Goal: Task Accomplishment & Management: Manage account settings

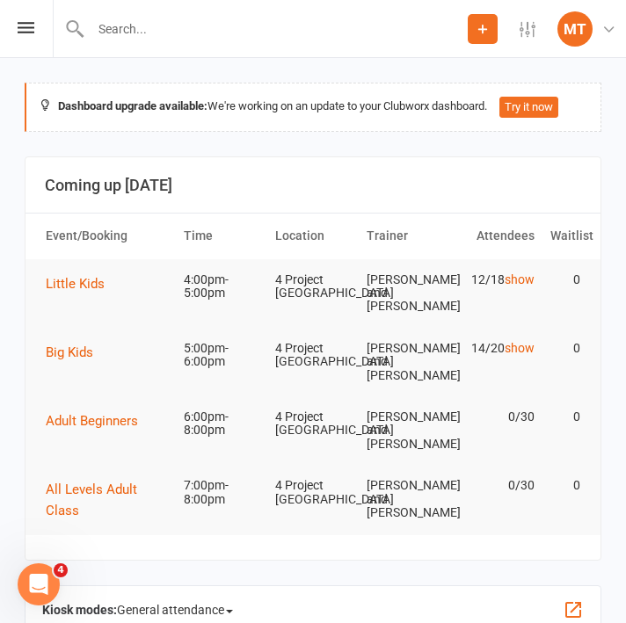
click at [127, 46] on div at bounding box center [260, 28] width 415 height 57
click at [119, 28] on input "text" at bounding box center [276, 29] width 382 height 25
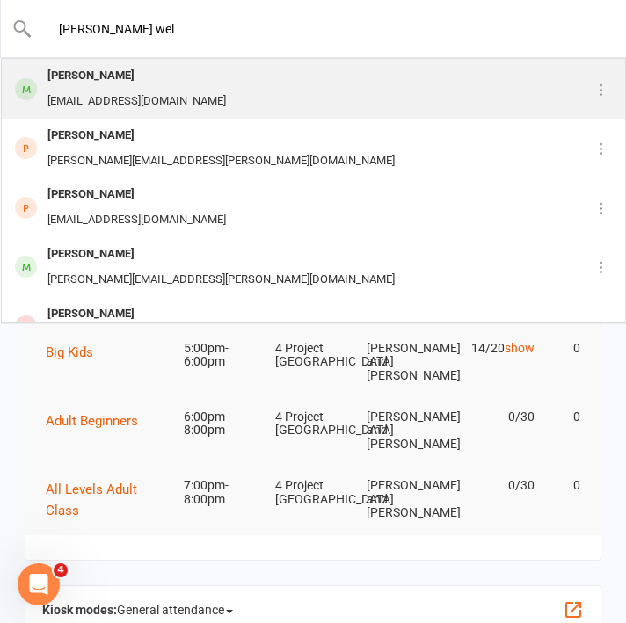
type input "[PERSON_NAME] wel"
click at [121, 78] on div "[PERSON_NAME]" at bounding box center [136, 75] width 189 height 25
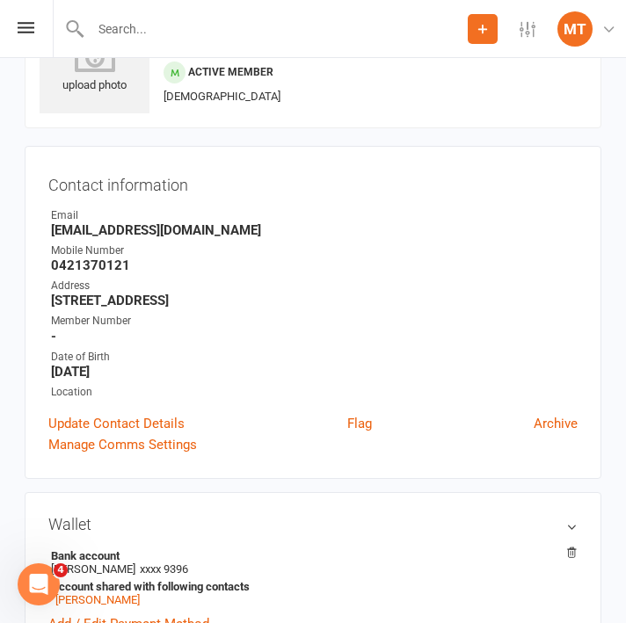
scroll to position [86, 0]
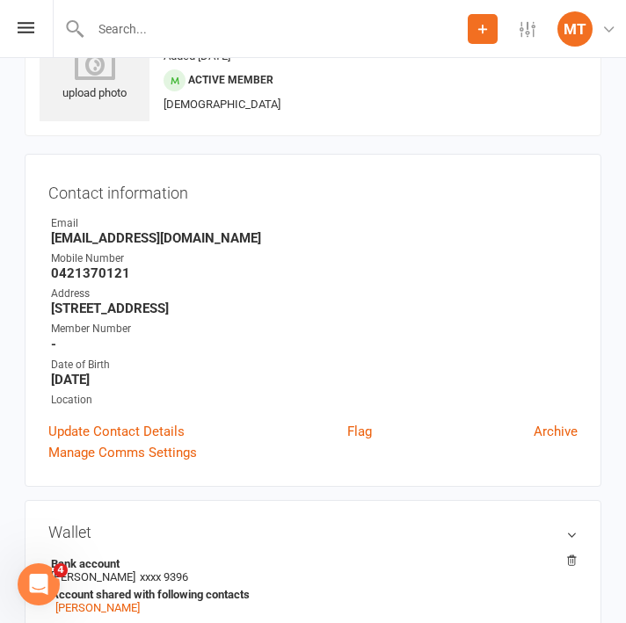
click at [235, 4] on div at bounding box center [260, 28] width 415 height 57
click at [212, 18] on input "text" at bounding box center [276, 29] width 382 height 25
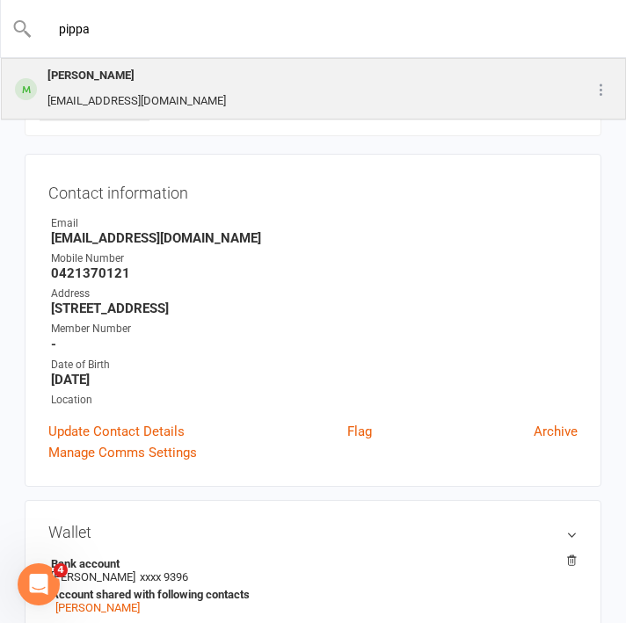
type input "pippa"
click at [179, 76] on div "[PERSON_NAME]" at bounding box center [136, 75] width 189 height 25
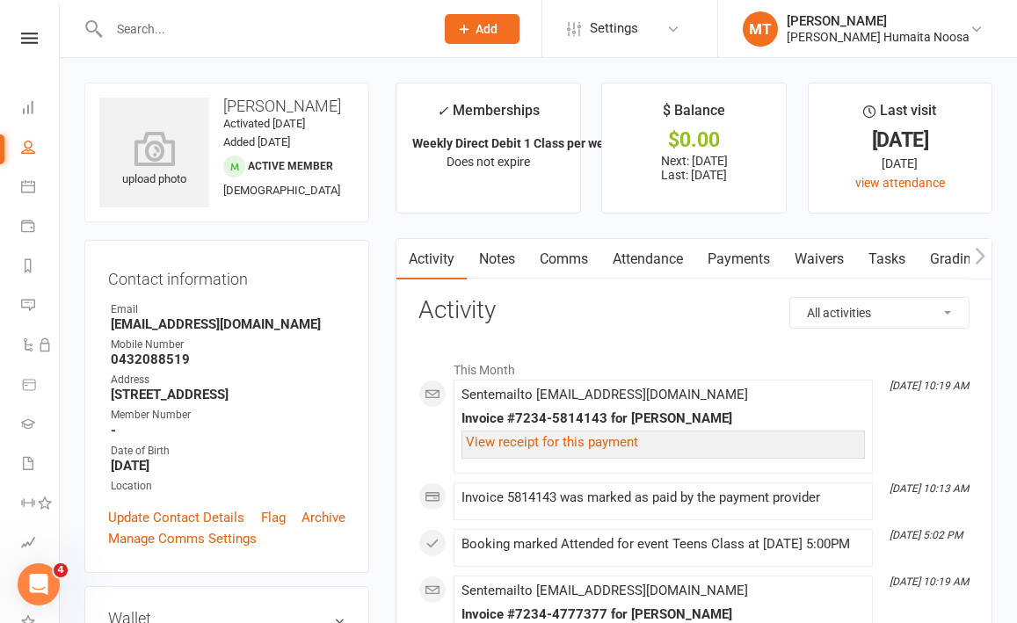
click at [192, 41] on div at bounding box center [253, 28] width 338 height 57
click at [177, 27] on input "text" at bounding box center [263, 29] width 318 height 25
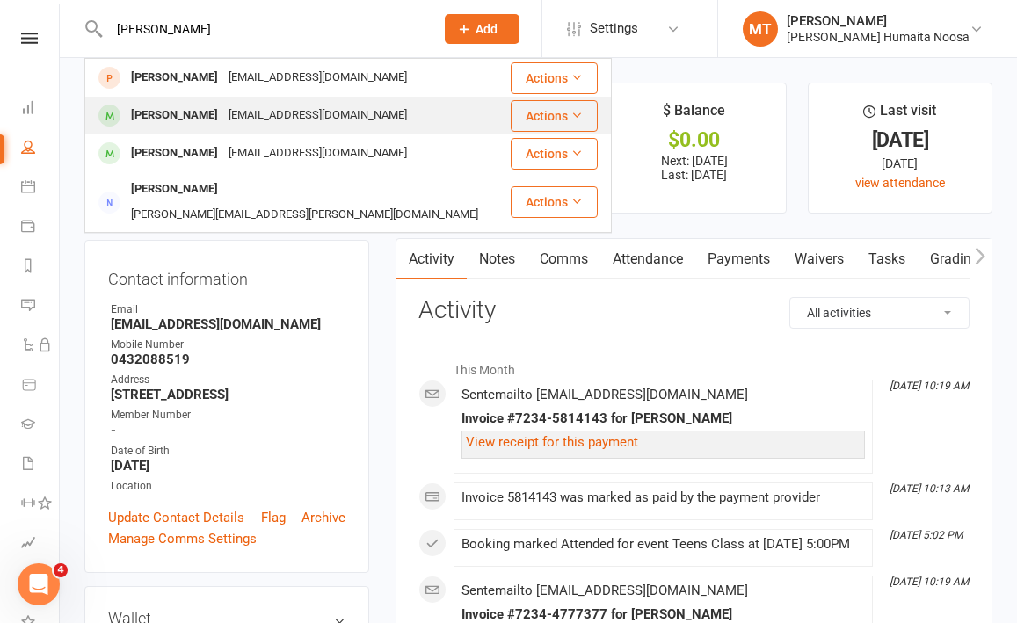
type input "[PERSON_NAME]"
click at [213, 126] on div "[PERSON_NAME]" at bounding box center [175, 115] width 98 height 25
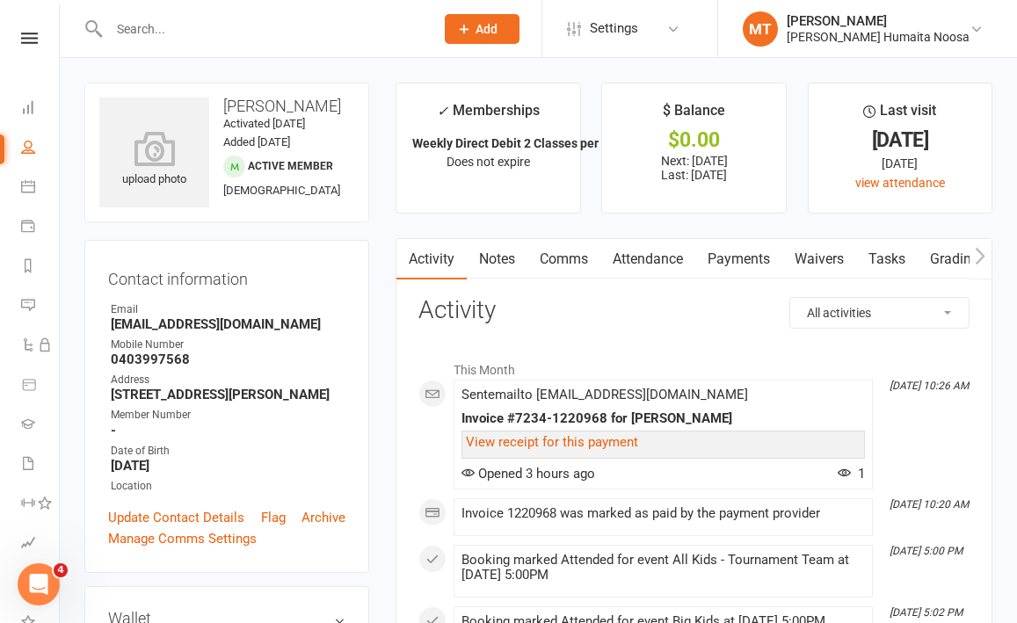
click at [625, 262] on link "Payments" at bounding box center [738, 259] width 87 height 40
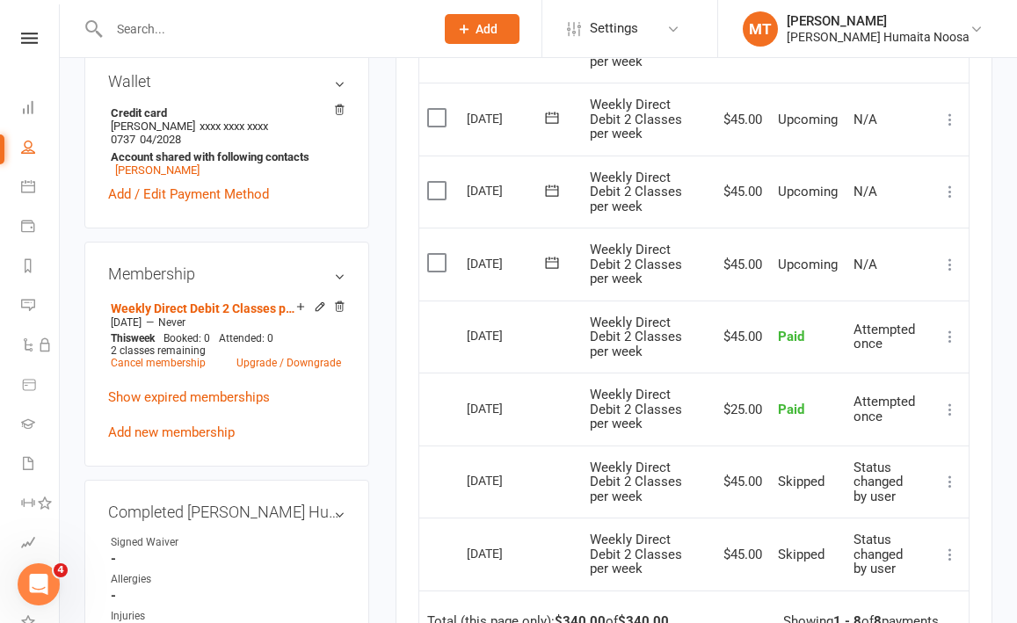
scroll to position [534, 0]
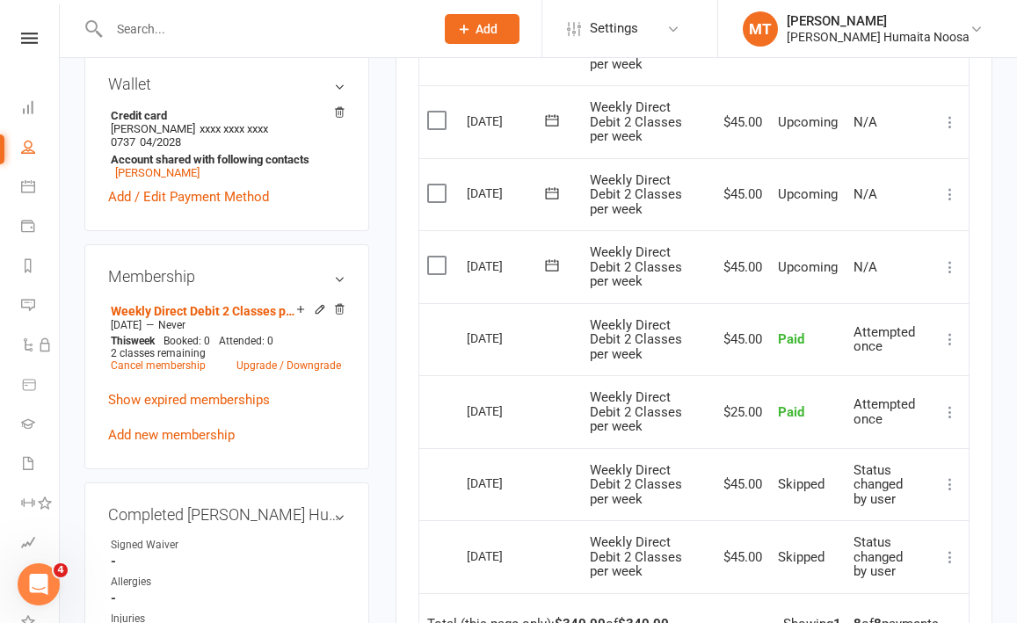
click at [625, 275] on icon at bounding box center [950, 267] width 18 height 18
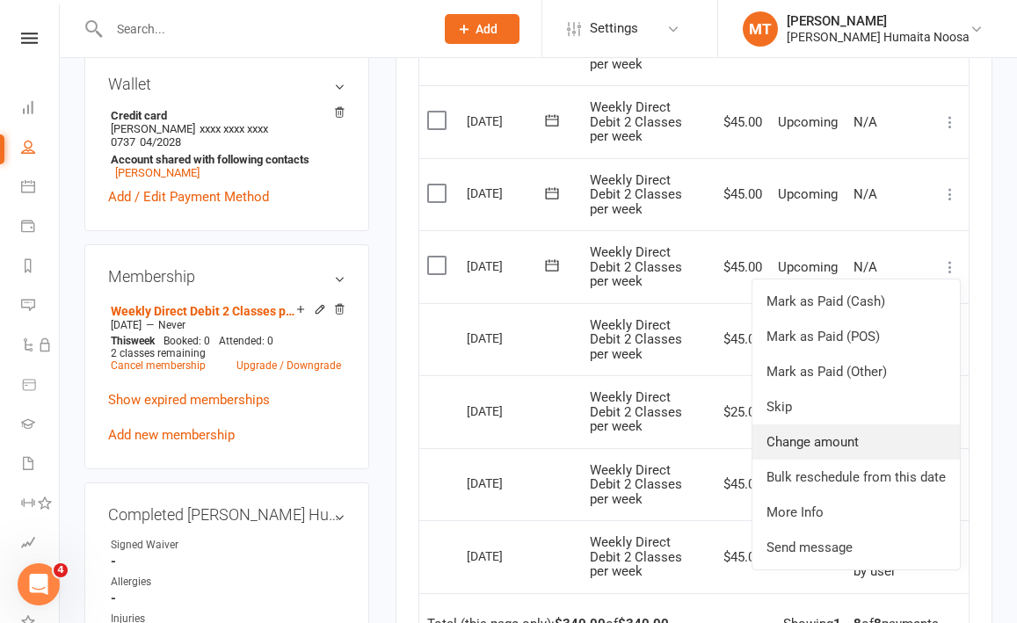
click at [625, 433] on link "Change amount" at bounding box center [855, 442] width 207 height 35
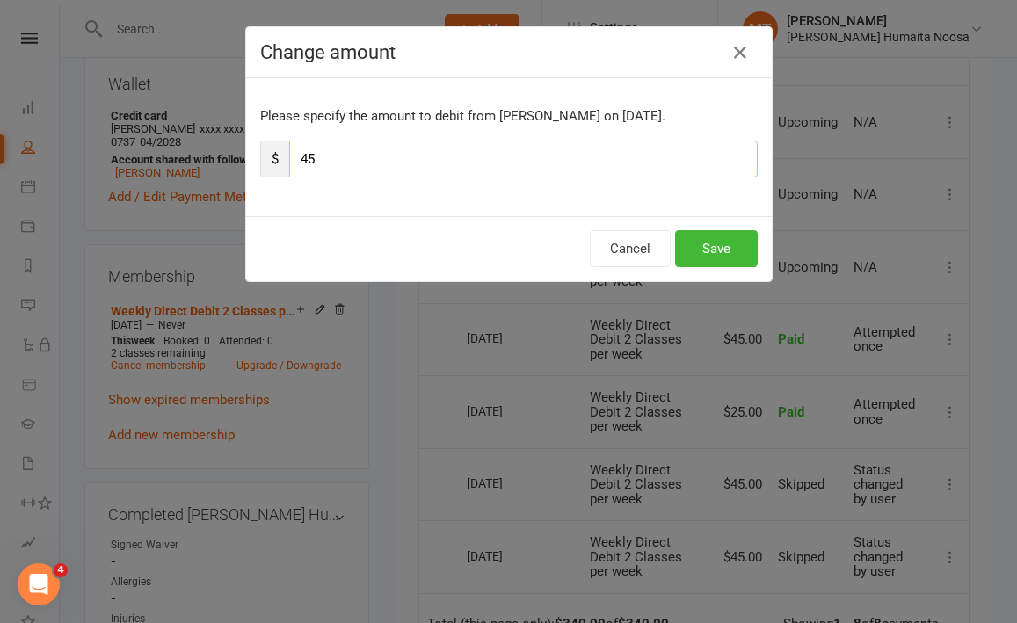
click at [414, 162] on input "45" at bounding box center [523, 159] width 468 height 37
type input "25"
click at [625, 254] on button "Save" at bounding box center [716, 248] width 83 height 37
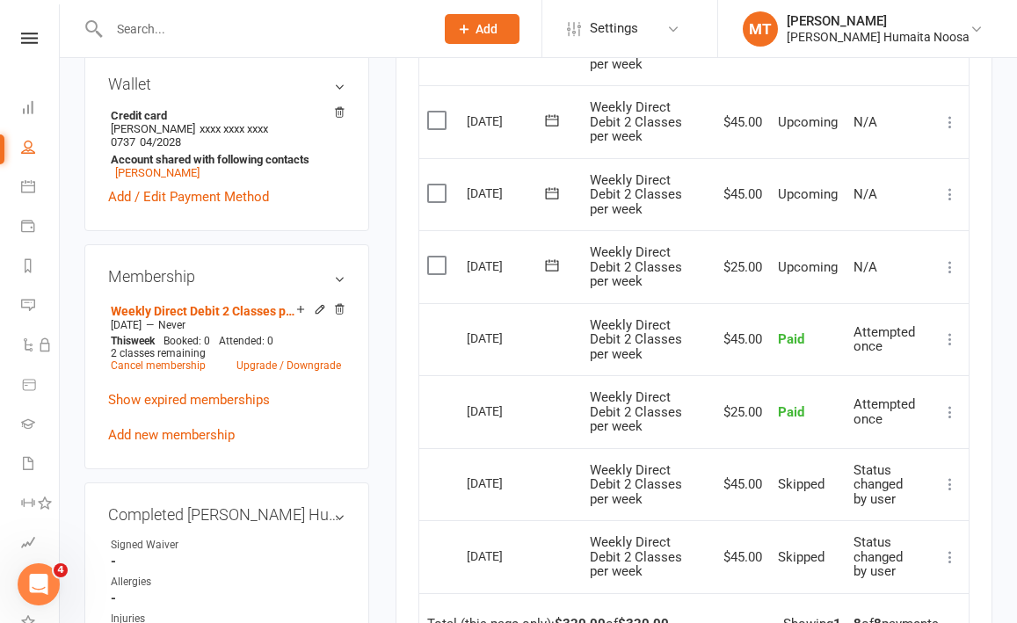
click at [423, 194] on td "Select this" at bounding box center [439, 194] width 40 height 73
click at [433, 195] on label at bounding box center [439, 194] width 24 height 18
click at [433, 185] on input "checkbox" at bounding box center [432, 185] width 11 height 0
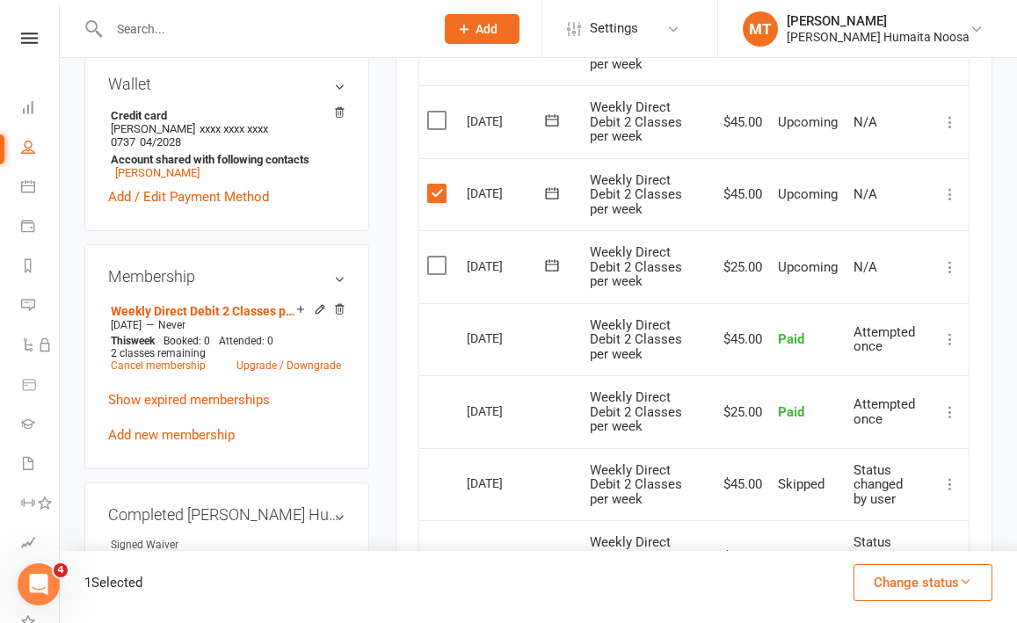
click at [432, 117] on label at bounding box center [439, 121] width 24 height 18
click at [432, 112] on input "checkbox" at bounding box center [432, 112] width 11 height 0
click at [625, 585] on button "Change status" at bounding box center [922, 582] width 139 height 37
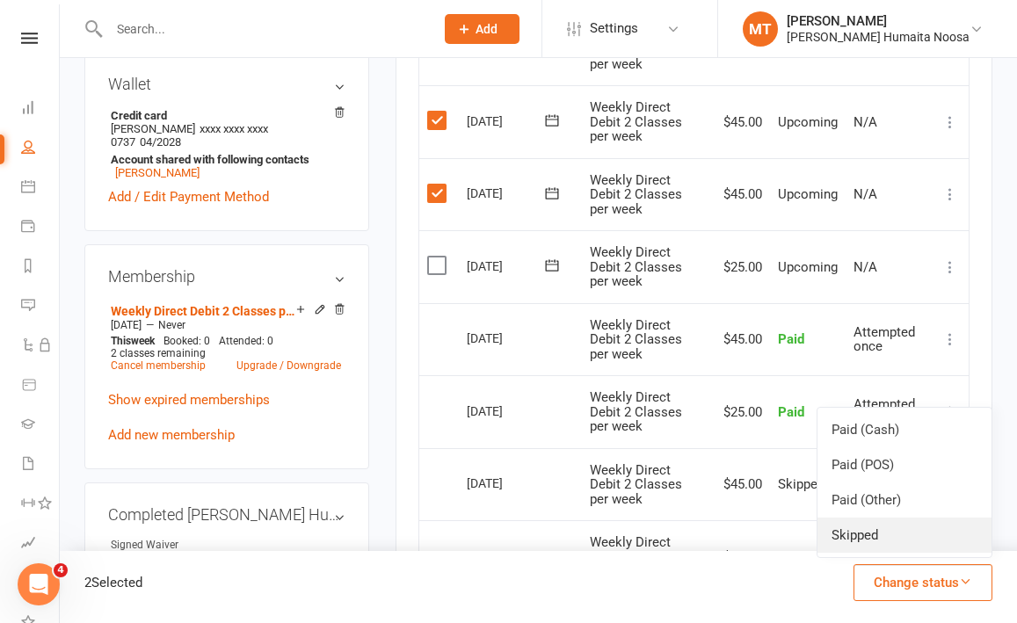
click at [625, 545] on link "Skipped" at bounding box center [904, 535] width 174 height 35
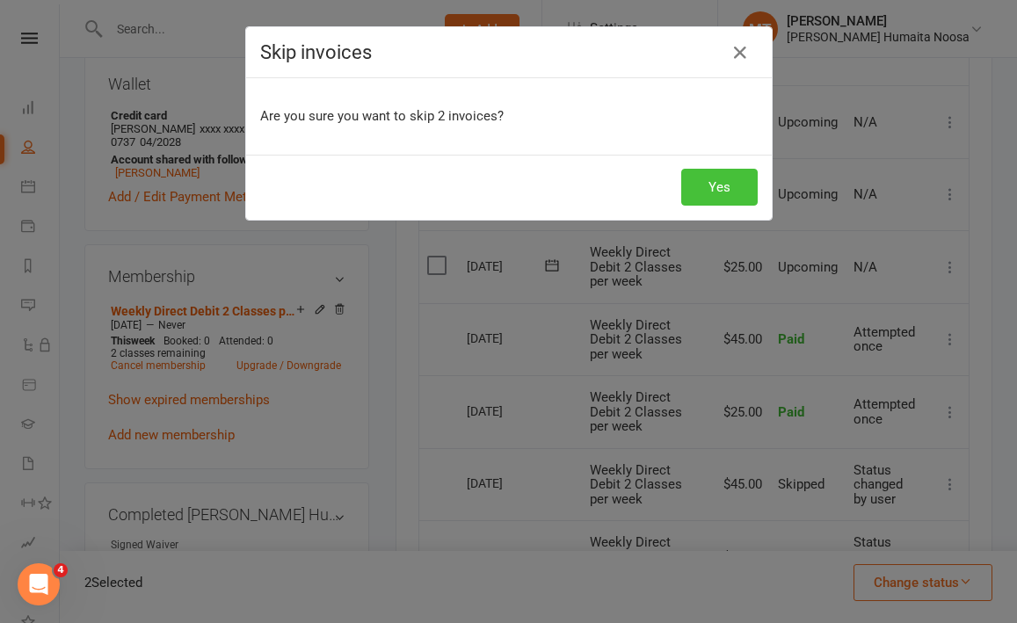
click at [625, 196] on button "Yes" at bounding box center [719, 187] width 76 height 37
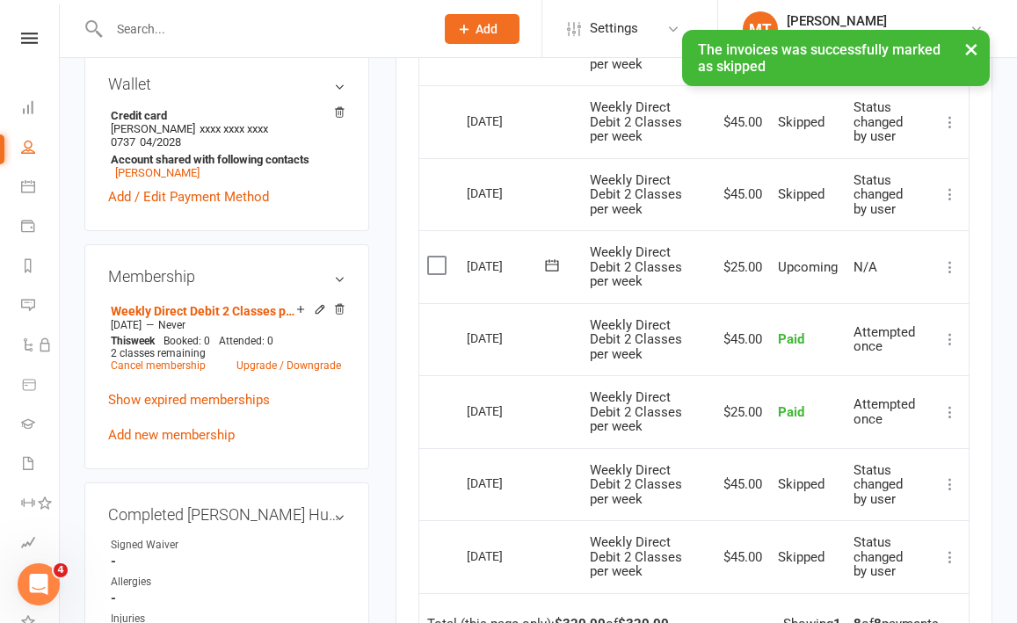
click at [150, 30] on div "× The invoices was successfully marked as skipped" at bounding box center [497, 30] width 994 height 0
click at [135, 30] on div "× The invoices was successfully marked as skipped" at bounding box center [497, 30] width 994 height 0
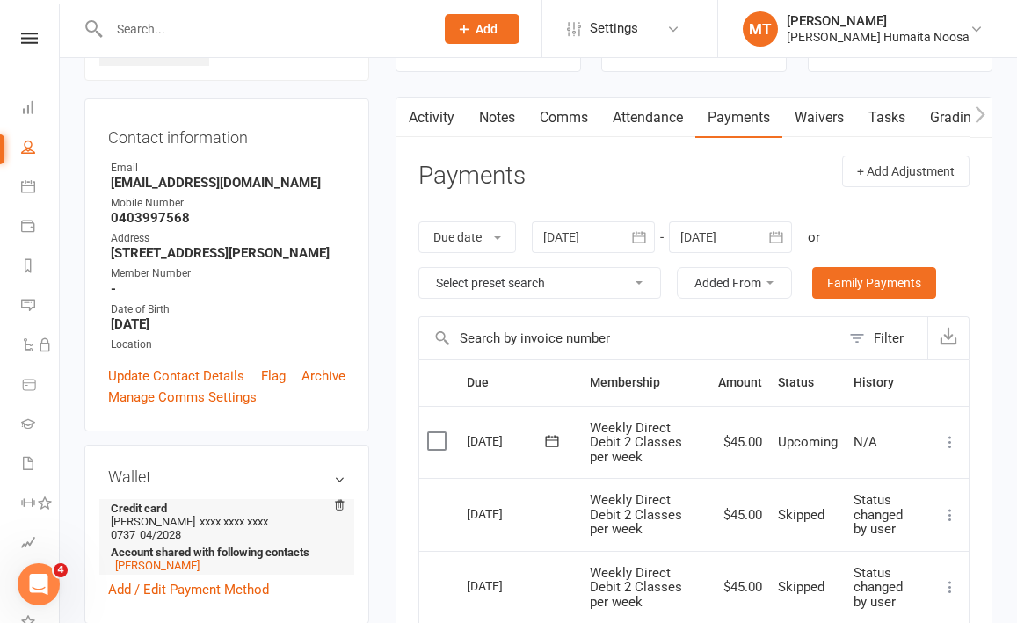
scroll to position [153, 0]
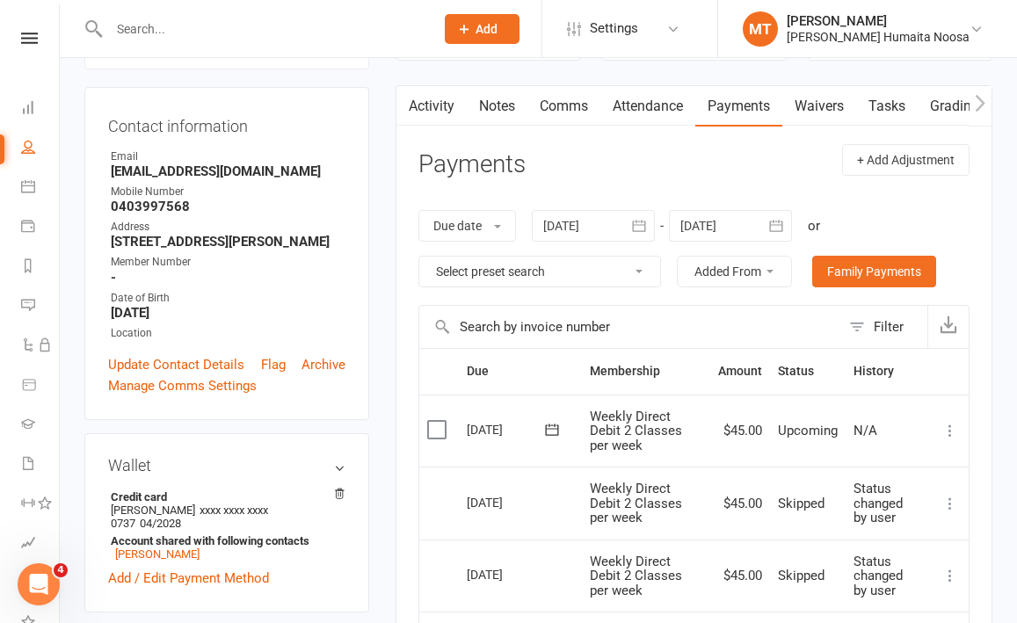
click at [625, 436] on icon at bounding box center [950, 431] width 18 height 18
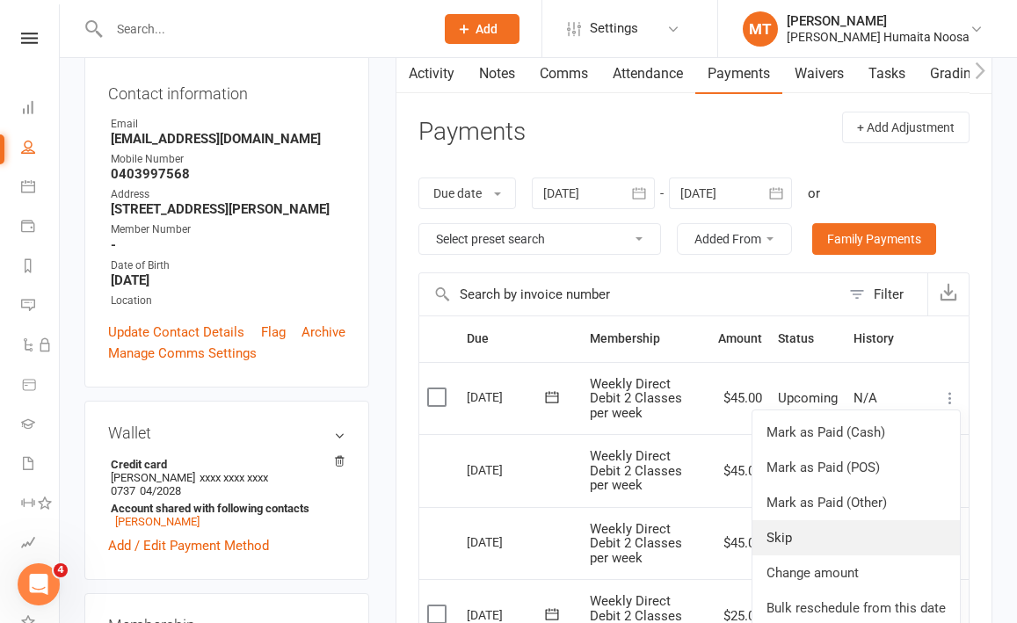
scroll to position [190, 0]
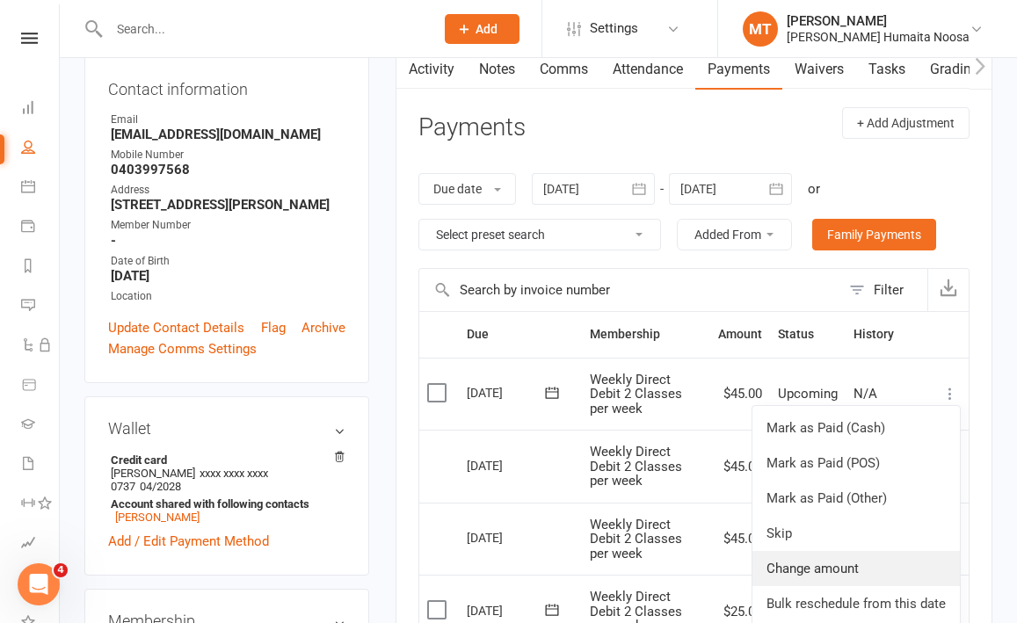
click at [625, 565] on link "Change amount" at bounding box center [855, 568] width 207 height 35
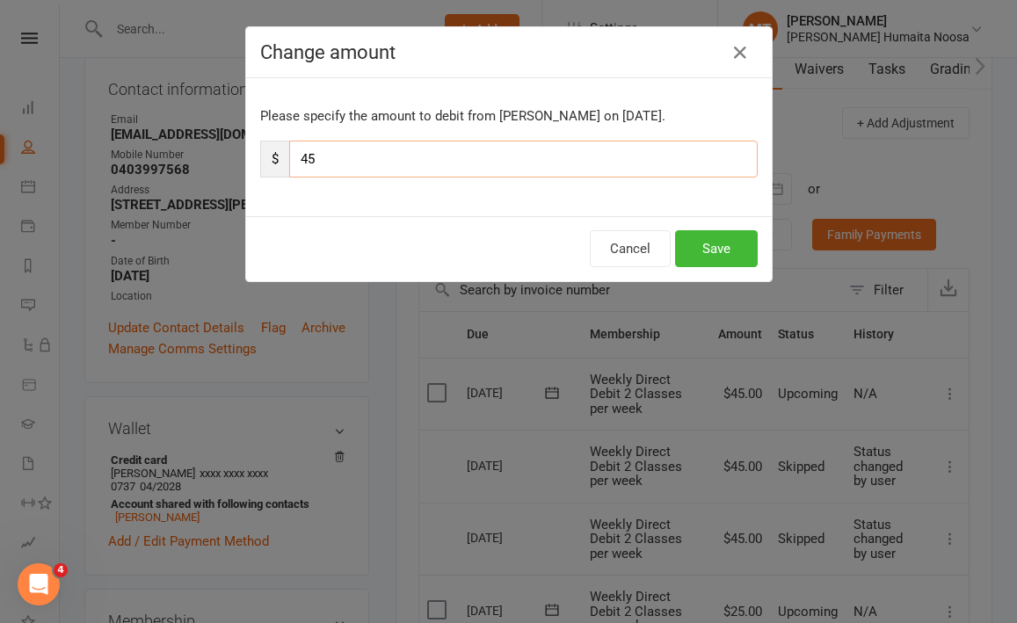
click at [308, 158] on input "45" at bounding box center [523, 159] width 468 height 37
type input "25"
click at [625, 242] on button "Save" at bounding box center [716, 248] width 83 height 37
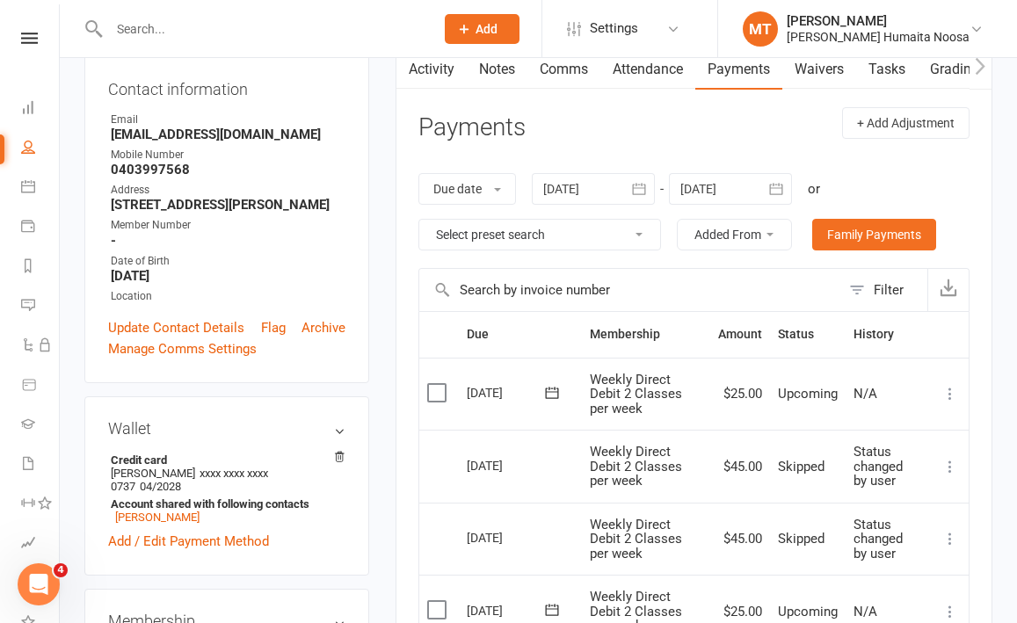
scroll to position [0, 0]
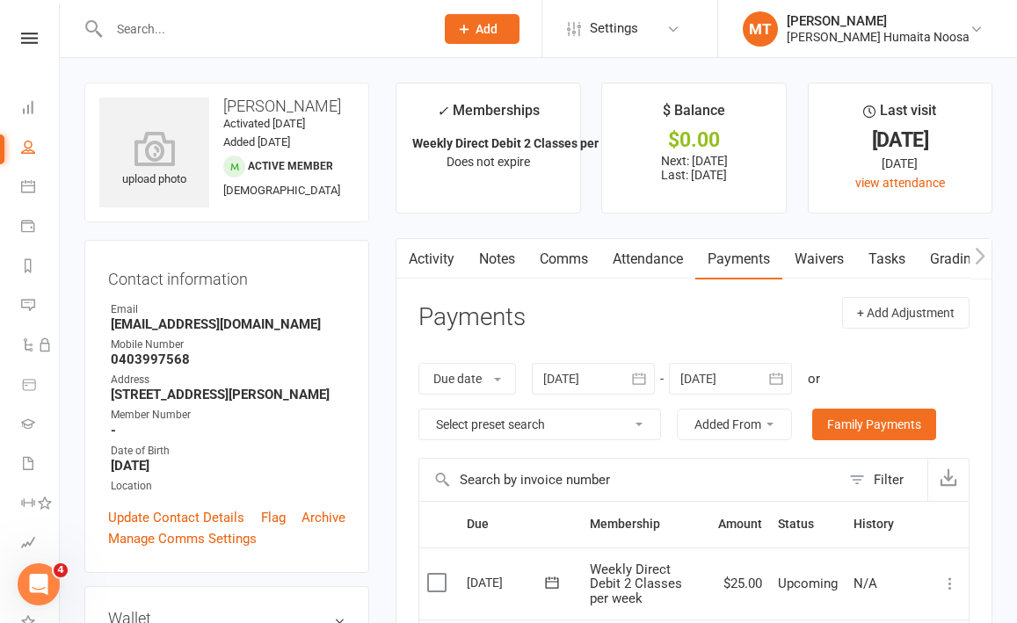
click at [192, 13] on div at bounding box center [253, 28] width 338 height 57
click at [192, 22] on input "text" at bounding box center [263, 29] width 318 height 25
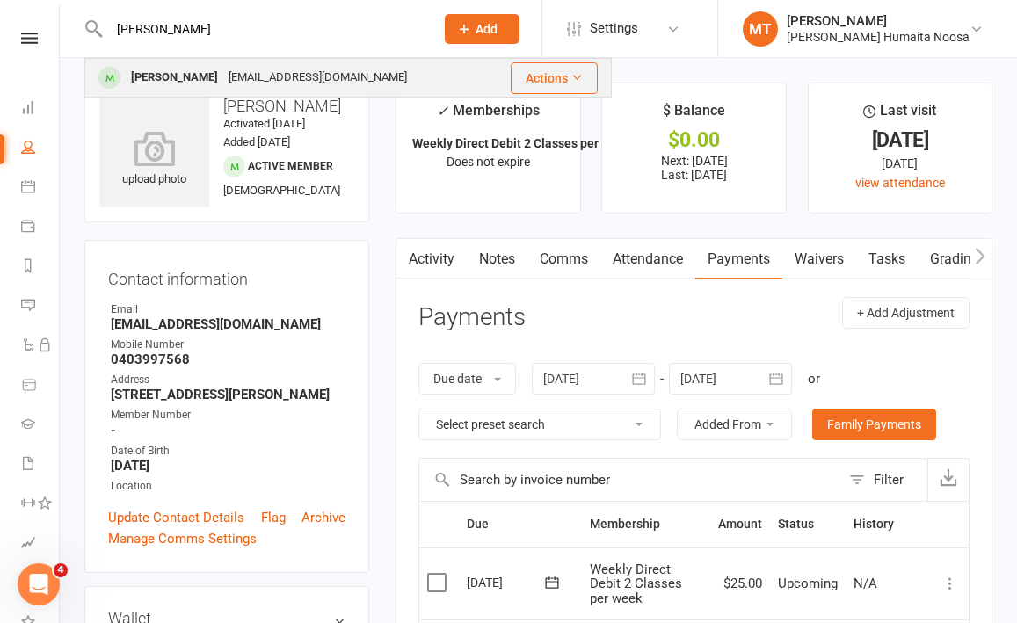
type input "[PERSON_NAME]"
click at [216, 59] on td "[PERSON_NAME] [EMAIL_ADDRESS][DOMAIN_NAME]" at bounding box center [286, 78] width 403 height 38
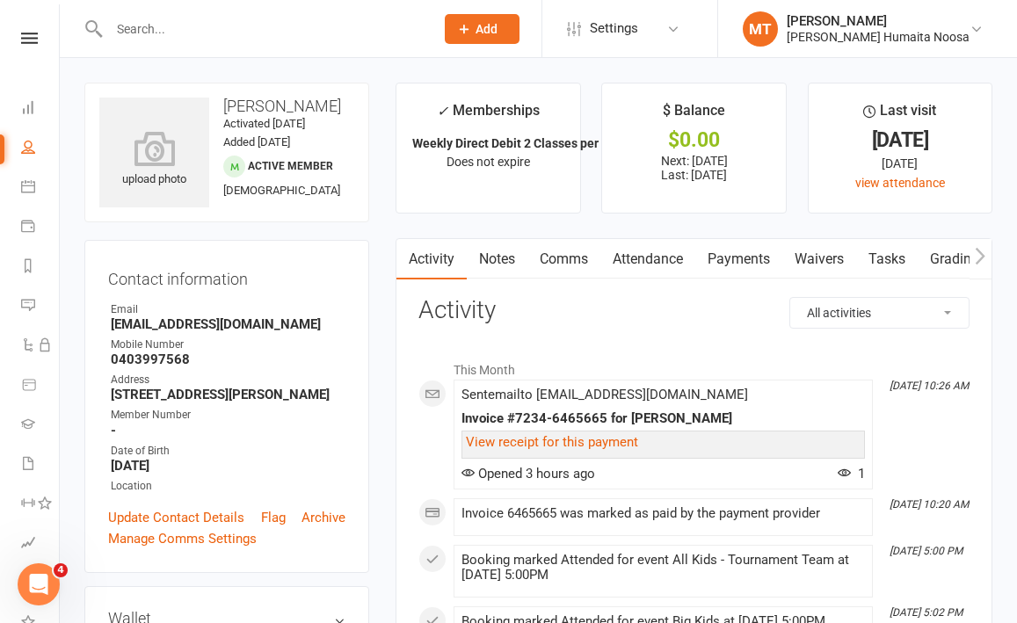
click at [625, 265] on link "Payments" at bounding box center [738, 259] width 87 height 40
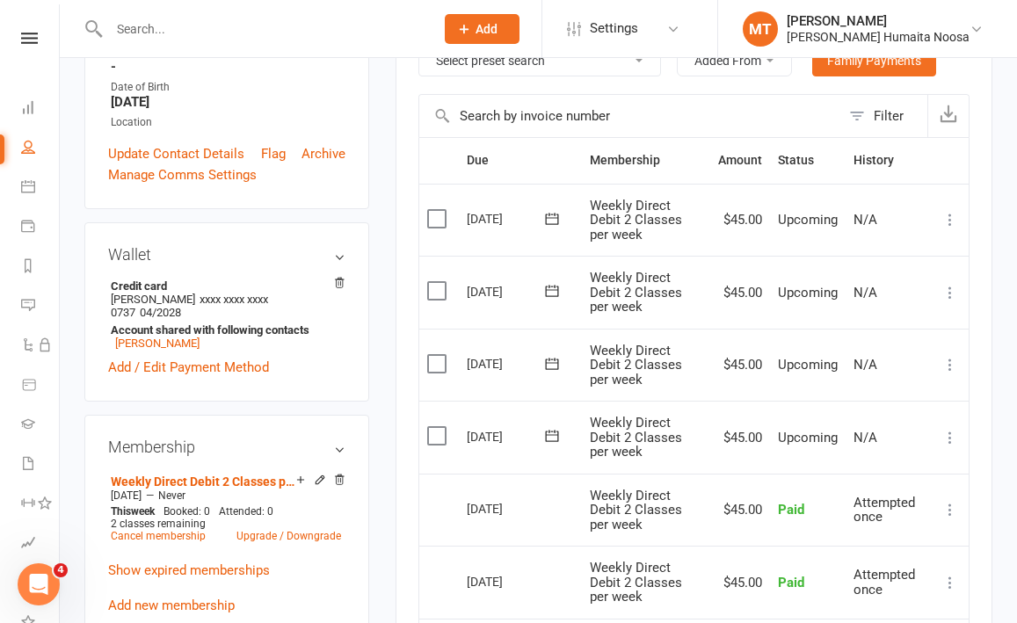
scroll to position [370, 0]
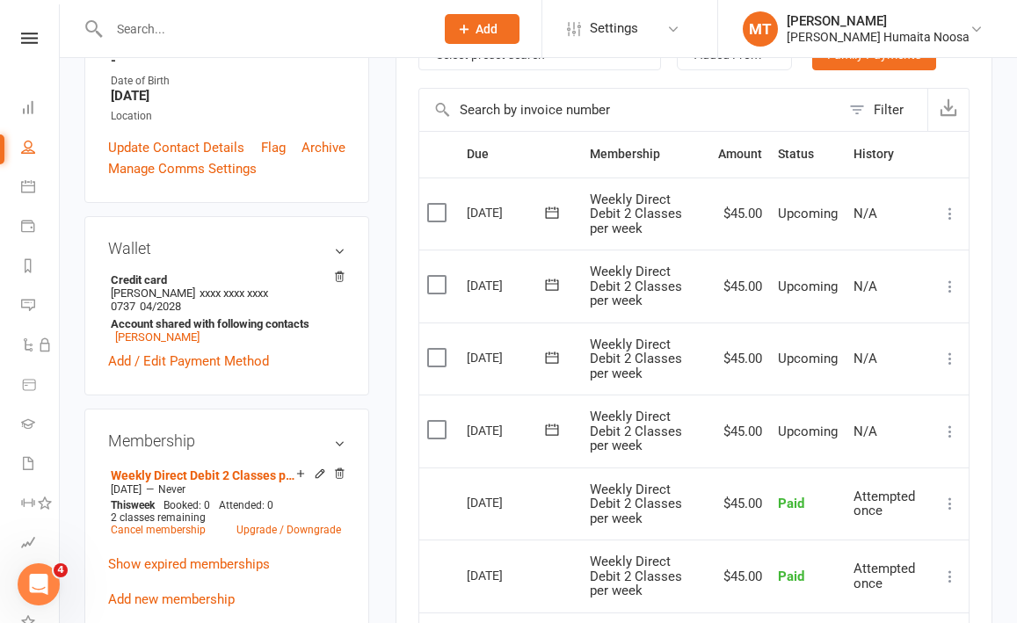
click at [625, 432] on icon at bounding box center [950, 432] width 18 height 18
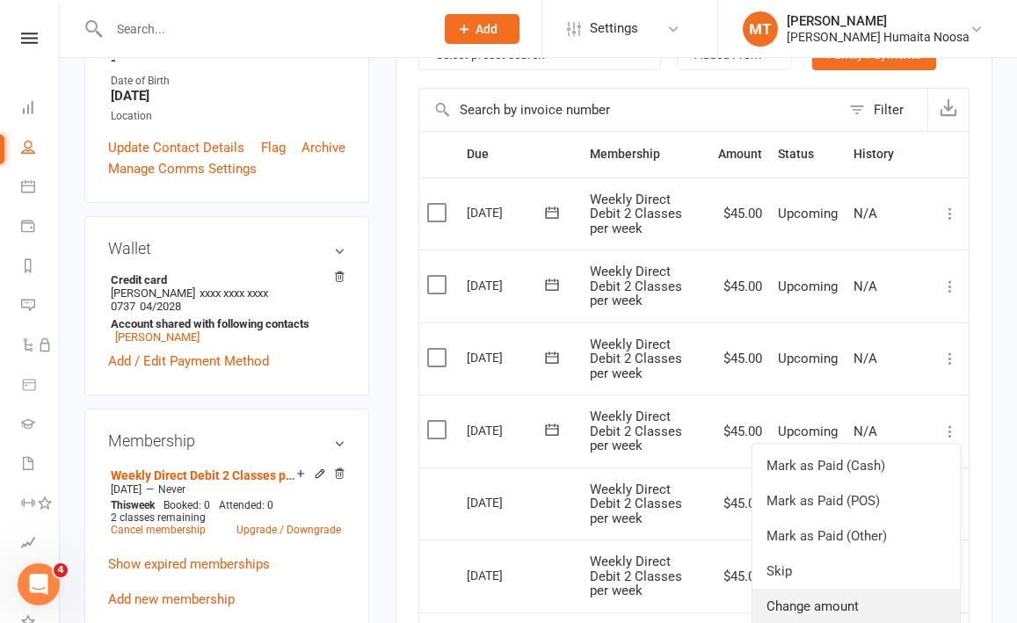
click at [625, 599] on link "Change amount" at bounding box center [855, 606] width 207 height 35
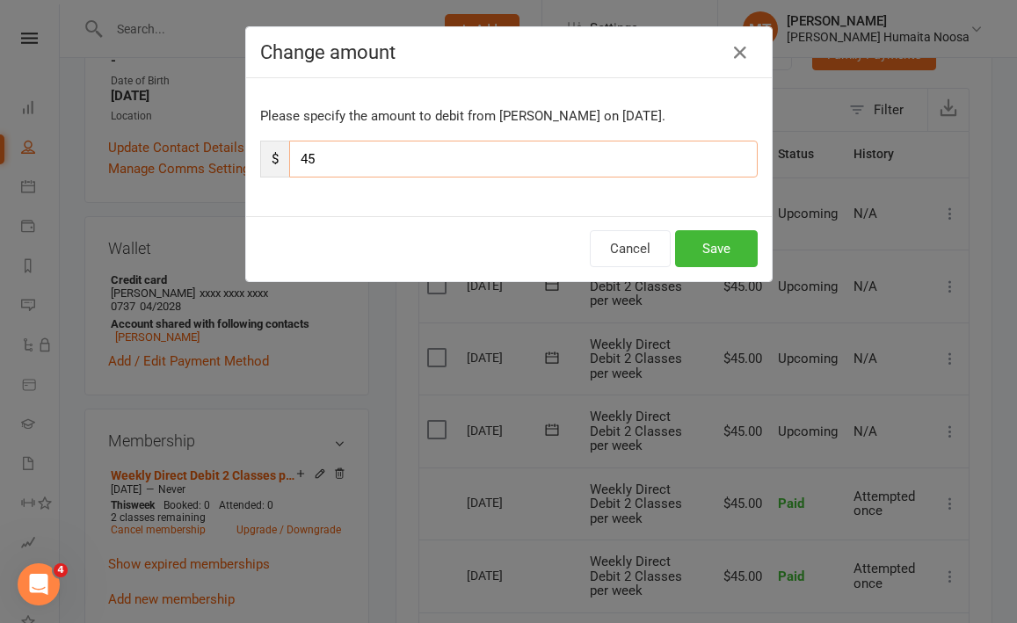
click at [306, 163] on input "45" at bounding box center [523, 159] width 468 height 37
type input "25"
click at [625, 251] on button "Save" at bounding box center [716, 248] width 83 height 37
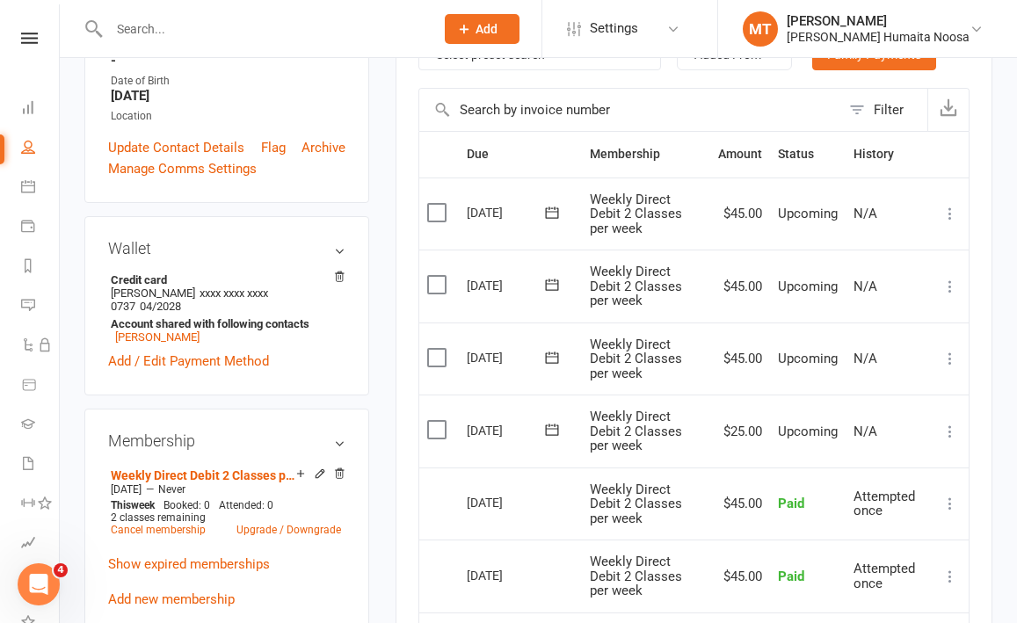
click at [439, 363] on label at bounding box center [439, 358] width 24 height 18
click at [439, 349] on input "checkbox" at bounding box center [432, 349] width 11 height 0
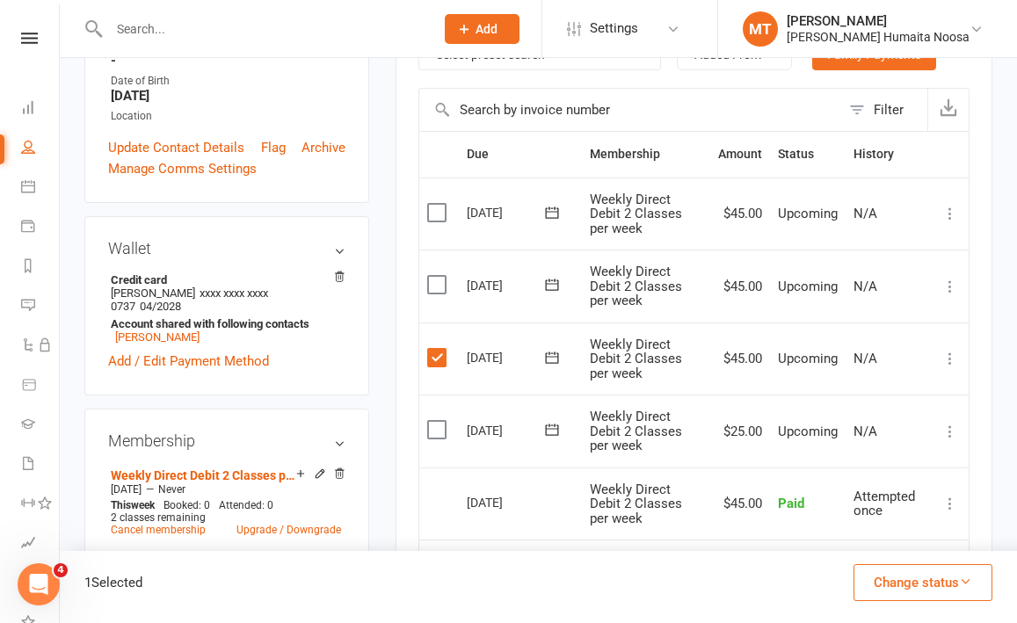
click at [439, 294] on label at bounding box center [439, 285] width 24 height 18
click at [439, 276] on input "checkbox" at bounding box center [432, 276] width 11 height 0
click at [625, 587] on button "Change status" at bounding box center [922, 582] width 139 height 37
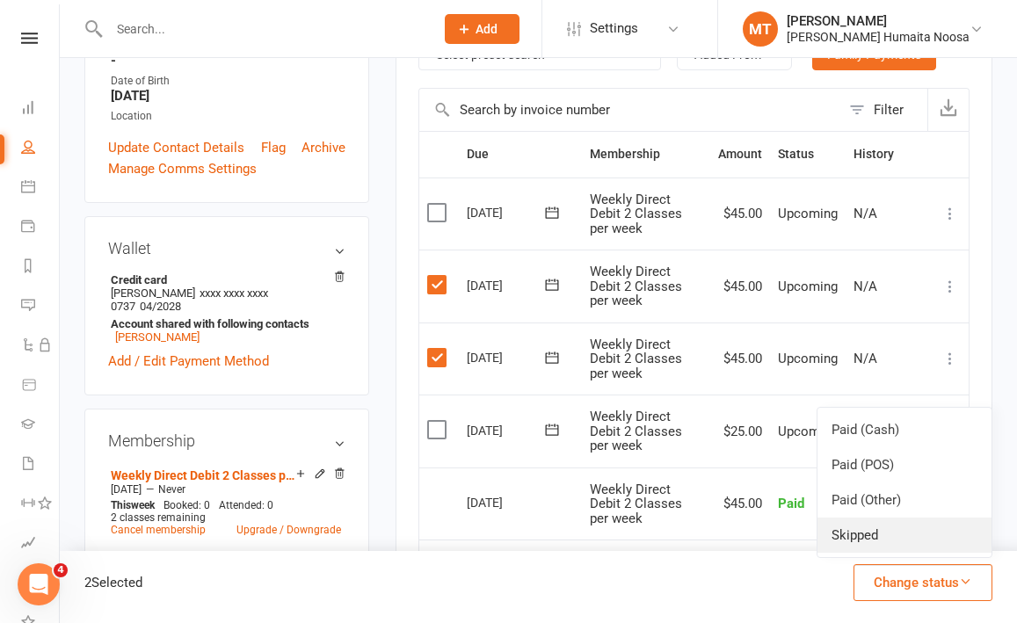
click at [625, 534] on link "Skipped" at bounding box center [904, 535] width 174 height 35
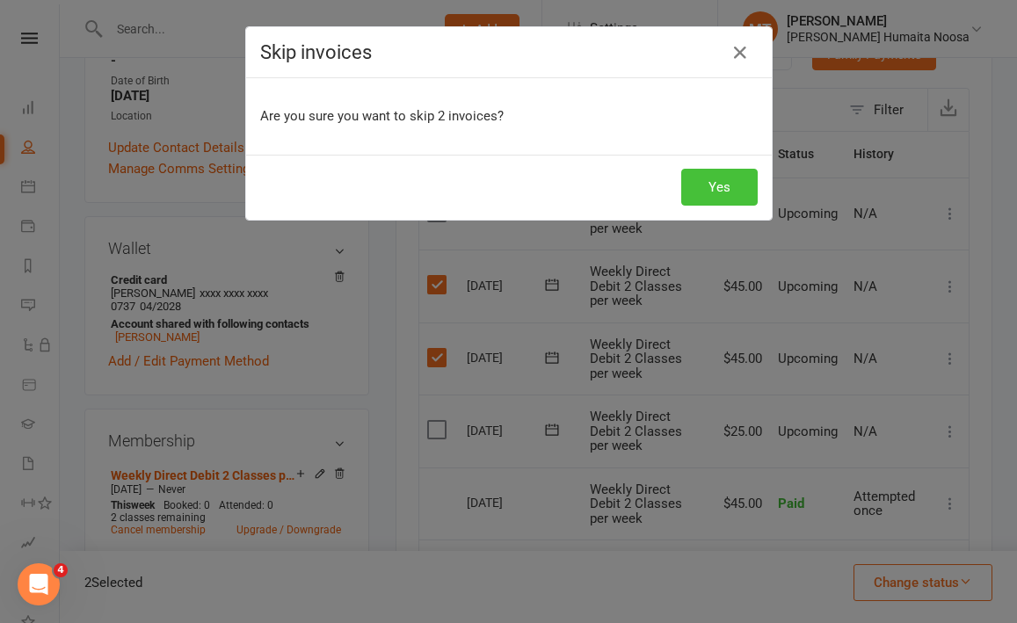
click at [625, 178] on button "Yes" at bounding box center [719, 187] width 76 height 37
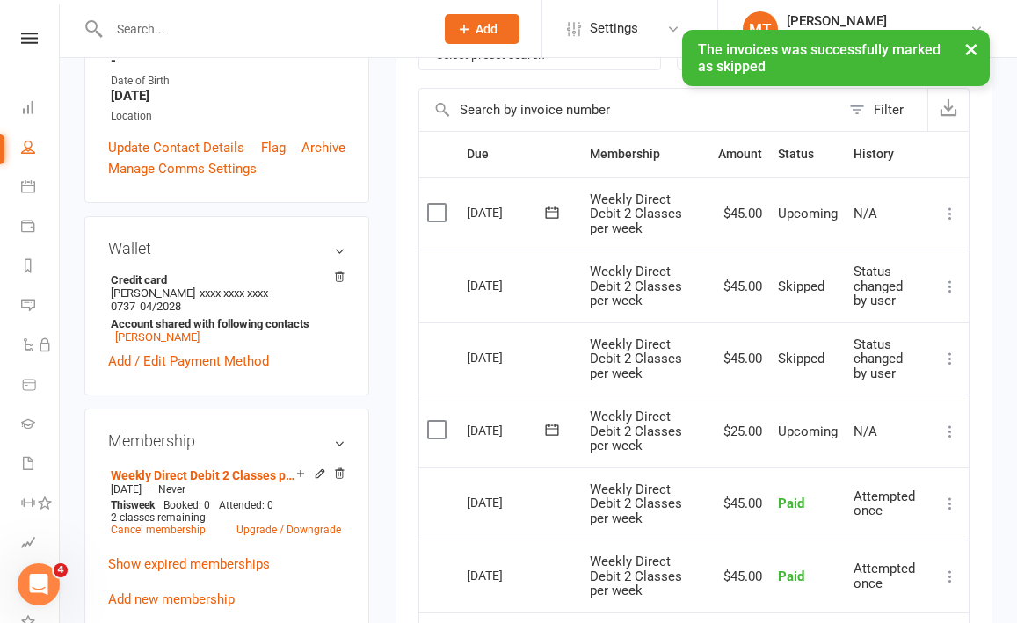
click at [625, 213] on icon at bounding box center [950, 214] width 18 height 18
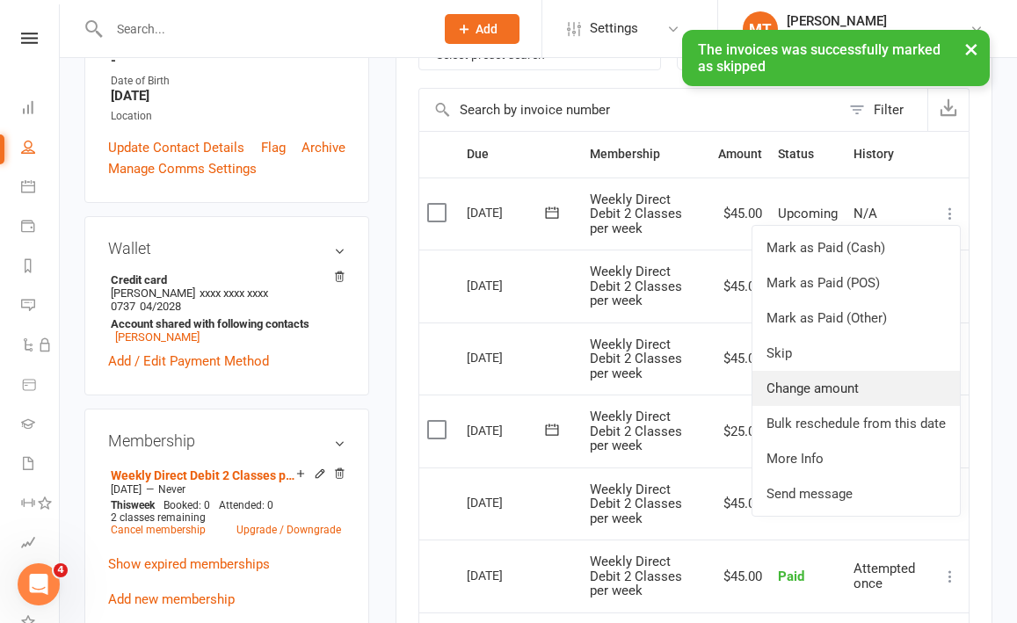
click at [625, 391] on link "Change amount" at bounding box center [855, 388] width 207 height 35
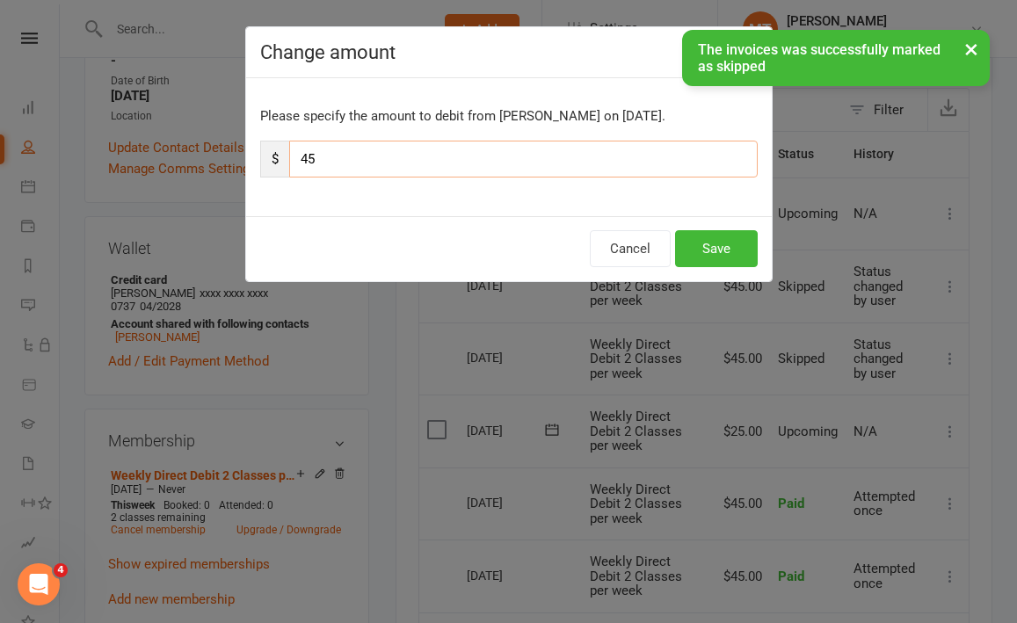
click at [307, 159] on input "45" at bounding box center [523, 159] width 468 height 37
type input "25"
click at [625, 258] on button "Save" at bounding box center [716, 248] width 83 height 37
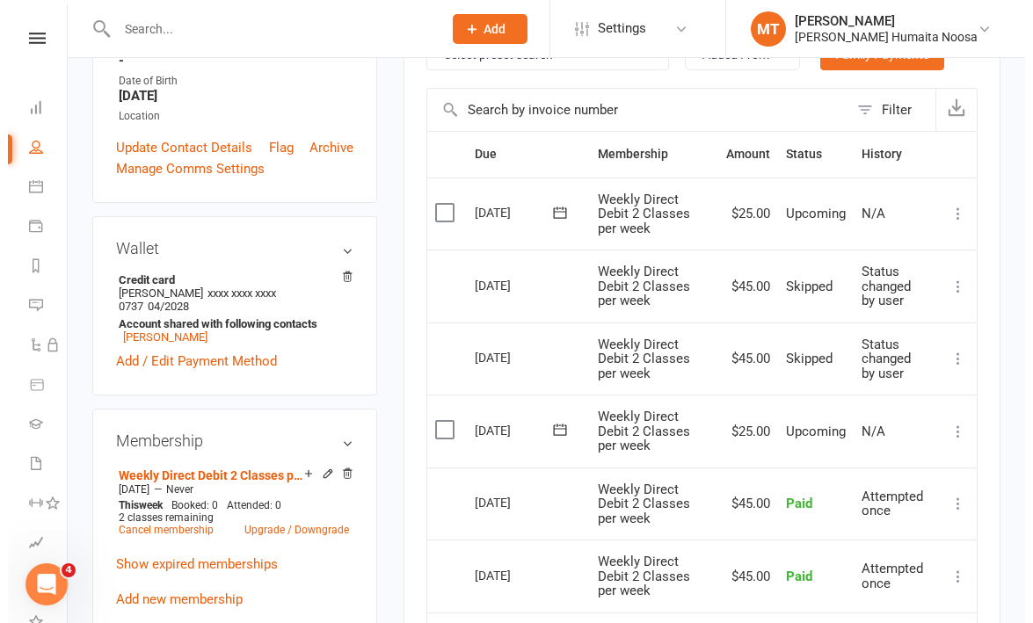
scroll to position [0, 0]
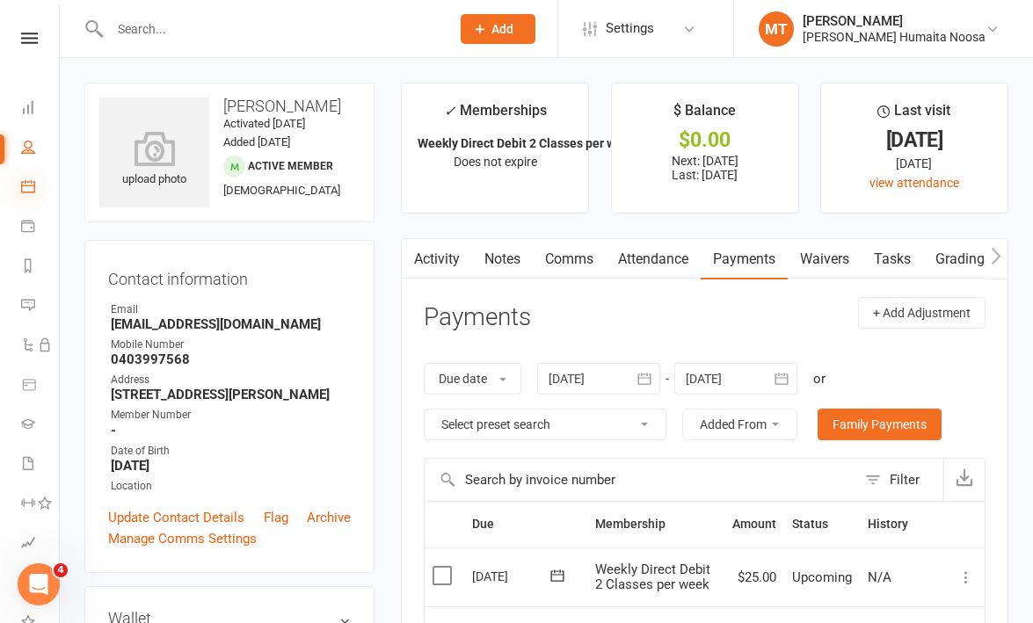
click at [27, 190] on icon at bounding box center [28, 186] width 14 height 14
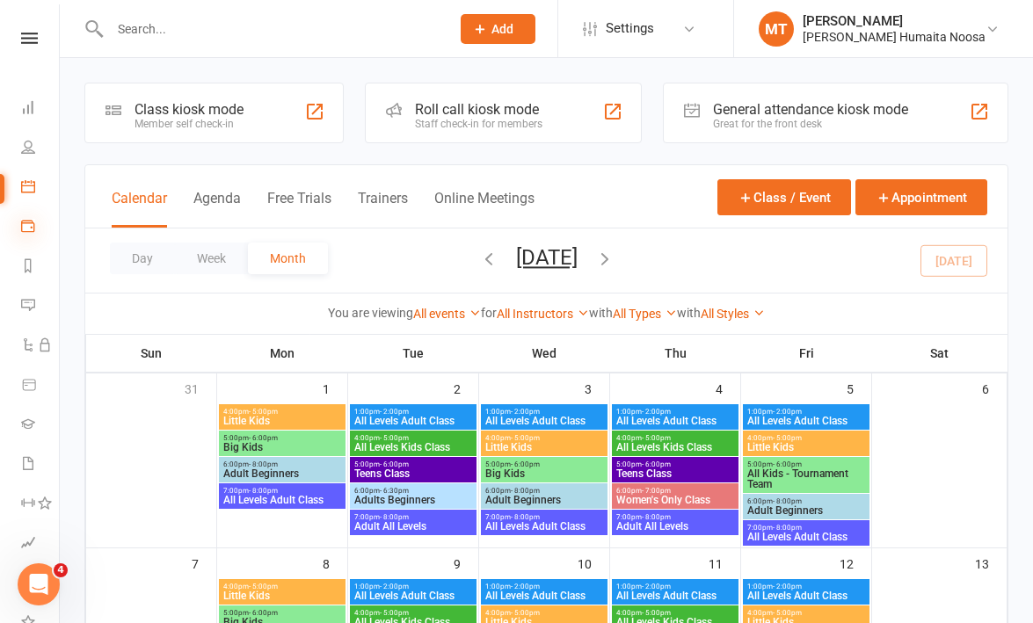
click at [28, 224] on icon at bounding box center [28, 226] width 14 height 14
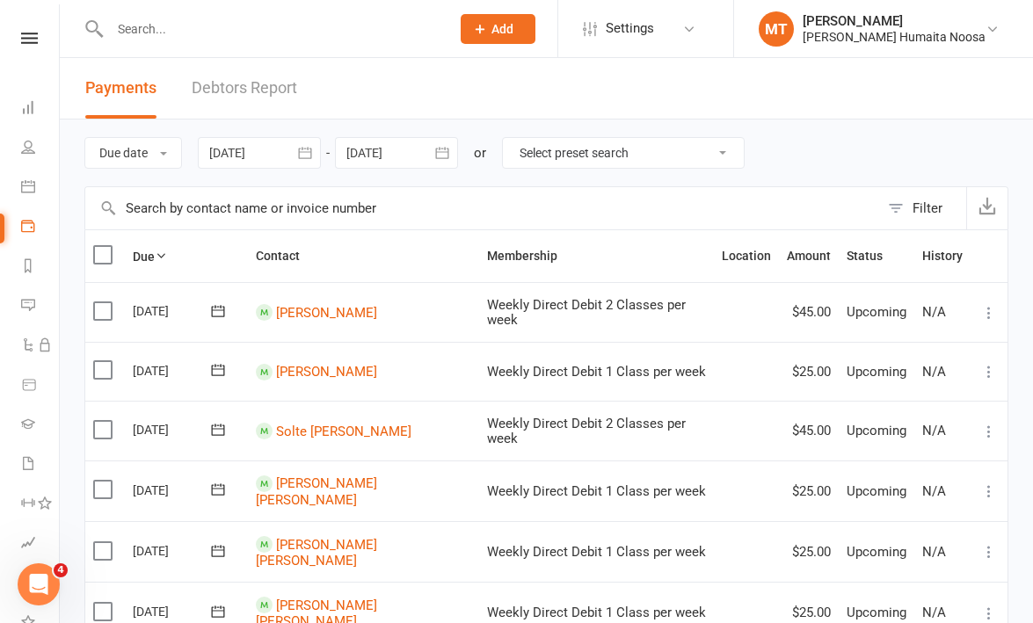
click at [310, 156] on icon "button" at bounding box center [305, 153] width 18 height 18
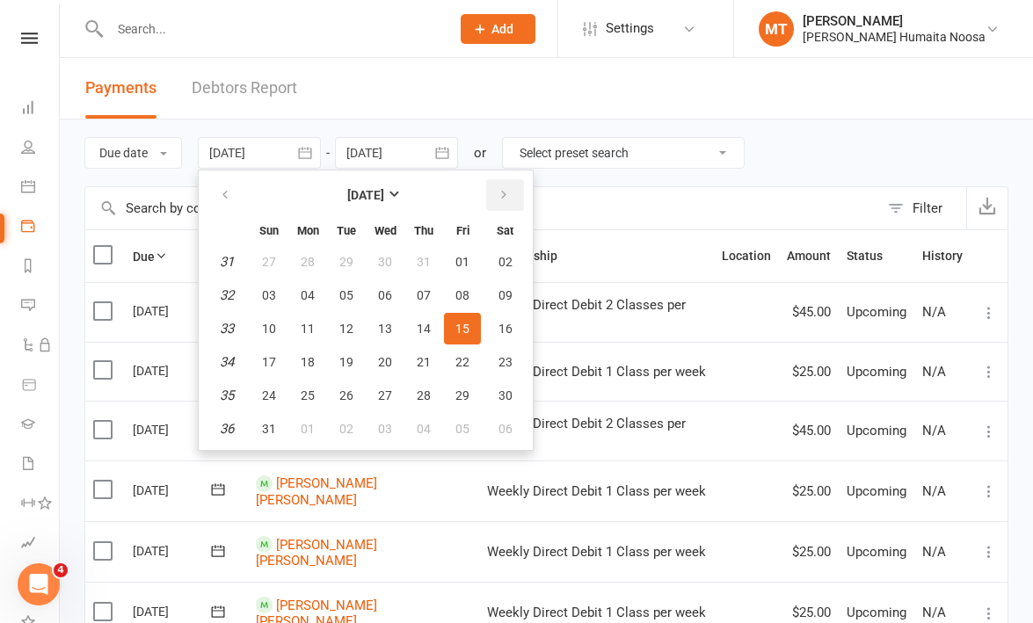
click at [504, 196] on icon "button" at bounding box center [503, 195] width 12 height 14
click at [266, 360] on span "21" at bounding box center [269, 362] width 14 height 14
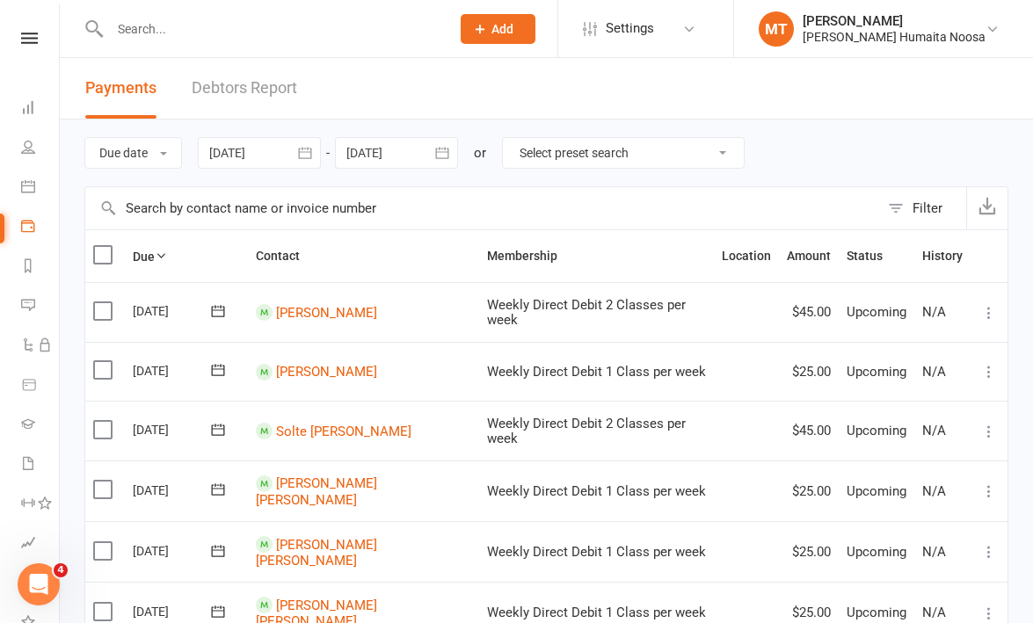
click at [448, 149] on icon "button" at bounding box center [441, 152] width 13 height 11
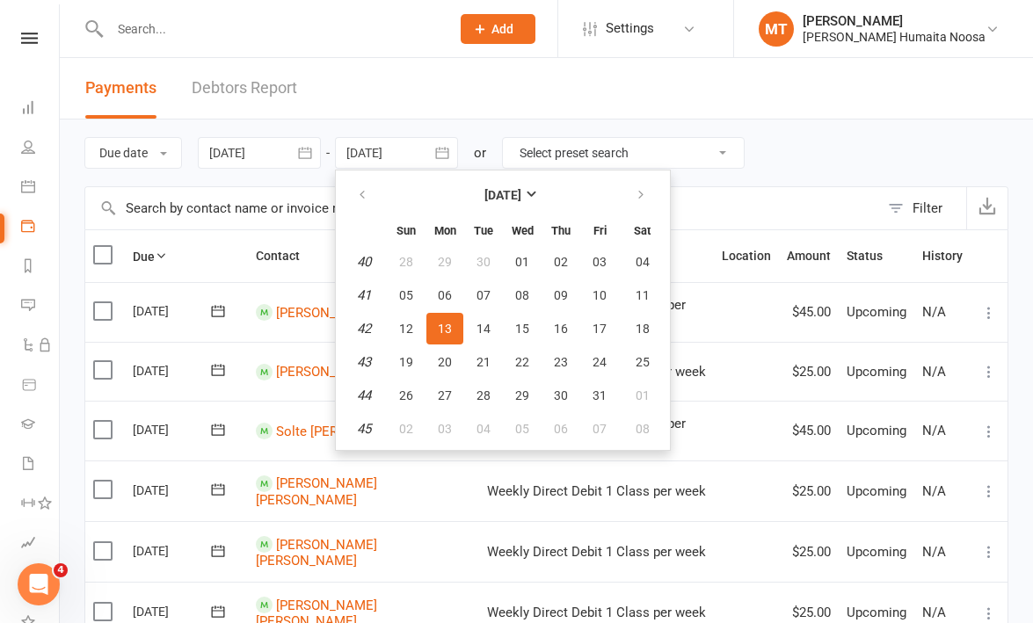
click at [449, 322] on span "13" at bounding box center [445, 329] width 14 height 14
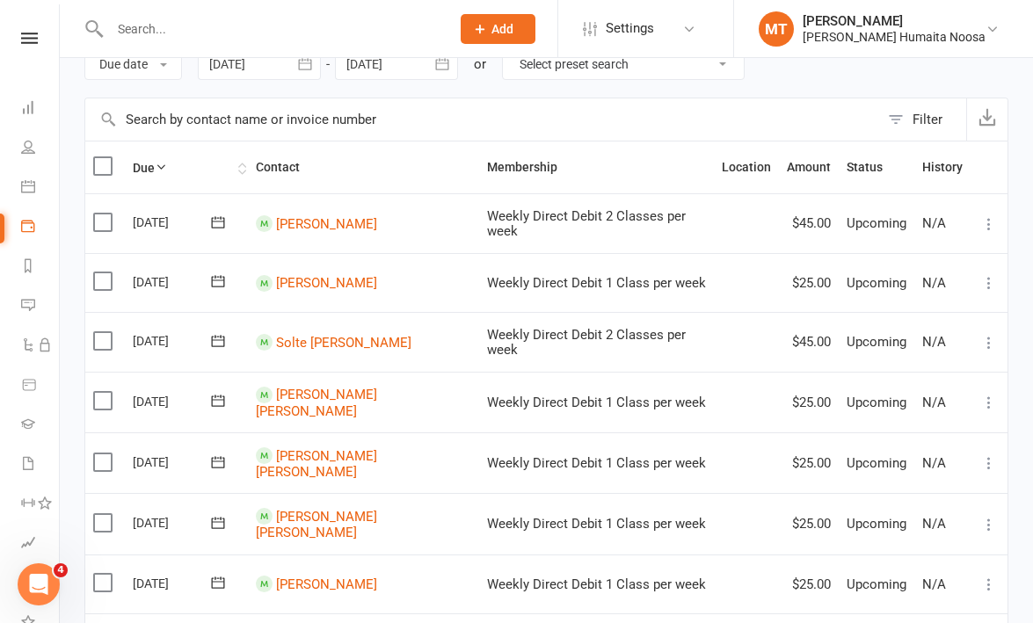
scroll to position [85, 0]
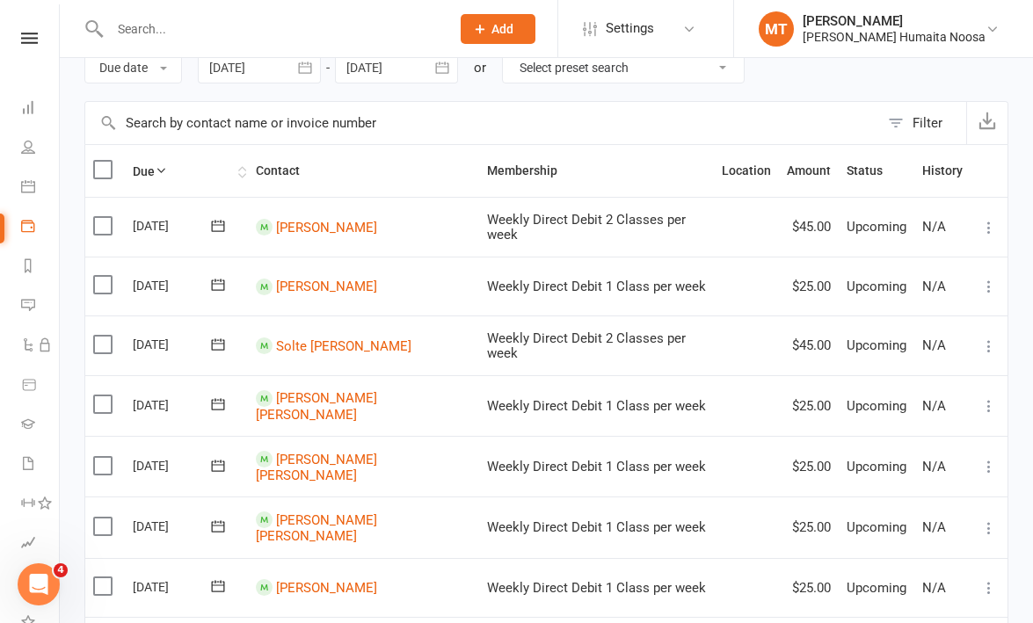
click at [158, 169] on th "Due" at bounding box center [186, 171] width 123 height 52
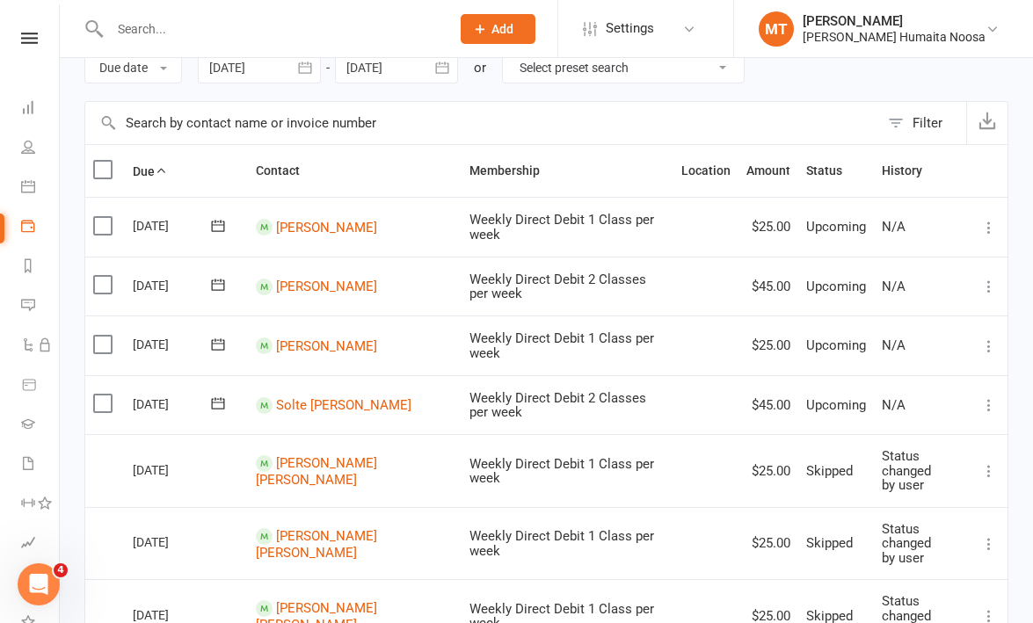
click at [303, 68] on icon "button" at bounding box center [305, 68] width 18 height 18
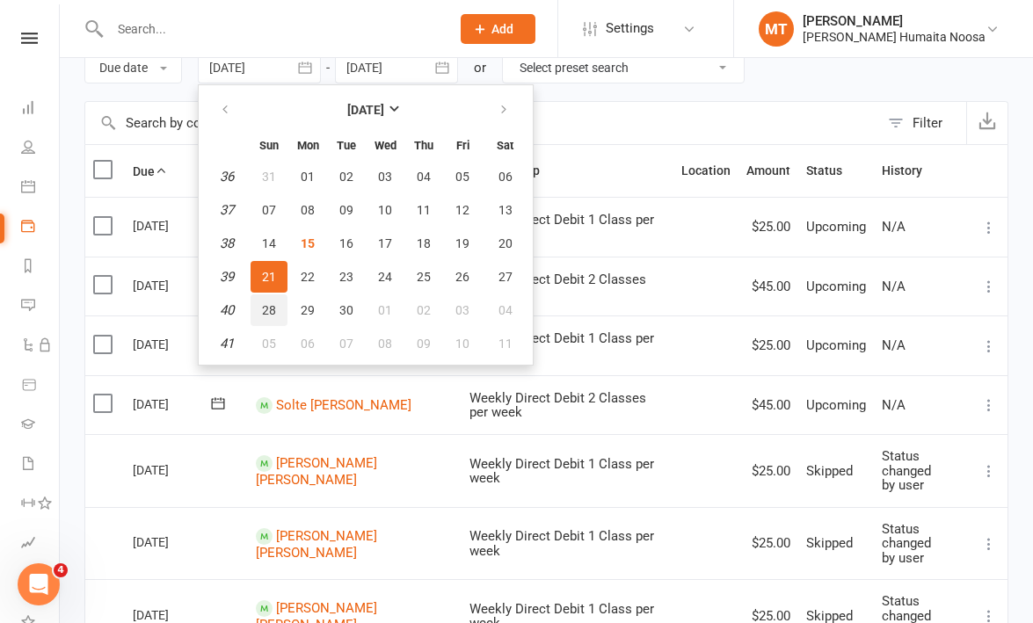
click at [267, 310] on span "28" at bounding box center [269, 310] width 14 height 14
type input "[DATE]"
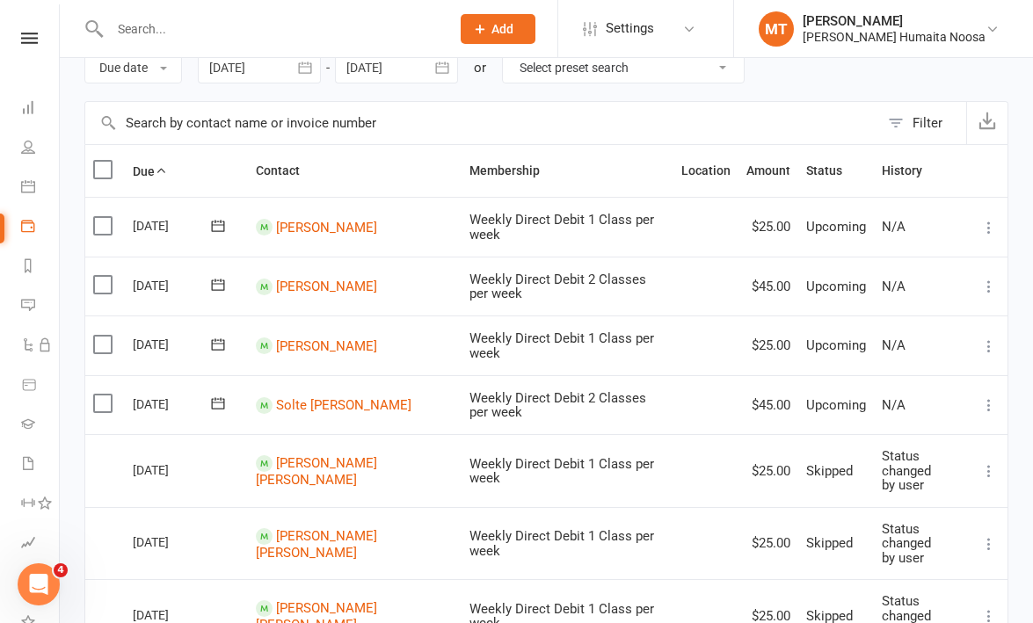
click at [106, 229] on label at bounding box center [105, 226] width 24 height 18
click at [105, 217] on input "checkbox" at bounding box center [98, 217] width 11 height 0
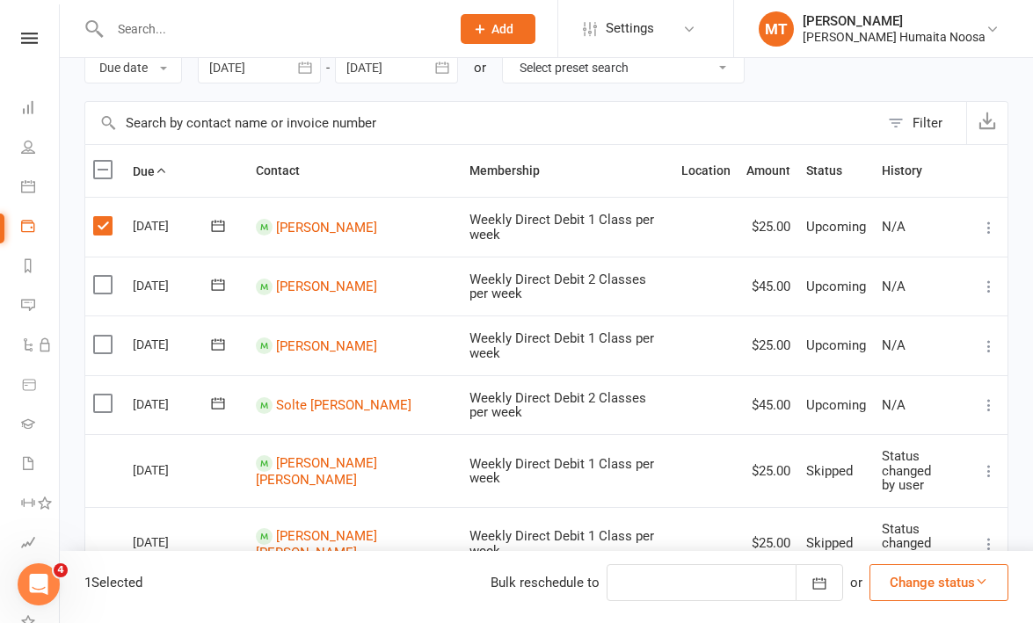
click at [106, 229] on label at bounding box center [105, 226] width 24 height 18
click at [105, 217] on input "checkbox" at bounding box center [98, 217] width 11 height 0
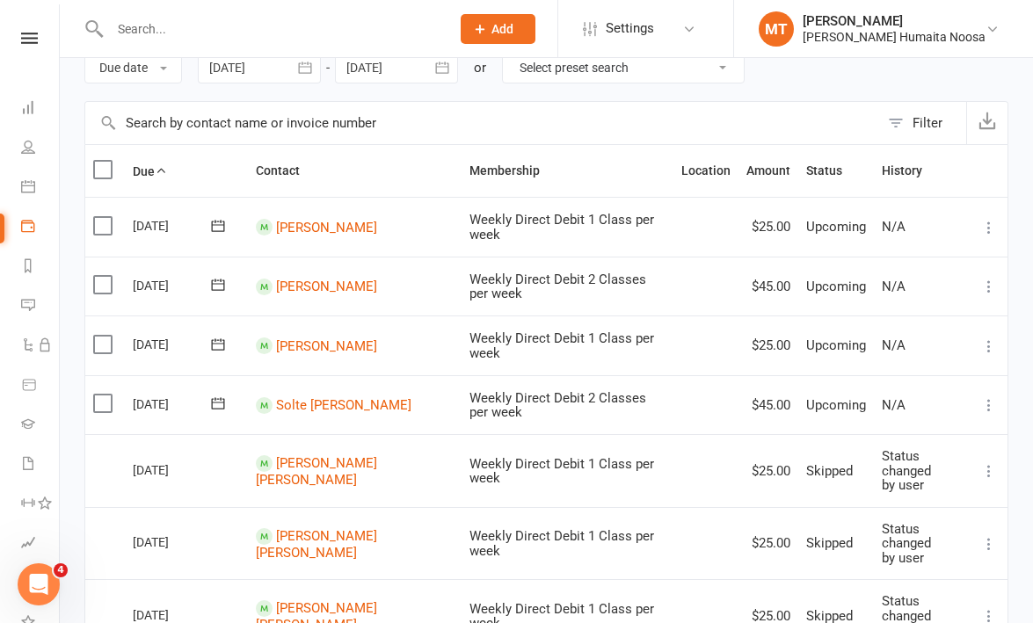
click at [454, 70] on button "button" at bounding box center [442, 68] width 32 height 32
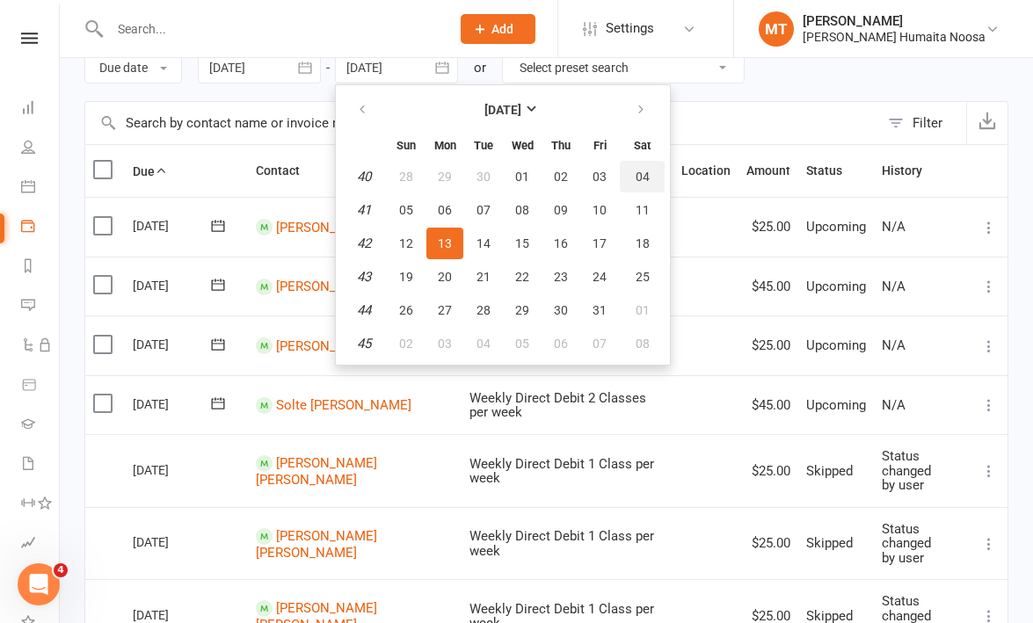
click at [625, 175] on span "04" at bounding box center [642, 177] width 14 height 14
type input "[DATE]"
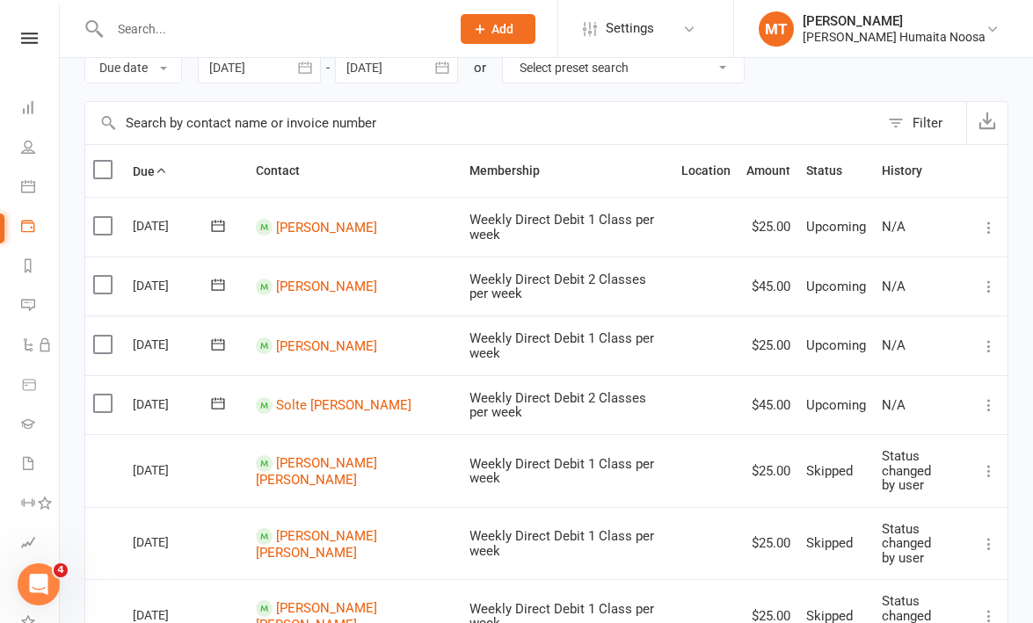
click at [311, 70] on icon "button" at bounding box center [304, 67] width 13 height 11
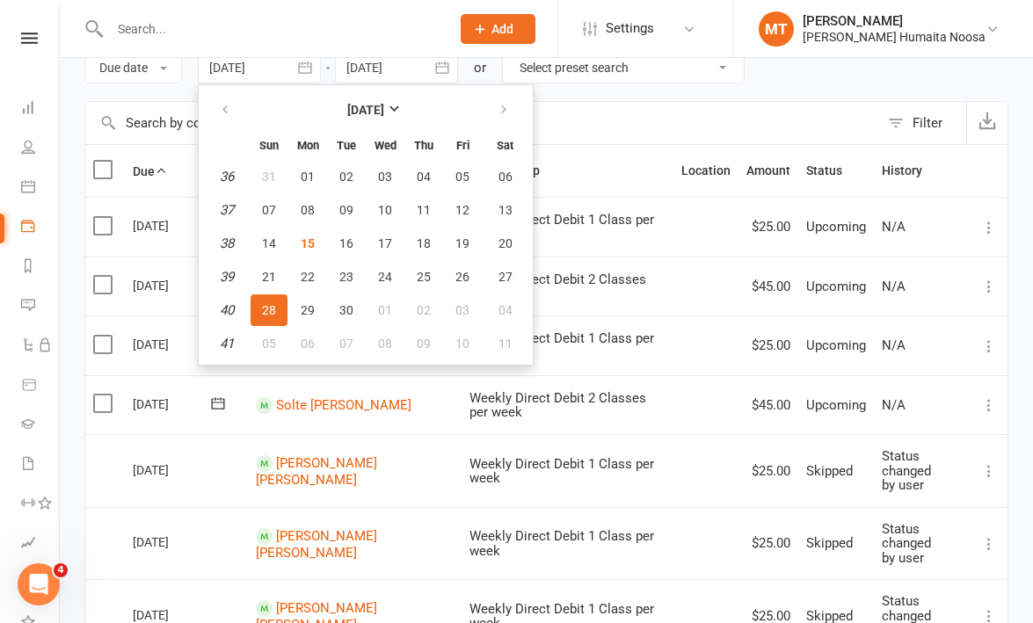
click at [625, 138] on input "text" at bounding box center [482, 123] width 794 height 42
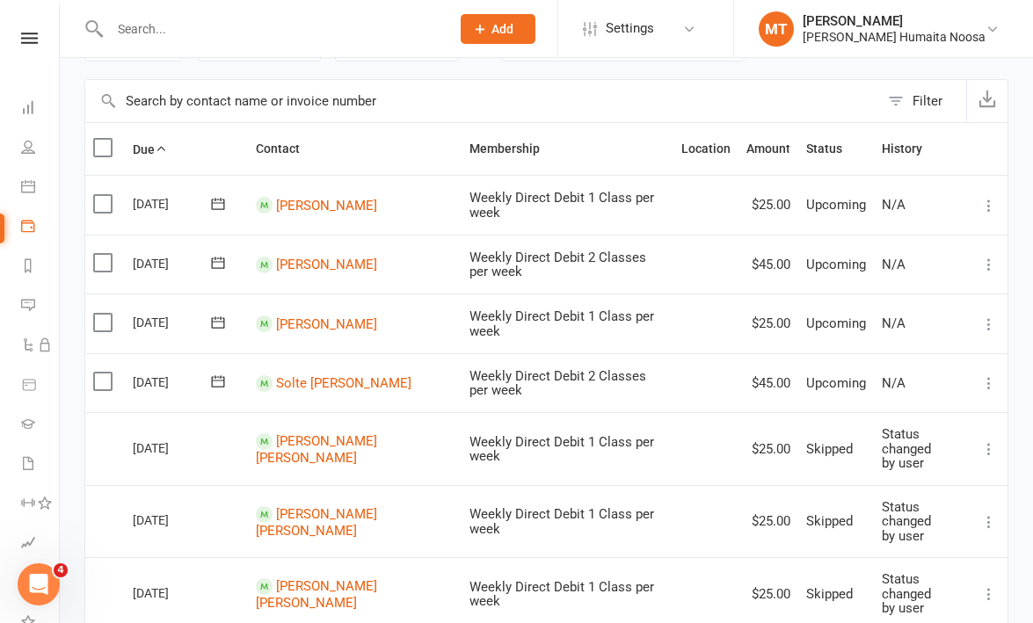
scroll to position [113, 0]
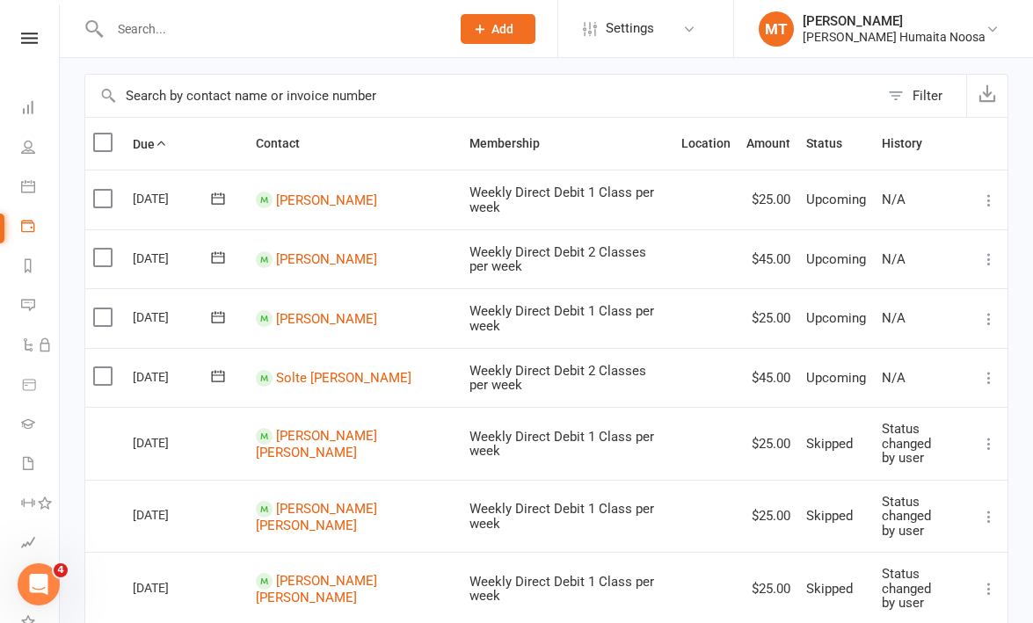
click at [101, 200] on label at bounding box center [105, 199] width 24 height 18
click at [101, 190] on input "checkbox" at bounding box center [98, 190] width 11 height 0
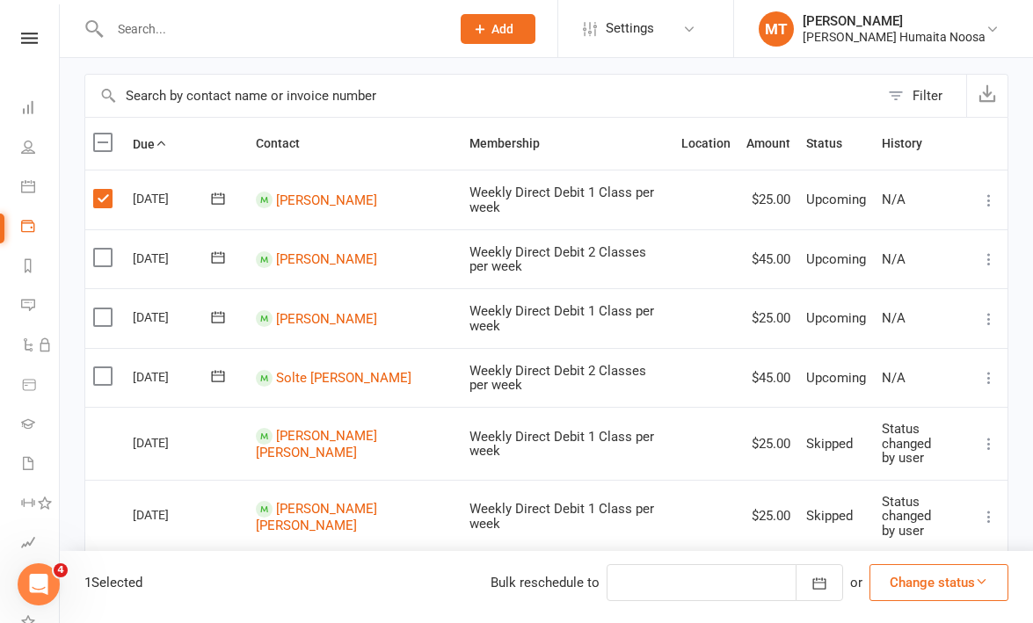
click at [103, 317] on label at bounding box center [105, 318] width 24 height 18
click at [103, 309] on input "checkbox" at bounding box center [98, 309] width 11 height 0
click at [102, 374] on label at bounding box center [105, 376] width 24 height 18
click at [102, 367] on input "checkbox" at bounding box center [98, 367] width 11 height 0
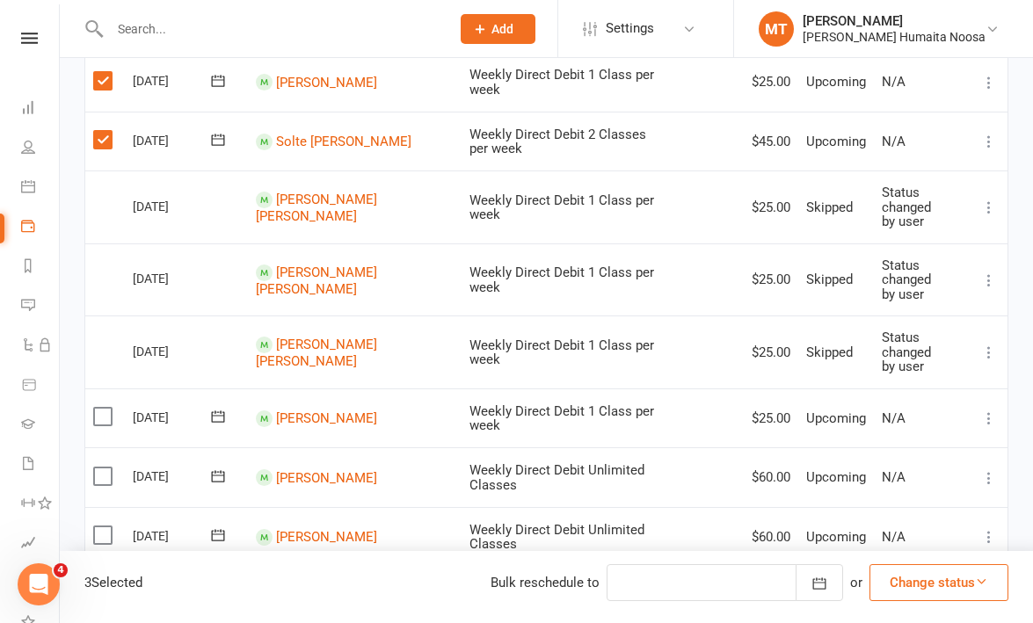
scroll to position [350, 0]
click at [101, 414] on label at bounding box center [105, 416] width 24 height 18
click at [101, 407] on input "checkbox" at bounding box center [98, 407] width 11 height 0
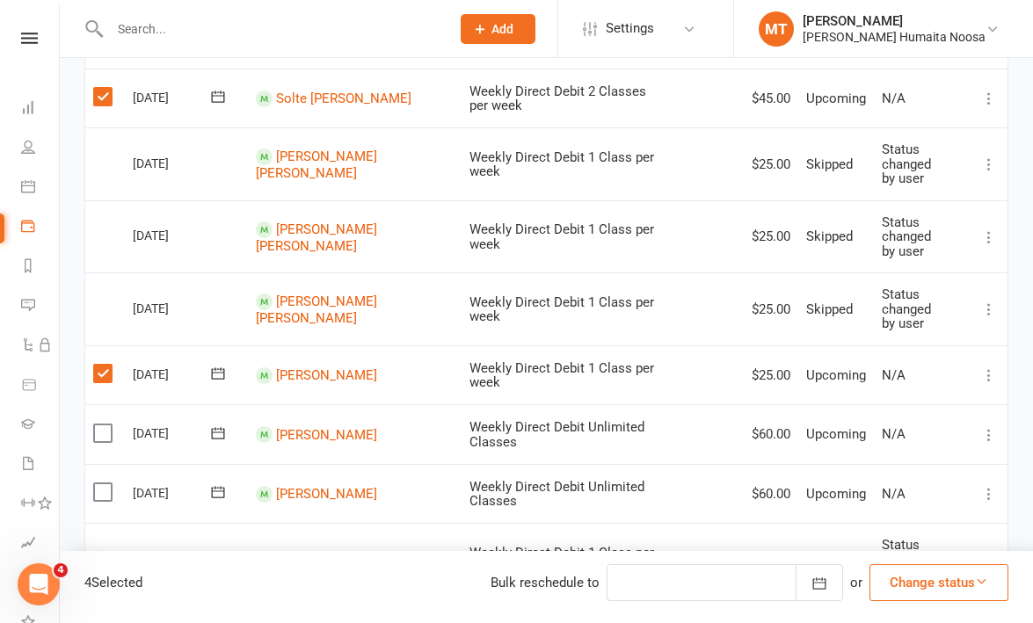
click at [97, 438] on label at bounding box center [105, 434] width 24 height 18
click at [97, 425] on input "checkbox" at bounding box center [98, 425] width 11 height 0
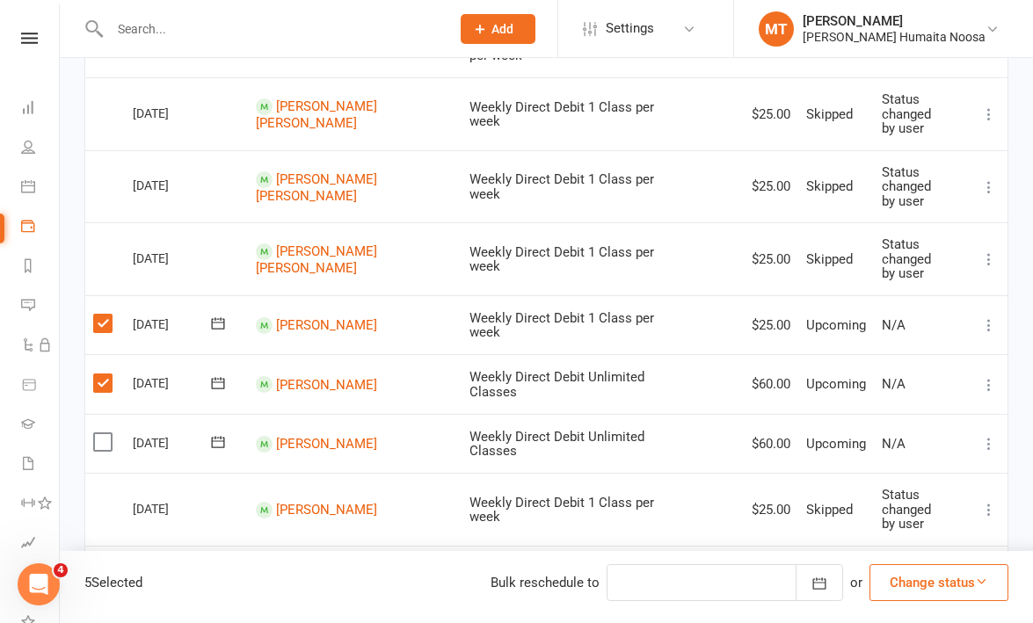
scroll to position [449, 0]
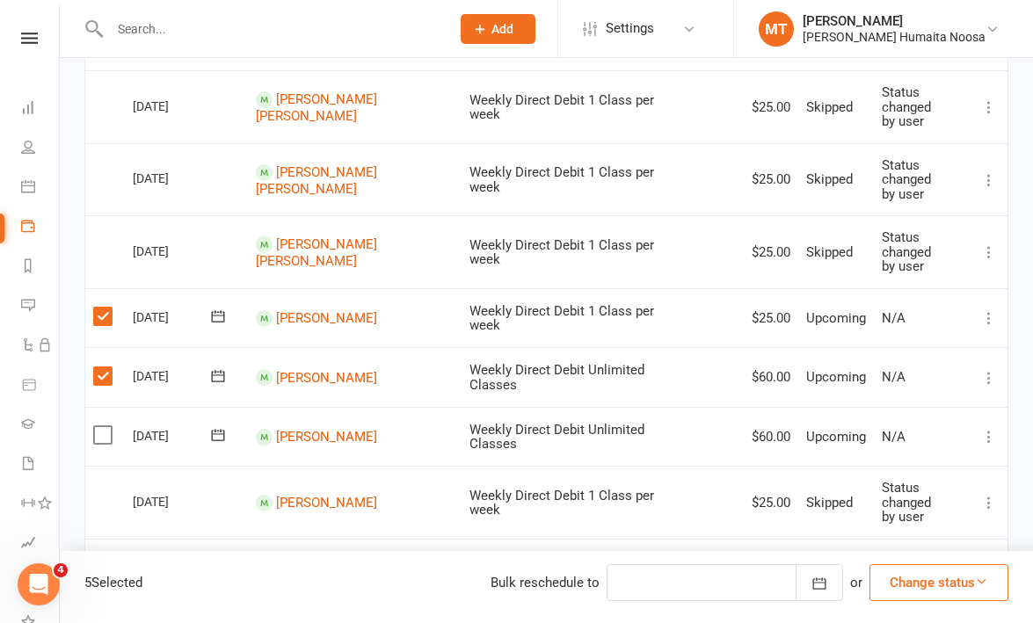
click at [101, 436] on label at bounding box center [105, 435] width 24 height 18
click at [101, 426] on input "checkbox" at bounding box center [98, 426] width 11 height 0
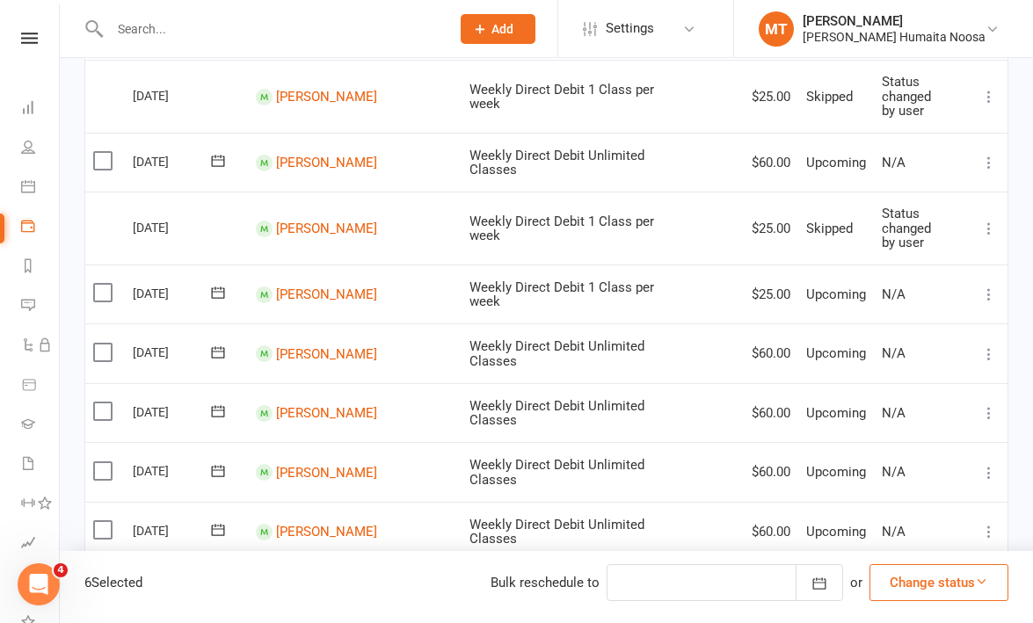
scroll to position [856, 0]
click at [97, 287] on label at bounding box center [105, 292] width 24 height 18
click at [97, 283] on input "checkbox" at bounding box center [98, 283] width 11 height 0
click at [99, 413] on label at bounding box center [105, 411] width 24 height 18
click at [99, 402] on input "checkbox" at bounding box center [98, 402] width 11 height 0
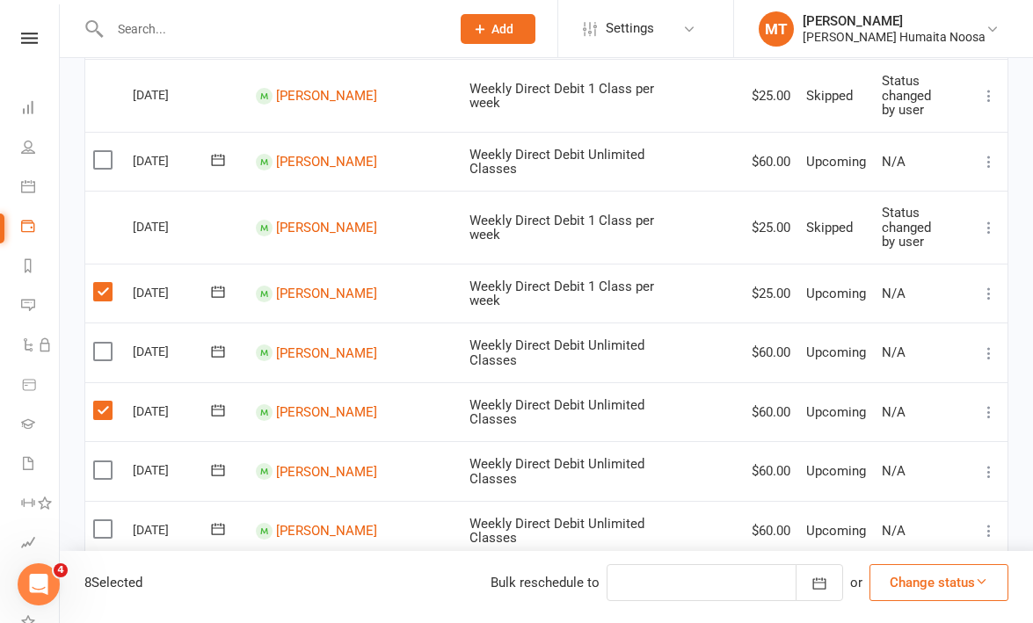
click at [98, 475] on label at bounding box center [105, 470] width 24 height 18
click at [98, 461] on input "checkbox" at bounding box center [98, 461] width 11 height 0
click at [103, 524] on label at bounding box center [105, 529] width 24 height 18
click at [103, 520] on input "checkbox" at bounding box center [98, 520] width 11 height 0
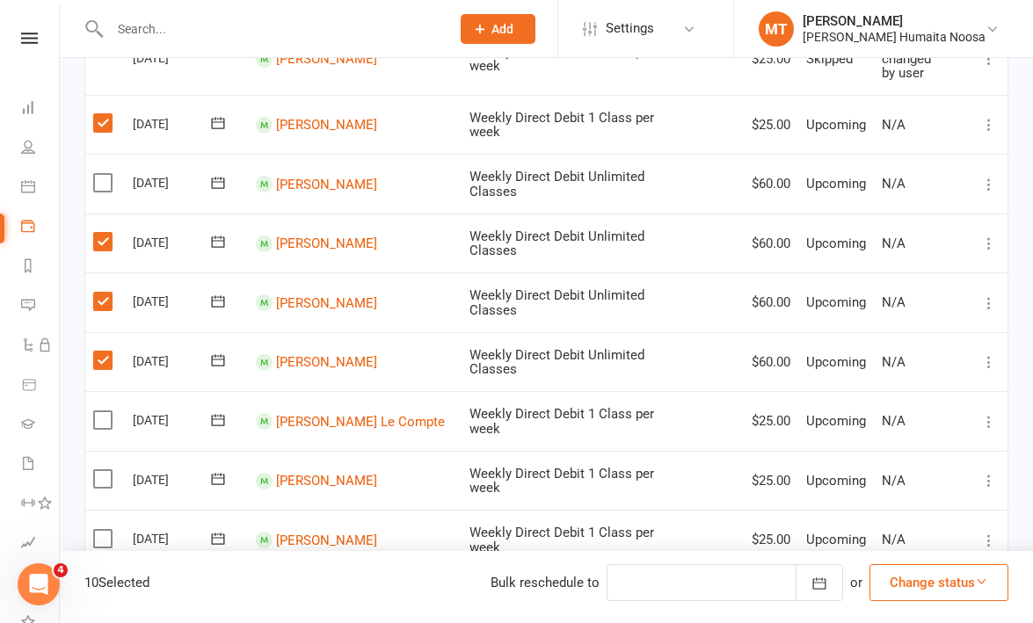
scroll to position [1035, 0]
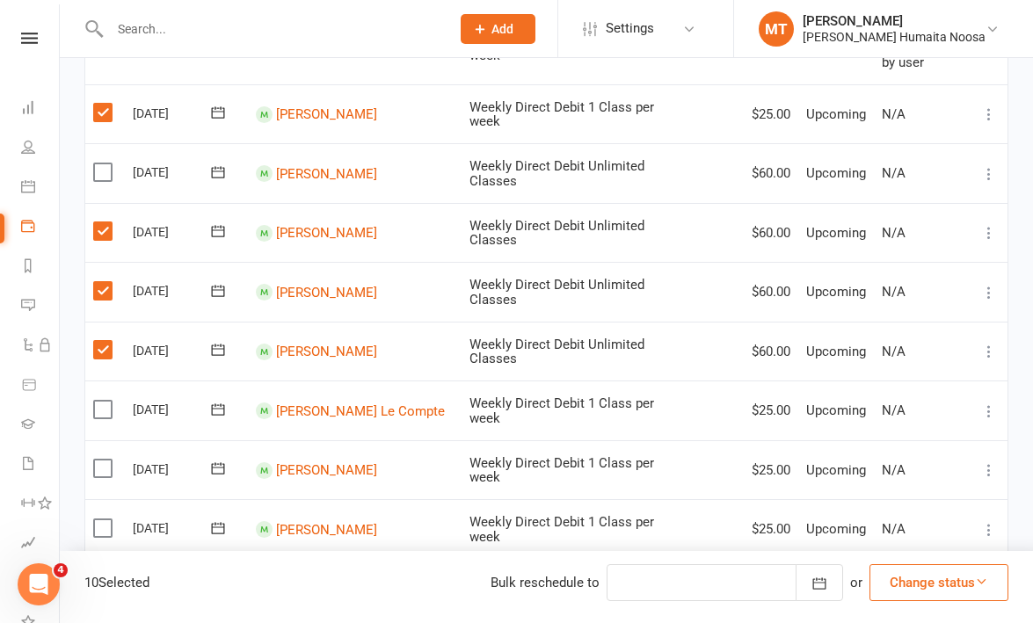
click at [101, 408] on label at bounding box center [105, 410] width 24 height 18
click at [101, 401] on input "checkbox" at bounding box center [98, 401] width 11 height 0
click at [103, 476] on label at bounding box center [105, 469] width 24 height 18
click at [103, 460] on input "checkbox" at bounding box center [98, 460] width 11 height 0
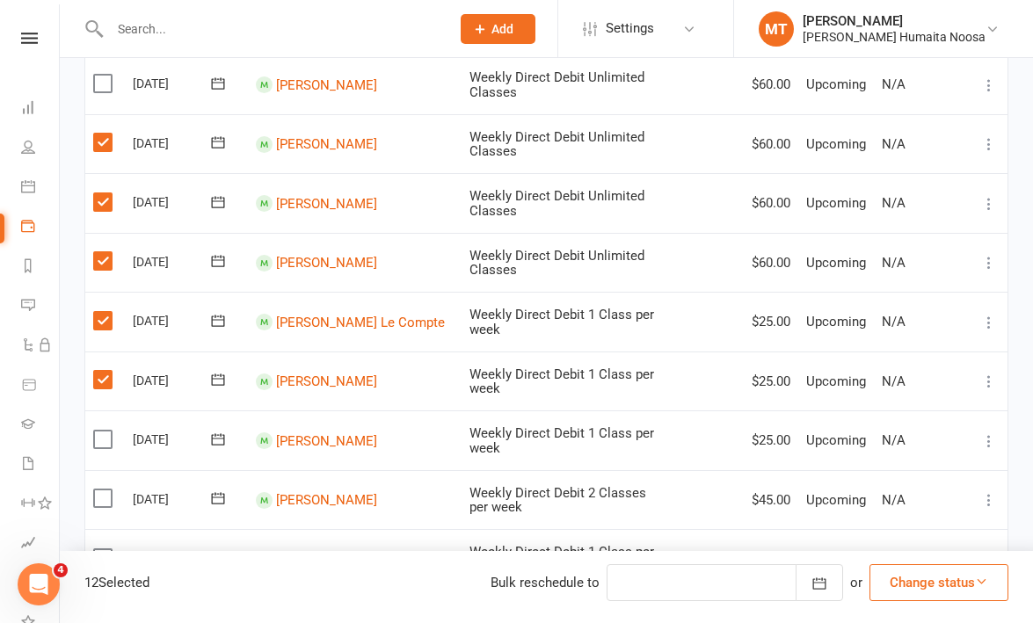
click at [103, 439] on label at bounding box center [105, 440] width 24 height 18
click at [103, 431] on input "checkbox" at bounding box center [98, 431] width 11 height 0
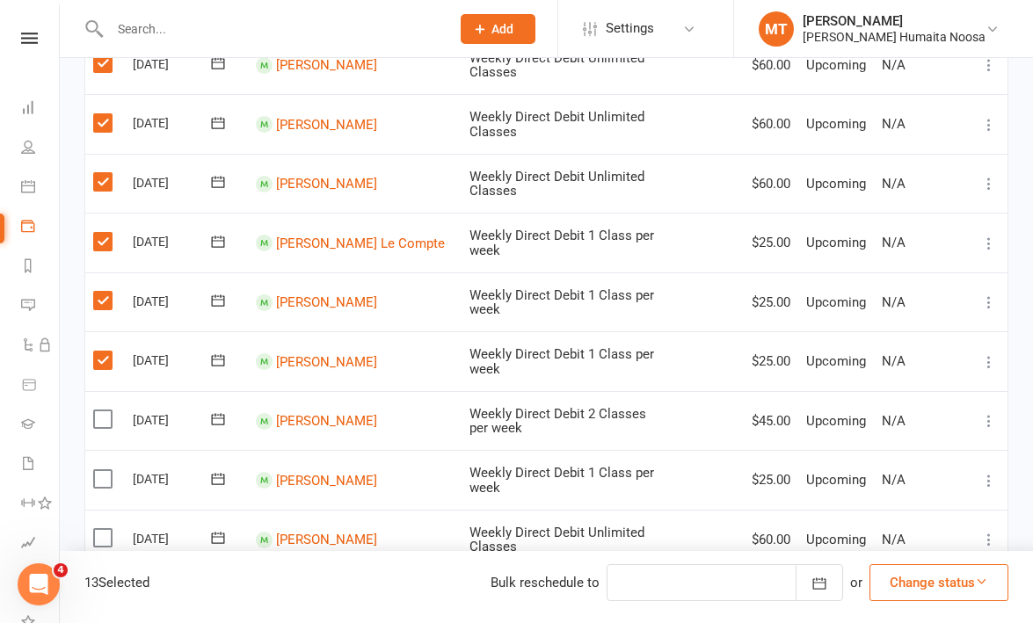
scroll to position [1226, 0]
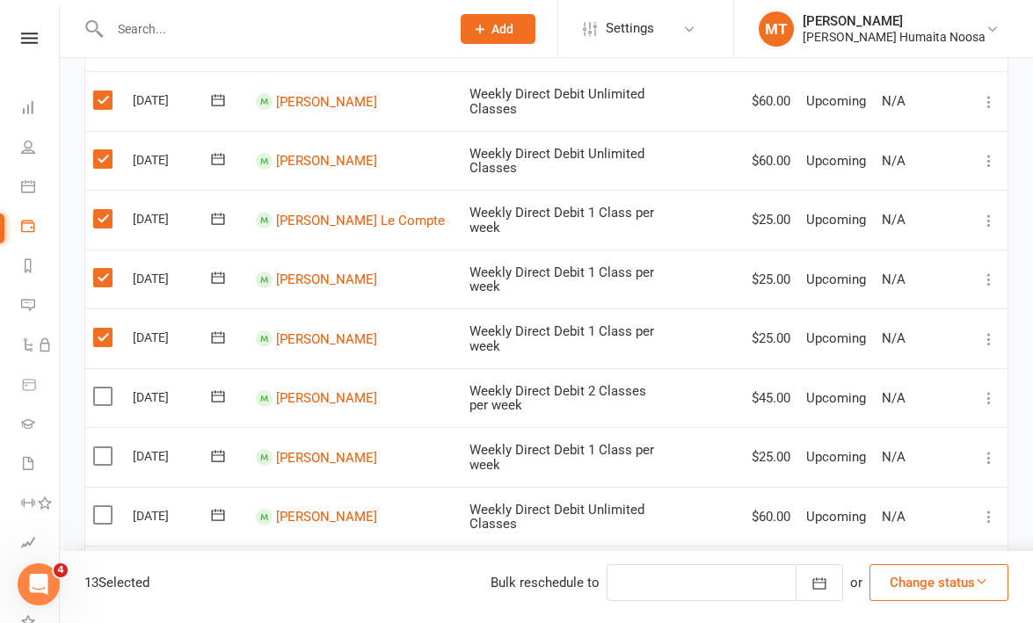
click at [99, 396] on label at bounding box center [105, 397] width 24 height 18
click at [99, 388] on input "checkbox" at bounding box center [98, 388] width 11 height 0
click at [98, 460] on label at bounding box center [105, 456] width 24 height 18
click at [98, 447] on input "checkbox" at bounding box center [98, 447] width 11 height 0
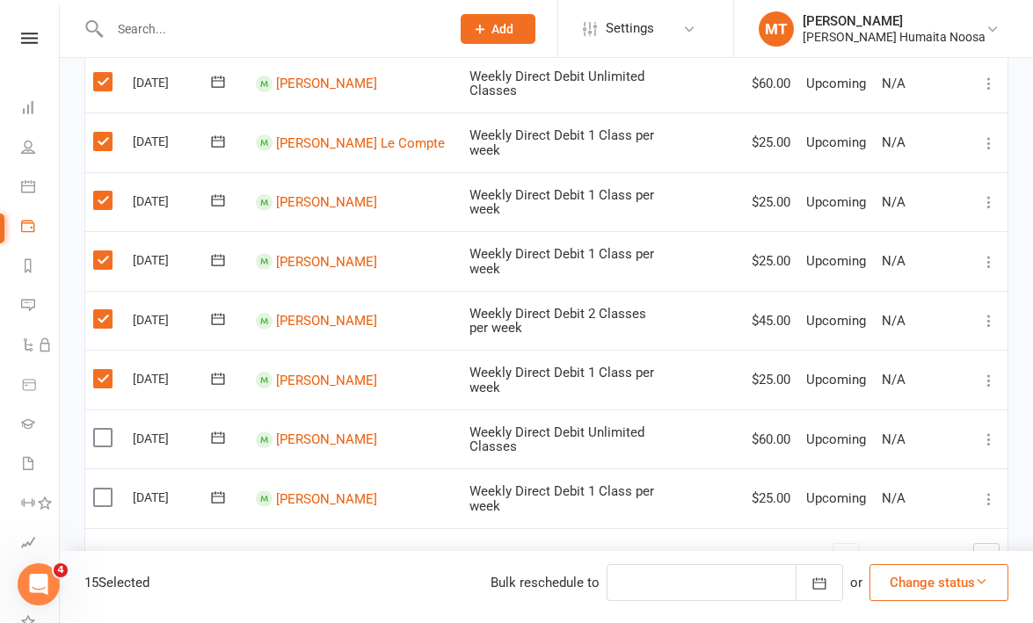
scroll to position [1311, 0]
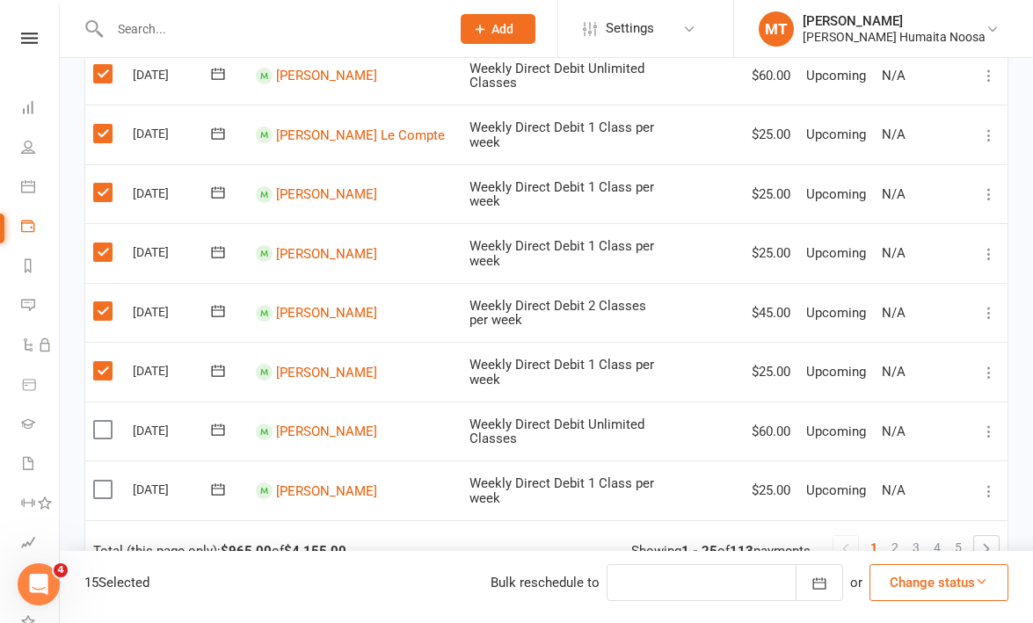
click at [96, 432] on label at bounding box center [105, 430] width 24 height 18
click at [96, 421] on input "checkbox" at bounding box center [98, 421] width 11 height 0
click at [96, 426] on label at bounding box center [105, 430] width 24 height 18
click at [96, 421] on input "checkbox" at bounding box center [98, 421] width 11 height 0
click at [103, 491] on label at bounding box center [105, 490] width 24 height 18
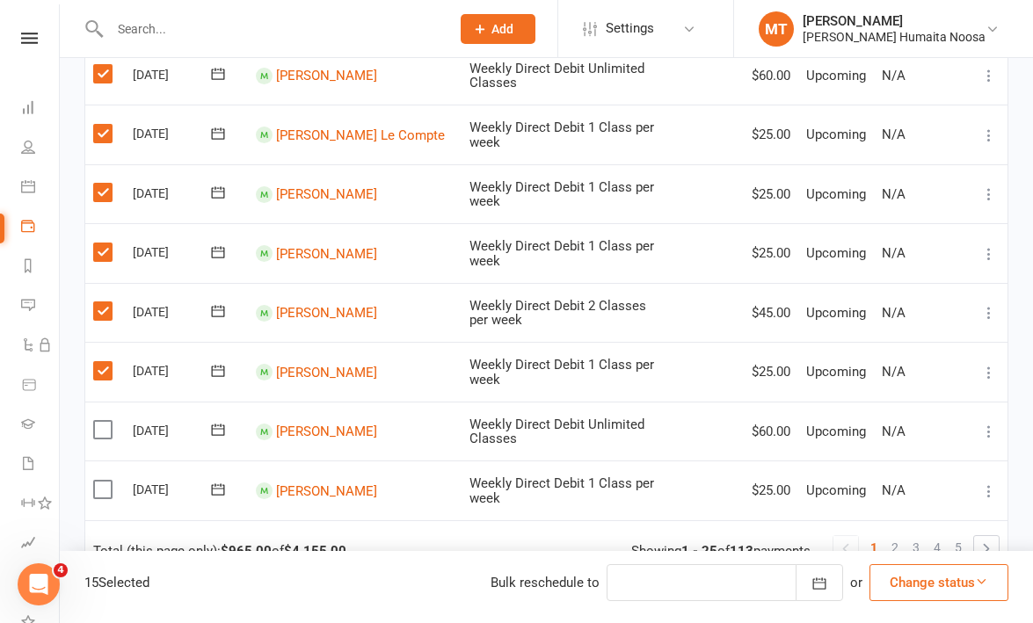
click at [103, 481] on input "checkbox" at bounding box center [98, 481] width 11 height 0
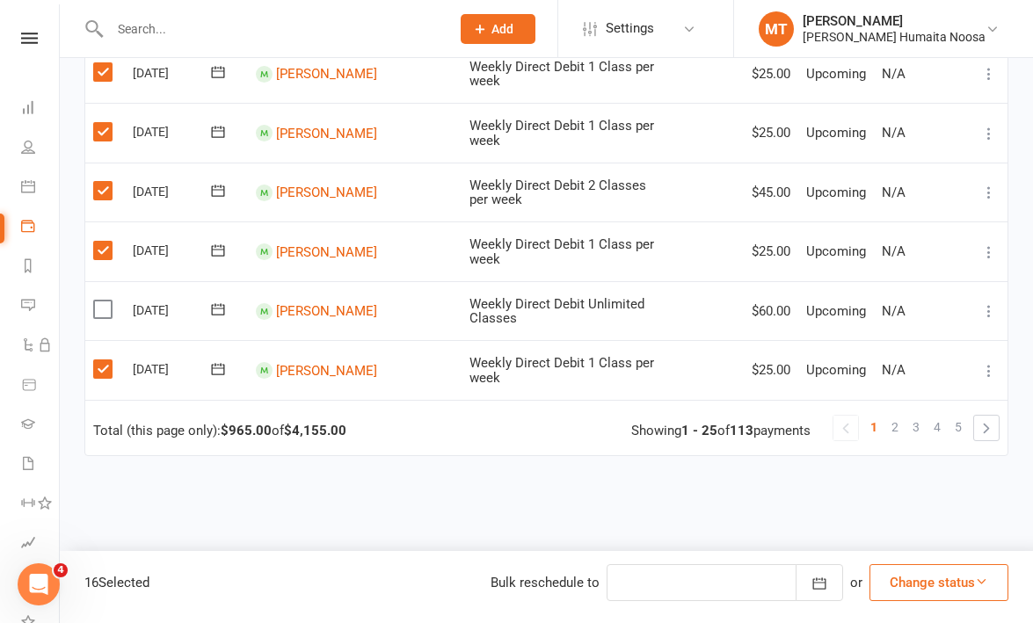
click at [625, 579] on button "Change status" at bounding box center [938, 582] width 139 height 37
click at [625, 545] on link "Skipped" at bounding box center [920, 535] width 174 height 35
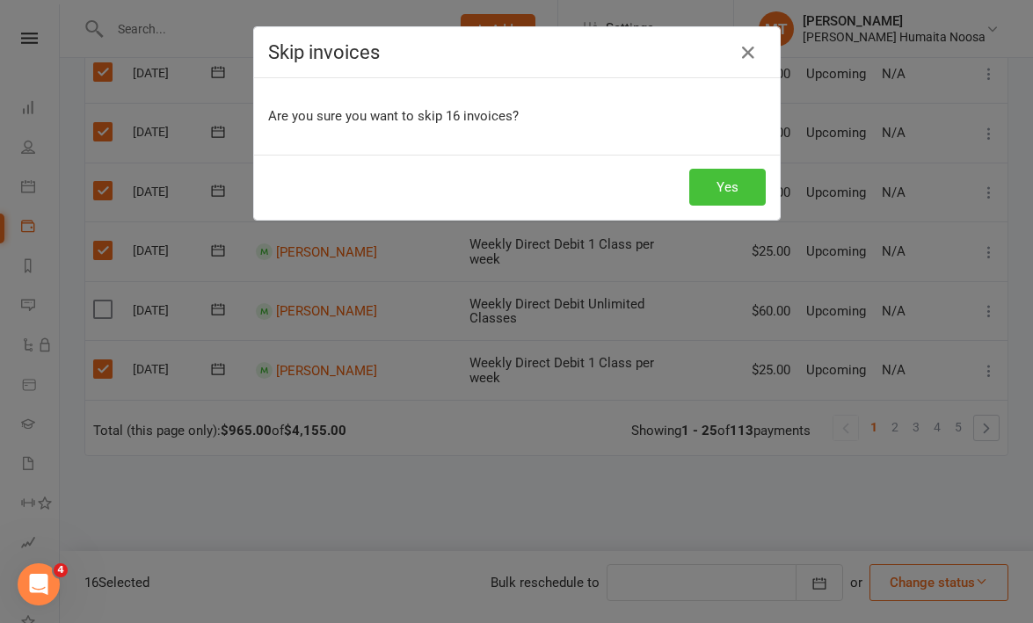
click at [625, 198] on button "Yes" at bounding box center [727, 187] width 76 height 37
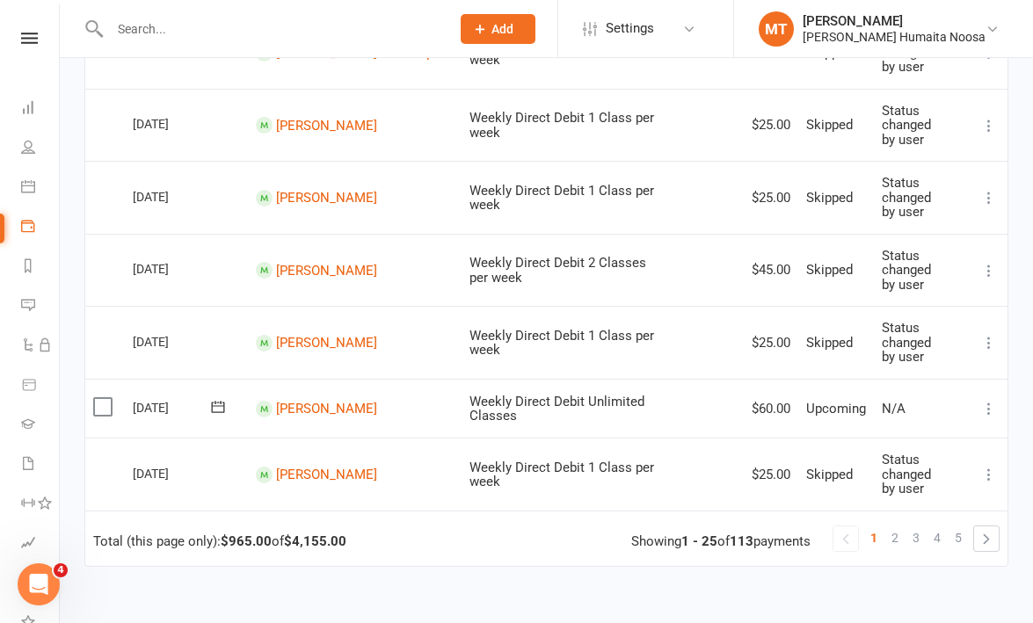
scroll to position [1543, 0]
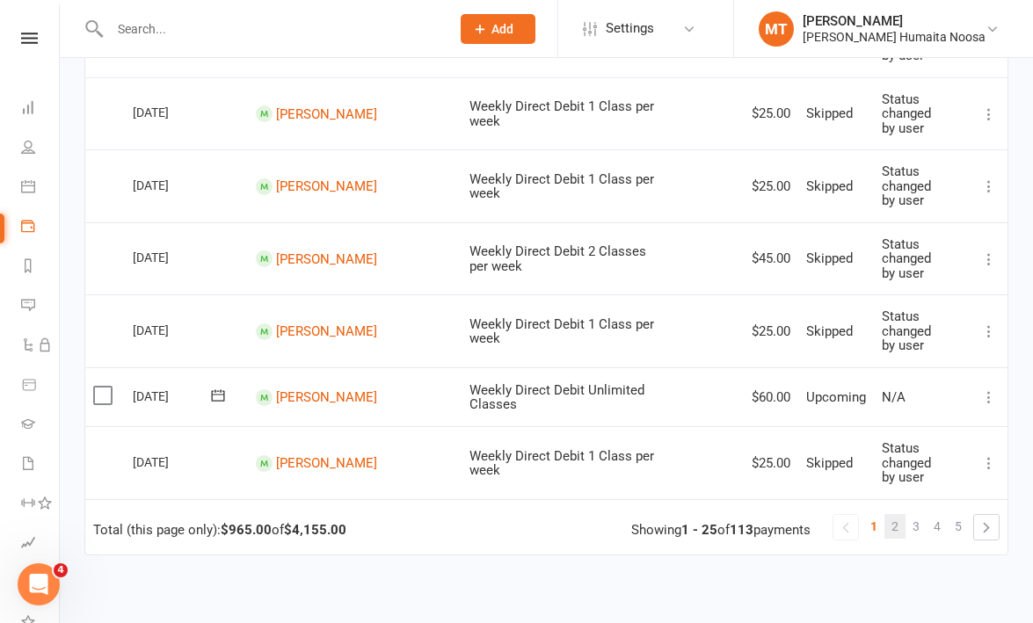
click at [625, 526] on link "2" at bounding box center [894, 526] width 21 height 25
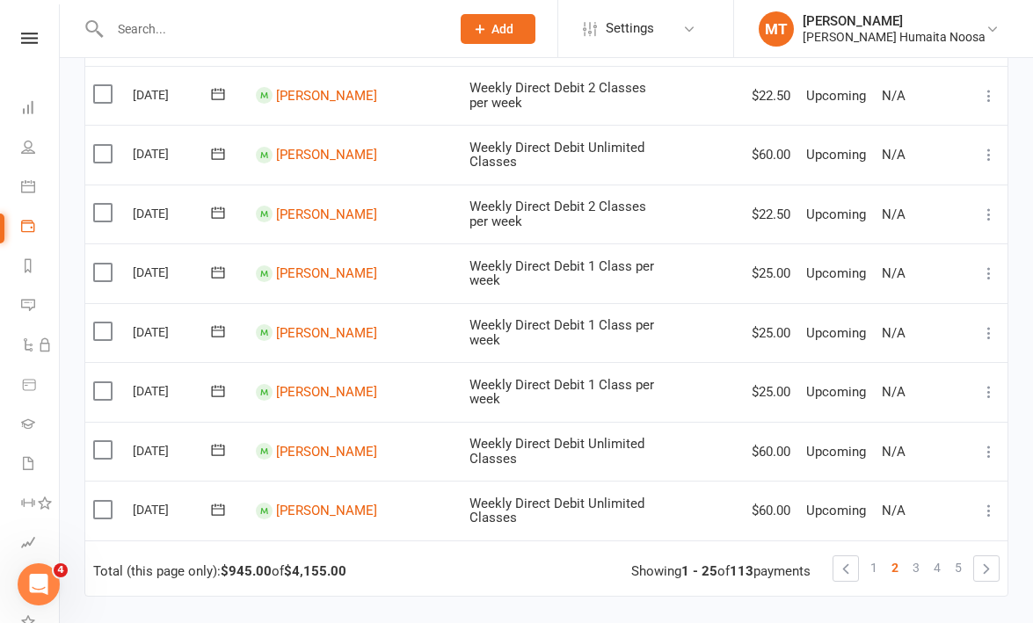
scroll to position [0, 0]
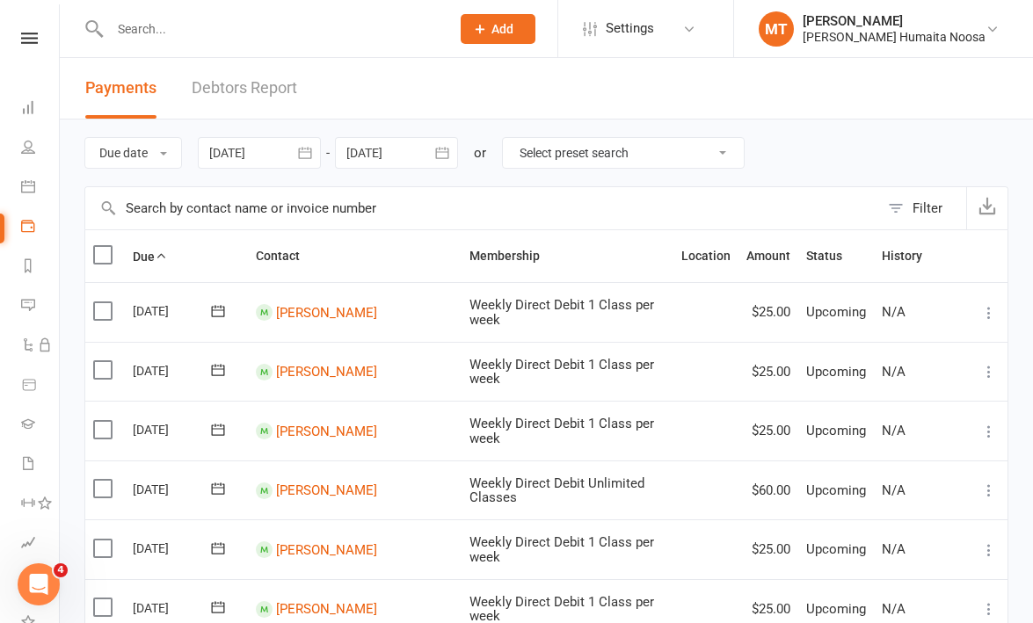
click at [103, 309] on label at bounding box center [105, 311] width 24 height 18
click at [103, 302] on input "checkbox" at bounding box center [98, 302] width 11 height 0
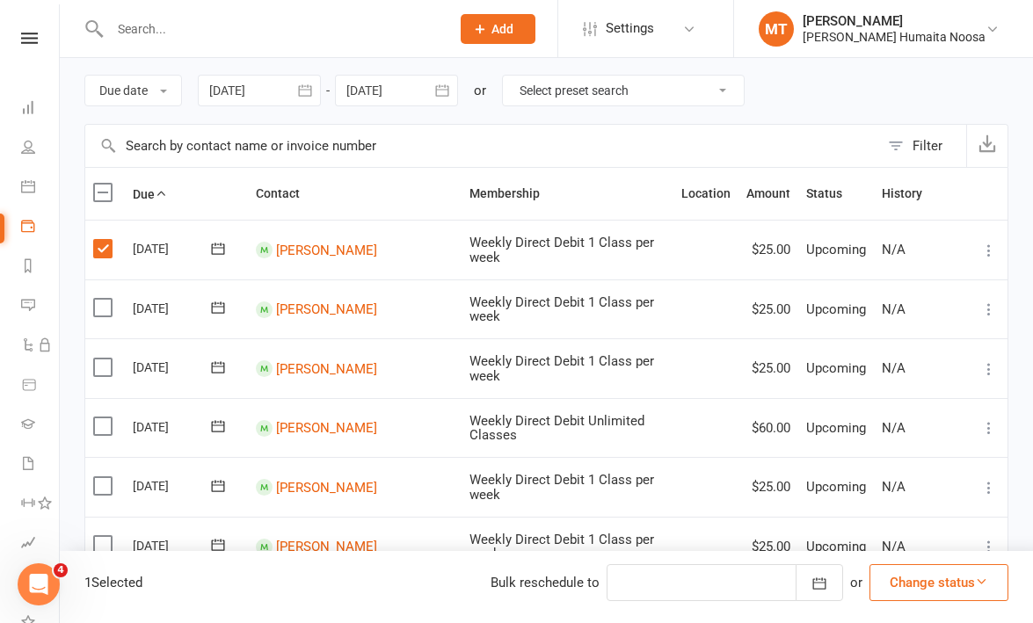
scroll to position [69, 0]
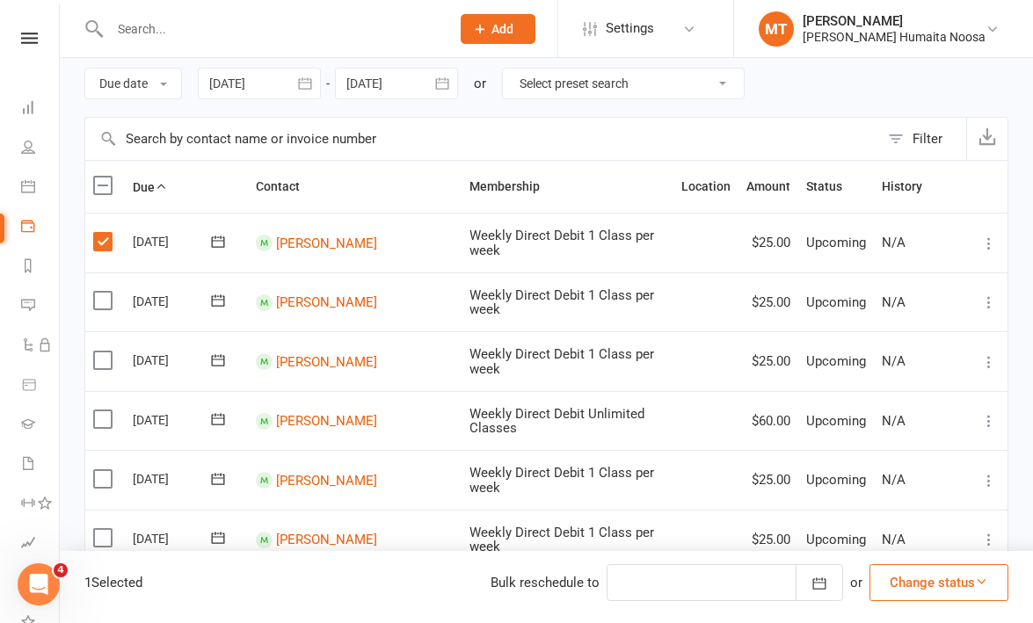
click at [100, 355] on label at bounding box center [105, 361] width 24 height 18
click at [100, 352] on input "checkbox" at bounding box center [98, 352] width 11 height 0
click at [101, 415] on label at bounding box center [105, 419] width 24 height 18
click at [101, 410] on input "checkbox" at bounding box center [98, 410] width 11 height 0
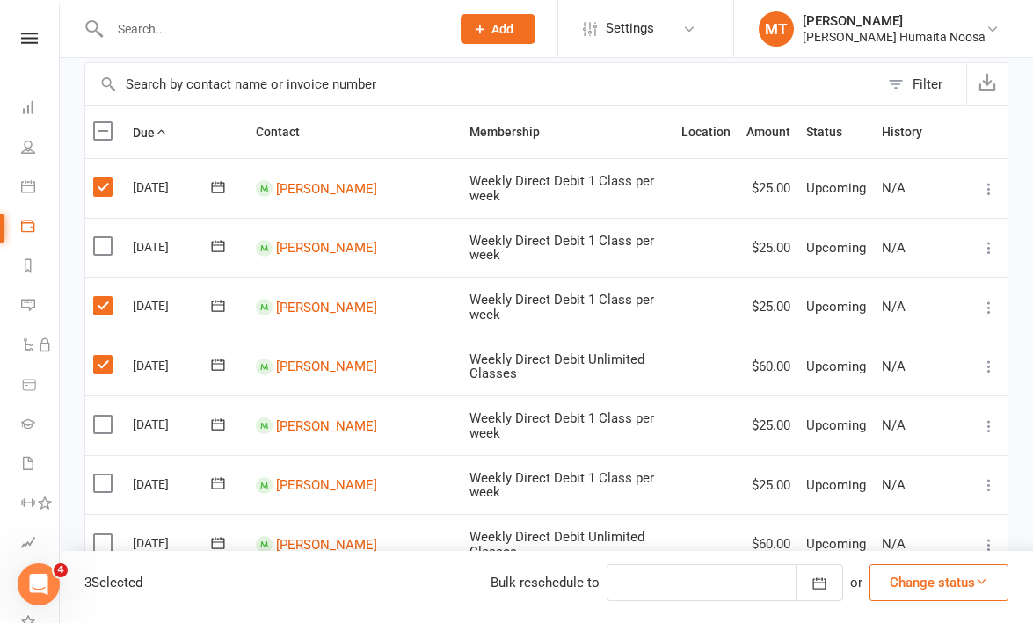
click at [95, 425] on label at bounding box center [105, 425] width 24 height 18
click at [95, 416] on input "checkbox" at bounding box center [98, 416] width 11 height 0
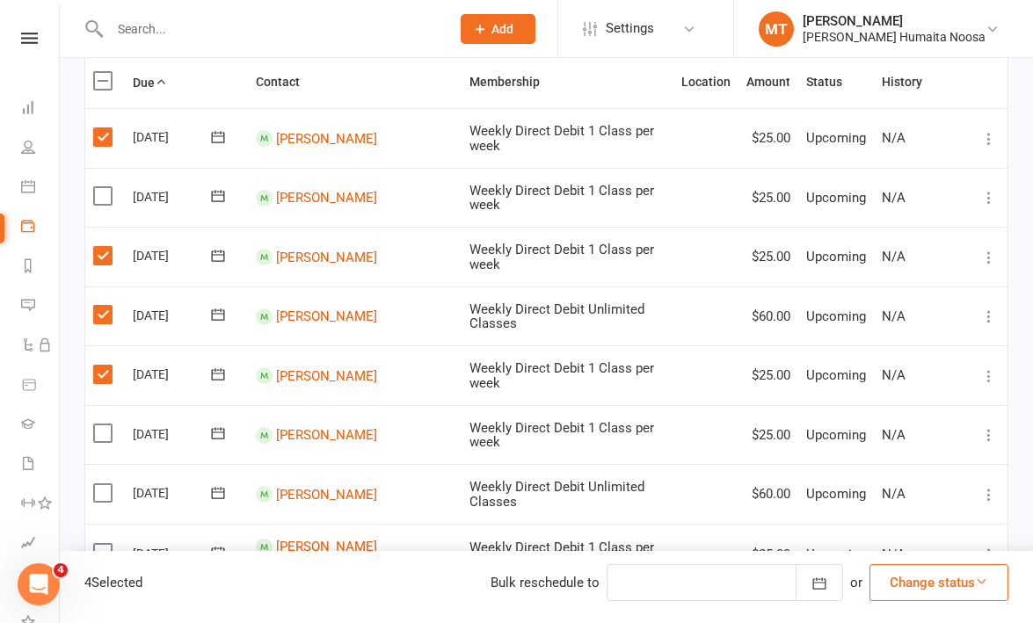
click at [98, 432] on label at bounding box center [105, 434] width 24 height 18
click at [98, 425] on input "checkbox" at bounding box center [98, 425] width 11 height 0
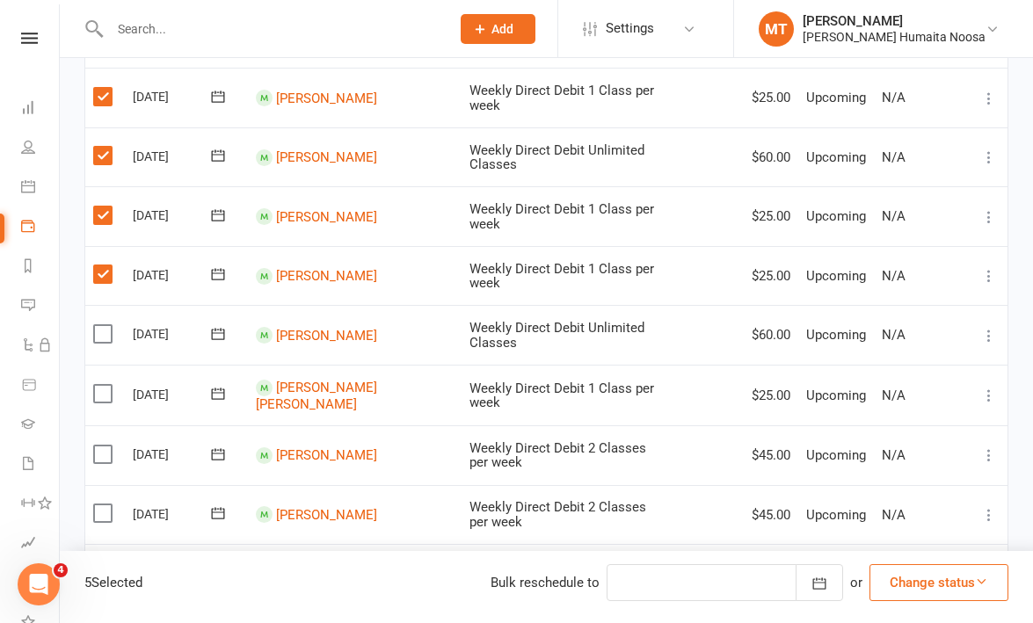
scroll to position [334, 0]
click at [98, 385] on label at bounding box center [105, 393] width 24 height 18
click at [98, 384] on input "checkbox" at bounding box center [98, 384] width 11 height 0
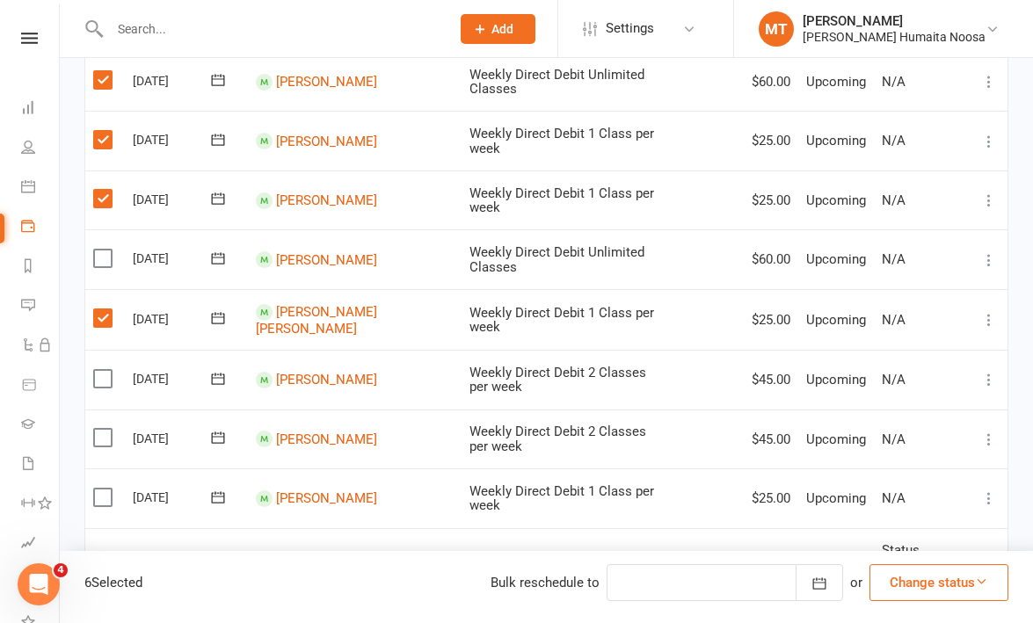
scroll to position [421, 0]
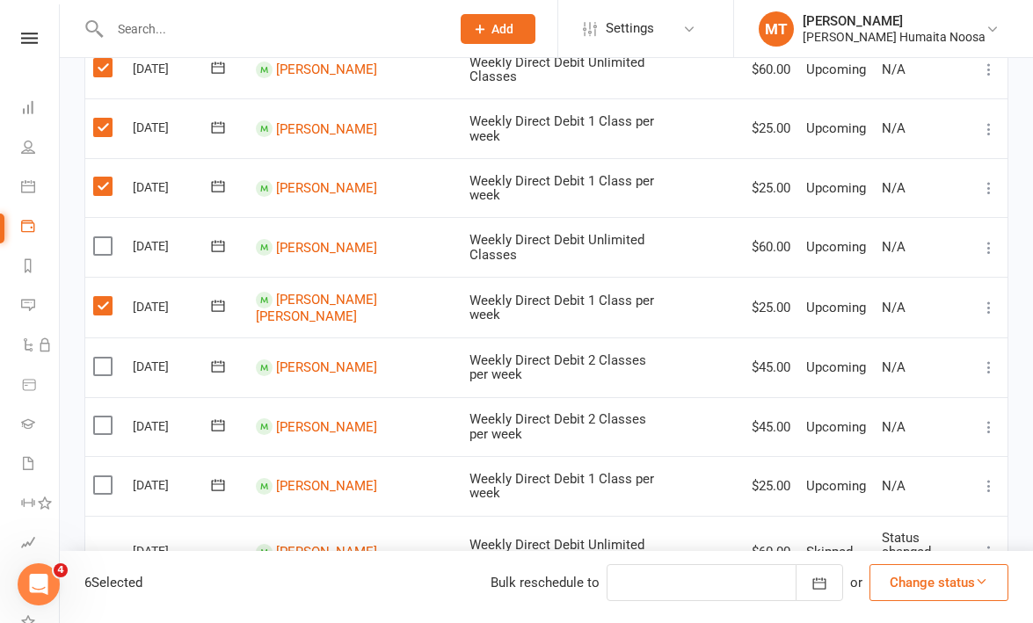
click at [100, 423] on label at bounding box center [105, 426] width 24 height 18
click at [100, 417] on input "checkbox" at bounding box center [98, 417] width 11 height 0
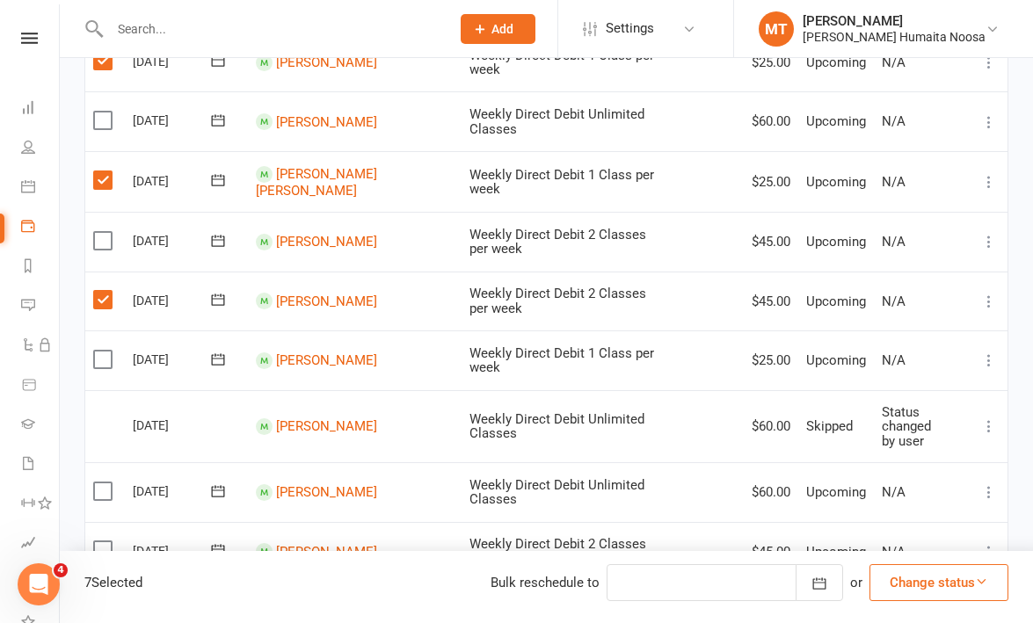
scroll to position [551, 0]
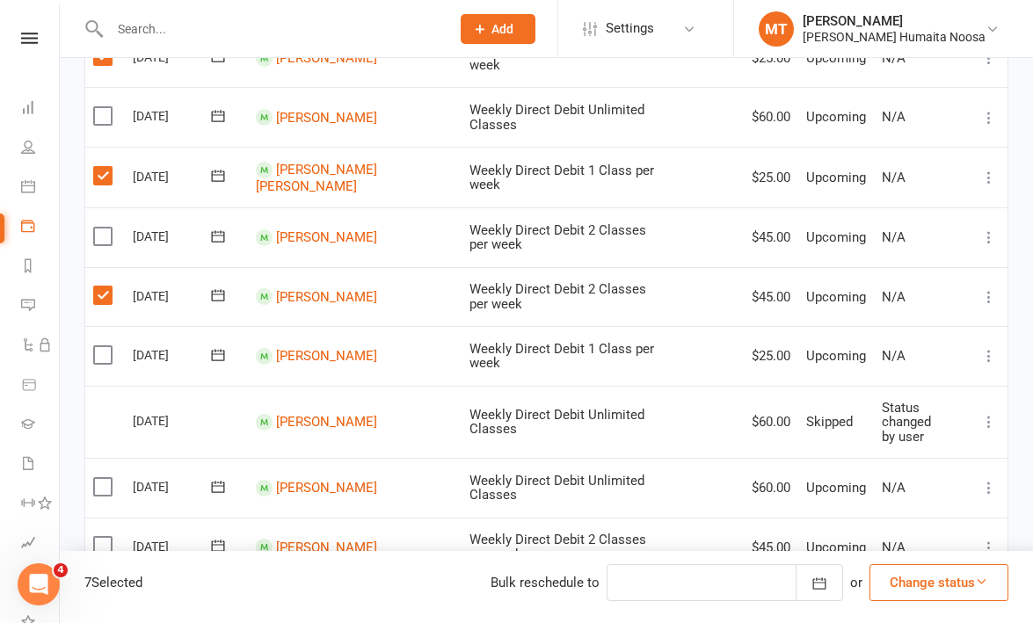
click at [103, 291] on label at bounding box center [105, 296] width 24 height 18
click at [103, 287] on input "checkbox" at bounding box center [98, 287] width 11 height 0
click at [105, 359] on label at bounding box center [105, 355] width 24 height 18
click at [105, 346] on input "checkbox" at bounding box center [98, 346] width 11 height 0
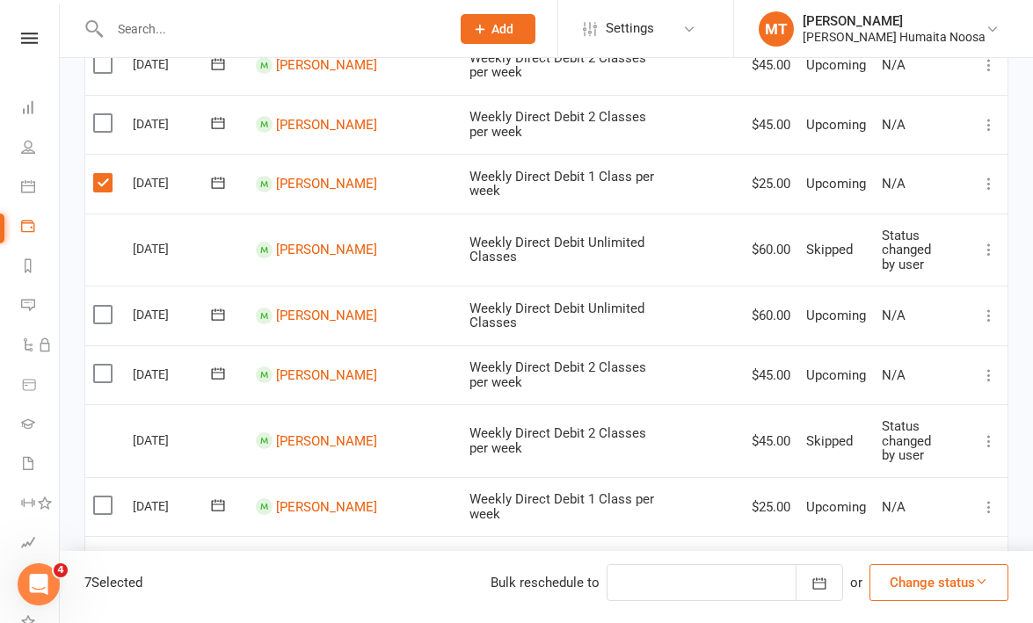
scroll to position [728, 0]
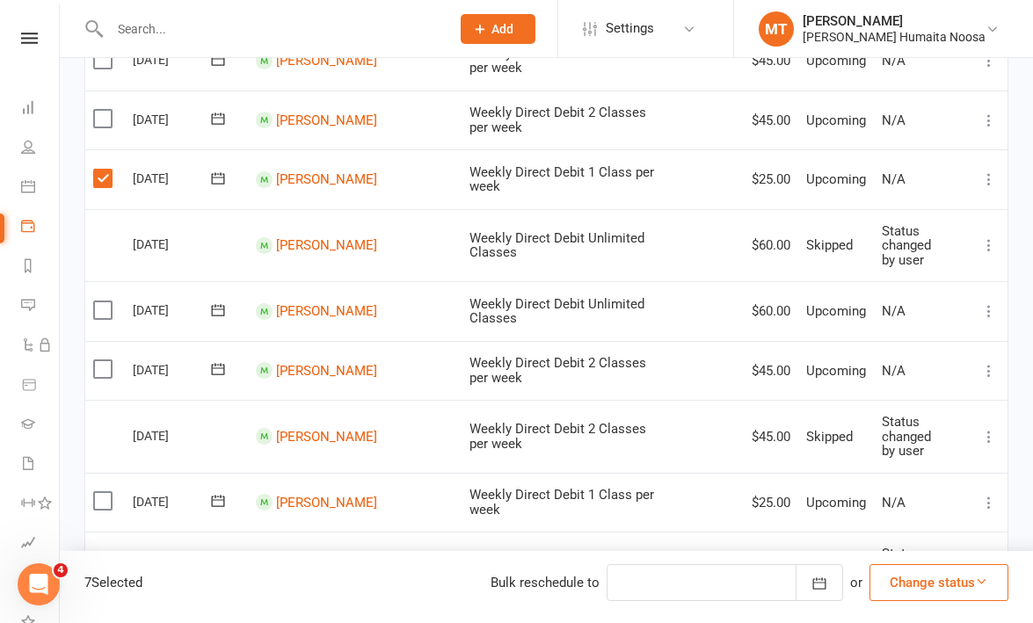
click at [102, 360] on label at bounding box center [105, 369] width 24 height 18
click at [102, 360] on input "checkbox" at bounding box center [98, 360] width 11 height 0
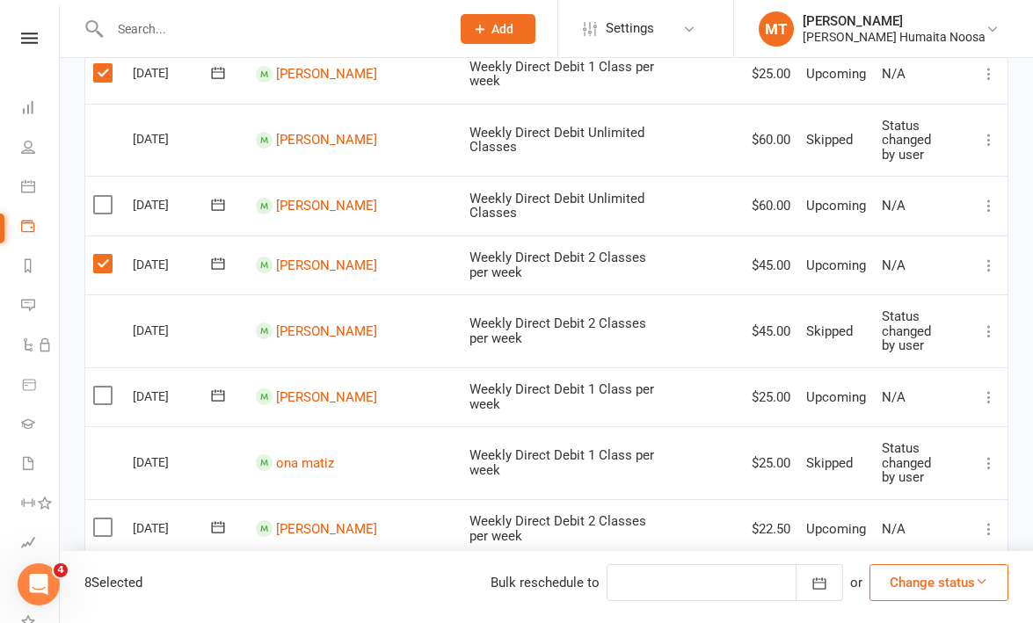
scroll to position [844, 0]
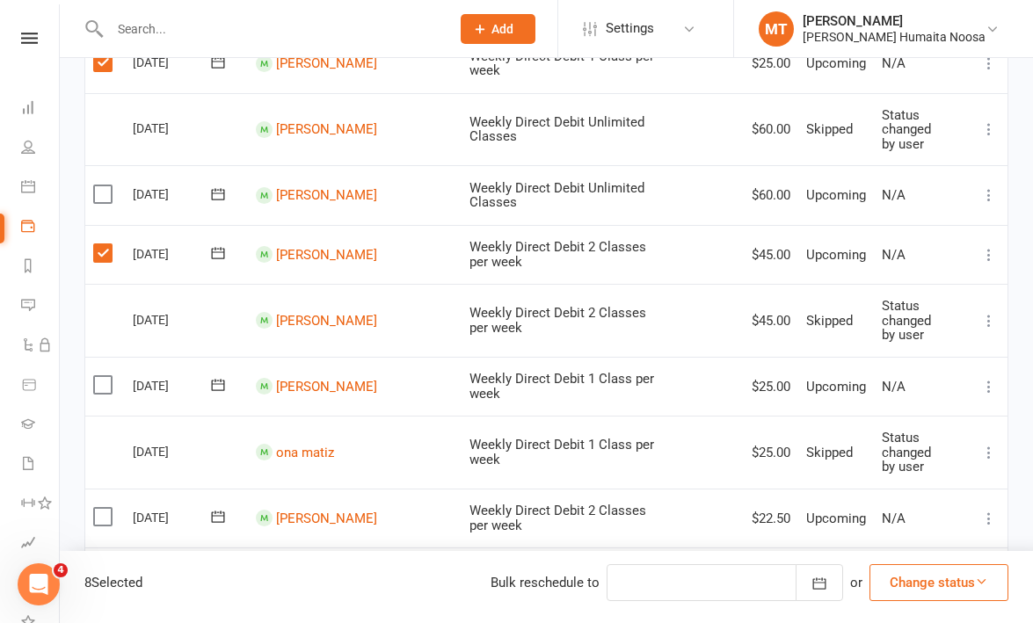
click at [102, 376] on label at bounding box center [105, 385] width 24 height 18
click at [102, 376] on input "checkbox" at bounding box center [98, 376] width 11 height 0
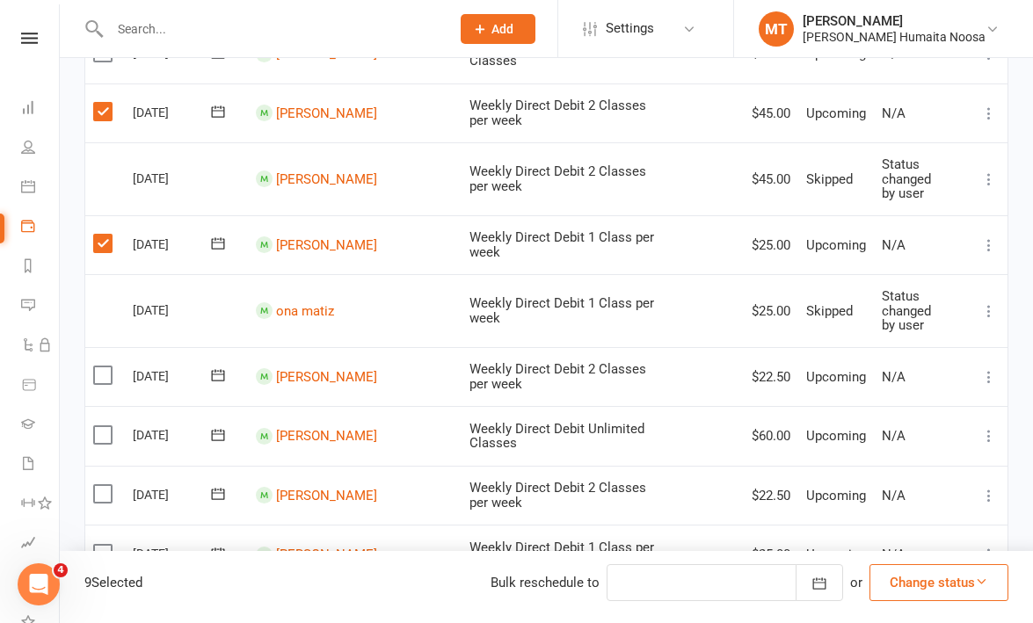
scroll to position [1005, 0]
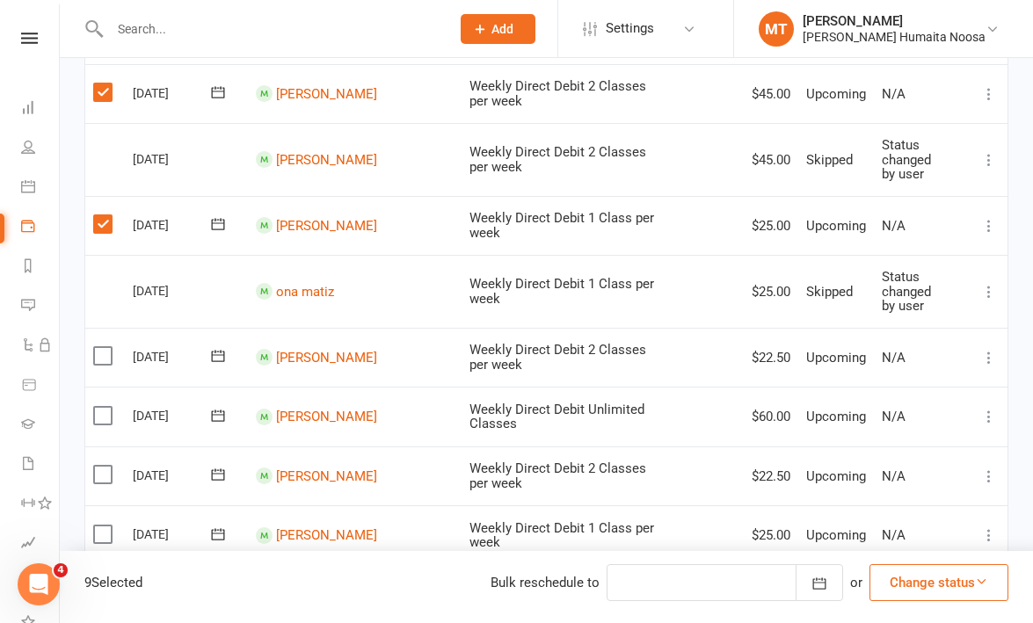
click at [98, 347] on label at bounding box center [105, 356] width 24 height 18
click at [98, 347] on input "checkbox" at bounding box center [98, 347] width 11 height 0
click at [105, 466] on label at bounding box center [105, 475] width 24 height 18
click at [105, 466] on input "checkbox" at bounding box center [98, 466] width 11 height 0
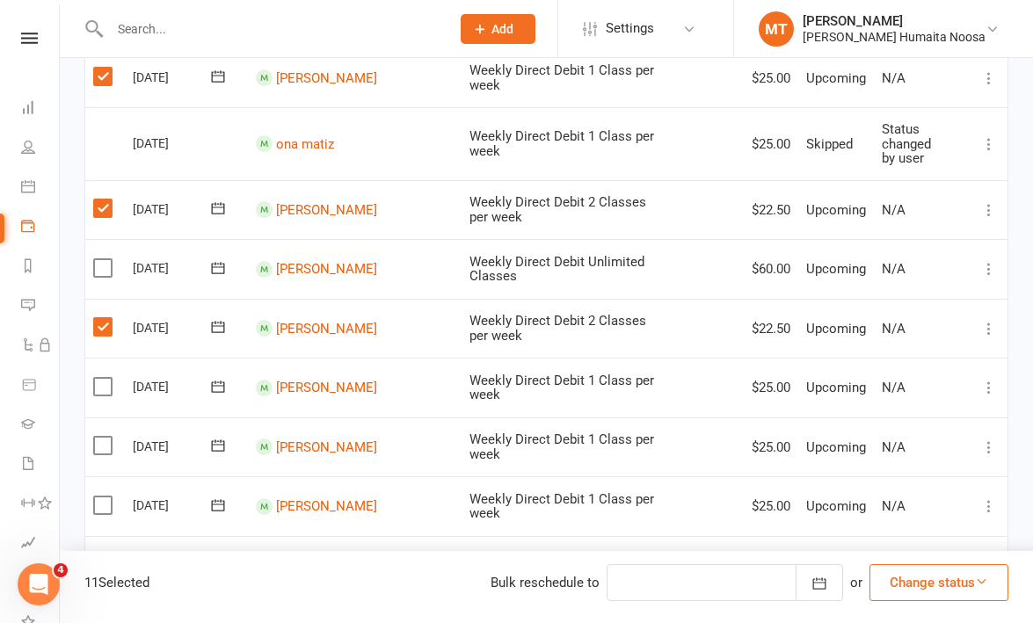
scroll to position [1153, 0]
click at [98, 377] on label at bounding box center [105, 386] width 24 height 18
click at [98, 377] on input "checkbox" at bounding box center [98, 377] width 11 height 0
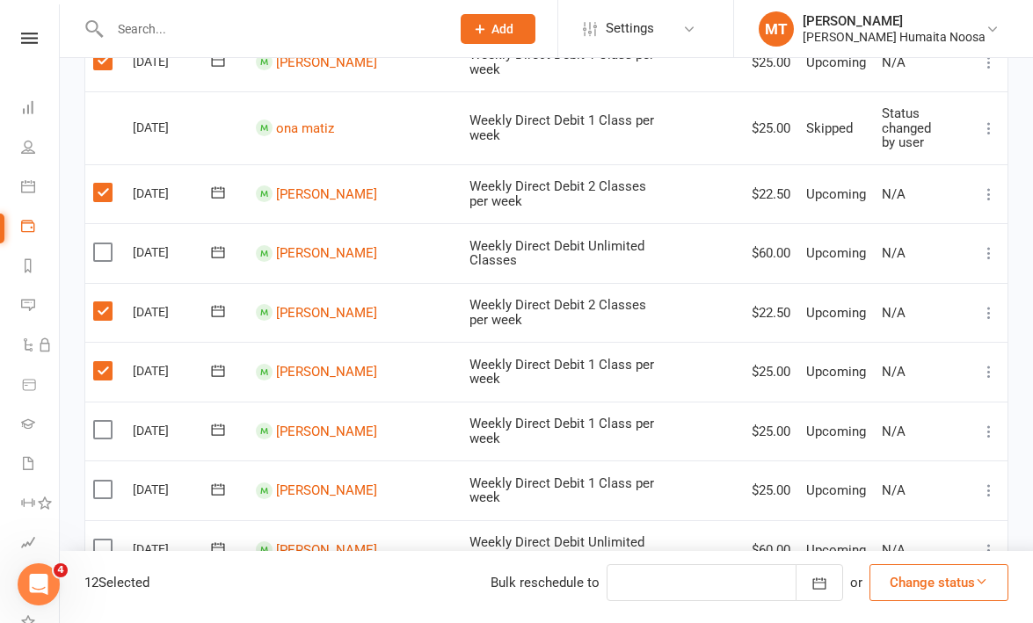
click at [98, 421] on label at bounding box center [105, 430] width 24 height 18
click at [98, 421] on input "checkbox" at bounding box center [98, 421] width 11 height 0
click at [625, 601] on div "13 Selected Bulk reschedule to Reschedule [DATE] Sun Mon Tue Wed Thu Fri Sat 36…" at bounding box center [546, 587] width 973 height 72
click at [625, 590] on button "Change status" at bounding box center [938, 582] width 139 height 37
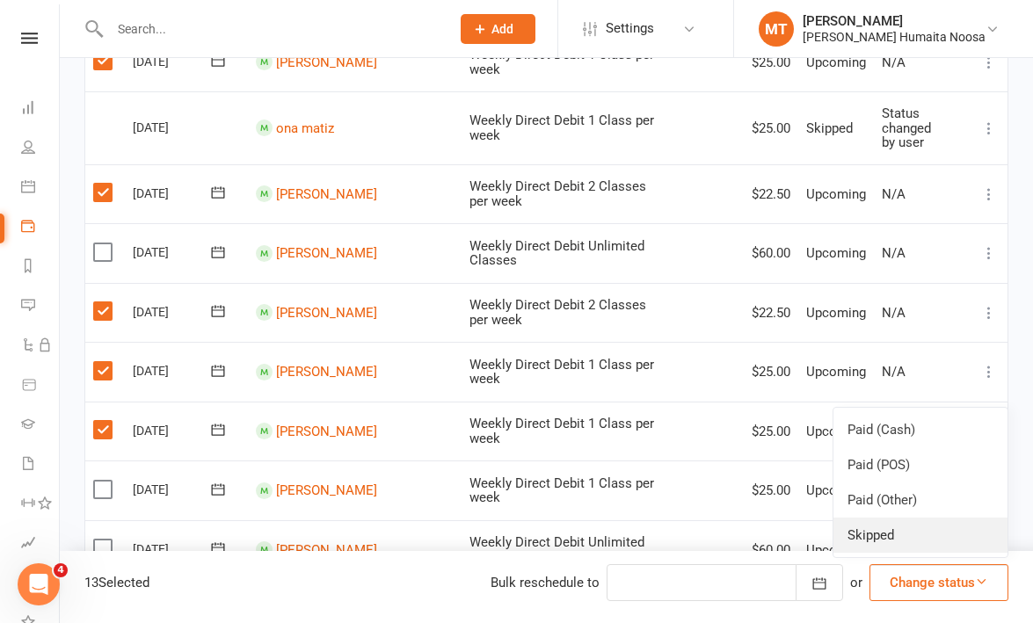
click at [625, 541] on link "Skipped" at bounding box center [920, 535] width 174 height 35
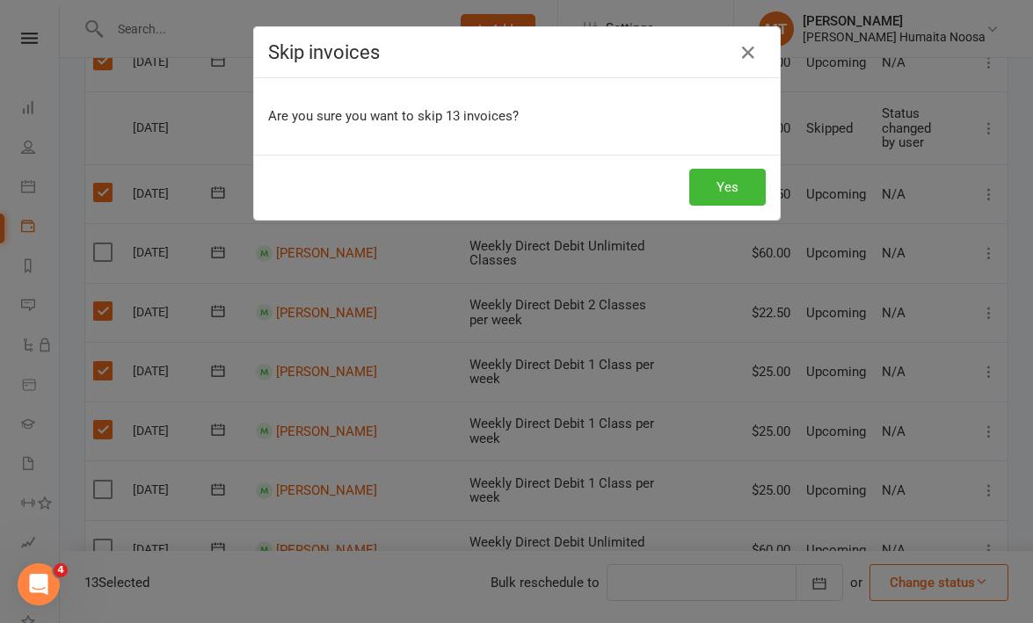
click at [625, 211] on div "Yes" at bounding box center [517, 187] width 526 height 65
click at [625, 202] on button "Yes" at bounding box center [727, 187] width 76 height 37
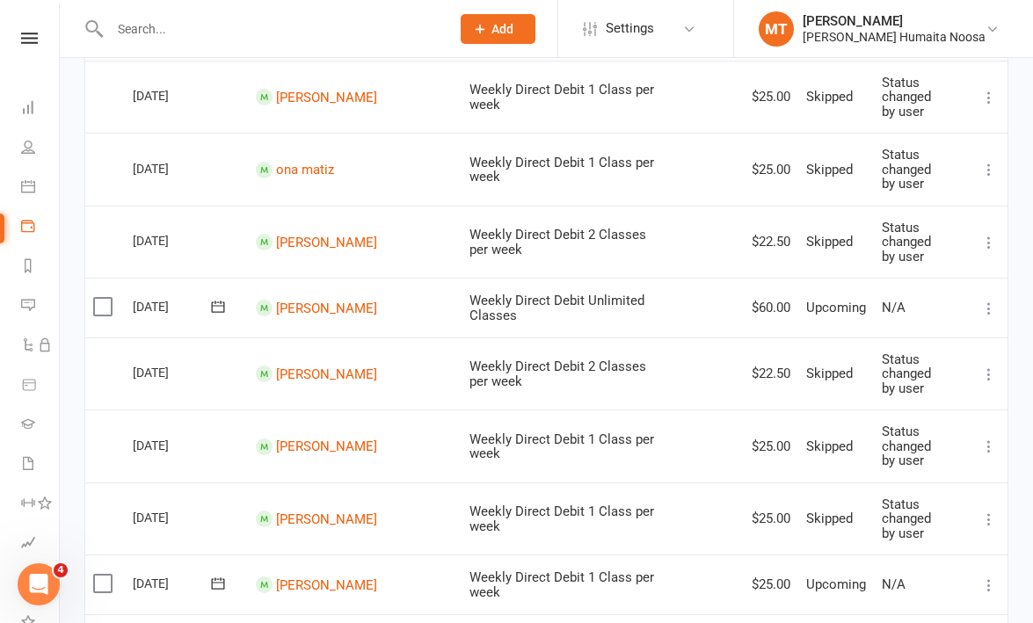
scroll to position [1277, 0]
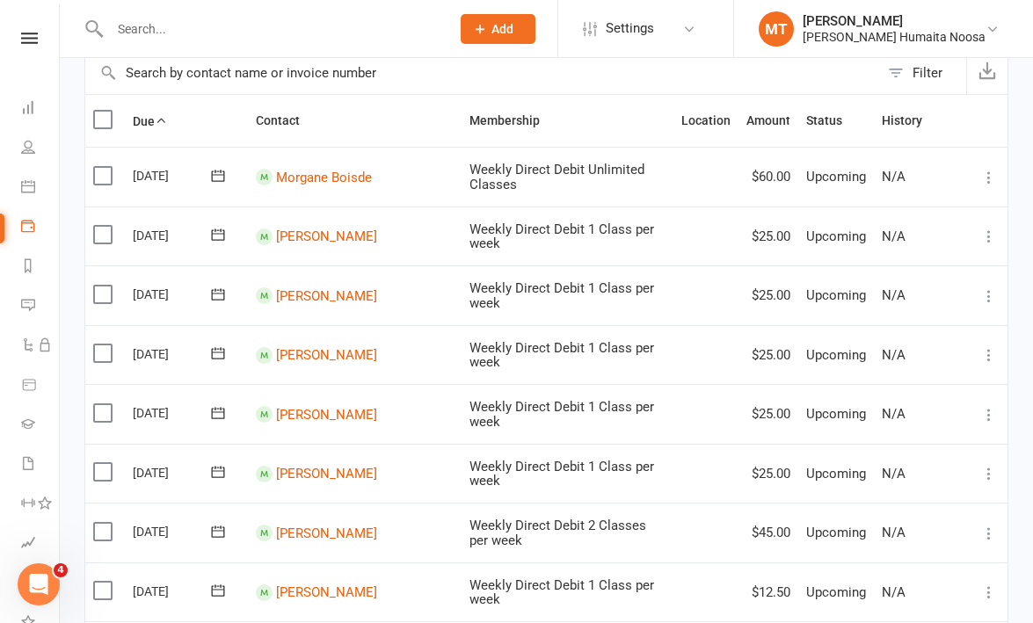
scroll to position [0, 0]
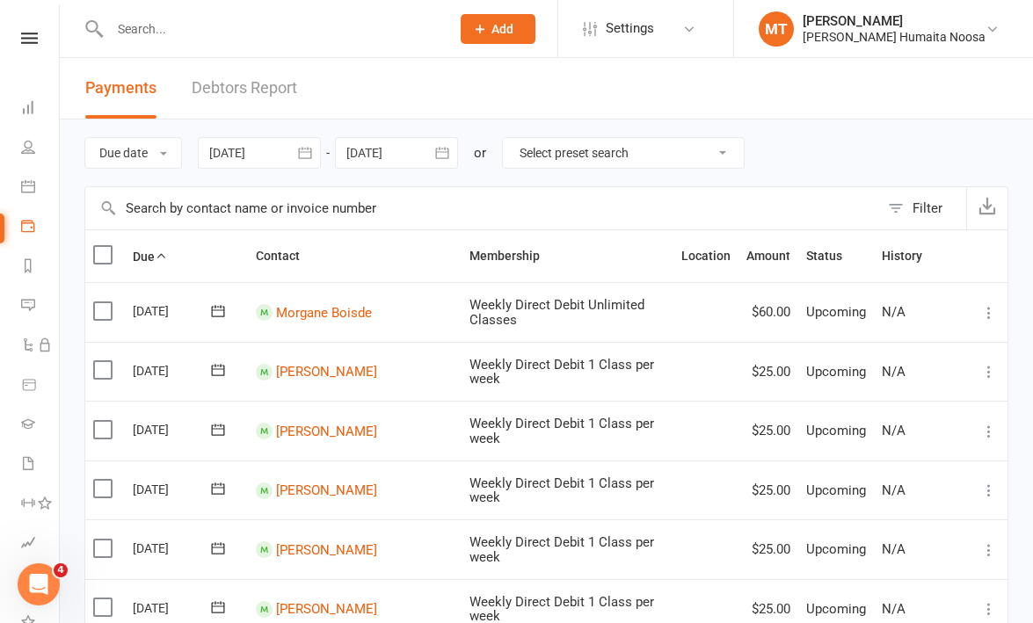
click at [99, 370] on label at bounding box center [105, 370] width 24 height 18
click at [99, 361] on input "checkbox" at bounding box center [98, 361] width 11 height 0
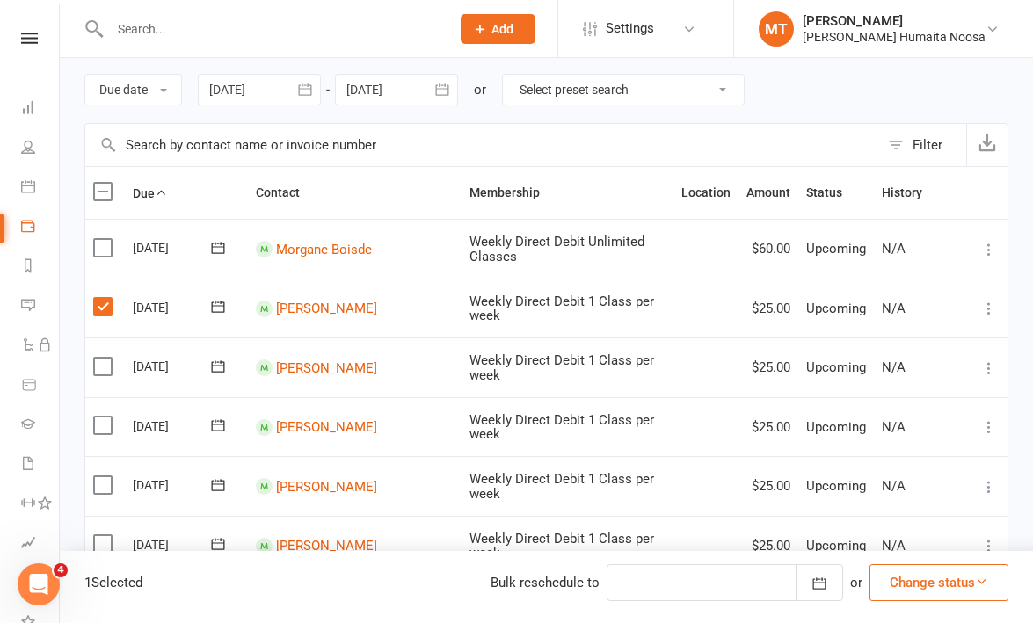
click at [99, 370] on label at bounding box center [105, 367] width 24 height 18
click at [99, 358] on input "checkbox" at bounding box center [98, 358] width 11 height 0
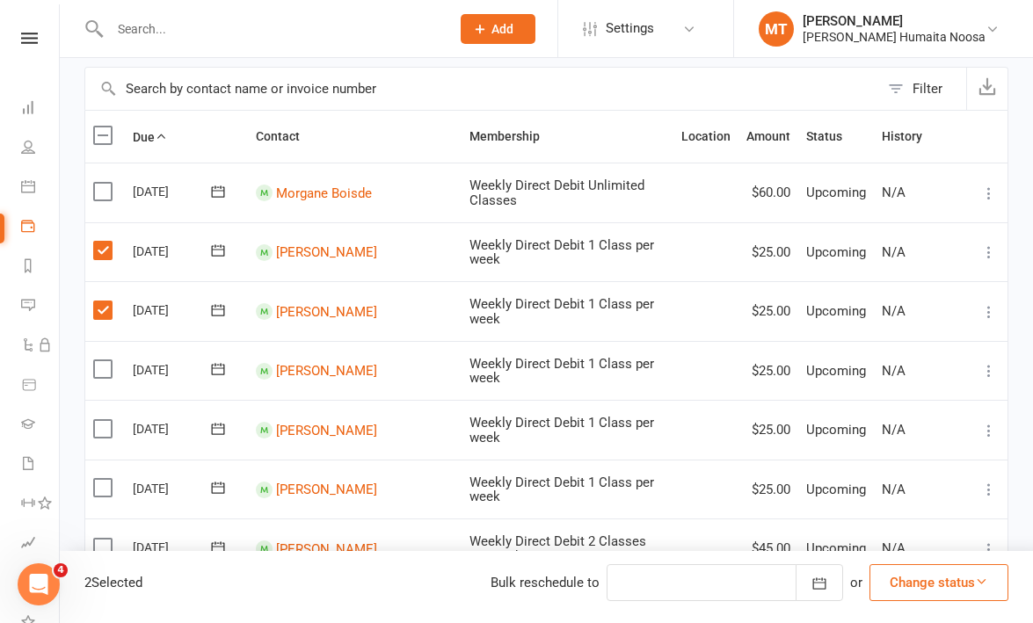
click at [99, 370] on label at bounding box center [105, 369] width 24 height 18
click at [99, 360] on input "checkbox" at bounding box center [98, 360] width 11 height 0
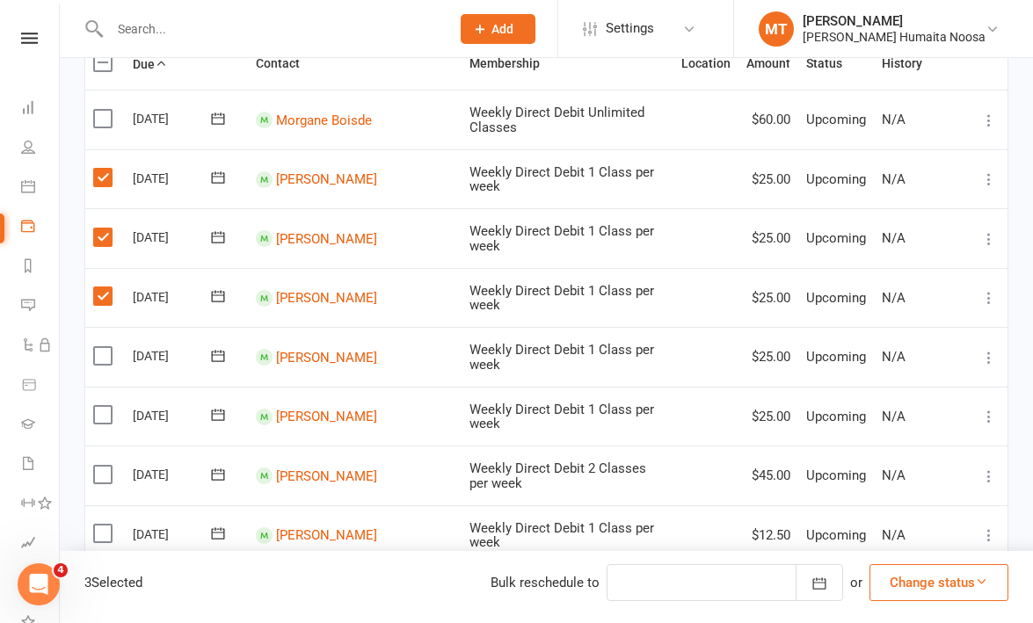
click at [98, 358] on label at bounding box center [105, 356] width 24 height 18
click at [98, 347] on input "checkbox" at bounding box center [98, 347] width 11 height 0
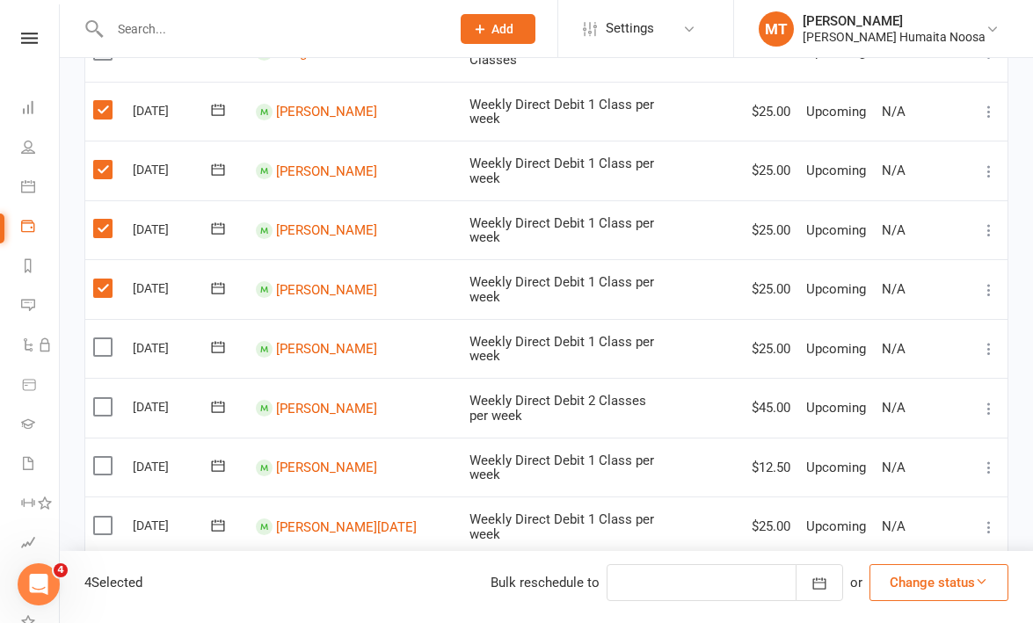
click at [100, 347] on label at bounding box center [105, 347] width 24 height 18
click at [100, 338] on input "checkbox" at bounding box center [98, 338] width 11 height 0
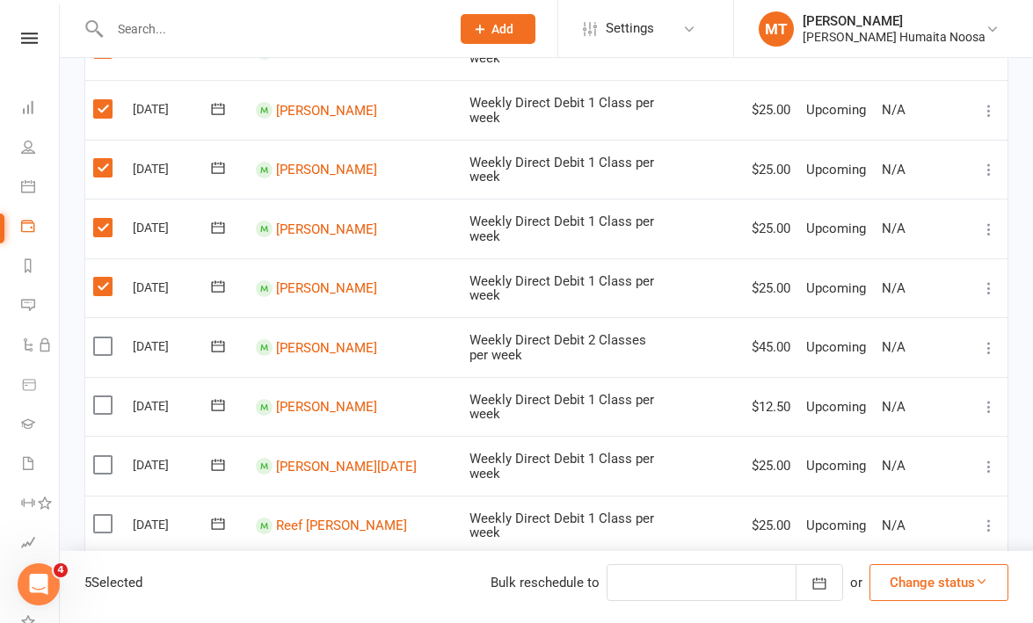
click at [100, 344] on label at bounding box center [105, 347] width 24 height 18
click at [100, 338] on input "checkbox" at bounding box center [98, 338] width 11 height 0
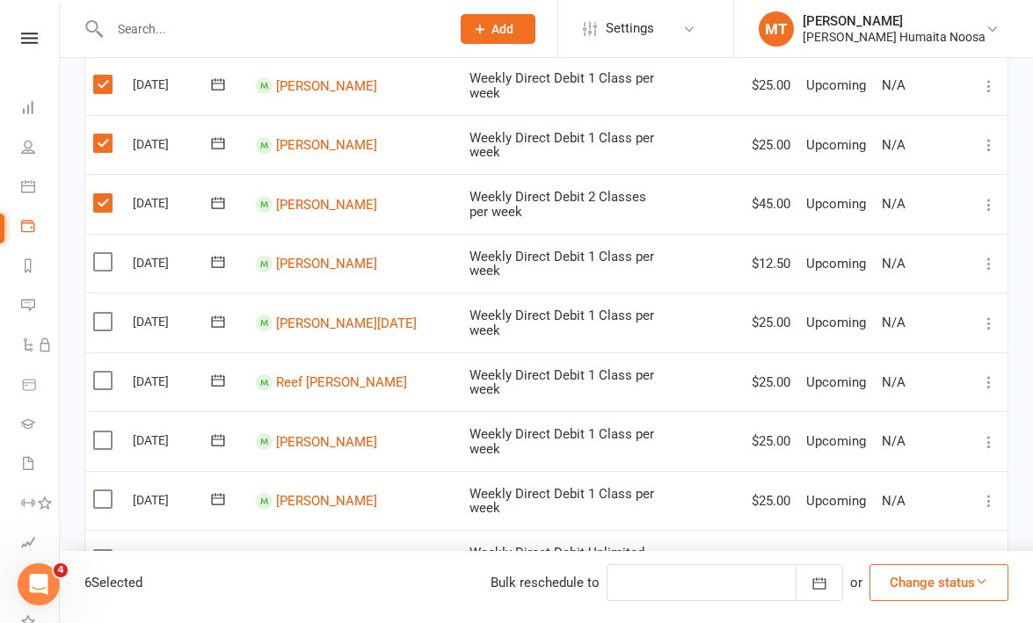
scroll to position [465, 0]
click at [99, 317] on label at bounding box center [105, 321] width 24 height 18
click at [99, 312] on input "checkbox" at bounding box center [98, 312] width 11 height 0
click at [100, 265] on label at bounding box center [105, 261] width 24 height 18
click at [100, 252] on input "checkbox" at bounding box center [98, 252] width 11 height 0
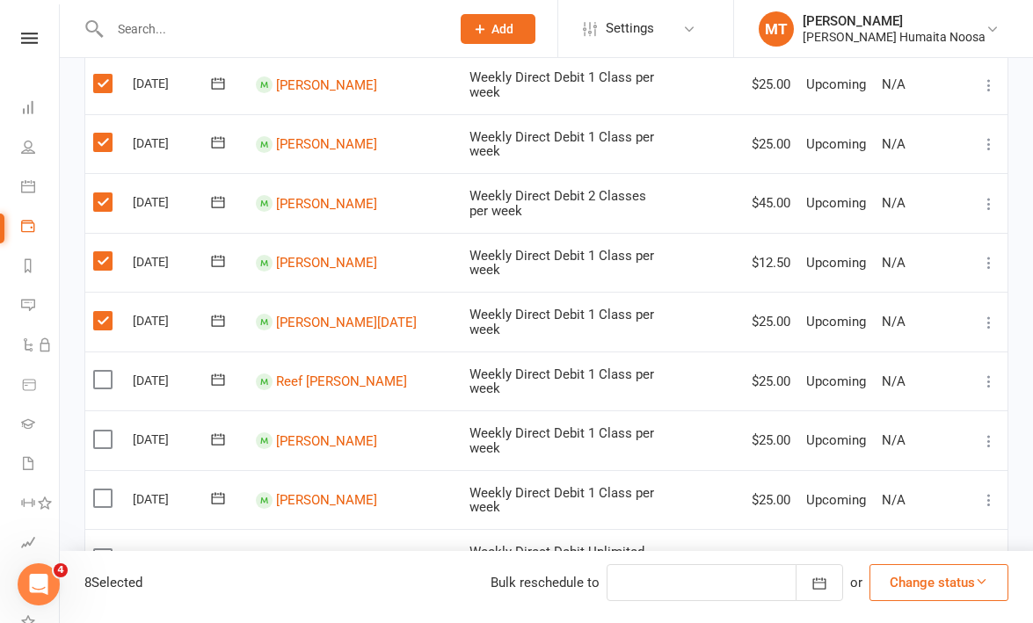
click at [106, 373] on label at bounding box center [105, 380] width 24 height 18
click at [105, 371] on input "checkbox" at bounding box center [98, 371] width 11 height 0
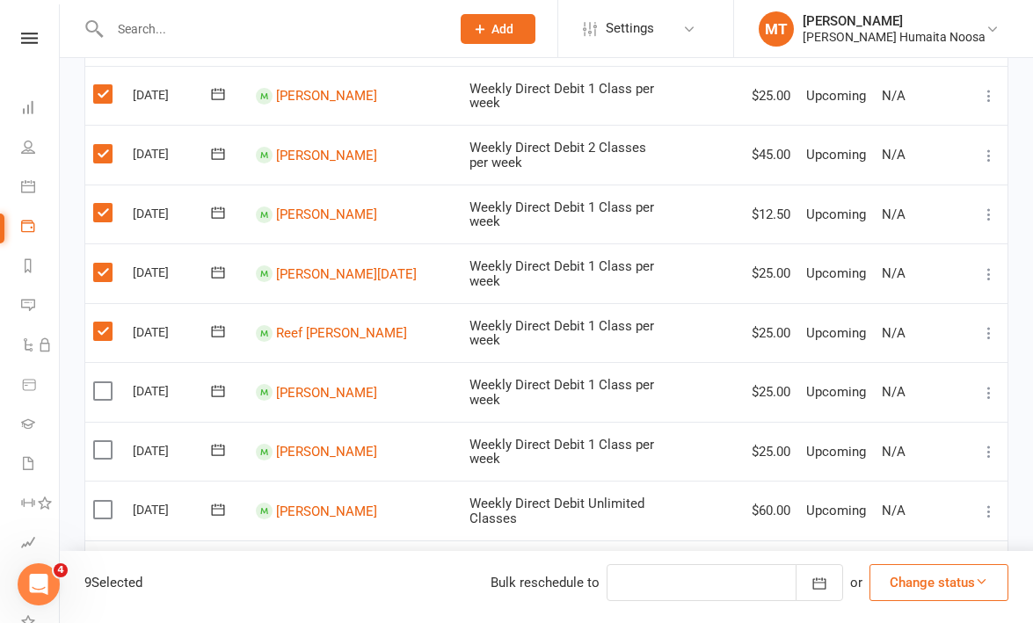
scroll to position [519, 0]
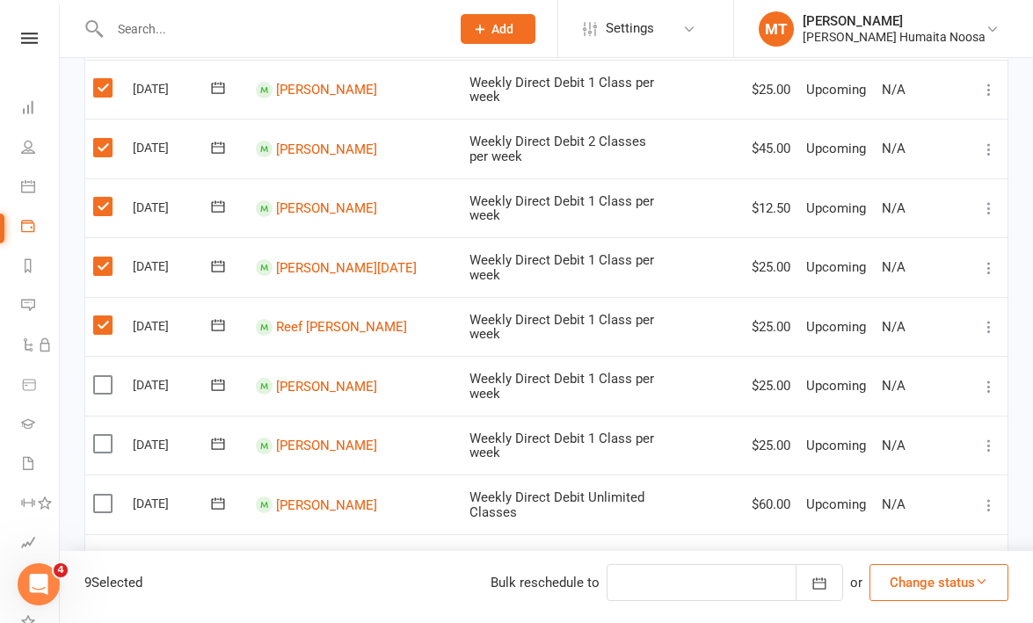
click at [98, 389] on label at bounding box center [105, 385] width 24 height 18
click at [98, 376] on input "checkbox" at bounding box center [98, 376] width 11 height 0
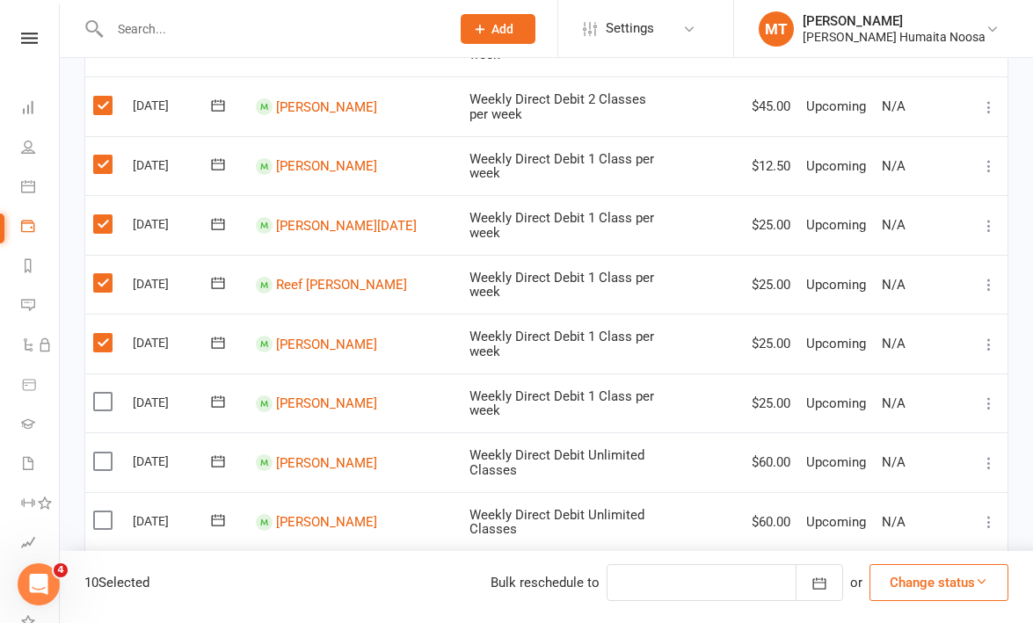
scroll to position [567, 0]
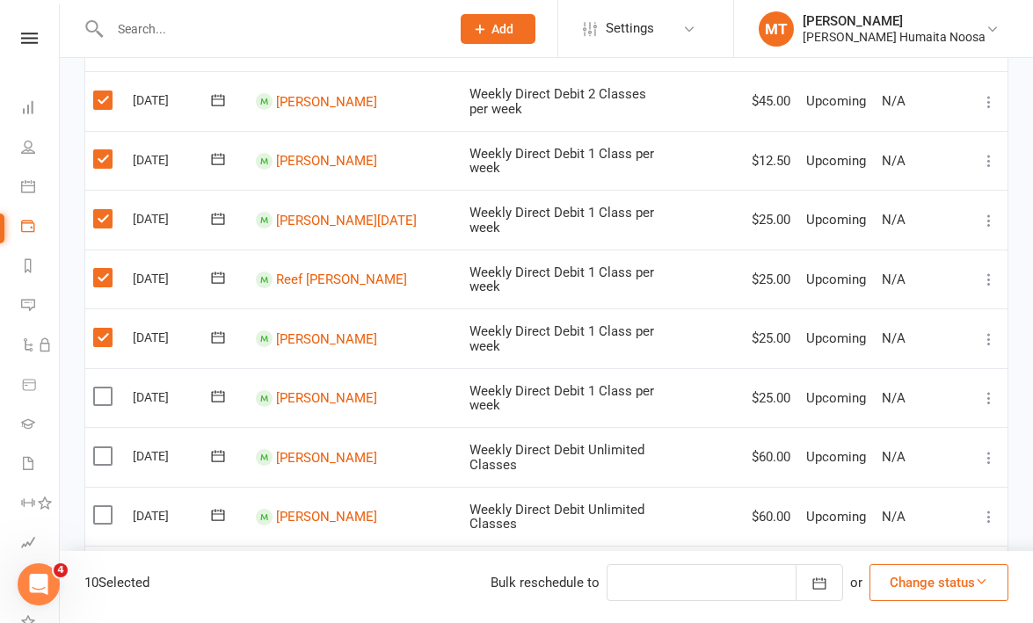
click at [98, 395] on label at bounding box center [105, 397] width 24 height 18
click at [98, 388] on input "checkbox" at bounding box center [98, 388] width 11 height 0
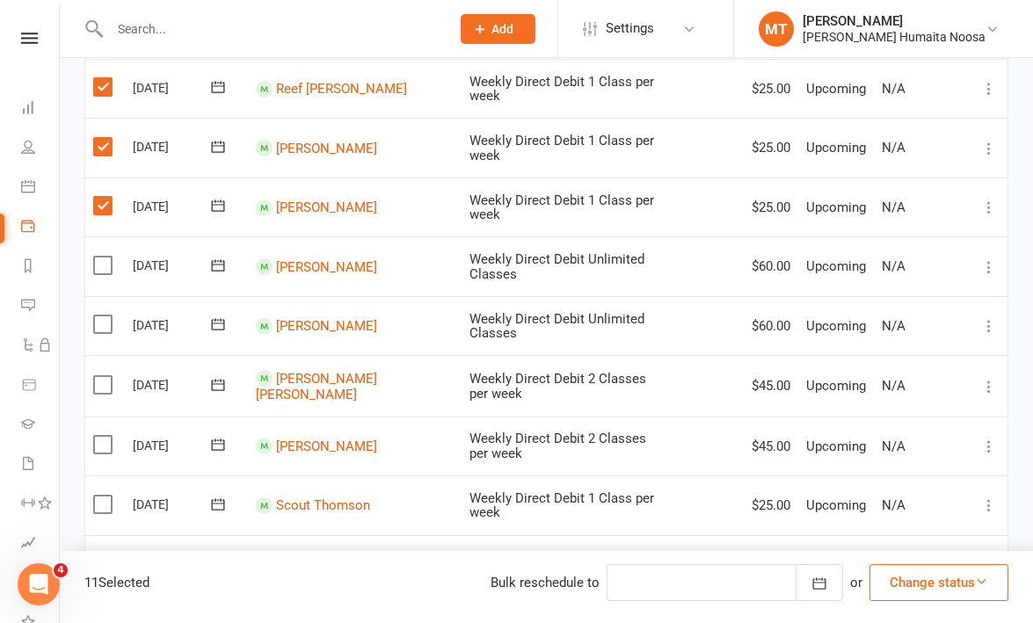
scroll to position [768, 0]
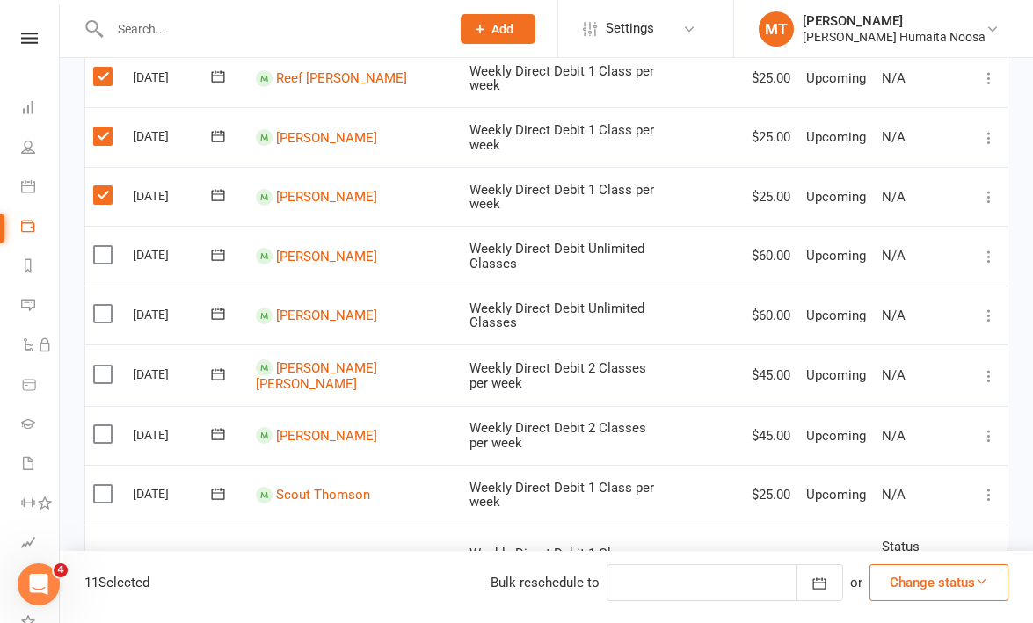
click at [98, 370] on label at bounding box center [105, 375] width 24 height 18
click at [98, 366] on input "checkbox" at bounding box center [98, 366] width 11 height 0
click at [104, 432] on label at bounding box center [105, 434] width 24 height 18
click at [104, 425] on input "checkbox" at bounding box center [98, 425] width 11 height 0
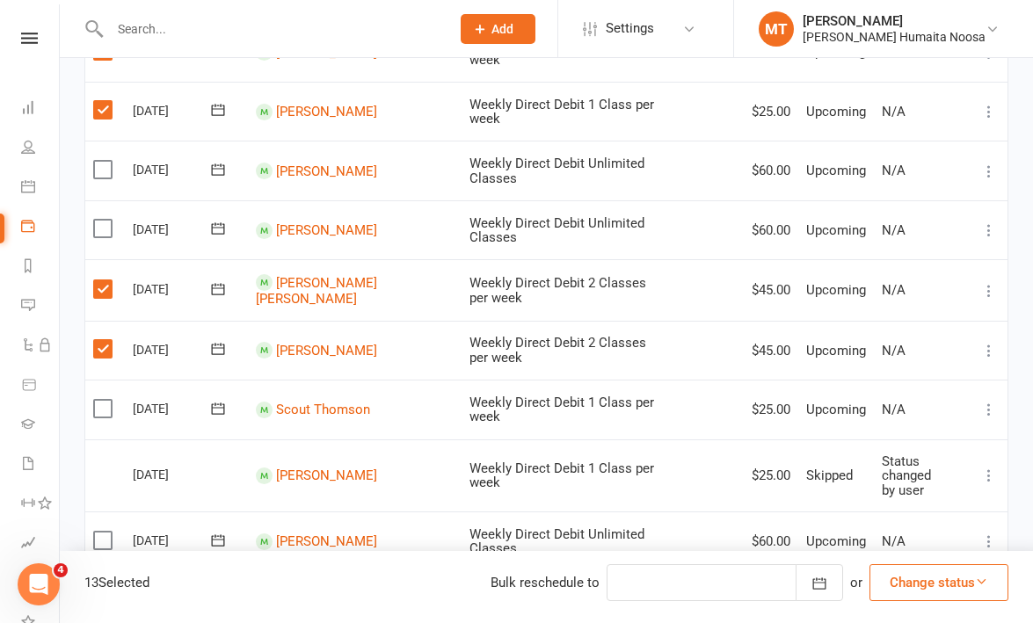
click at [103, 413] on label at bounding box center [105, 409] width 24 height 18
click at [103, 400] on input "checkbox" at bounding box center [98, 400] width 11 height 0
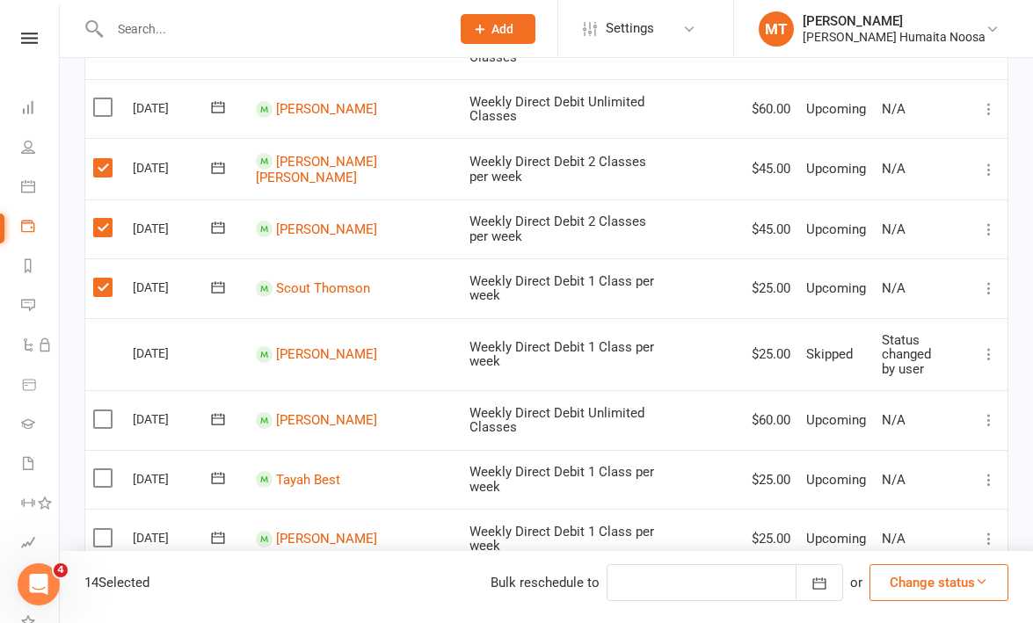
scroll to position [977, 0]
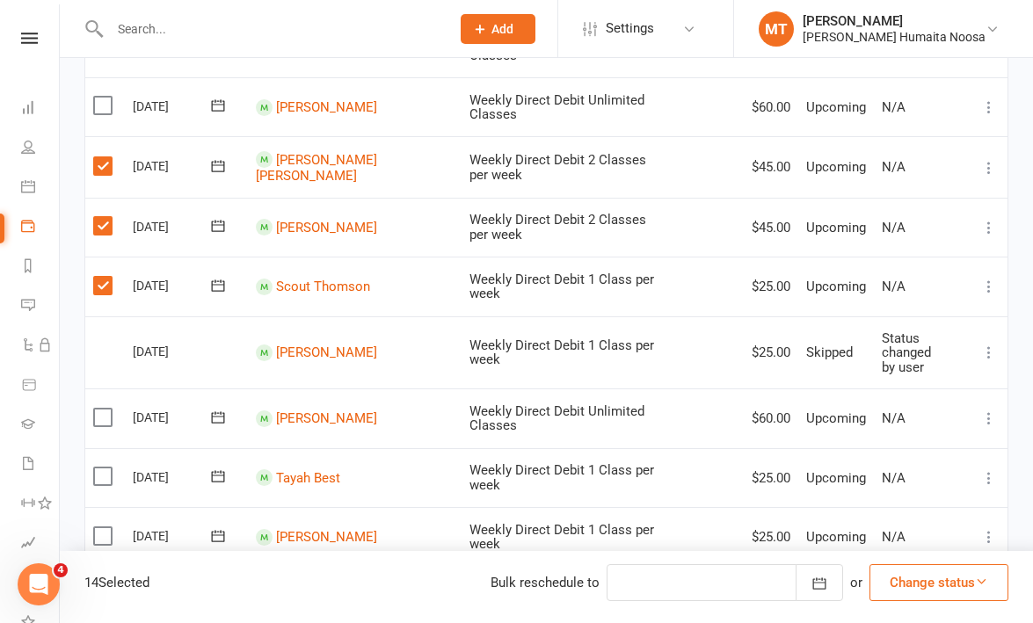
click at [99, 468] on label at bounding box center [105, 477] width 24 height 18
click at [99, 468] on input "checkbox" at bounding box center [98, 468] width 11 height 0
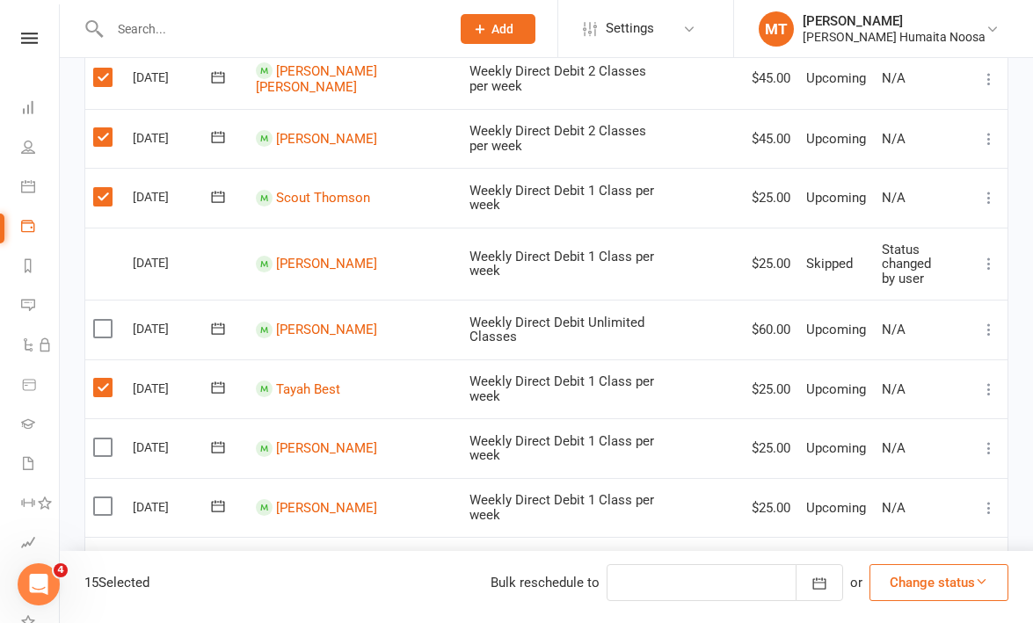
click at [98, 439] on label at bounding box center [105, 448] width 24 height 18
click at [98, 439] on input "checkbox" at bounding box center [98, 439] width 11 height 0
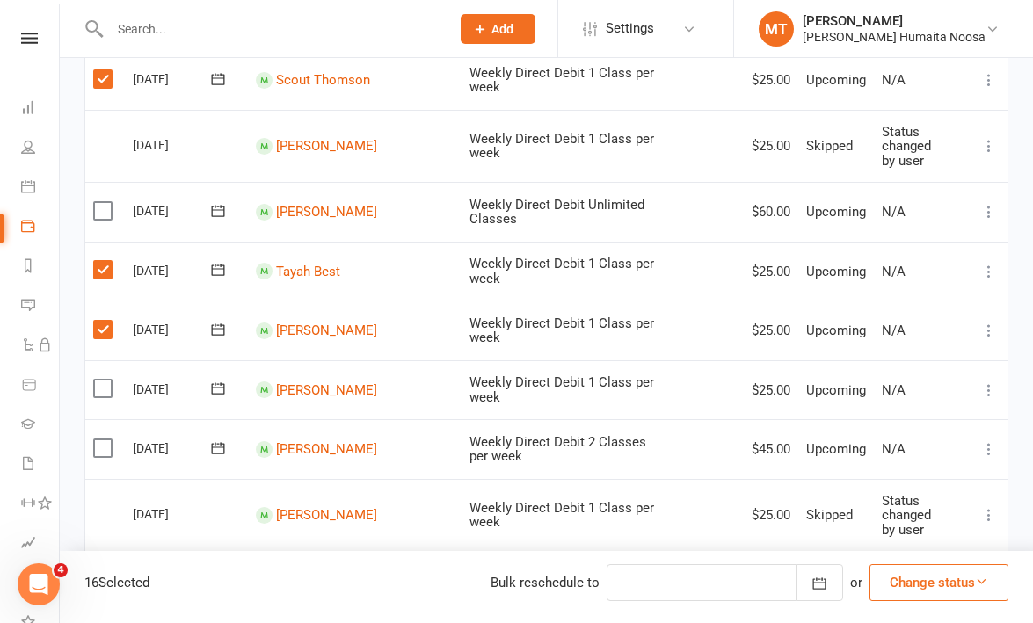
scroll to position [1191, 0]
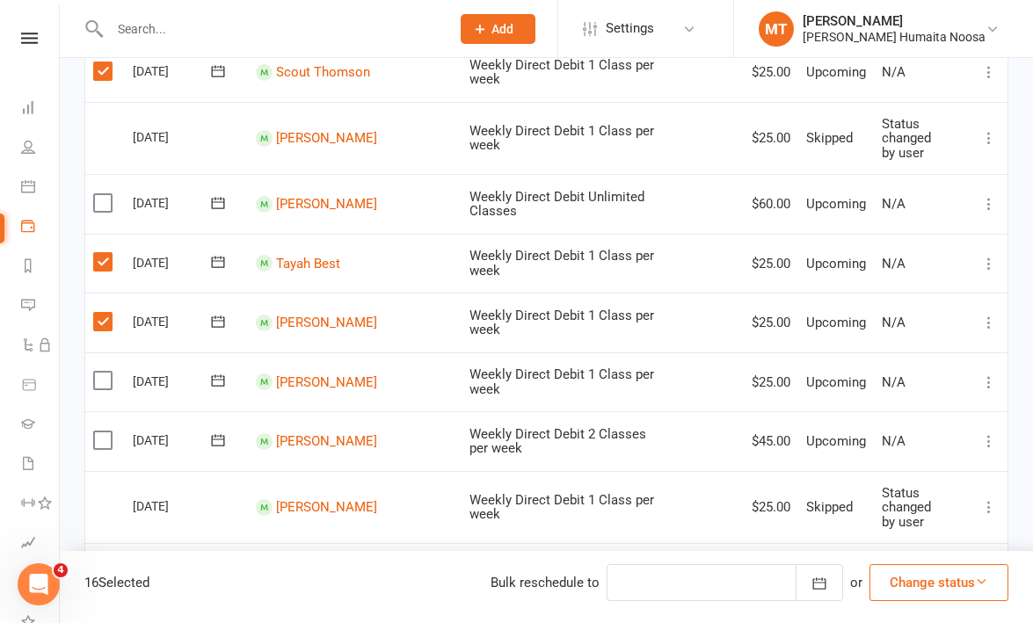
click at [108, 372] on label at bounding box center [105, 381] width 24 height 18
click at [105, 372] on input "checkbox" at bounding box center [98, 372] width 11 height 0
click at [102, 432] on label at bounding box center [105, 441] width 24 height 18
click at [102, 432] on input "checkbox" at bounding box center [98, 432] width 11 height 0
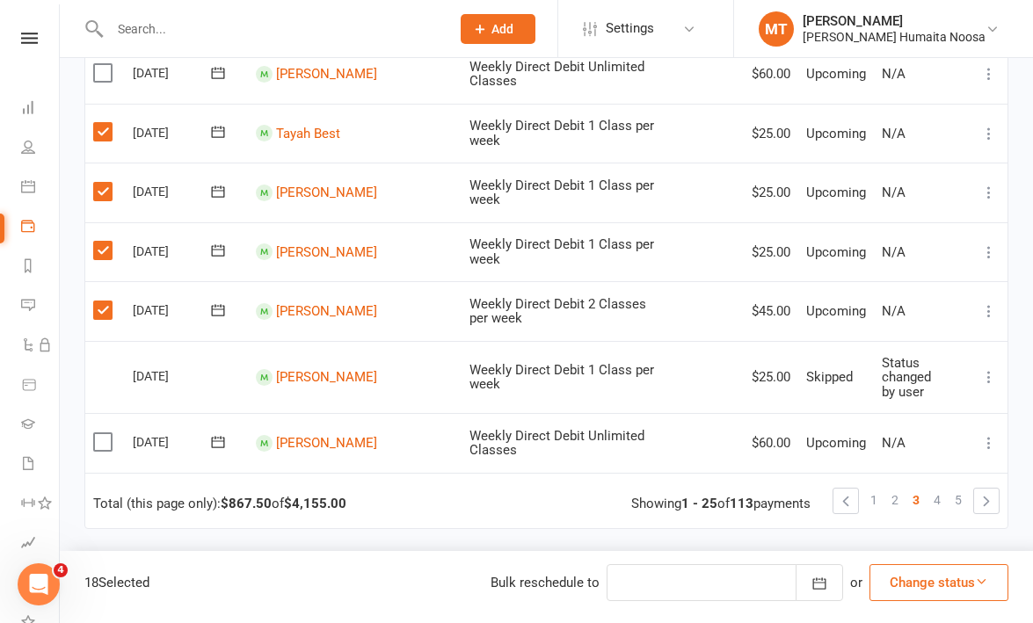
scroll to position [1320, 0]
click at [625, 579] on button "Change status" at bounding box center [938, 582] width 139 height 37
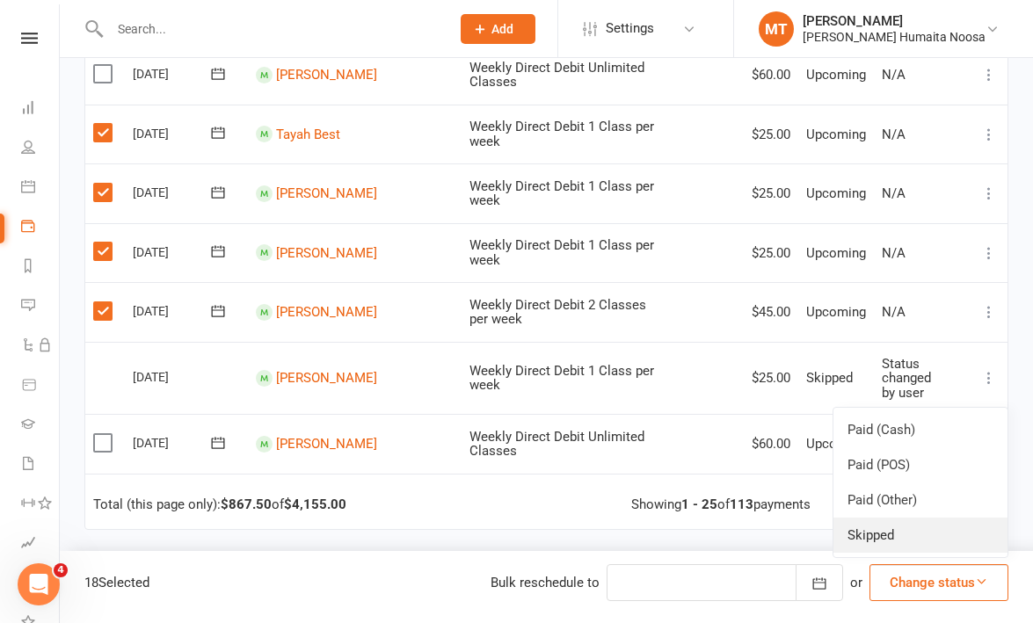
click at [625, 532] on link "Skipped" at bounding box center [920, 535] width 174 height 35
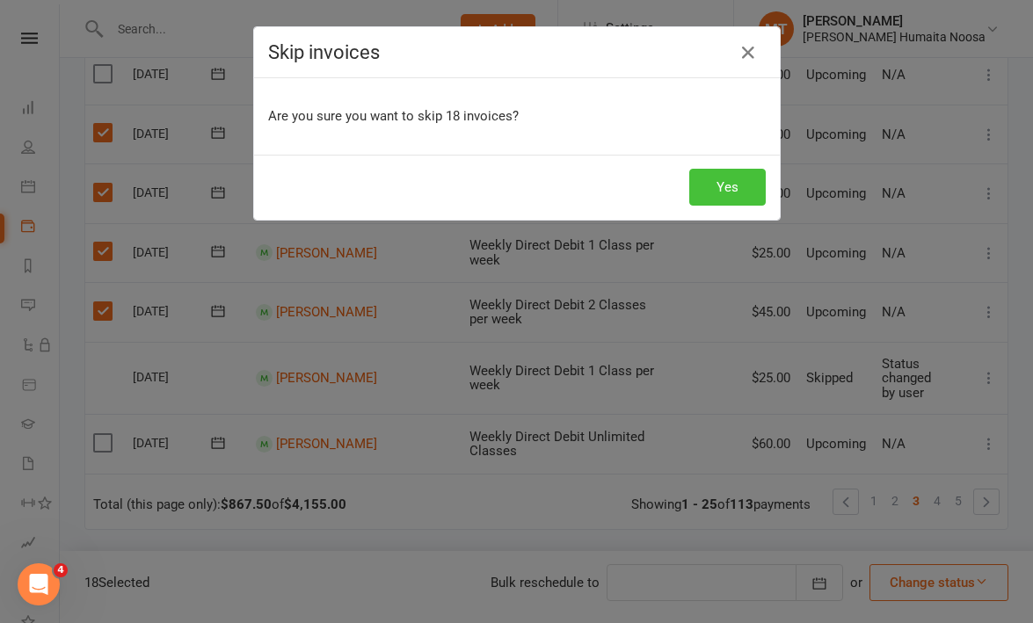
click at [625, 199] on button "Yes" at bounding box center [727, 187] width 76 height 37
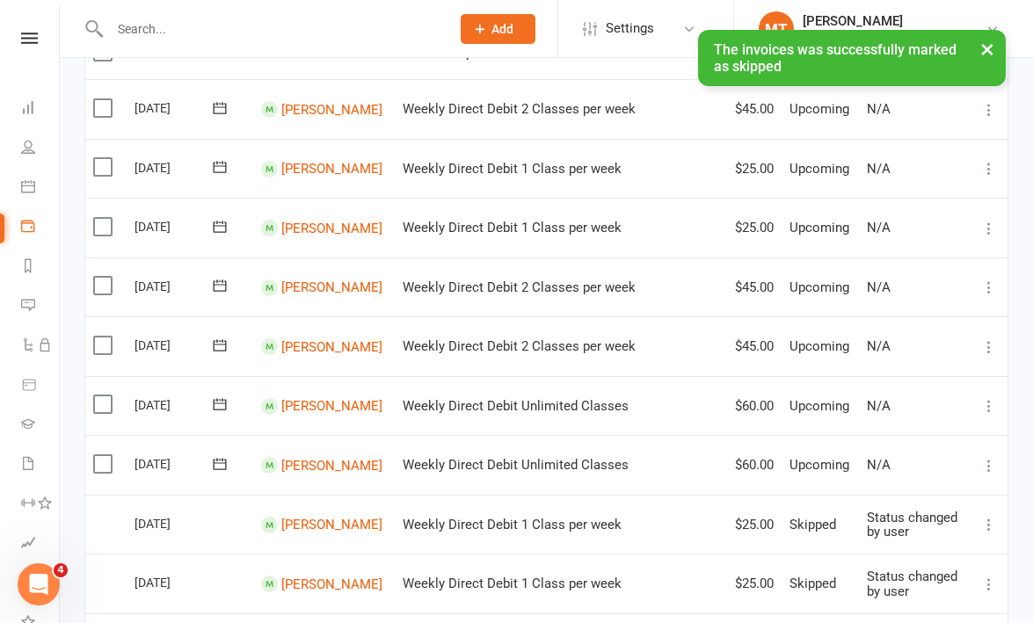
scroll to position [0, 0]
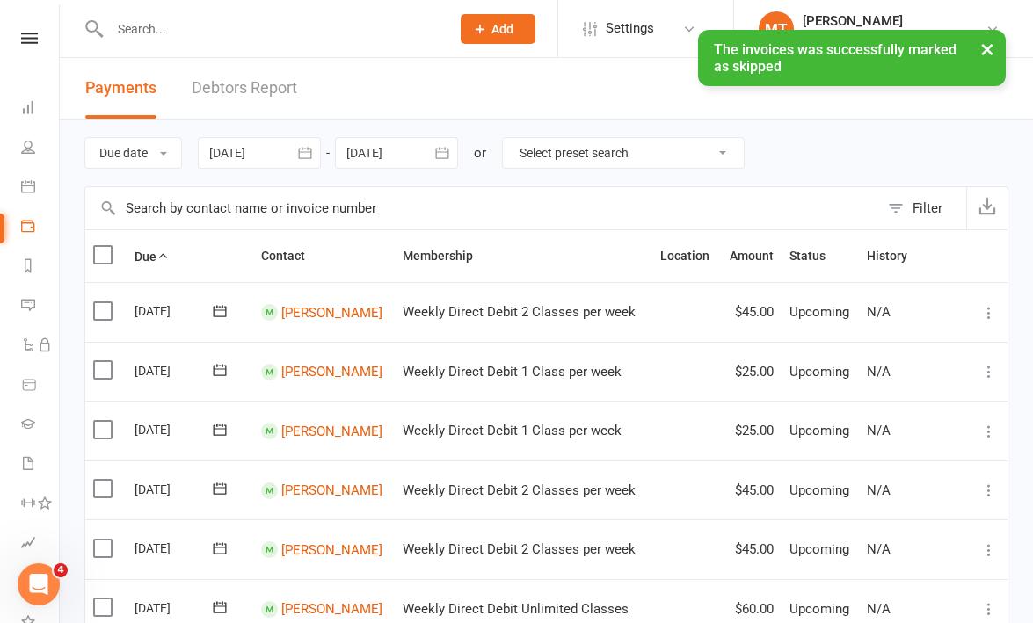
click at [105, 315] on label at bounding box center [105, 311] width 24 height 18
click at [105, 302] on input "checkbox" at bounding box center [98, 302] width 11 height 0
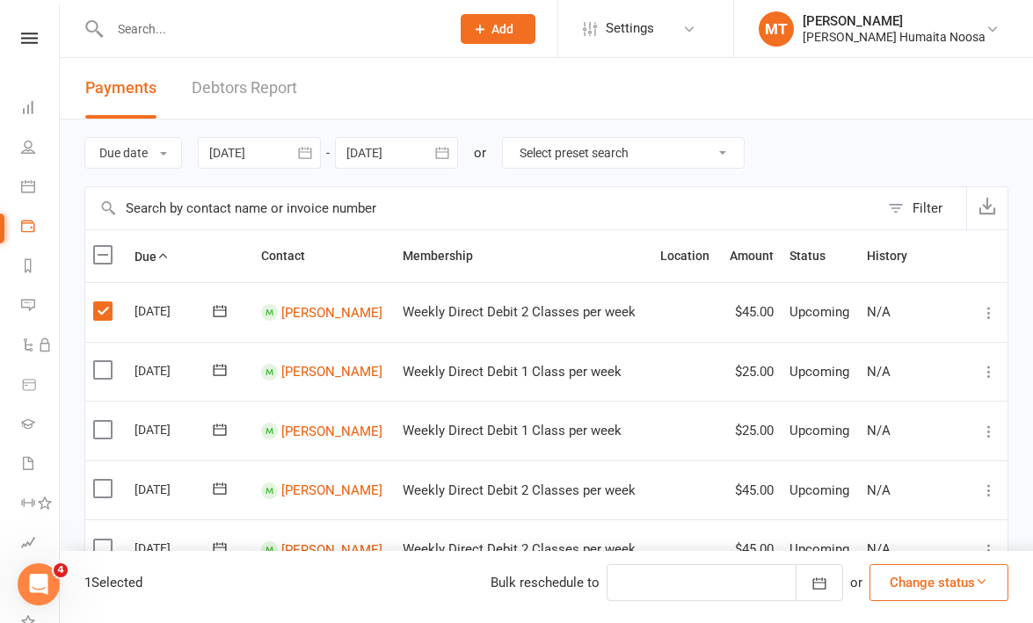
click at [100, 367] on label at bounding box center [105, 370] width 24 height 18
click at [100, 361] on input "checkbox" at bounding box center [98, 361] width 11 height 0
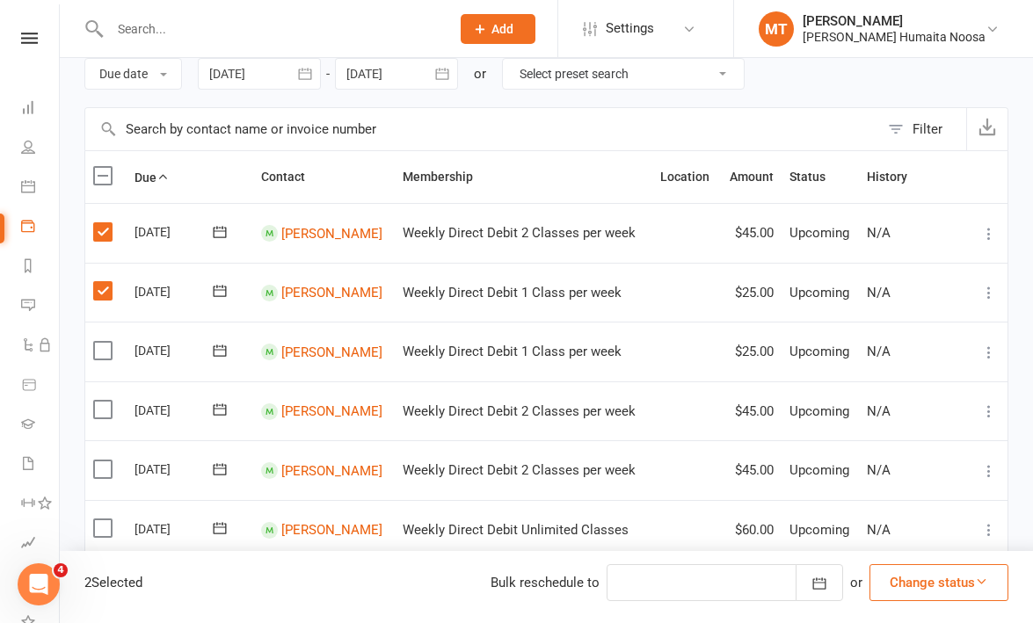
scroll to position [85, 0]
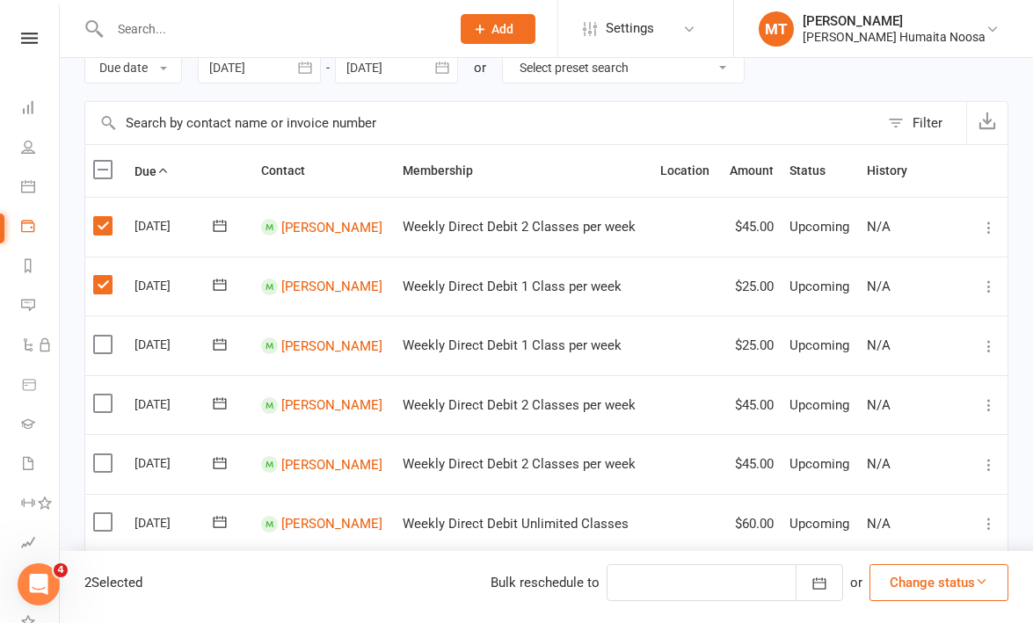
click at [100, 350] on label at bounding box center [105, 345] width 24 height 18
click at [100, 336] on input "checkbox" at bounding box center [98, 336] width 11 height 0
click at [100, 396] on label at bounding box center [105, 404] width 24 height 18
click at [100, 395] on input "checkbox" at bounding box center [98, 395] width 11 height 0
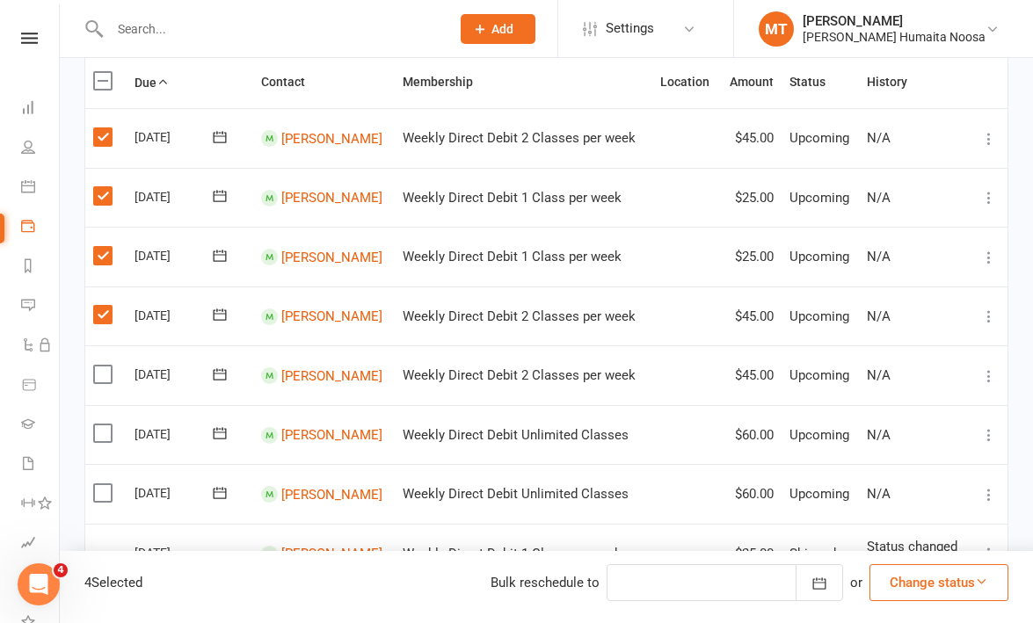
scroll to position [183, 0]
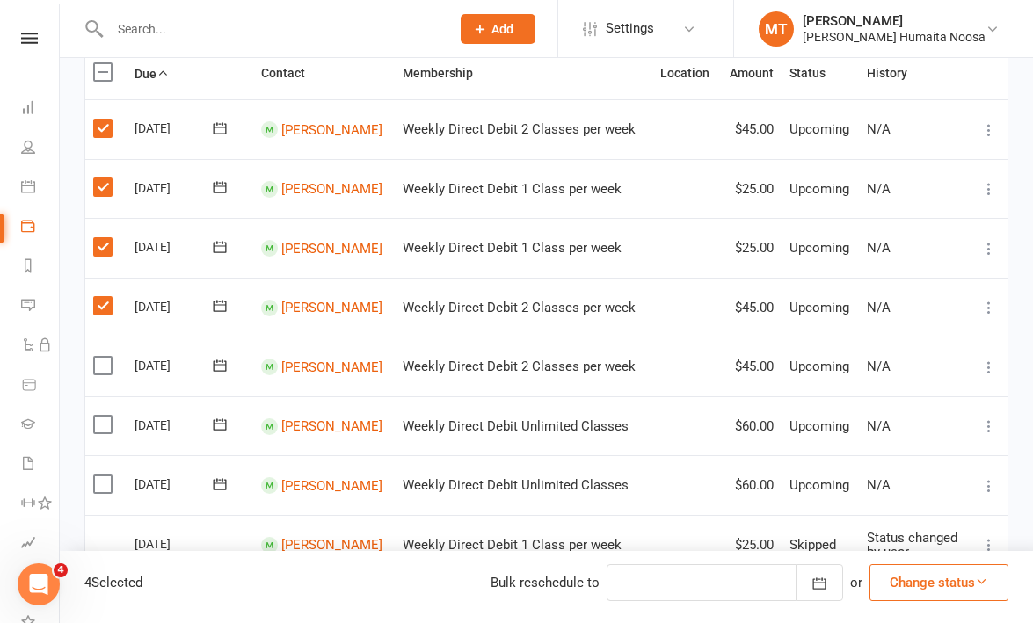
click at [101, 376] on td "Select this" at bounding box center [105, 367] width 41 height 60
click at [106, 364] on label at bounding box center [105, 366] width 24 height 18
click at [105, 357] on input "checkbox" at bounding box center [98, 357] width 11 height 0
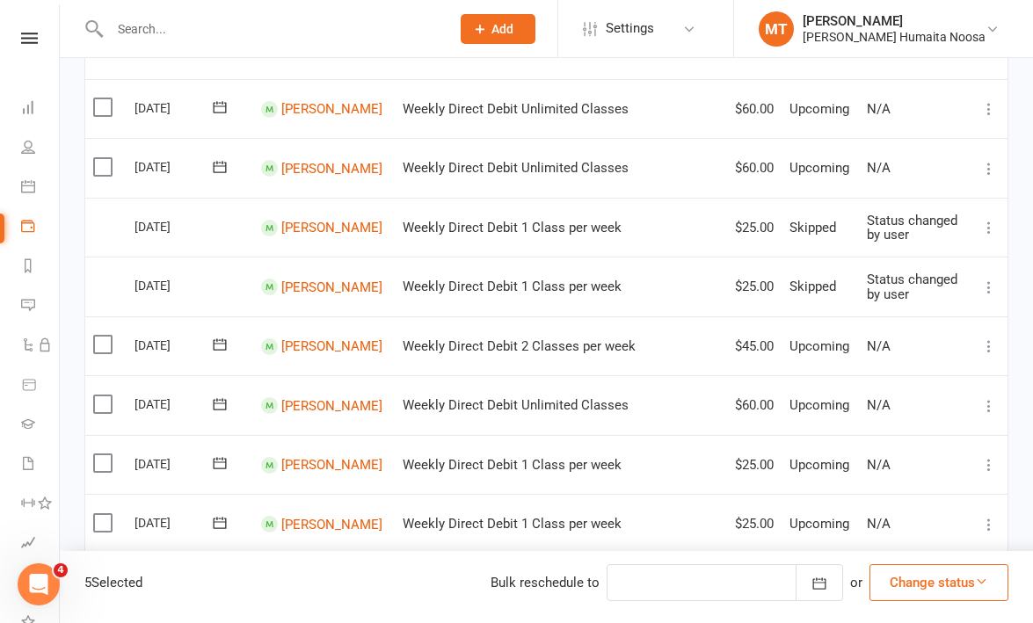
scroll to position [497, 0]
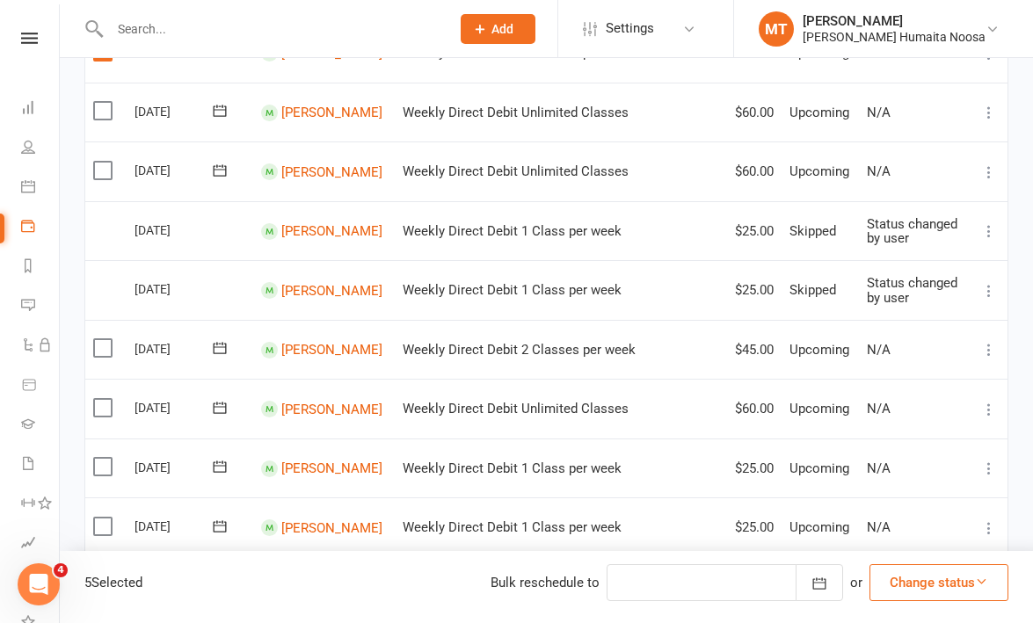
click at [99, 346] on label at bounding box center [105, 348] width 24 height 18
click at [99, 339] on input "checkbox" at bounding box center [98, 339] width 11 height 0
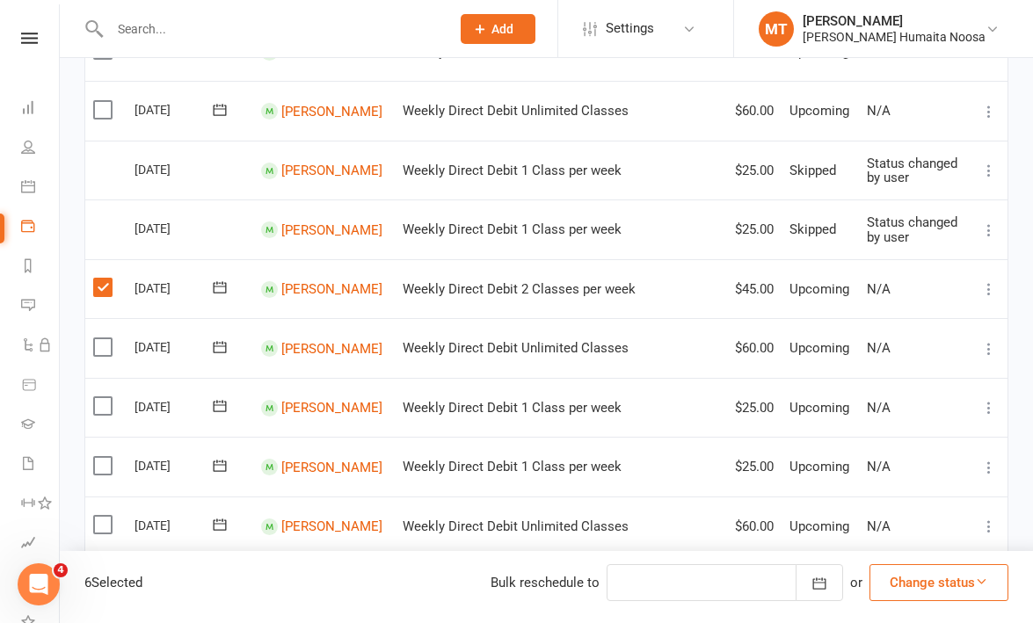
click at [82, 403] on div "Due date Due date Date paid Date failed Date settled [DATE] [DATE] Sun Mon Tue …" at bounding box center [546, 526] width 973 height 1929
click at [93, 403] on label at bounding box center [105, 406] width 24 height 18
click at [93, 397] on input "checkbox" at bounding box center [98, 397] width 11 height 0
click at [107, 465] on label at bounding box center [105, 466] width 24 height 18
click at [105, 457] on input "checkbox" at bounding box center [98, 457] width 11 height 0
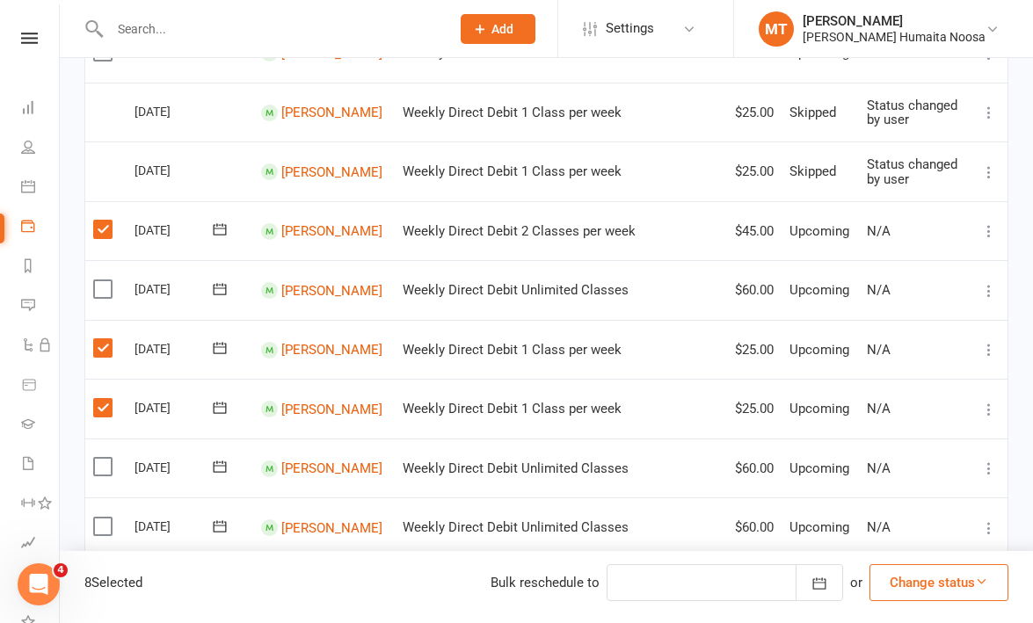
scroll to position [624, 0]
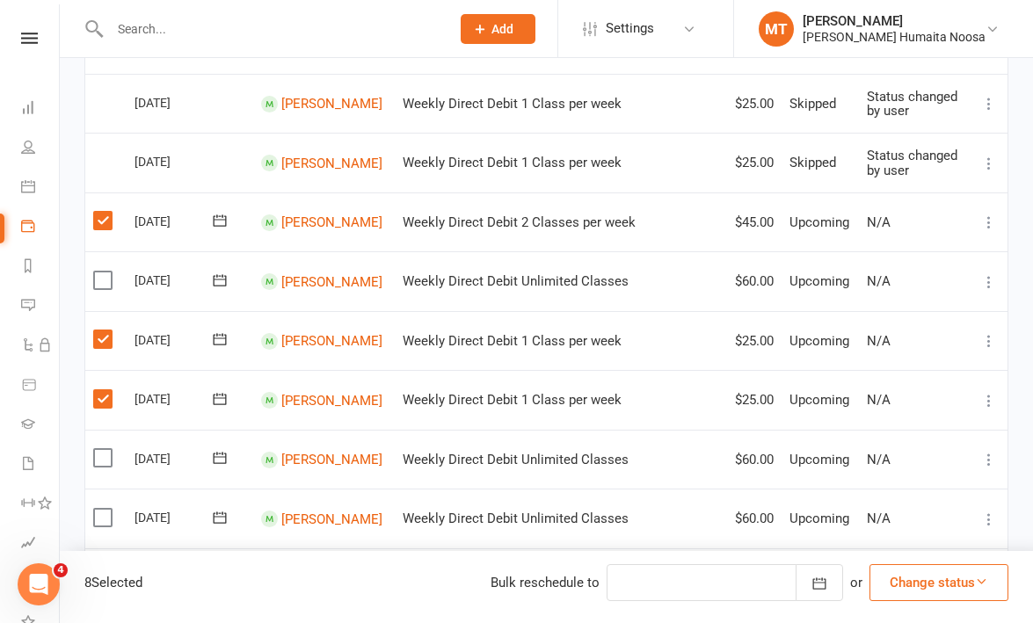
click at [104, 455] on label at bounding box center [105, 458] width 24 height 18
click at [104, 449] on input "checkbox" at bounding box center [98, 449] width 11 height 0
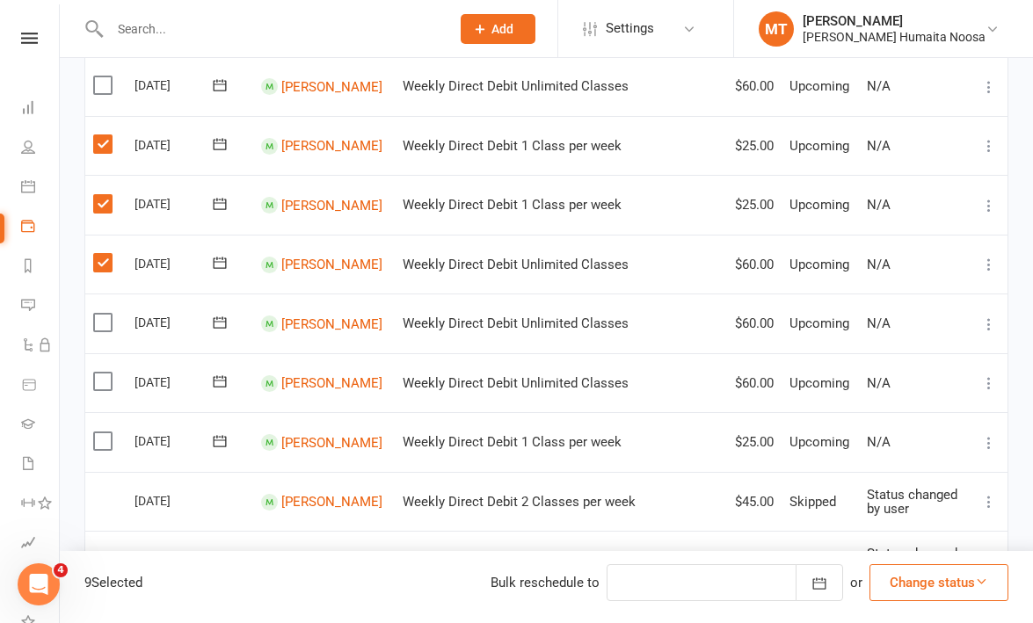
scroll to position [840, 0]
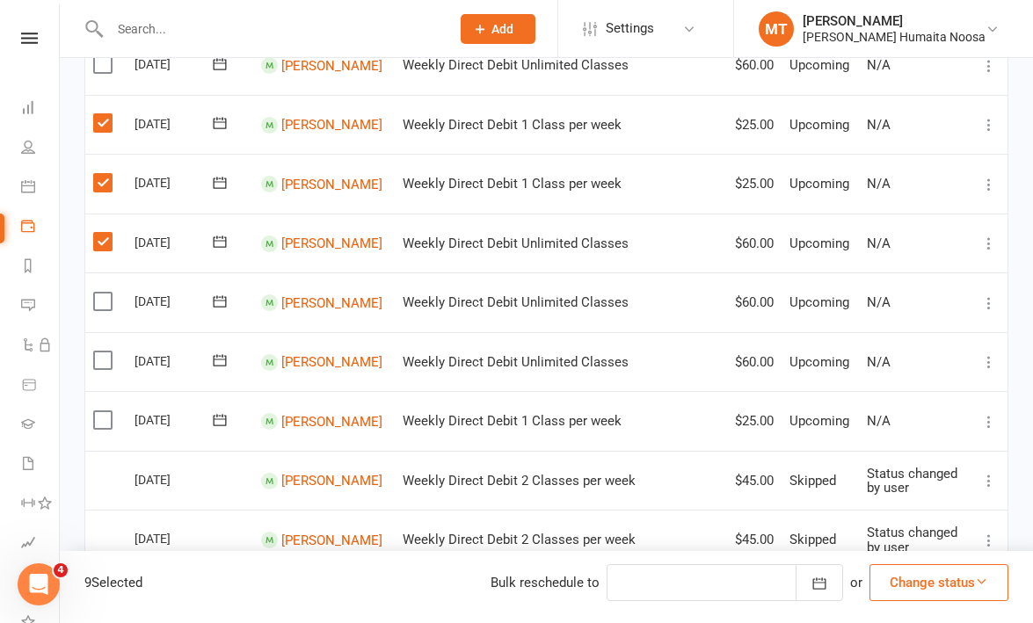
click at [101, 421] on label at bounding box center [105, 420] width 24 height 18
click at [101, 411] on input "checkbox" at bounding box center [98, 411] width 11 height 0
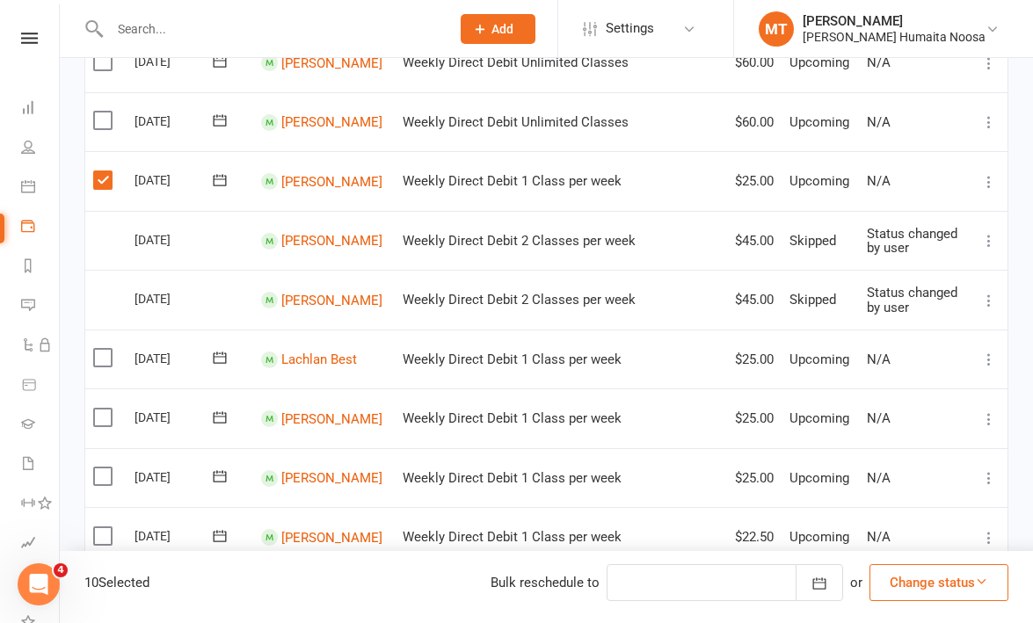
scroll to position [1084, 0]
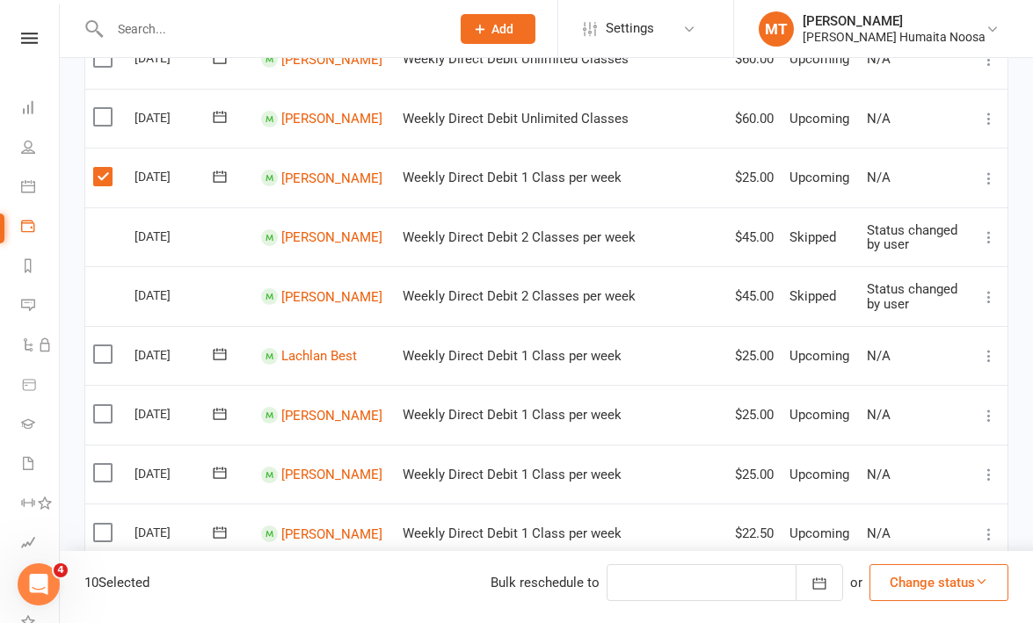
click at [95, 353] on label at bounding box center [105, 354] width 24 height 18
click at [95, 345] on input "checkbox" at bounding box center [98, 345] width 11 height 0
click at [102, 420] on label at bounding box center [105, 414] width 24 height 18
click at [102, 405] on input "checkbox" at bounding box center [98, 405] width 11 height 0
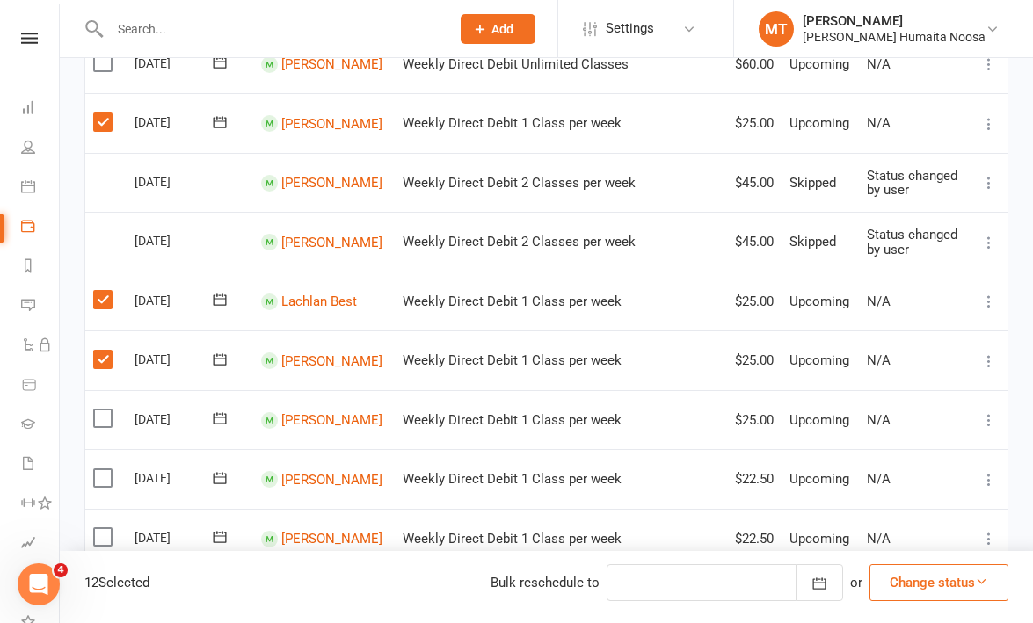
click at [102, 420] on label at bounding box center [105, 419] width 24 height 18
click at [102, 410] on input "checkbox" at bounding box center [98, 410] width 11 height 0
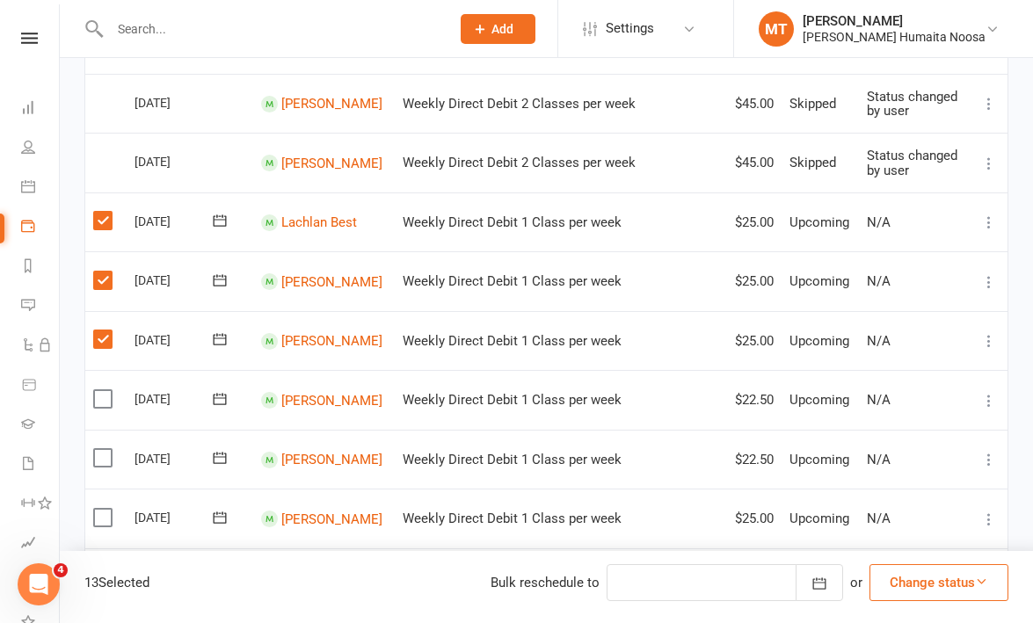
click at [100, 402] on label at bounding box center [105, 399] width 24 height 18
click at [100, 390] on input "checkbox" at bounding box center [98, 390] width 11 height 0
click at [100, 453] on label at bounding box center [105, 458] width 24 height 18
click at [100, 449] on input "checkbox" at bounding box center [98, 449] width 11 height 0
click at [103, 527] on td "Select this" at bounding box center [105, 519] width 41 height 60
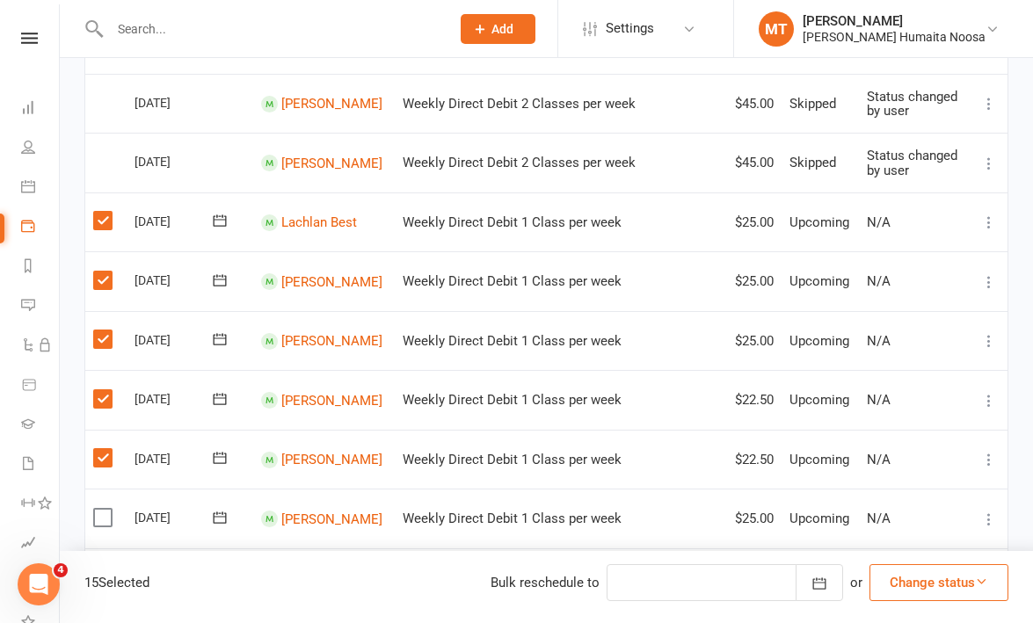
click at [102, 512] on label at bounding box center [105, 518] width 24 height 18
click at [102, 509] on input "checkbox" at bounding box center [98, 509] width 11 height 0
click at [625, 585] on button "Change status" at bounding box center [938, 582] width 139 height 37
click at [625, 543] on link "Skipped" at bounding box center [920, 535] width 174 height 35
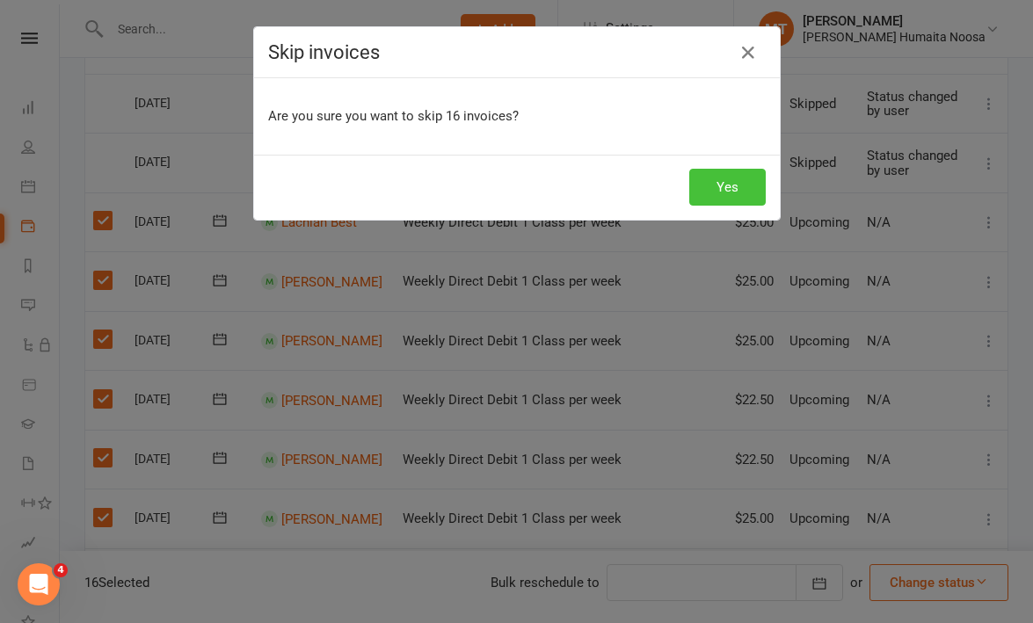
click at [625, 188] on button "Yes" at bounding box center [727, 187] width 76 height 37
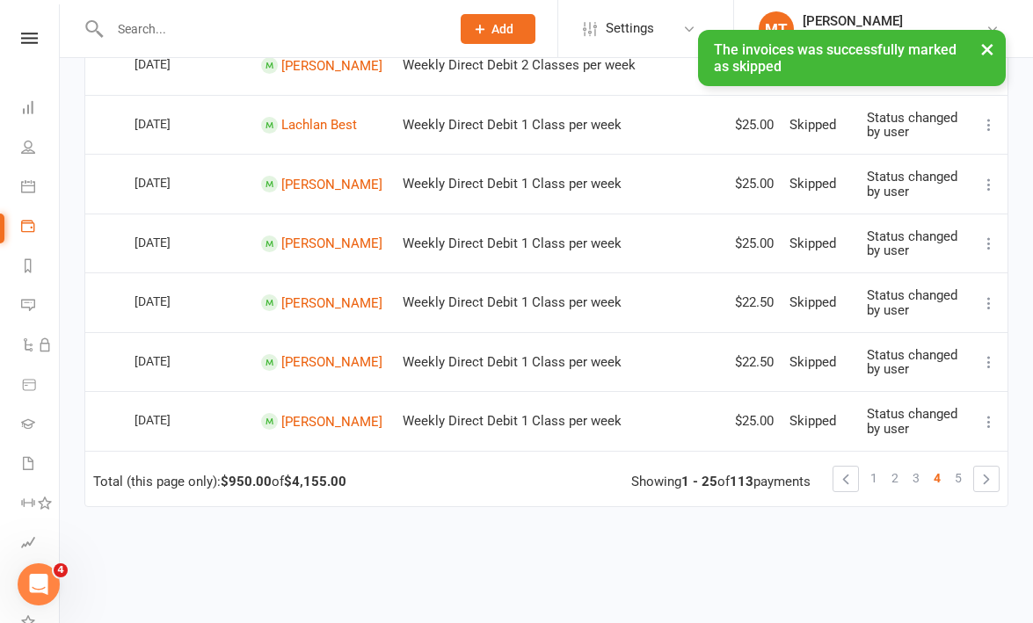
scroll to position [1345, 0]
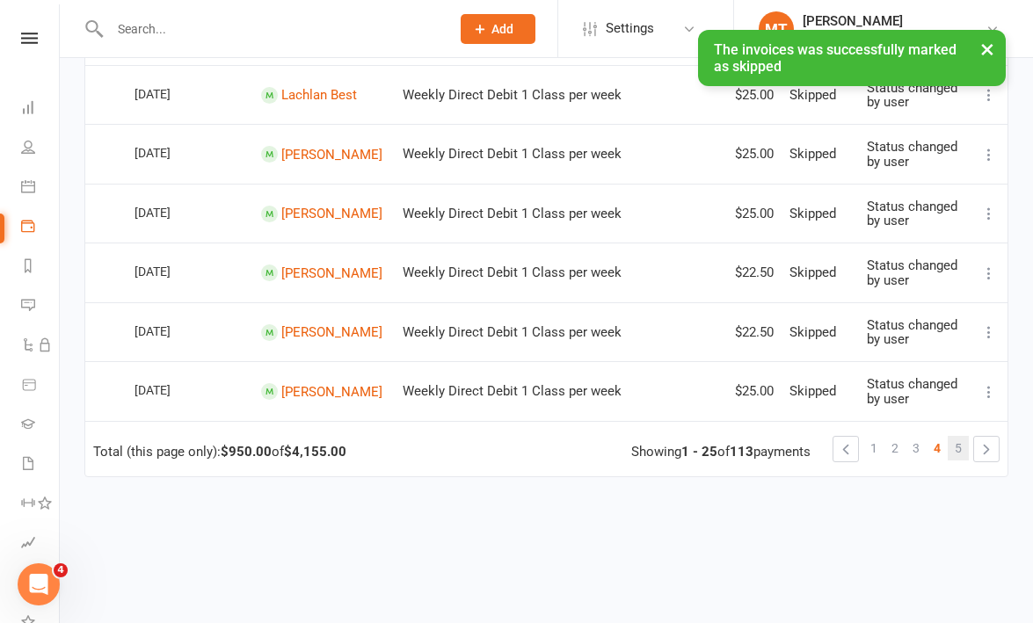
click at [625, 452] on span "5" at bounding box center [958, 448] width 7 height 25
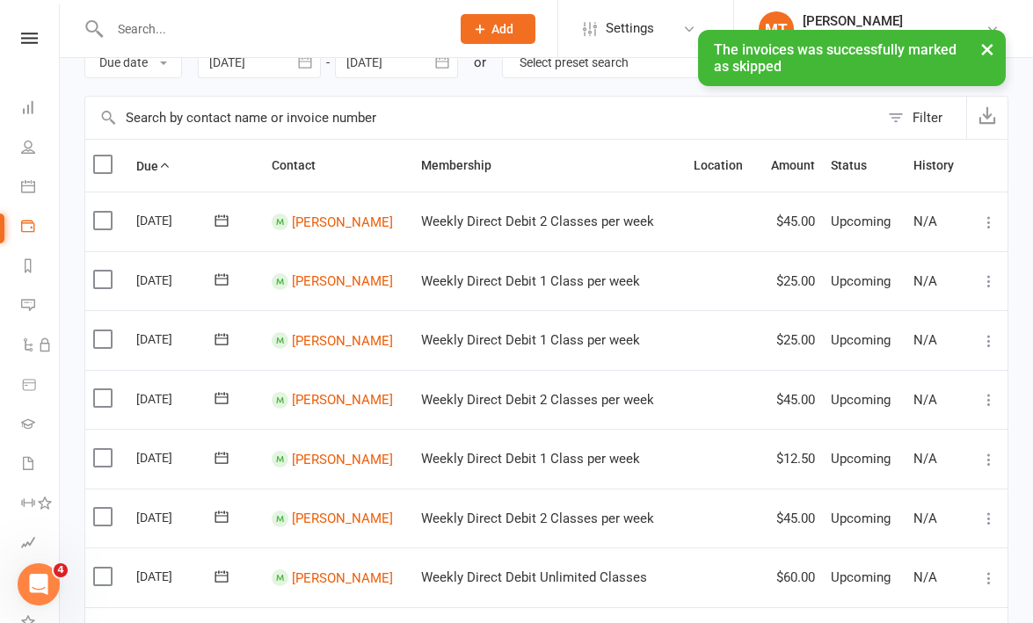
scroll to position [0, 0]
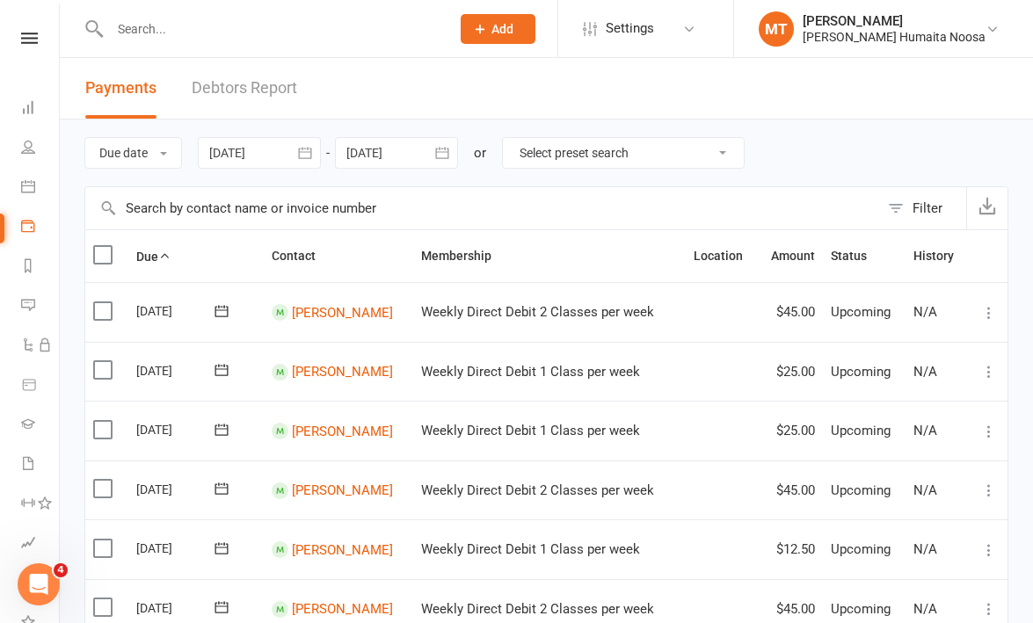
click at [102, 313] on label at bounding box center [105, 311] width 24 height 18
click at [102, 302] on input "checkbox" at bounding box center [98, 302] width 11 height 0
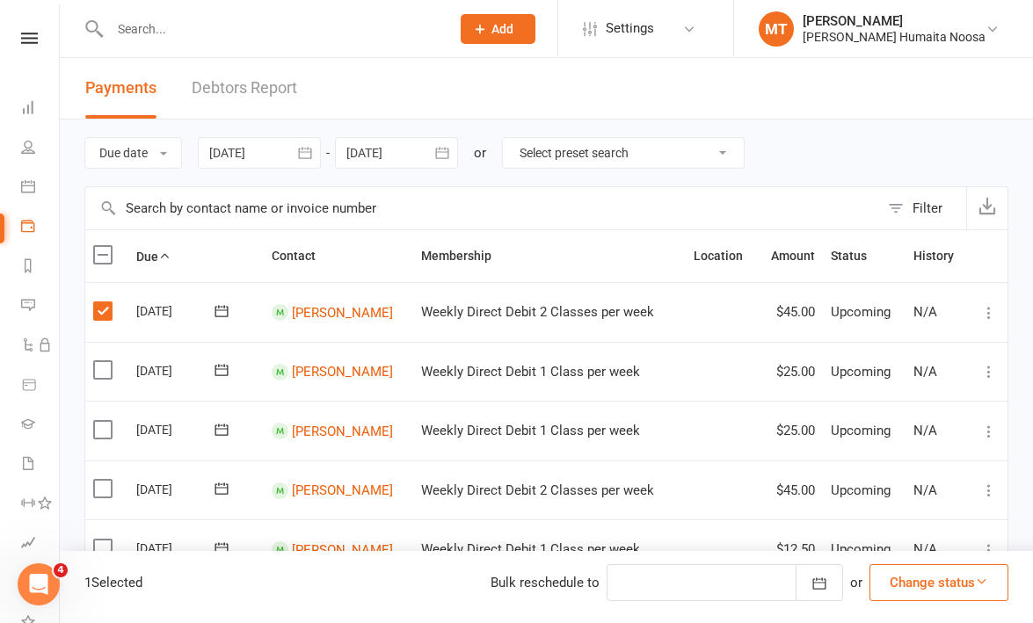
click at [109, 368] on label at bounding box center [105, 370] width 24 height 18
click at [105, 361] on input "checkbox" at bounding box center [98, 361] width 11 height 0
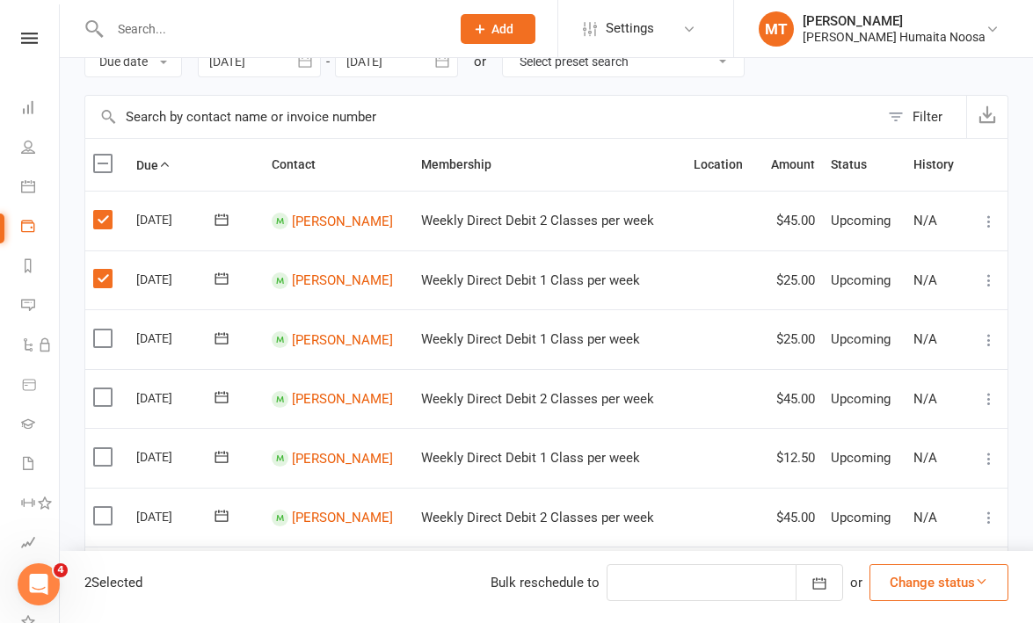
scroll to position [97, 0]
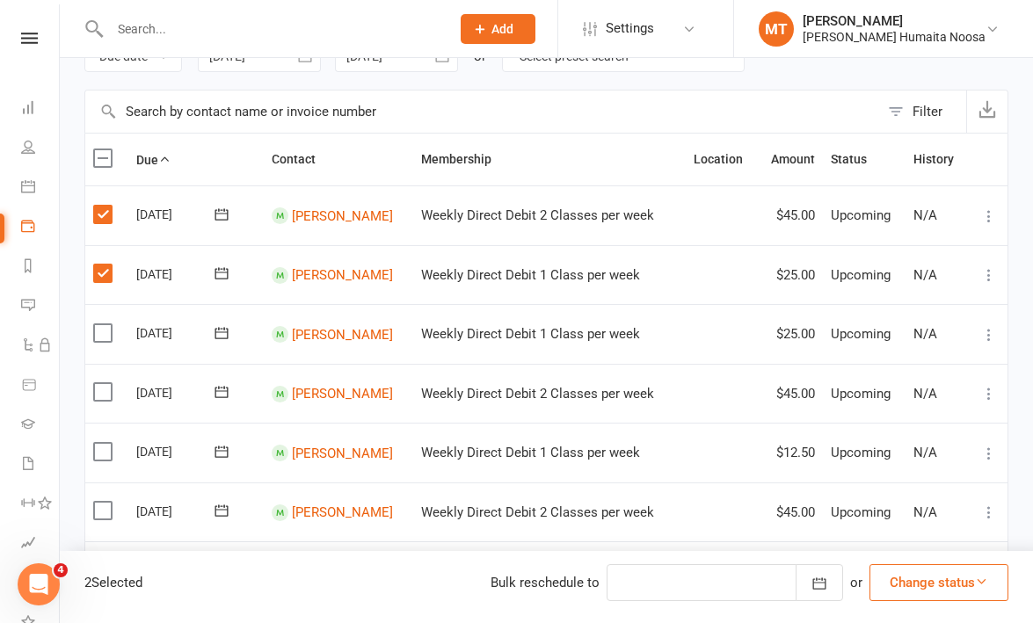
click at [102, 396] on label at bounding box center [105, 392] width 24 height 18
click at [102, 383] on input "checkbox" at bounding box center [98, 383] width 11 height 0
click at [103, 446] on label at bounding box center [105, 452] width 24 height 18
click at [103, 443] on input "checkbox" at bounding box center [98, 443] width 11 height 0
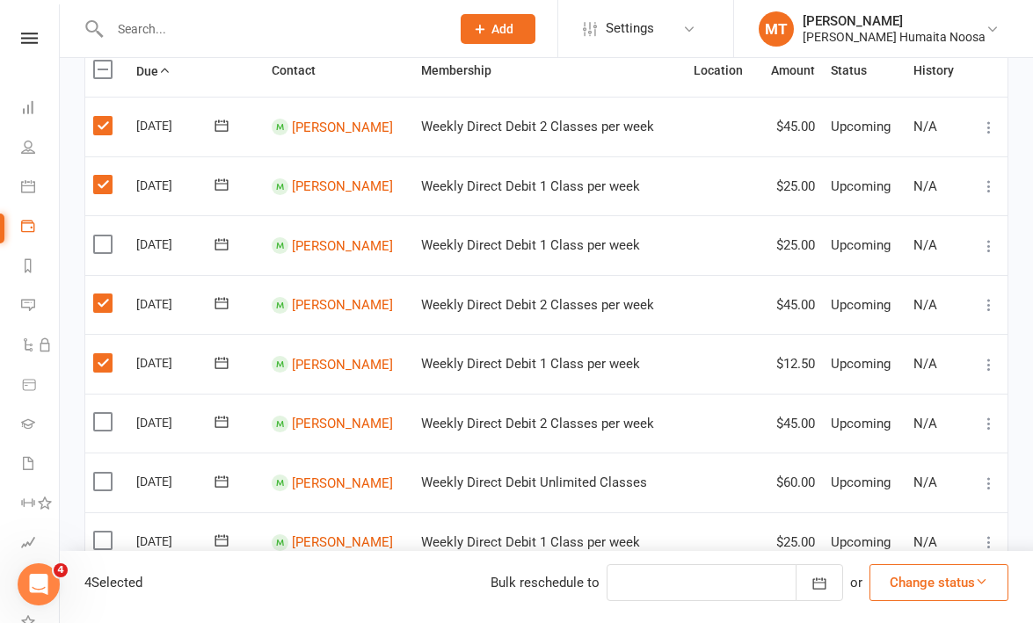
click at [98, 421] on label at bounding box center [105, 422] width 24 height 18
click at [98, 413] on input "checkbox" at bounding box center [98, 413] width 11 height 0
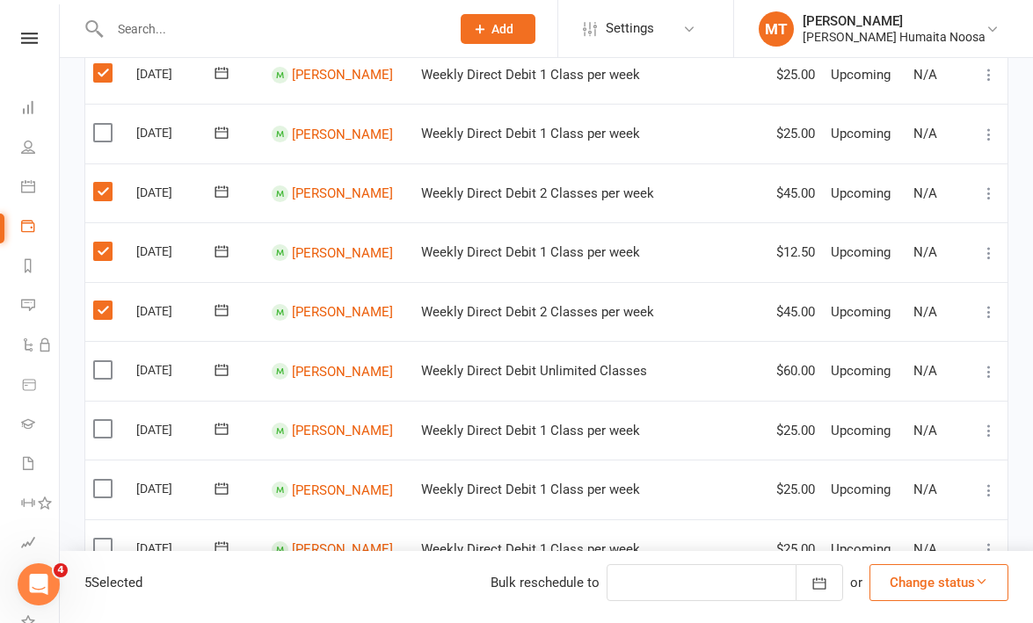
click at [98, 429] on label at bounding box center [105, 429] width 24 height 18
click at [98, 420] on input "checkbox" at bounding box center [98, 420] width 11 height 0
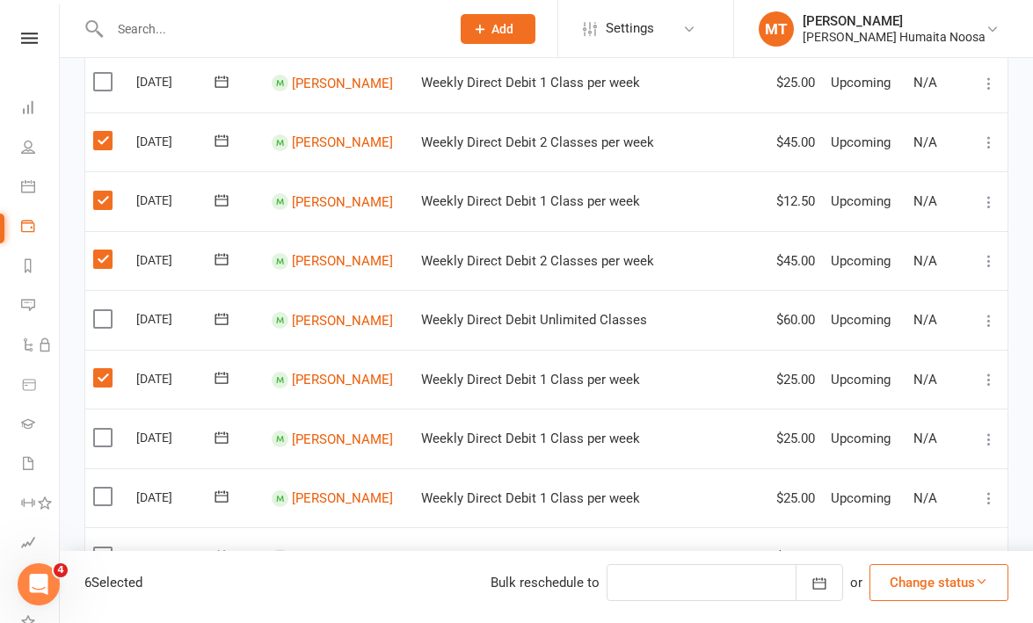
scroll to position [359, 0]
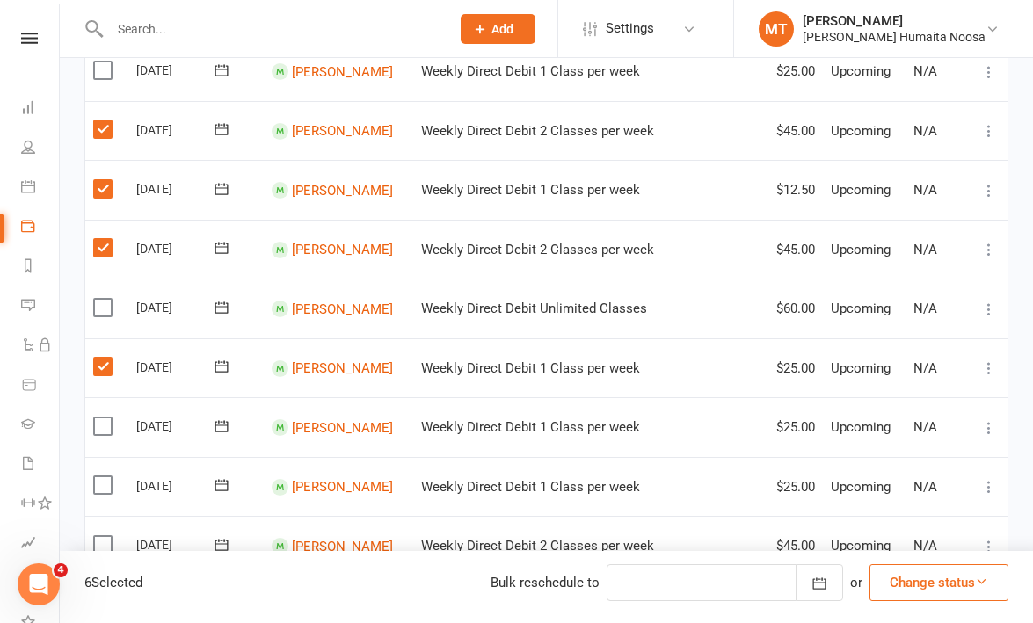
click at [102, 423] on label at bounding box center [105, 427] width 24 height 18
click at [102, 418] on input "checkbox" at bounding box center [98, 418] width 11 height 0
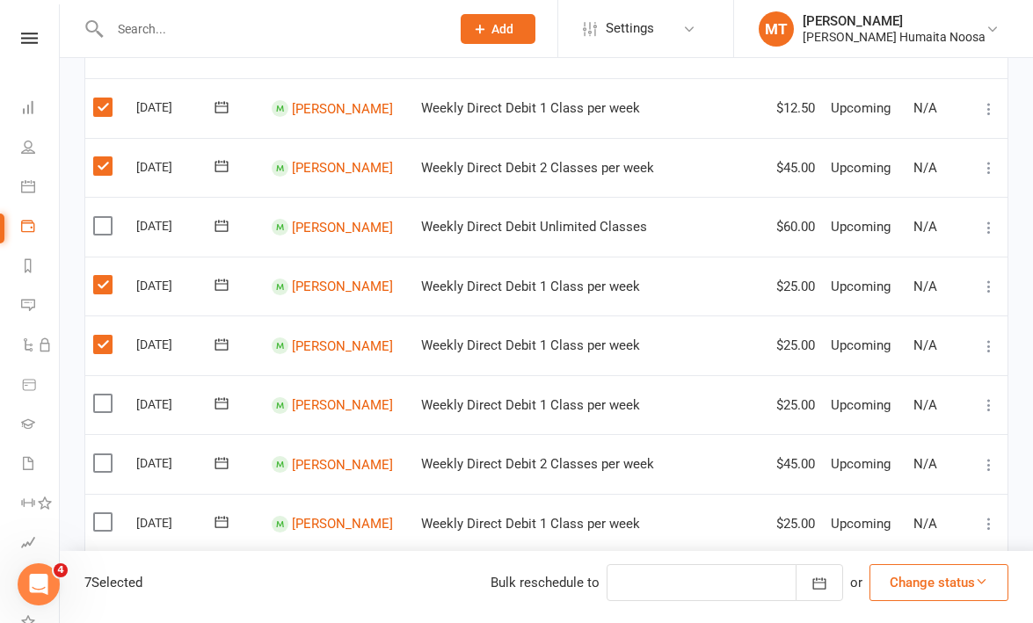
click at [102, 404] on label at bounding box center [105, 404] width 24 height 18
click at [102, 395] on input "checkbox" at bounding box center [98, 395] width 11 height 0
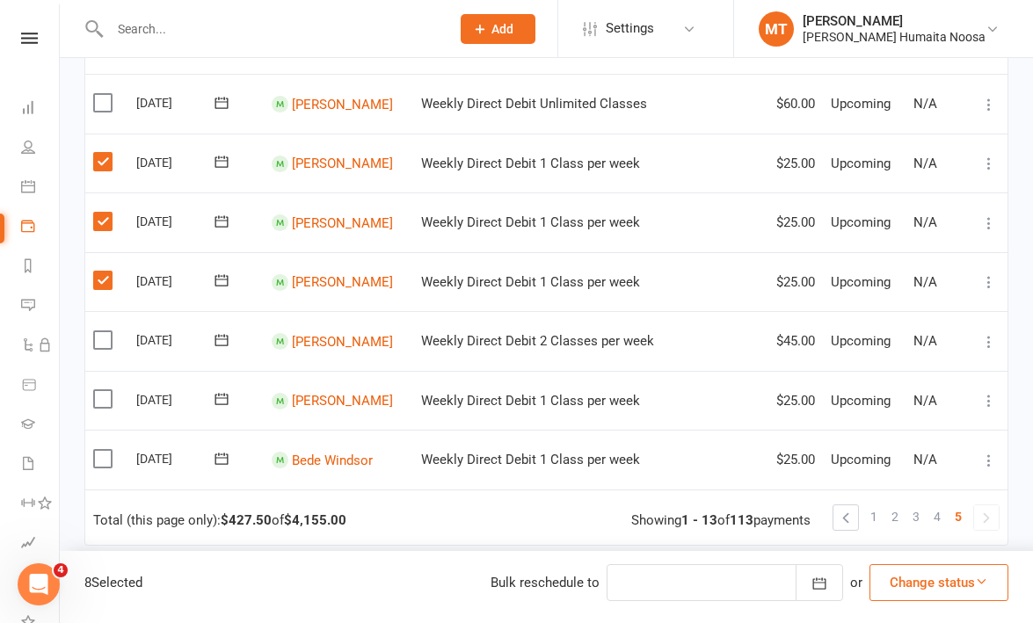
scroll to position [573, 0]
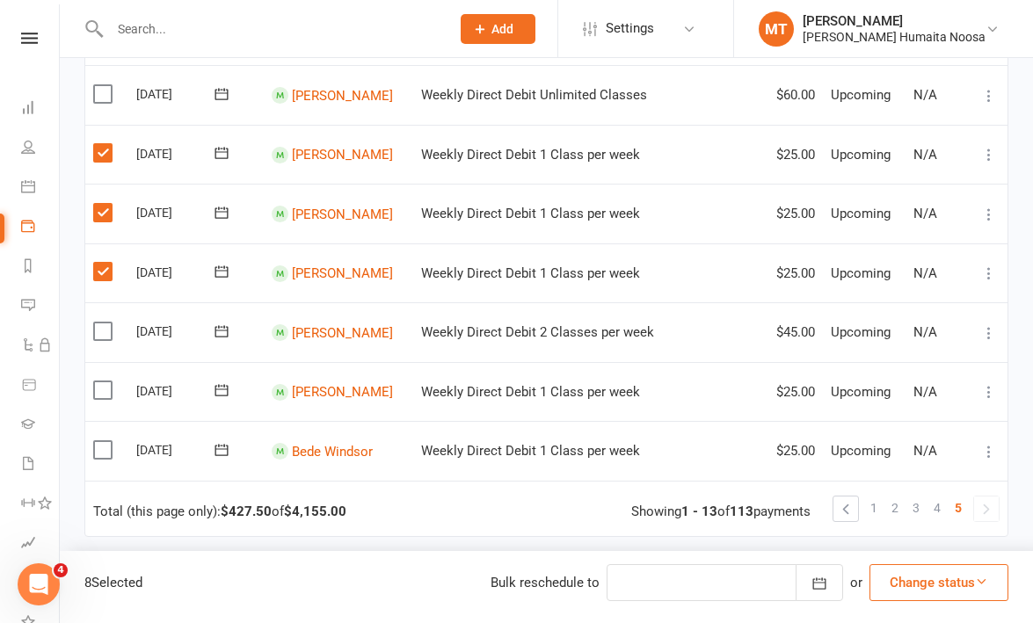
click at [98, 384] on label at bounding box center [105, 390] width 24 height 18
click at [98, 381] on input "checkbox" at bounding box center [98, 381] width 11 height 0
click at [105, 449] on label at bounding box center [105, 450] width 24 height 18
click at [105, 441] on input "checkbox" at bounding box center [98, 441] width 11 height 0
click at [625, 578] on button "Change status" at bounding box center [938, 582] width 139 height 37
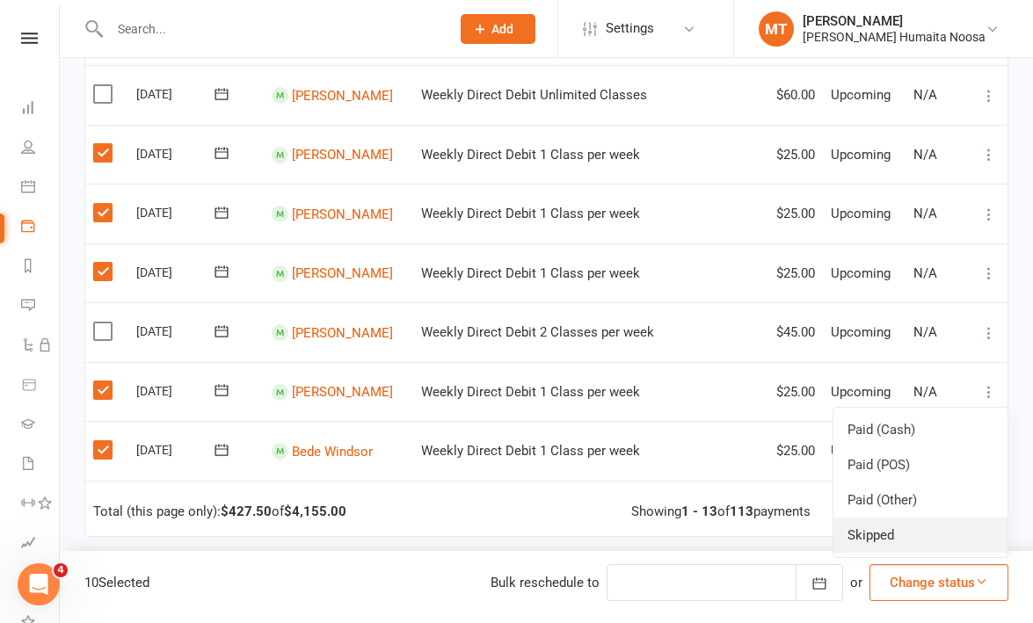
click at [625, 527] on link "Skipped" at bounding box center [920, 535] width 174 height 35
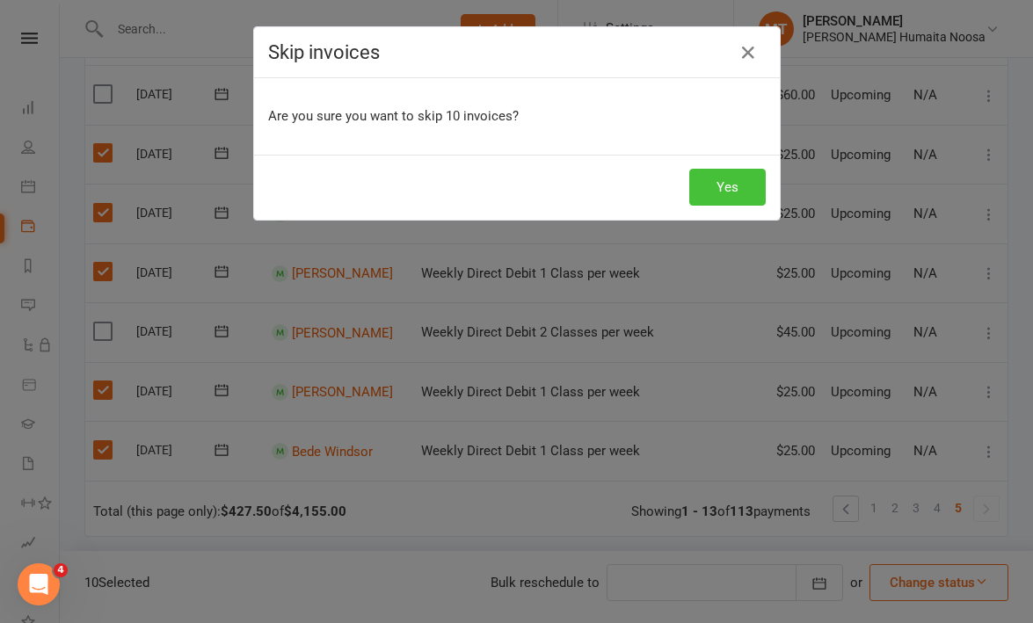
click at [625, 188] on button "Yes" at bounding box center [727, 187] width 76 height 37
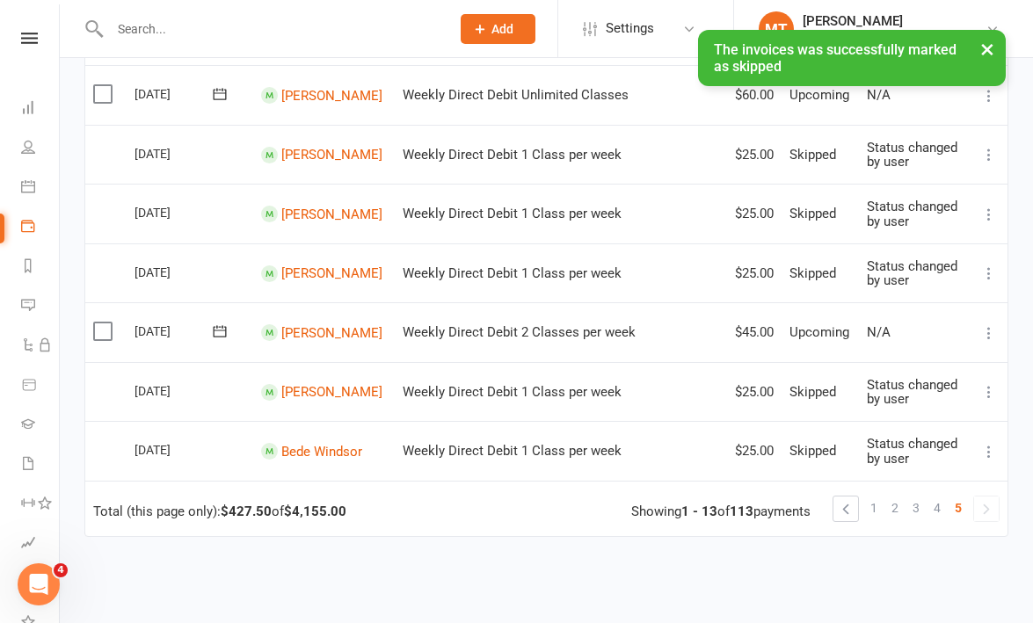
click at [625, 513] on link at bounding box center [986, 509] width 25 height 25
click at [625, 511] on link at bounding box center [845, 509] width 25 height 25
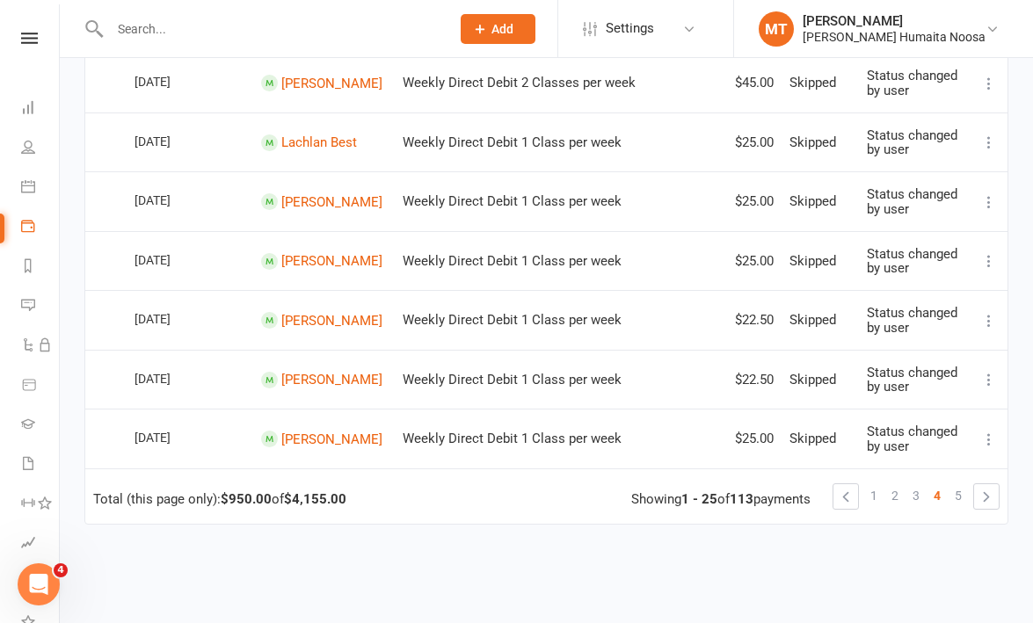
scroll to position [1451, 0]
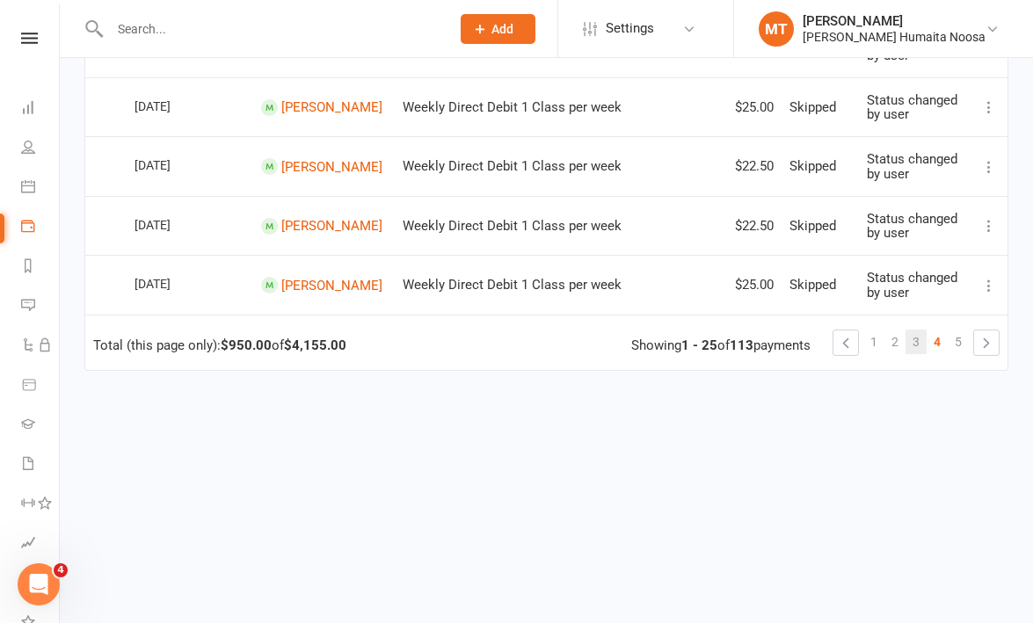
click at [625, 339] on span "3" at bounding box center [915, 342] width 7 height 25
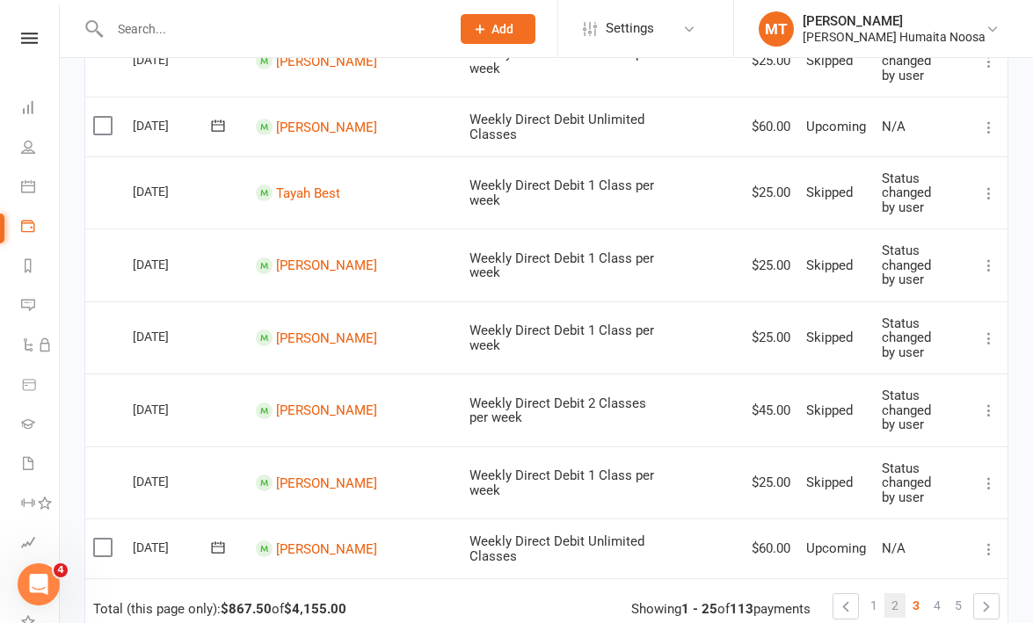
click at [625, 593] on span "2" at bounding box center [894, 605] width 7 height 25
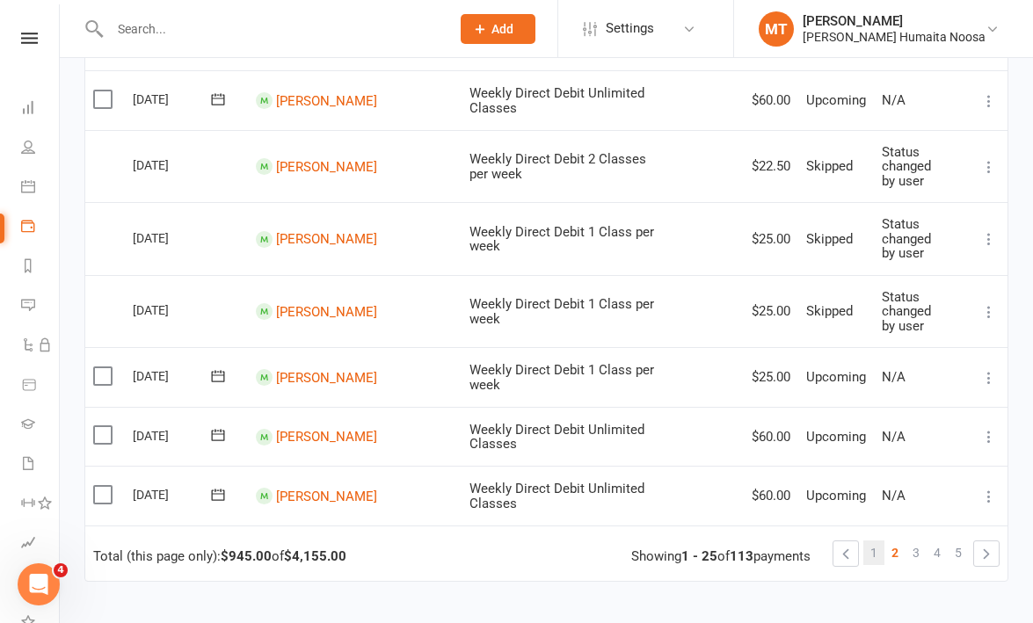
click at [625, 541] on span "1" at bounding box center [873, 553] width 7 height 25
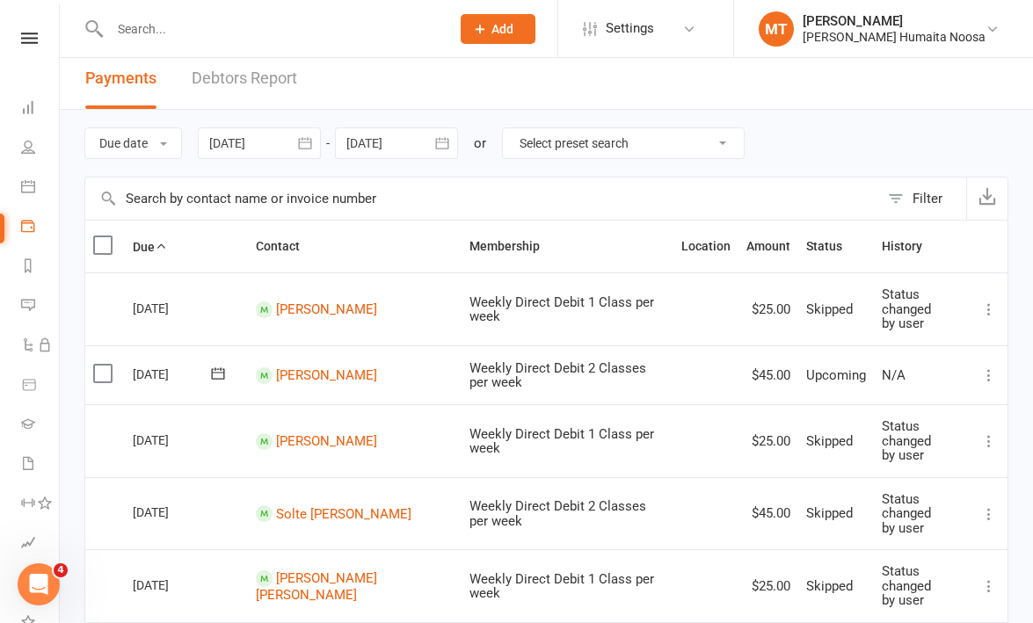
scroll to position [0, 0]
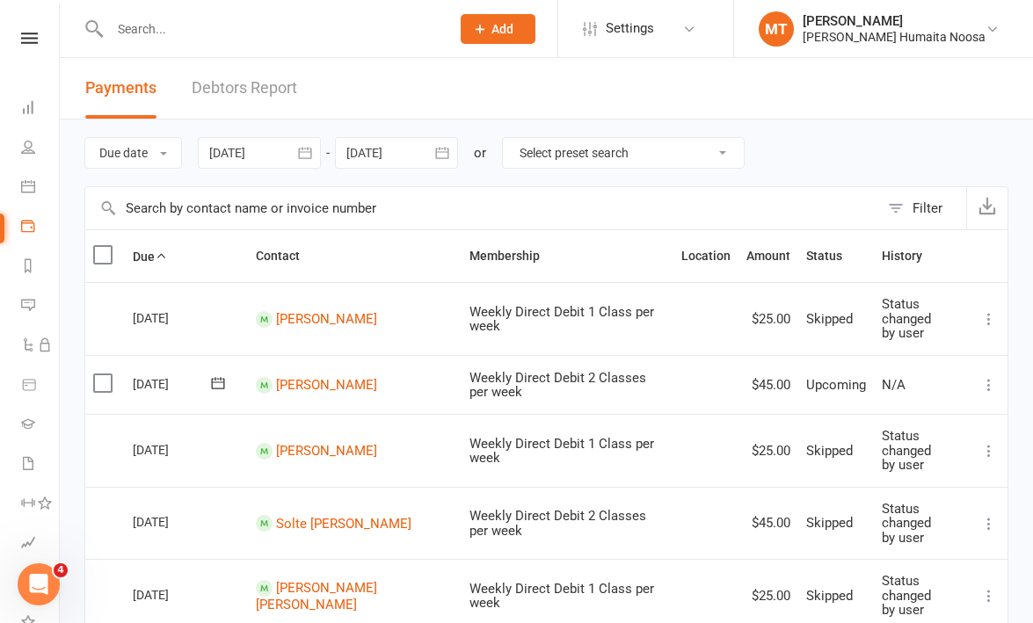
click at [455, 156] on button "button" at bounding box center [442, 153] width 32 height 32
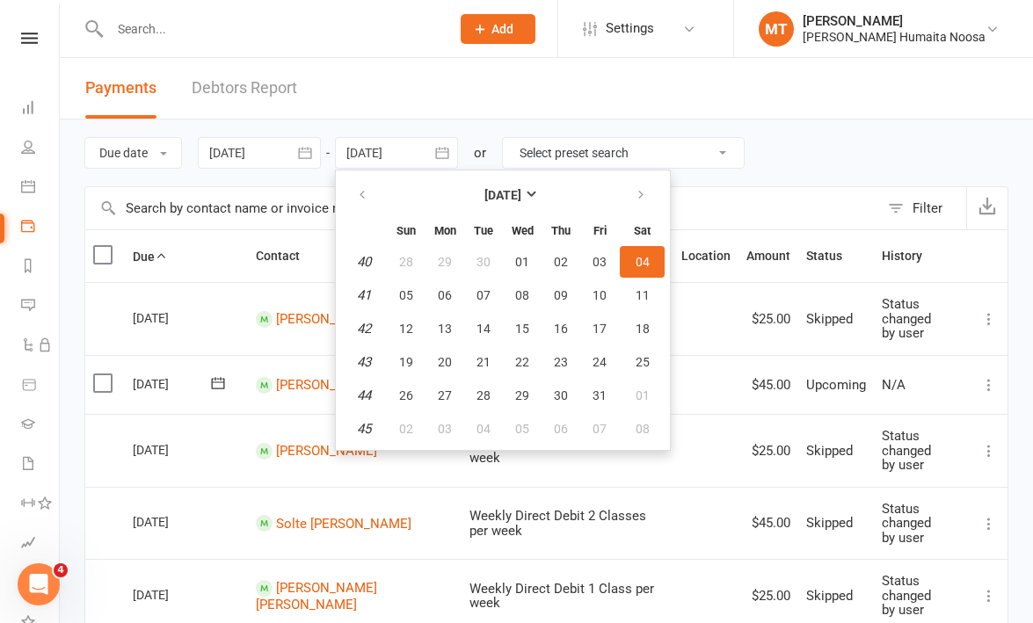
click at [303, 148] on icon "button" at bounding box center [305, 153] width 18 height 18
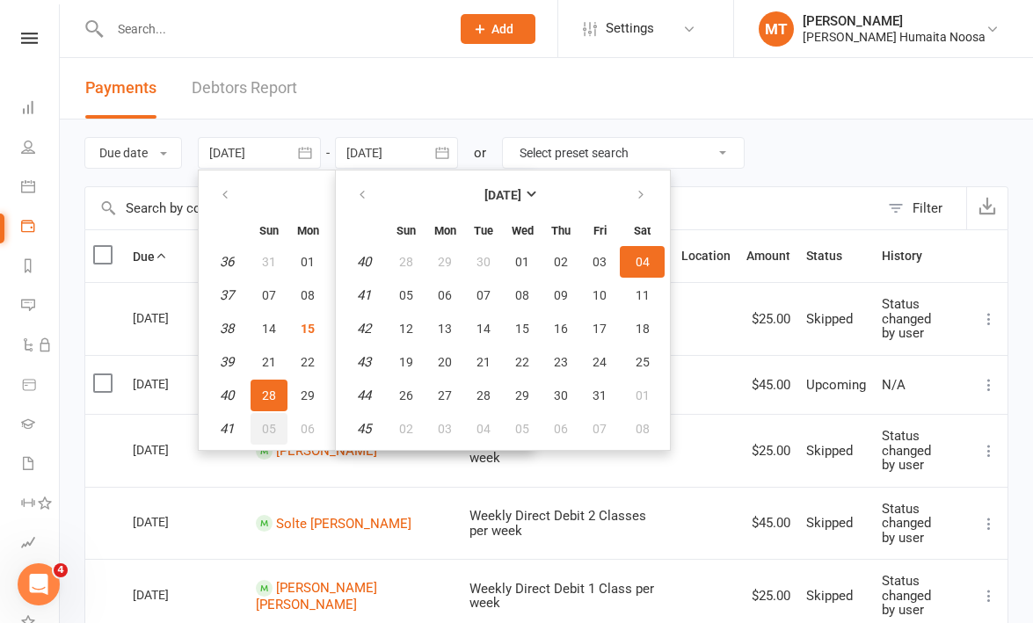
click at [263, 427] on button "05" at bounding box center [269, 429] width 37 height 32
type input "[DATE]"
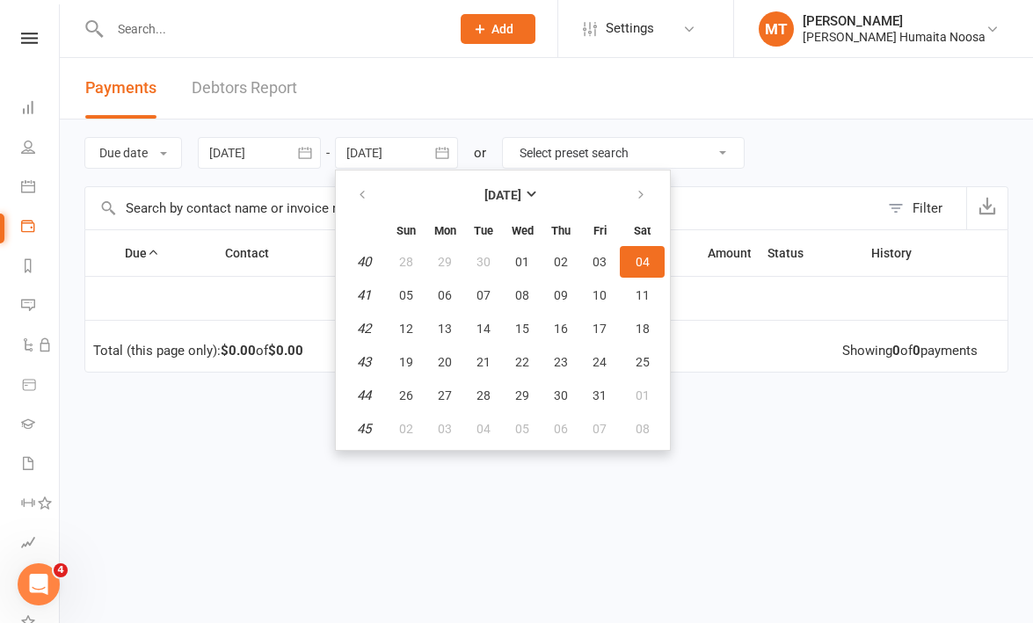
click at [439, 155] on icon "button" at bounding box center [442, 153] width 18 height 18
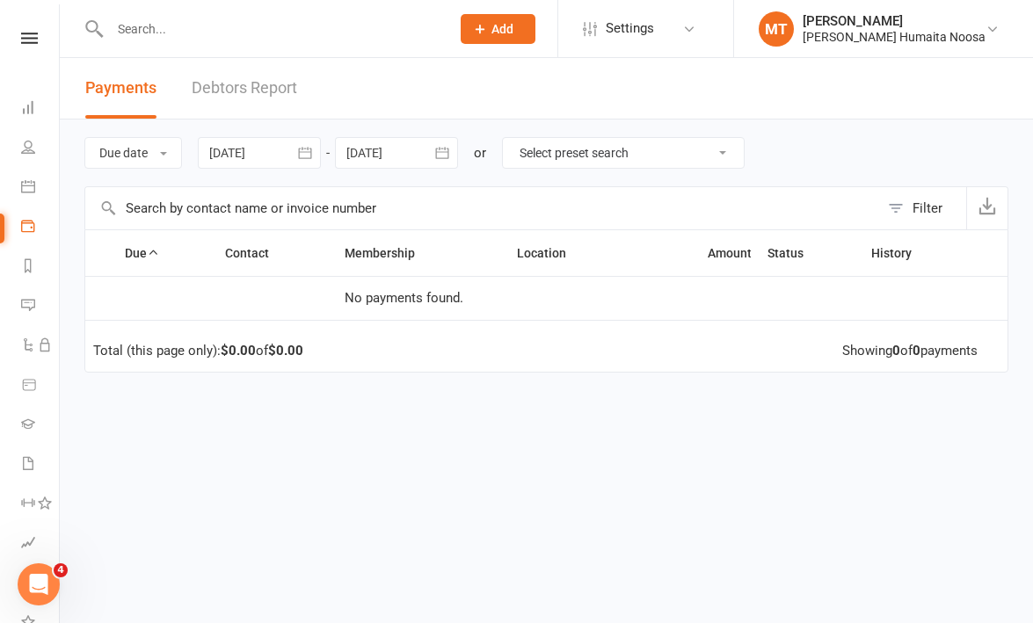
click at [439, 153] on icon "button" at bounding box center [442, 153] width 18 height 18
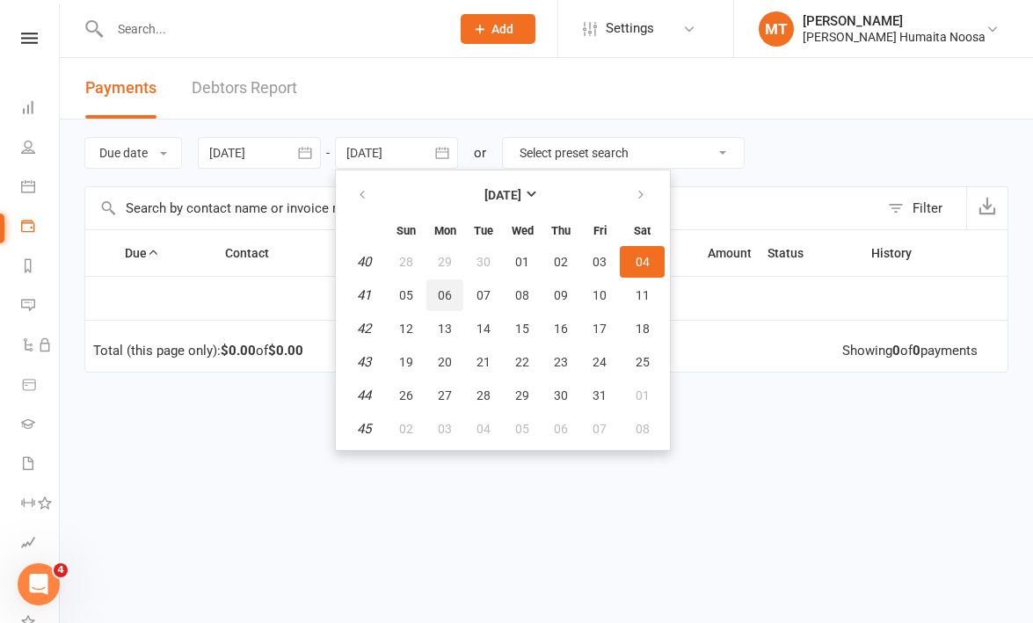
click at [442, 288] on span "06" at bounding box center [445, 295] width 14 height 14
type input "[DATE]"
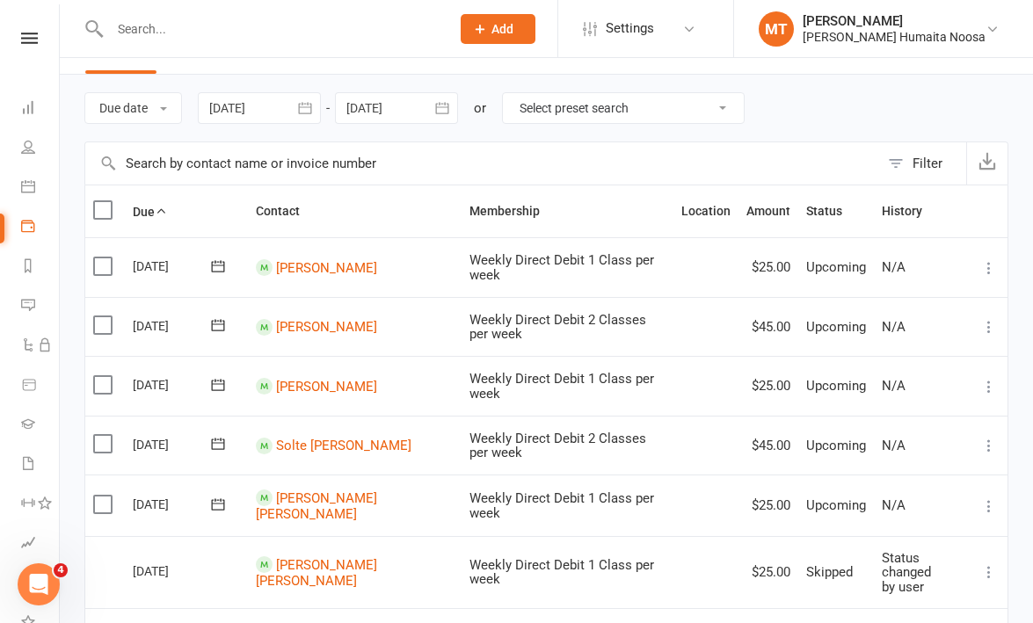
scroll to position [51, 0]
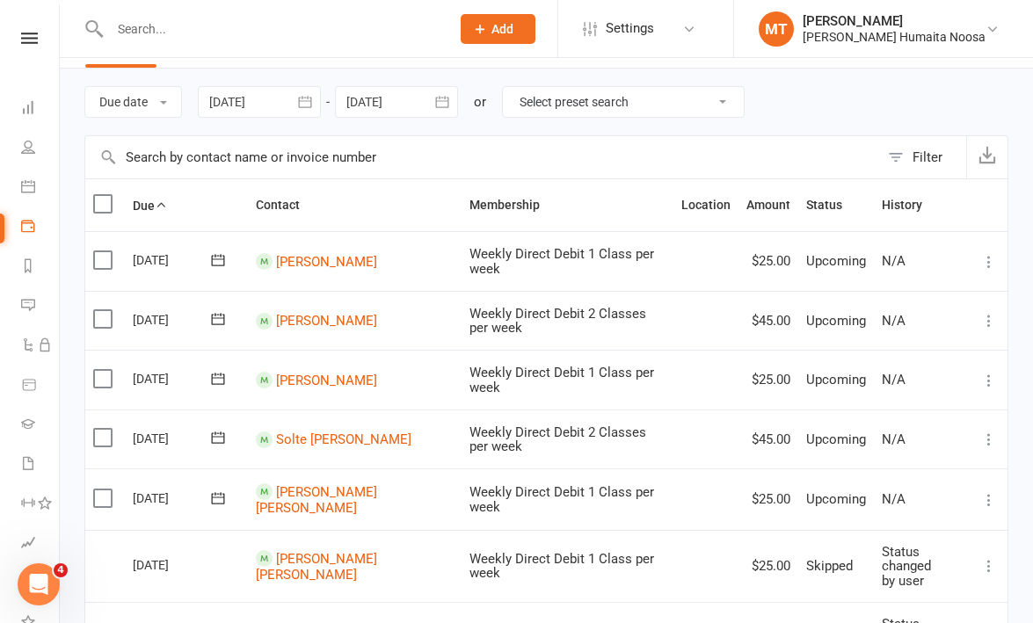
click at [96, 254] on label at bounding box center [105, 260] width 24 height 18
click at [96, 251] on input "checkbox" at bounding box center [98, 251] width 11 height 0
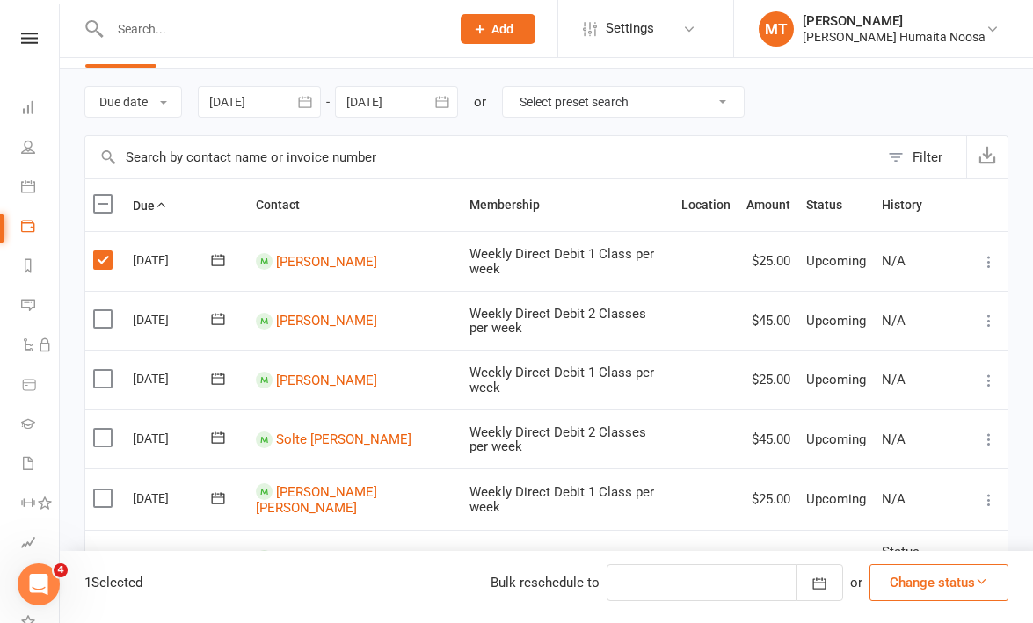
scroll to position [125, 0]
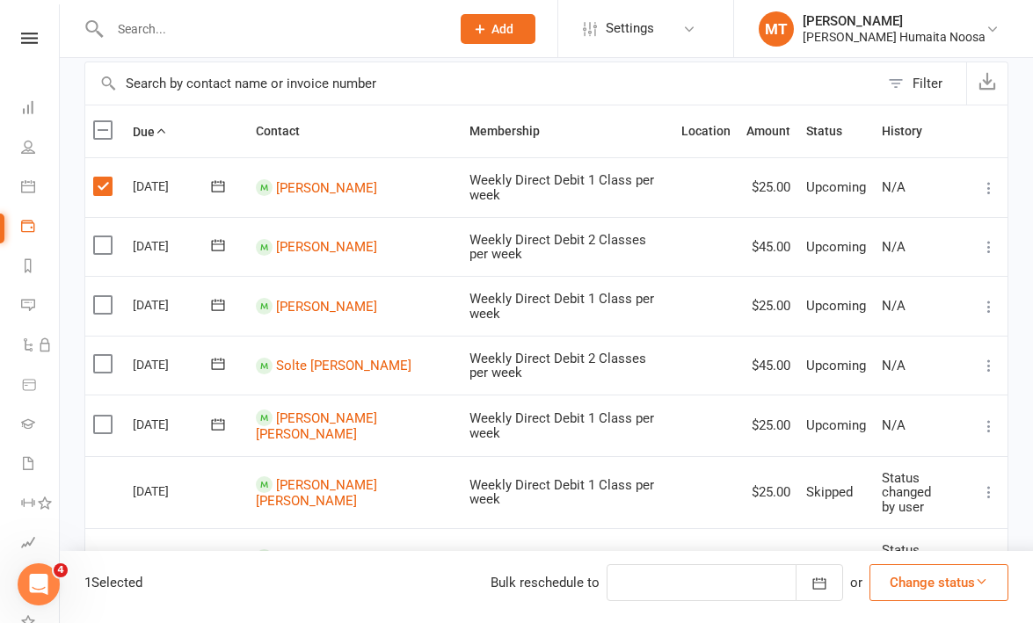
click at [112, 309] on label at bounding box center [105, 305] width 24 height 18
click at [105, 296] on input "checkbox" at bounding box center [98, 296] width 11 height 0
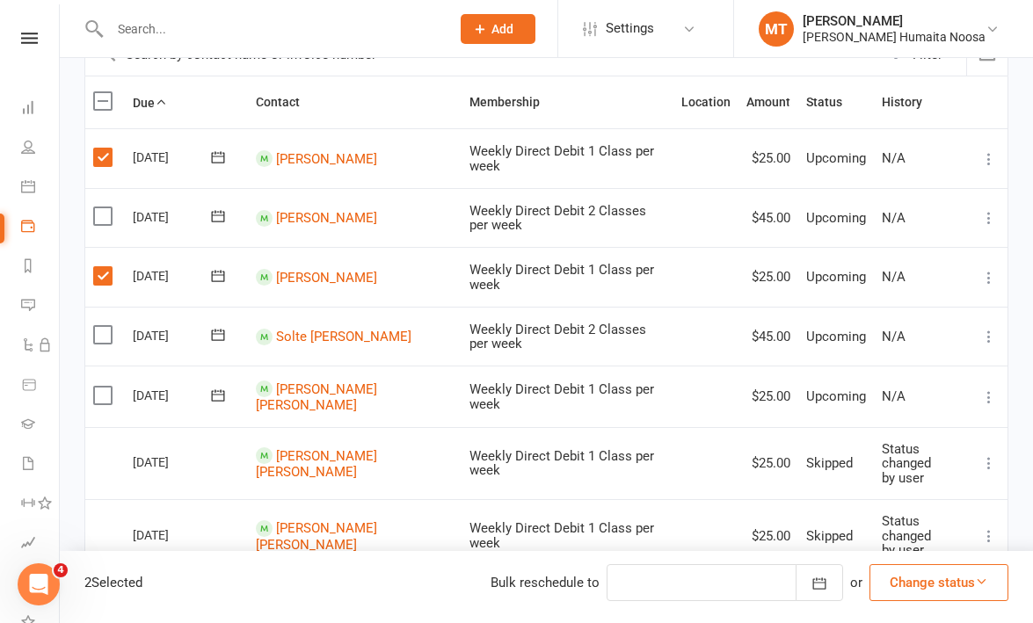
scroll to position [159, 0]
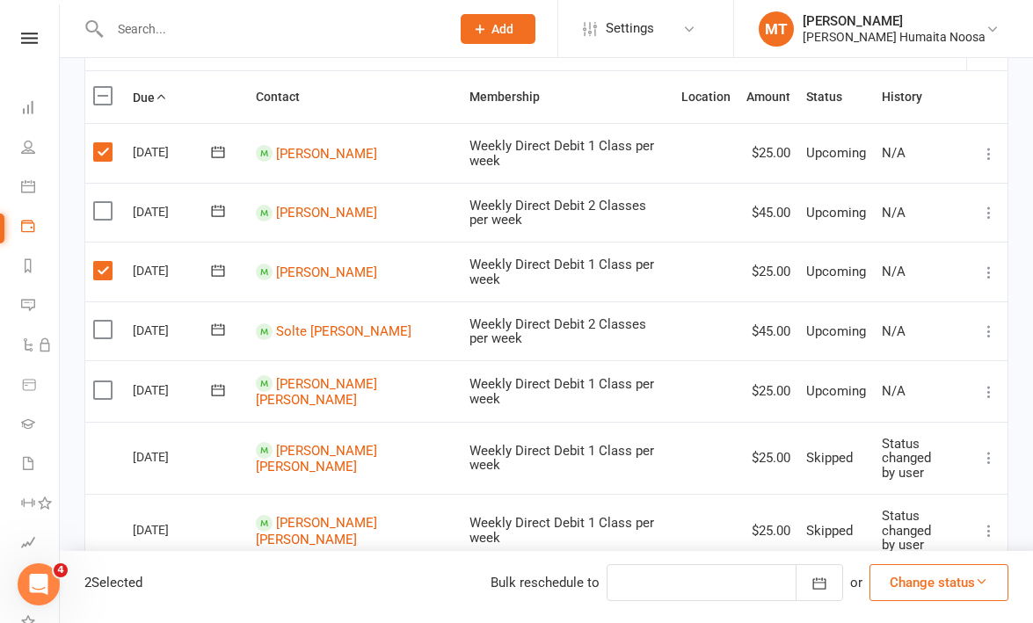
click at [98, 388] on label at bounding box center [105, 390] width 24 height 18
click at [98, 381] on input "checkbox" at bounding box center [98, 381] width 11 height 0
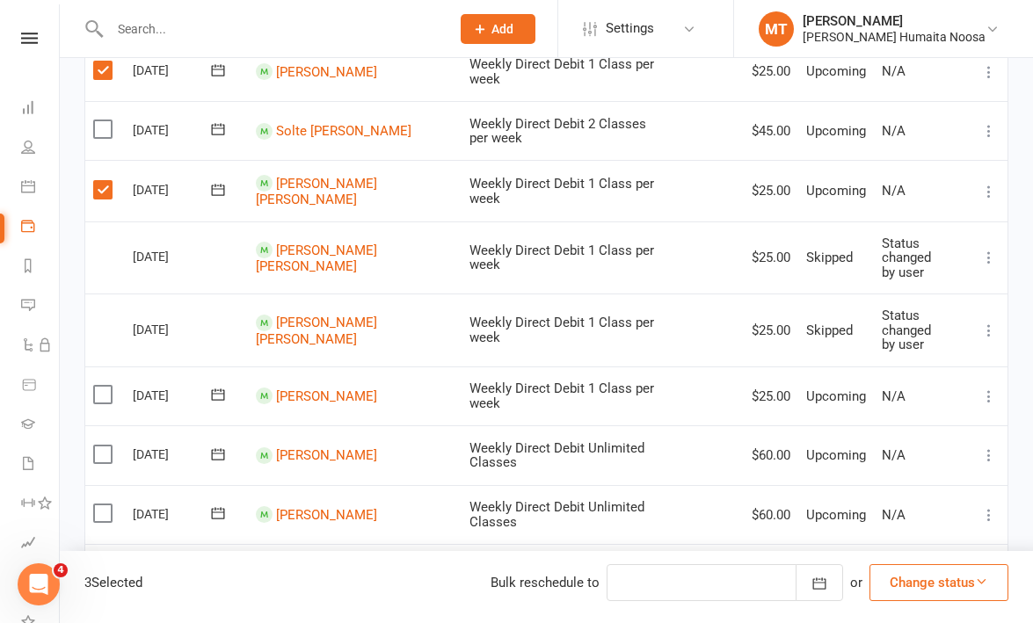
scroll to position [273, 0]
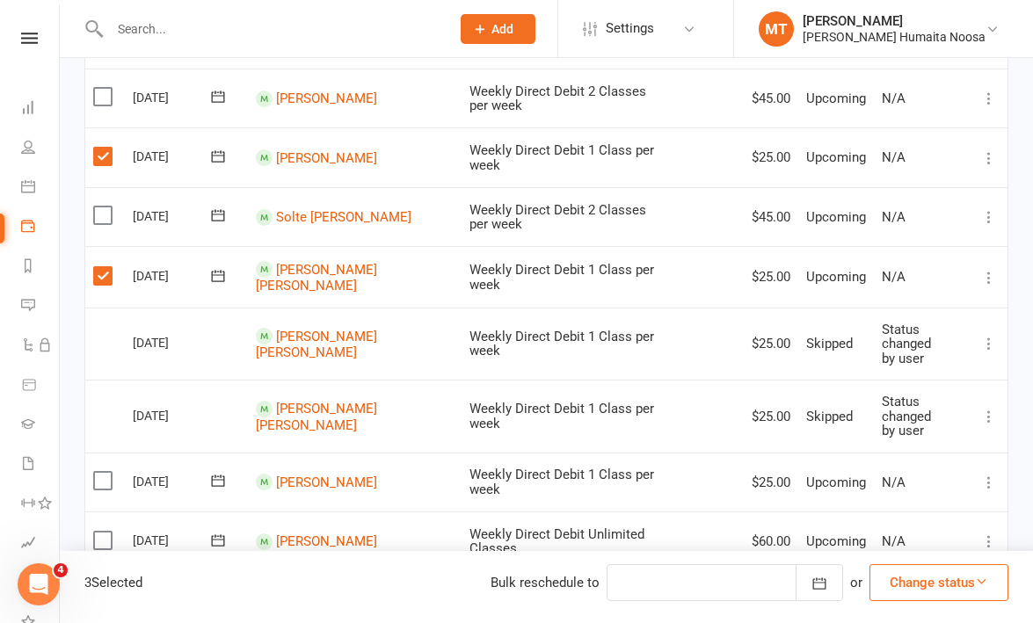
click at [105, 157] on label at bounding box center [105, 157] width 24 height 18
click at [105, 148] on input "checkbox" at bounding box center [98, 148] width 11 height 0
click at [104, 270] on label at bounding box center [105, 276] width 24 height 18
click at [104, 267] on input "checkbox" at bounding box center [98, 267] width 11 height 0
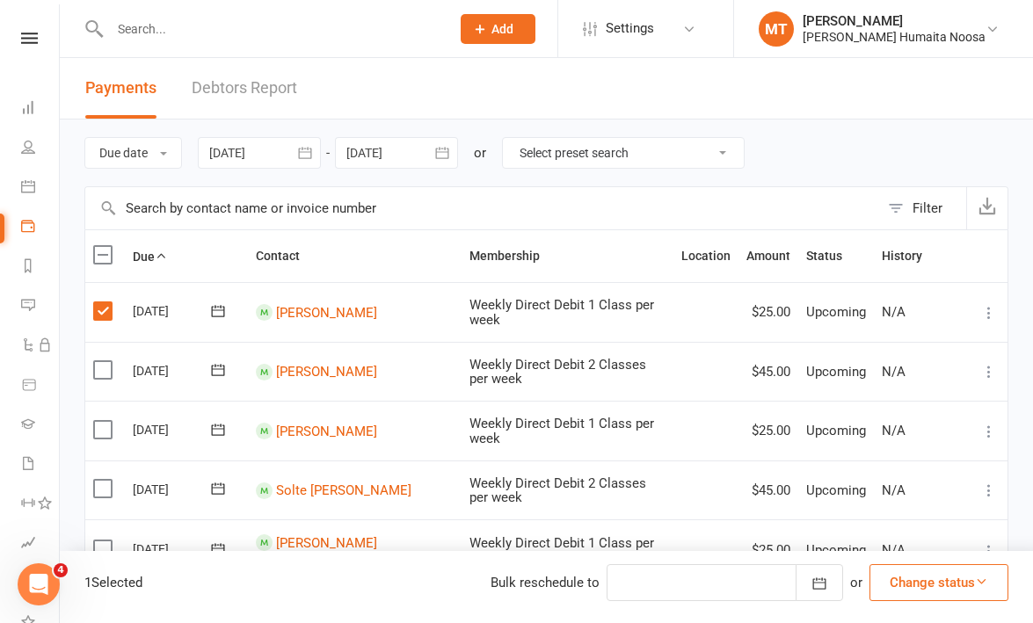
click at [97, 303] on label at bounding box center [105, 311] width 24 height 18
click at [97, 302] on input "checkbox" at bounding box center [98, 302] width 11 height 0
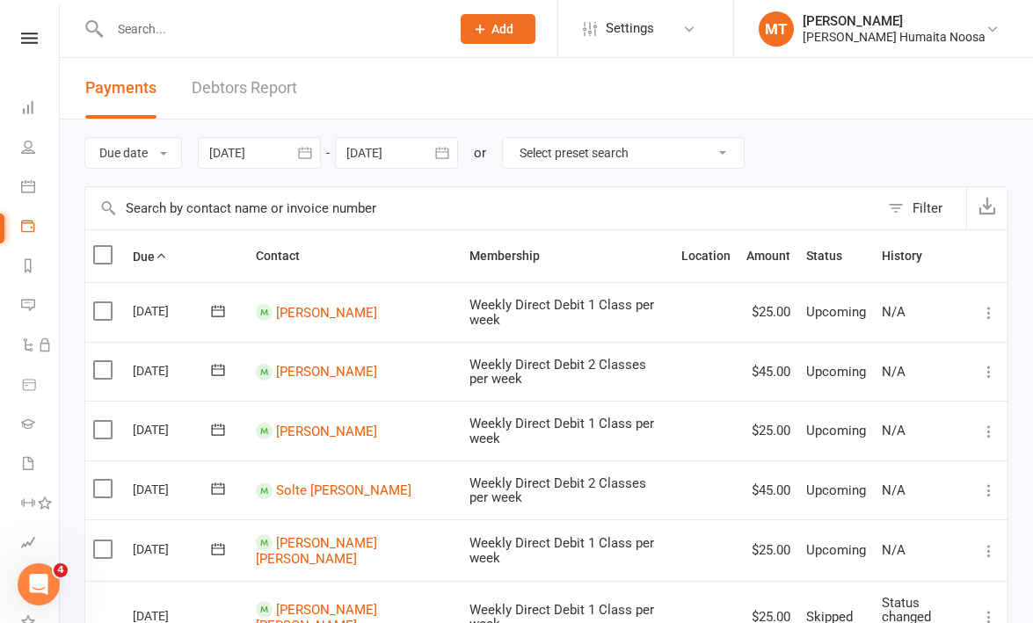
click at [96, 302] on label at bounding box center [105, 311] width 24 height 18
click at [96, 302] on input "checkbox" at bounding box center [98, 302] width 11 height 0
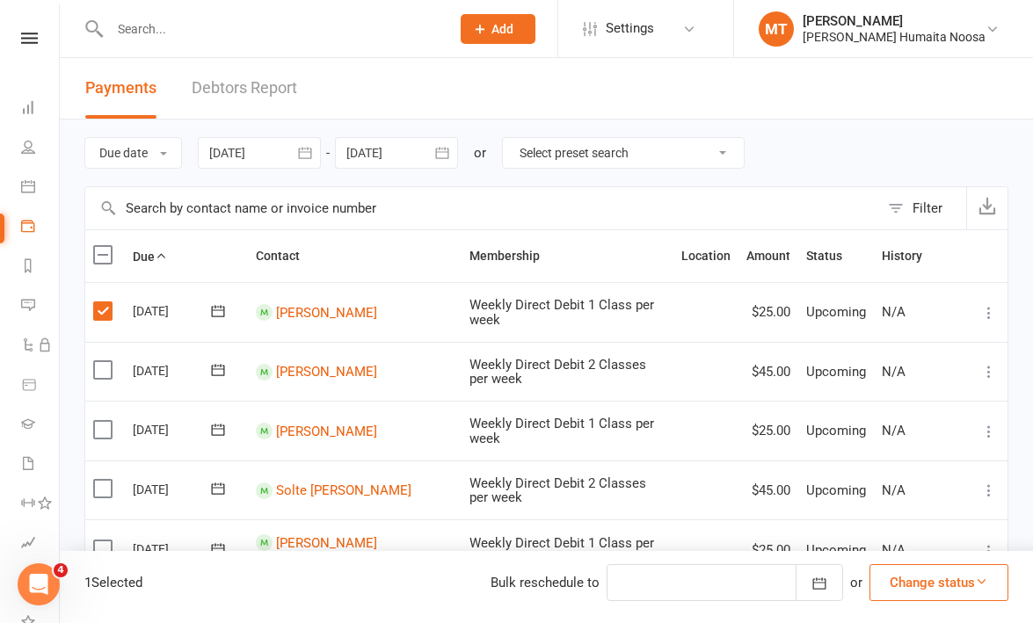
click at [105, 428] on label at bounding box center [105, 430] width 24 height 18
click at [105, 421] on input "checkbox" at bounding box center [98, 421] width 11 height 0
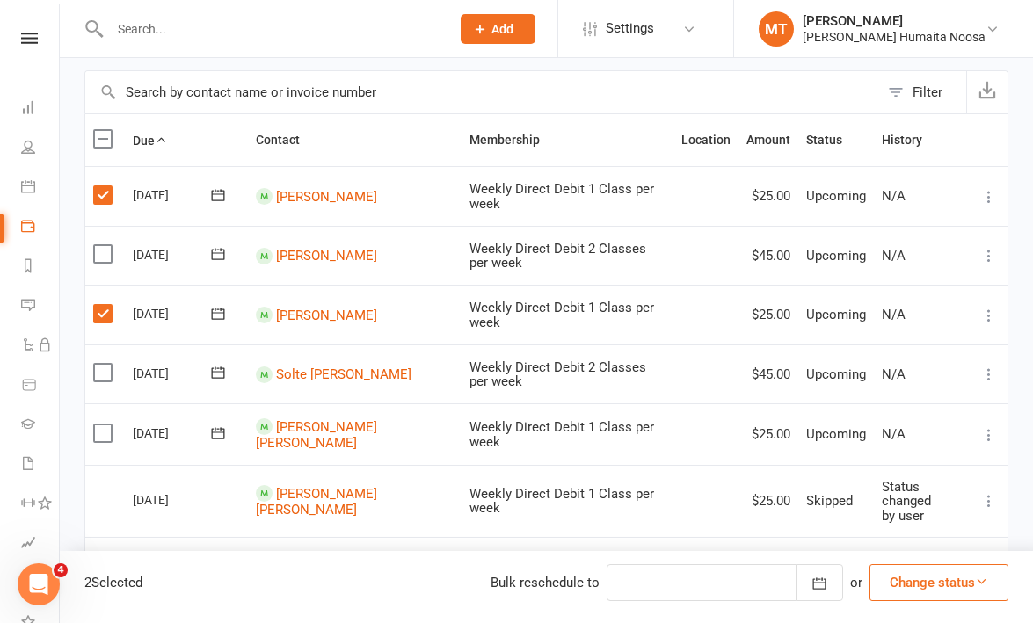
scroll to position [128, 0]
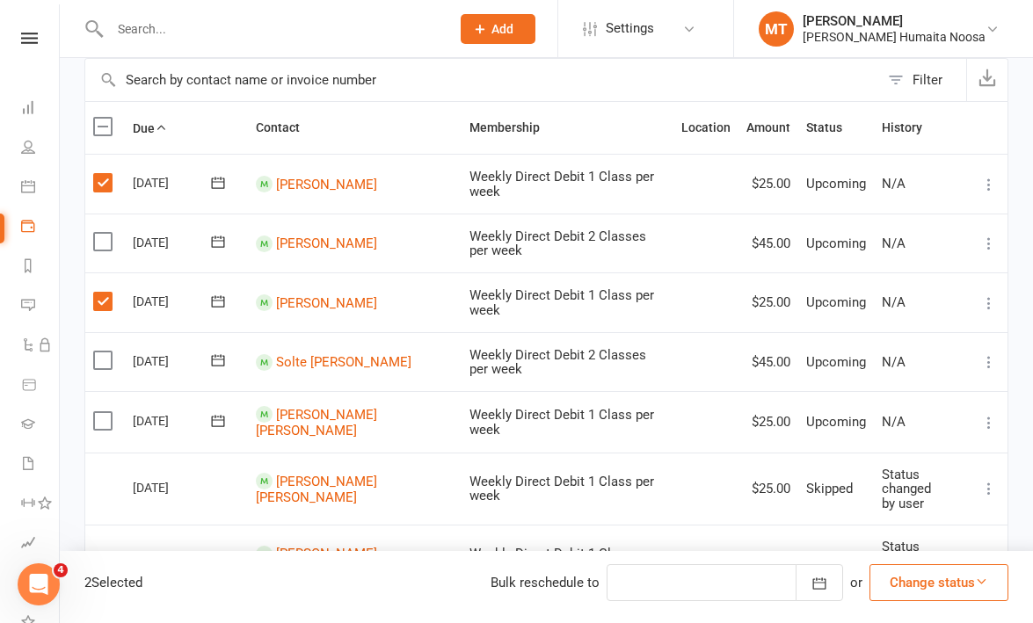
click at [96, 419] on label at bounding box center [105, 421] width 24 height 18
click at [96, 412] on input "checkbox" at bounding box center [98, 412] width 11 height 0
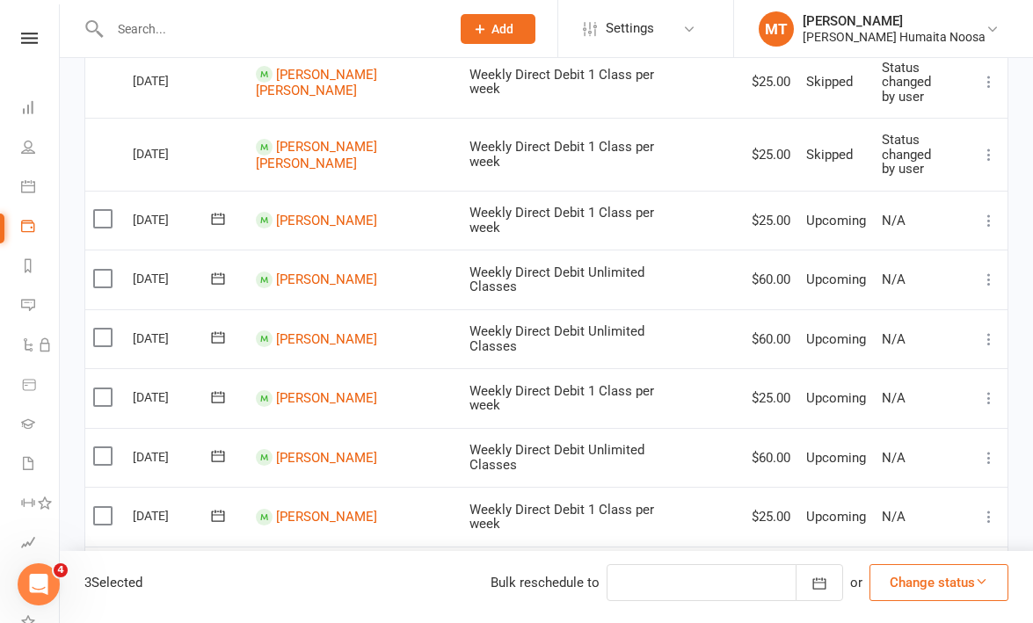
scroll to position [541, 0]
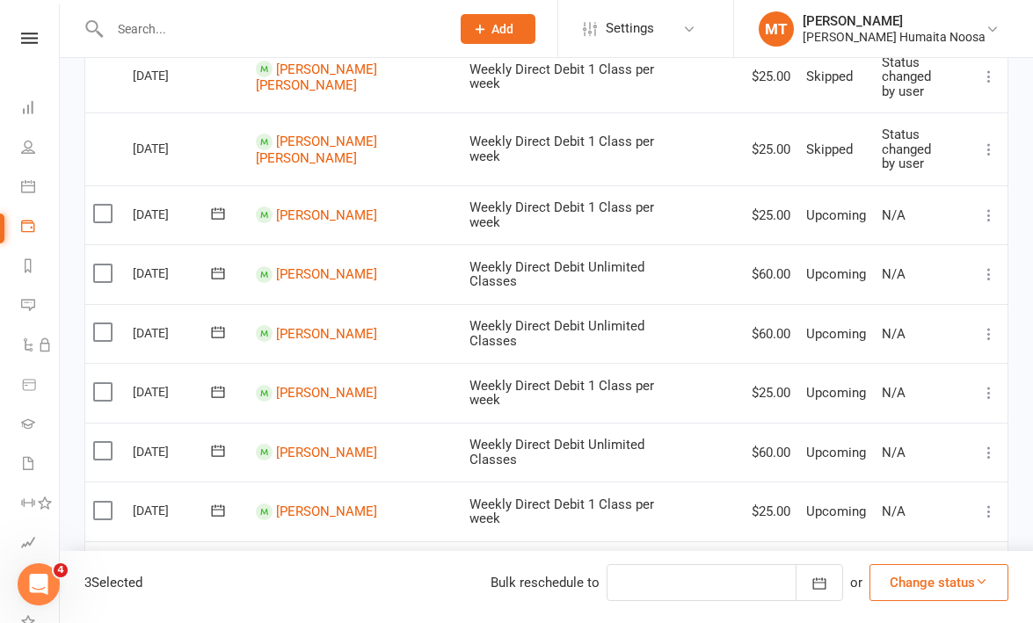
click at [95, 387] on label at bounding box center [105, 392] width 24 height 18
click at [95, 383] on input "checkbox" at bounding box center [98, 383] width 11 height 0
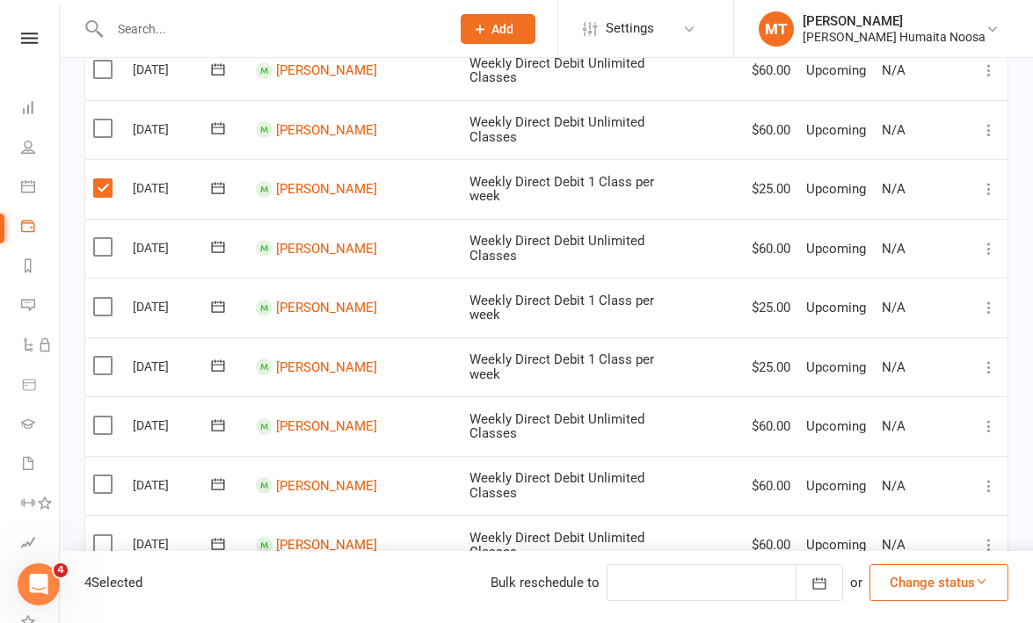
scroll to position [745, 0]
click at [95, 360] on label at bounding box center [105, 365] width 24 height 18
click at [95, 356] on input "checkbox" at bounding box center [98, 356] width 11 height 0
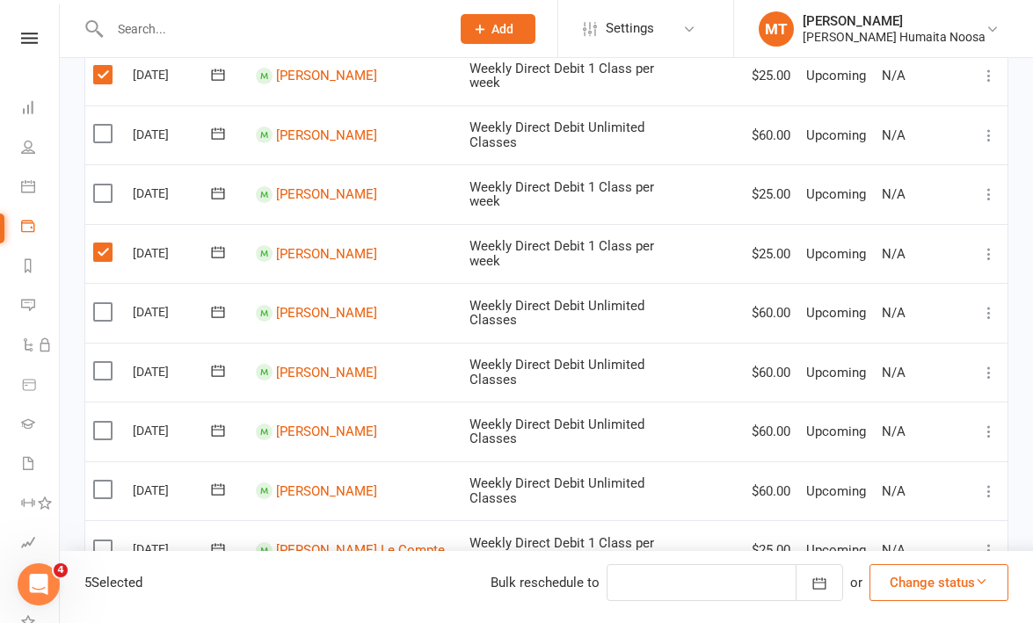
scroll to position [0, 0]
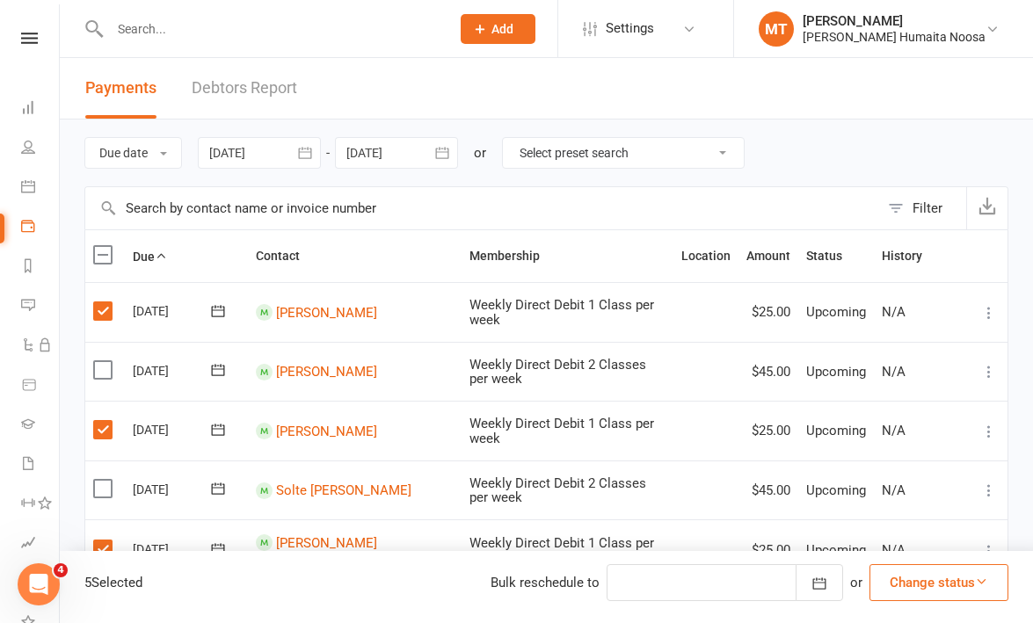
click at [103, 310] on label at bounding box center [105, 311] width 24 height 18
click at [103, 302] on input "checkbox" at bounding box center [98, 302] width 11 height 0
click at [101, 433] on label at bounding box center [105, 430] width 24 height 18
click at [101, 421] on input "checkbox" at bounding box center [98, 421] width 11 height 0
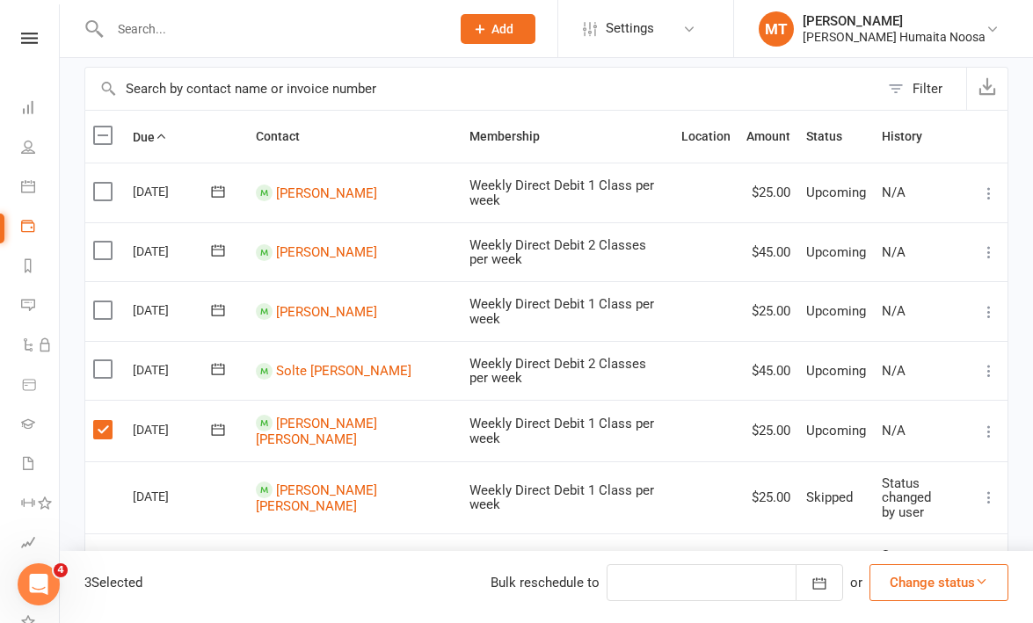
click at [101, 433] on label at bounding box center [105, 430] width 24 height 18
click at [101, 421] on input "checkbox" at bounding box center [98, 421] width 11 height 0
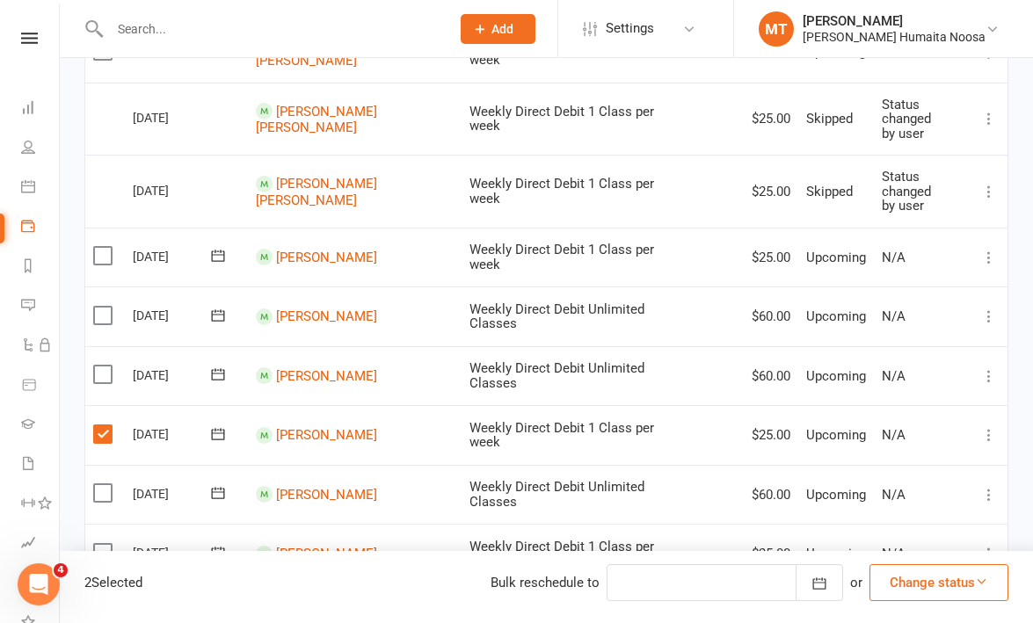
scroll to position [707, 0]
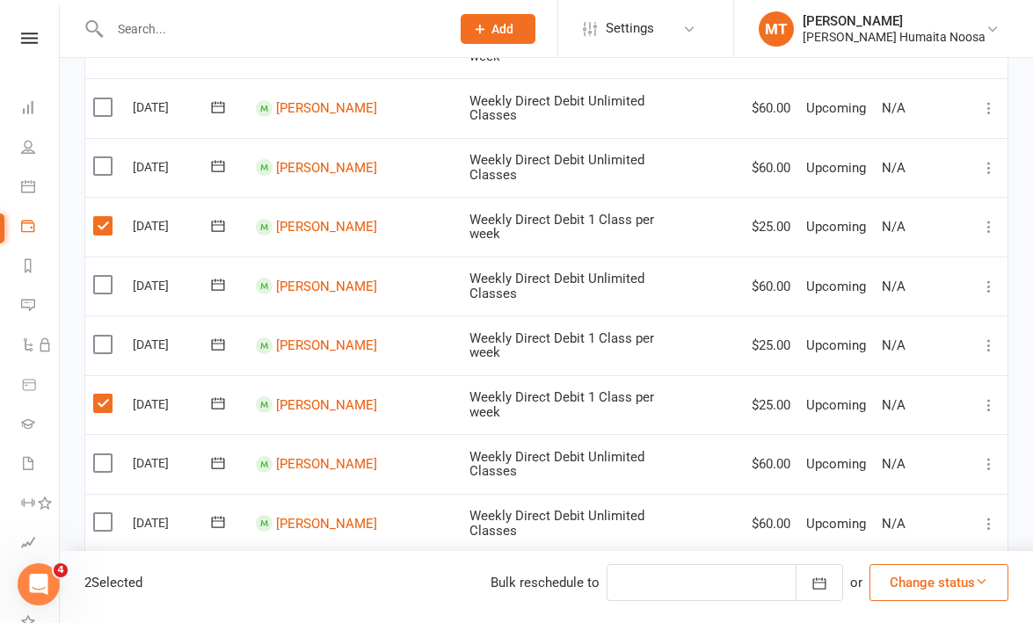
click at [105, 228] on label at bounding box center [105, 226] width 24 height 18
click at [105, 217] on input "checkbox" at bounding box center [98, 217] width 11 height 0
click at [98, 408] on label at bounding box center [105, 404] width 24 height 18
click at [98, 395] on input "checkbox" at bounding box center [98, 395] width 11 height 0
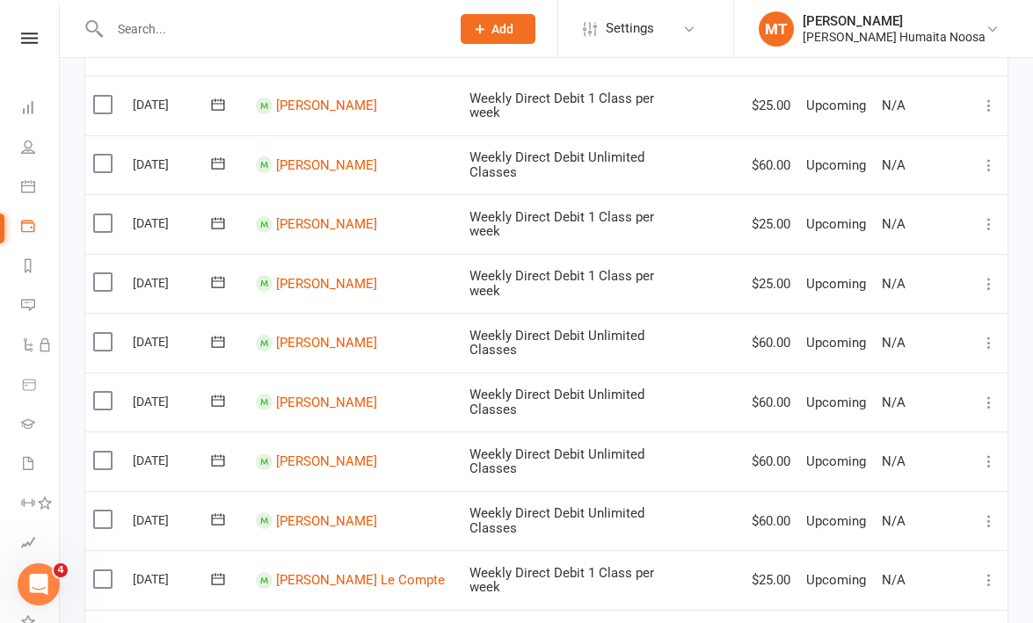
scroll to position [0, 0]
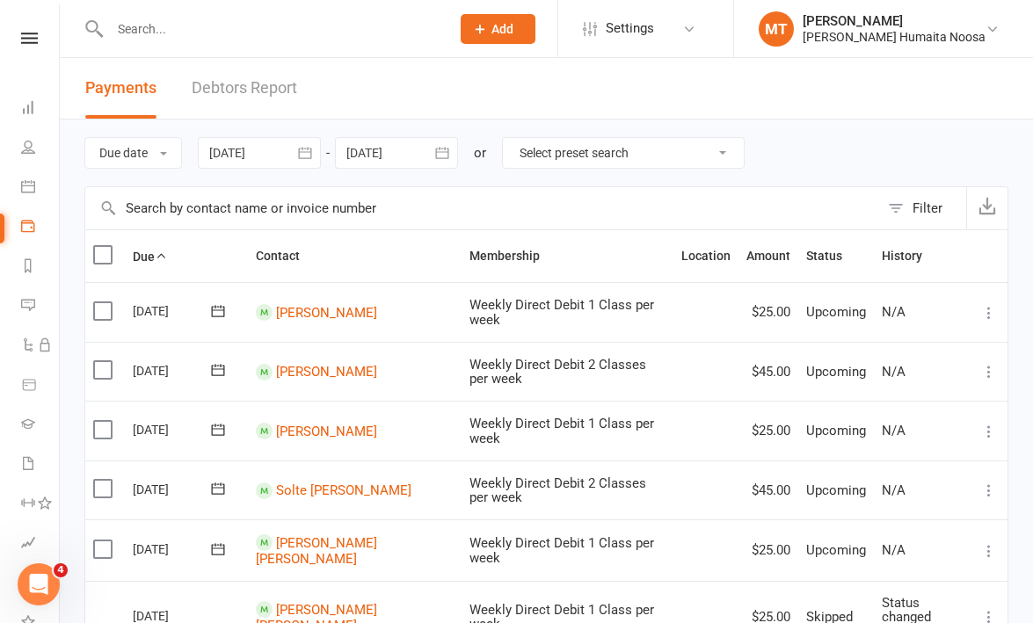
click at [167, 25] on input "text" at bounding box center [271, 29] width 333 height 25
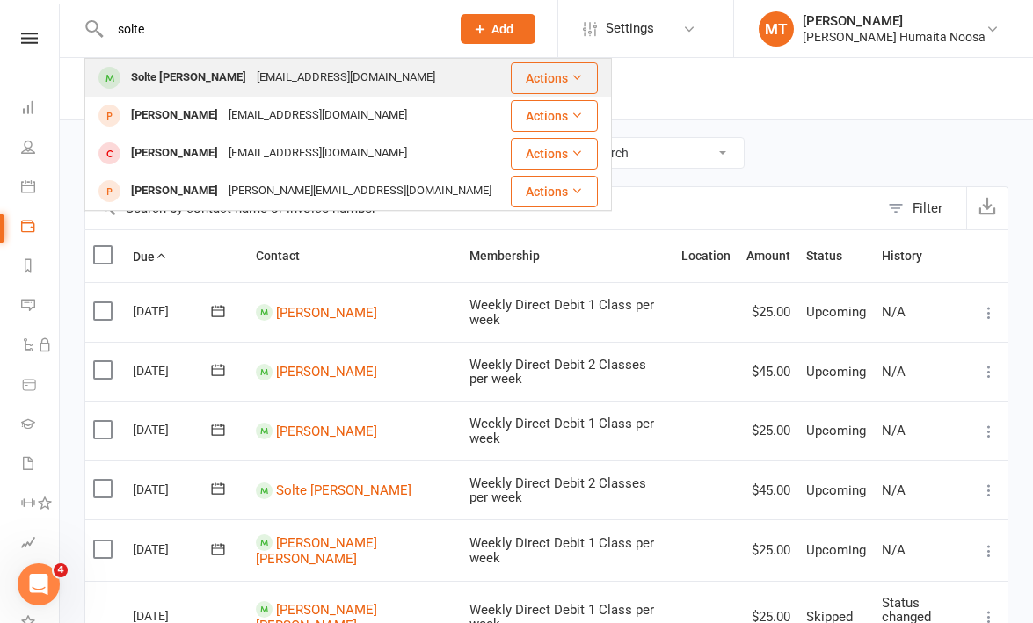
type input "solte"
click at [189, 78] on div "Solte [PERSON_NAME]" at bounding box center [189, 77] width 126 height 25
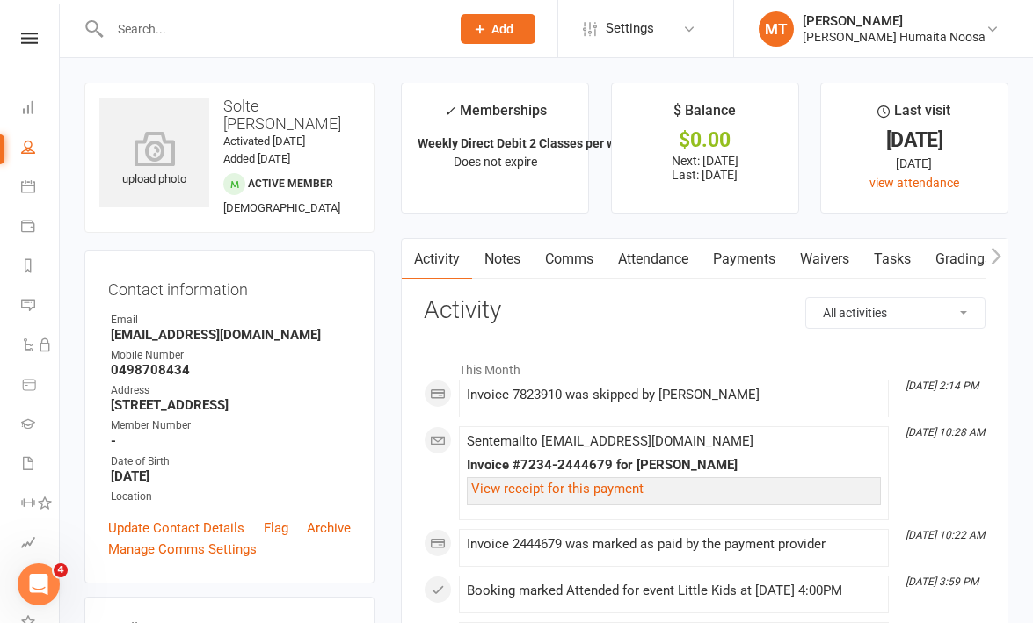
click at [625, 258] on link "Payments" at bounding box center [744, 259] width 87 height 40
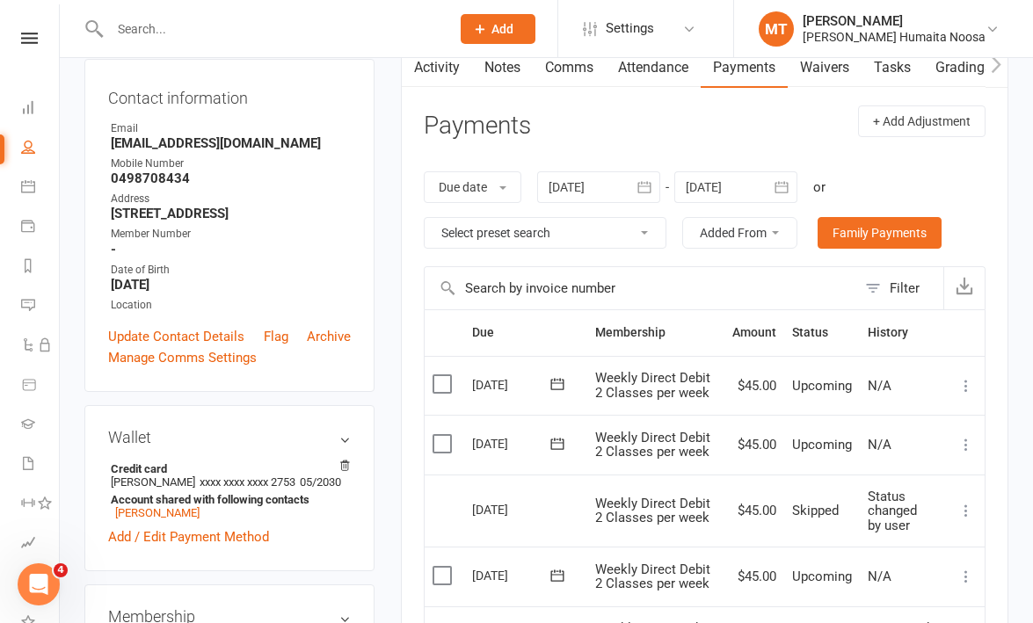
scroll to position [191, 0]
click at [625, 442] on icon at bounding box center [966, 446] width 18 height 18
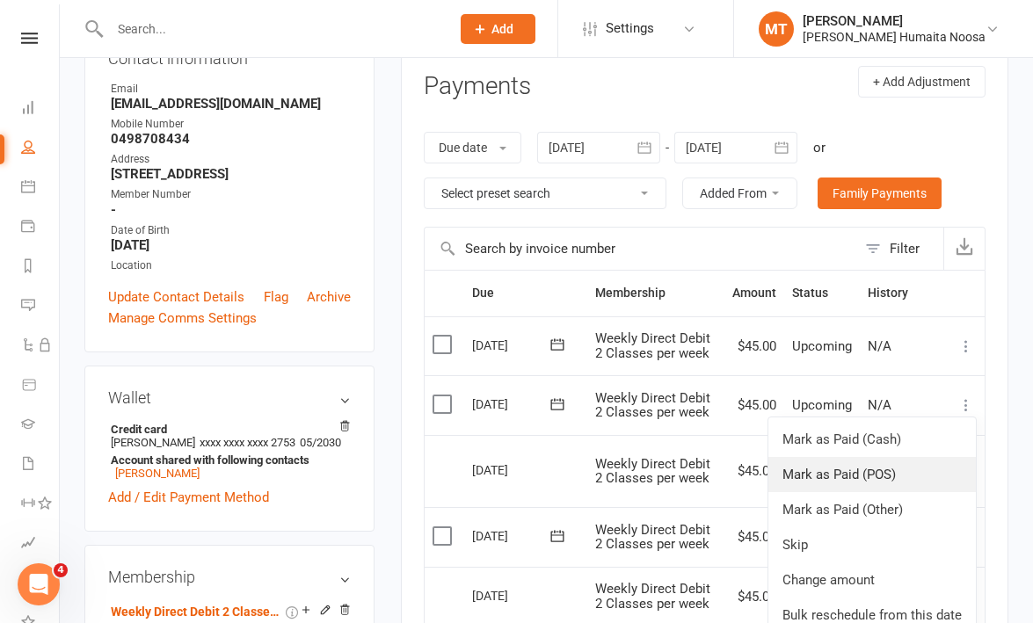
scroll to position [237, 0]
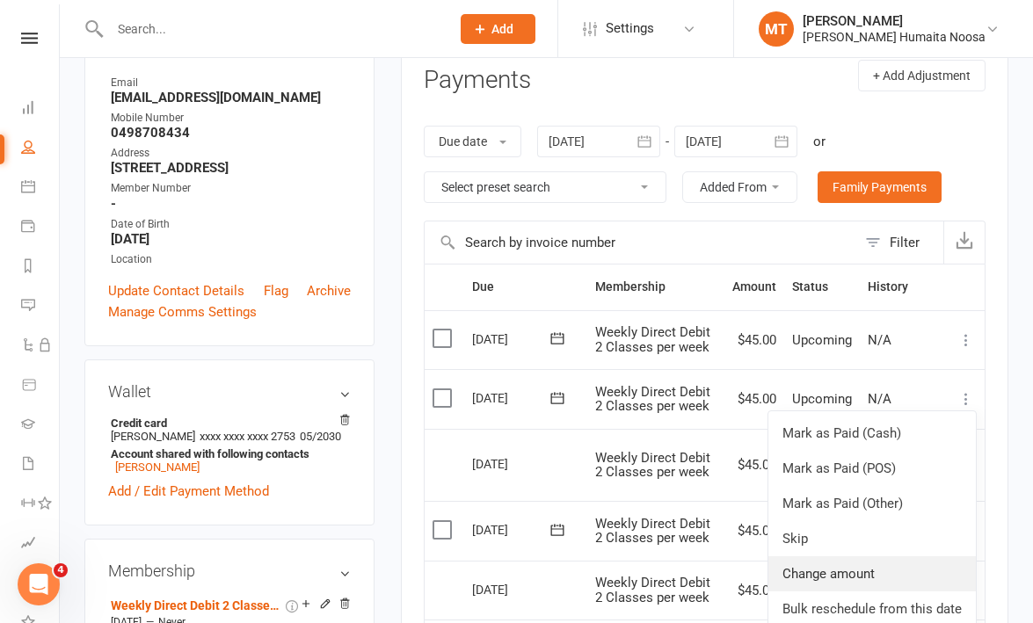
click at [625, 564] on link "Change amount" at bounding box center [871, 573] width 207 height 35
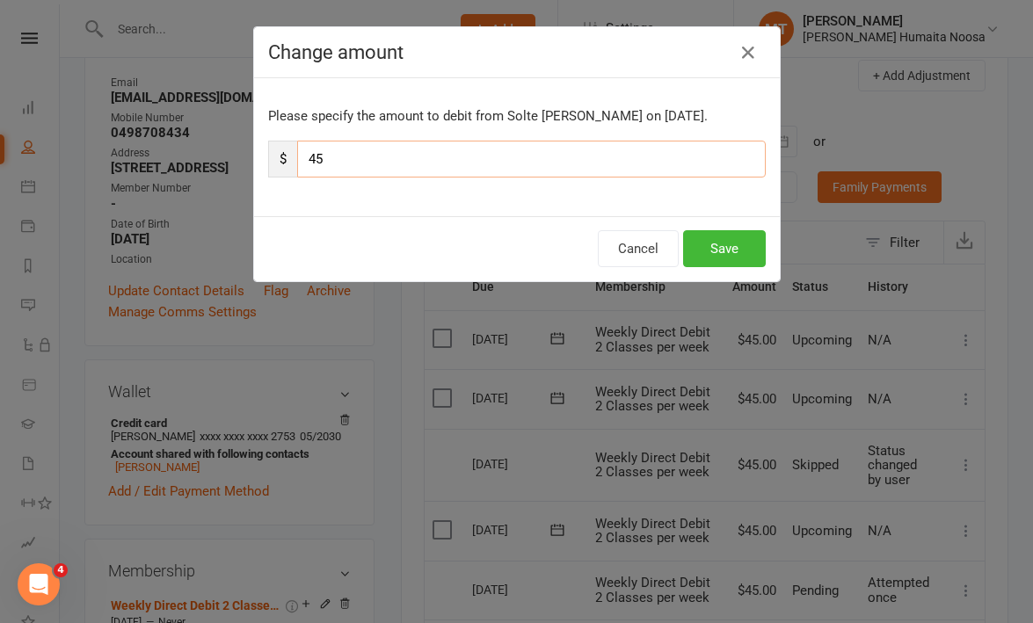
click at [315, 156] on input "45" at bounding box center [531, 159] width 468 height 37
type input "25"
click at [625, 243] on button "Save" at bounding box center [724, 248] width 83 height 37
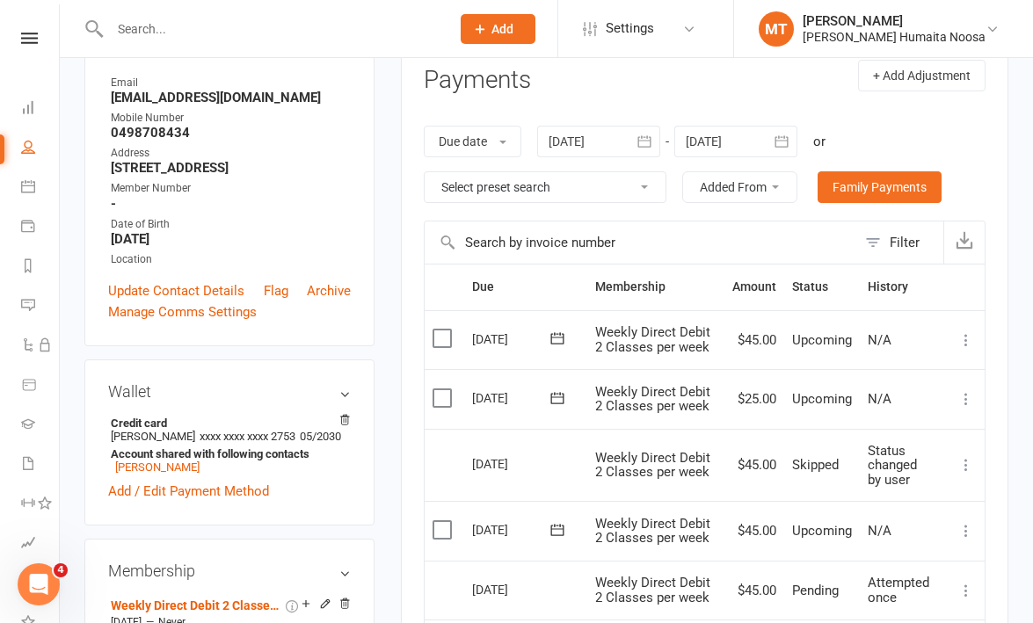
click at [185, 25] on input "text" at bounding box center [271, 29] width 333 height 25
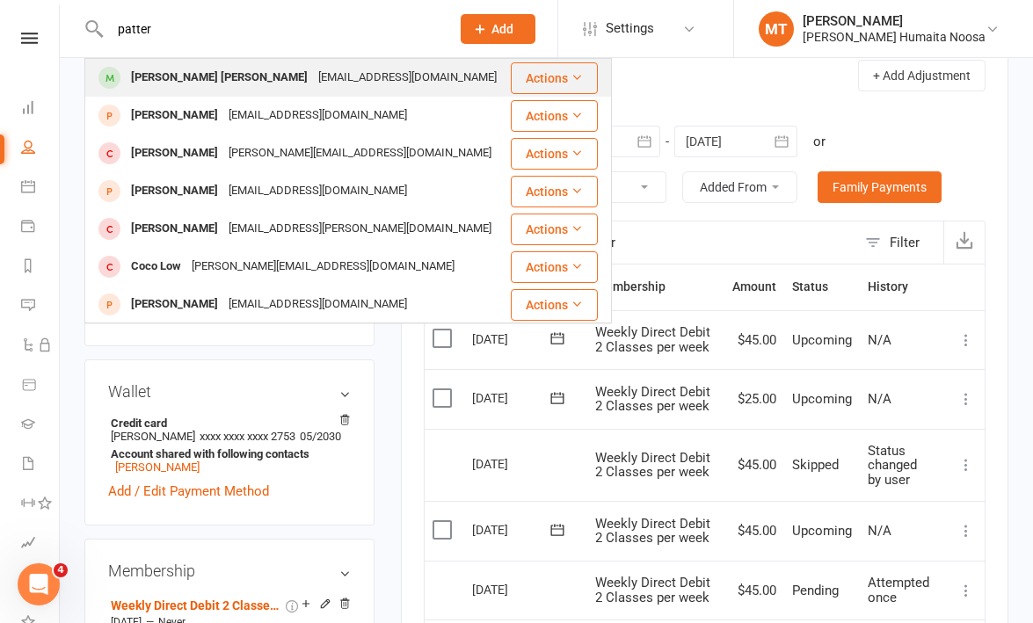
type input "patter"
click at [182, 83] on div "[PERSON_NAME] [PERSON_NAME]" at bounding box center [219, 77] width 187 height 25
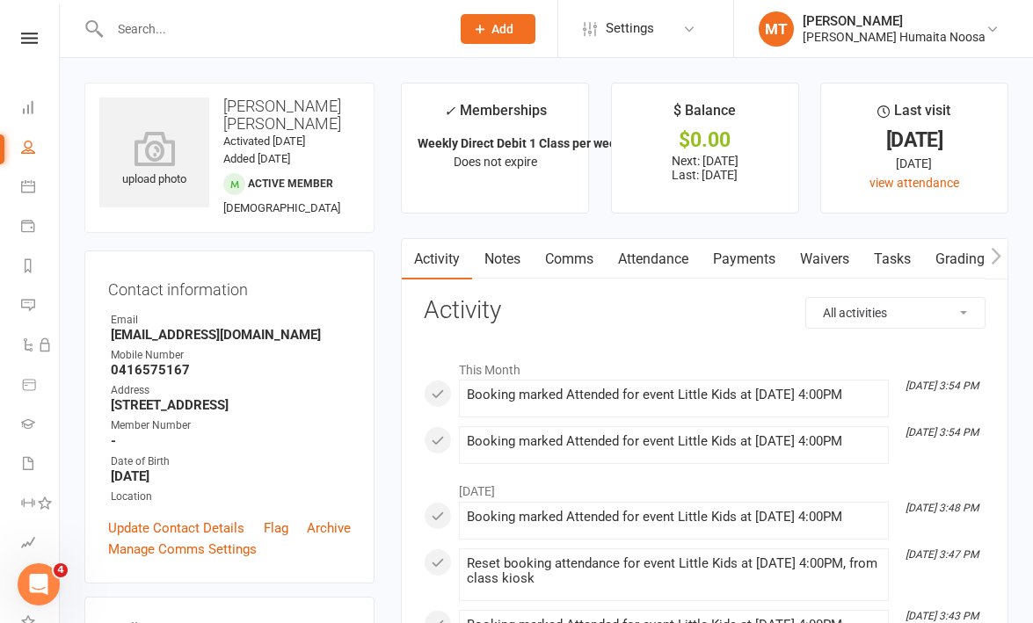
click at [625, 263] on link "Payments" at bounding box center [744, 259] width 87 height 40
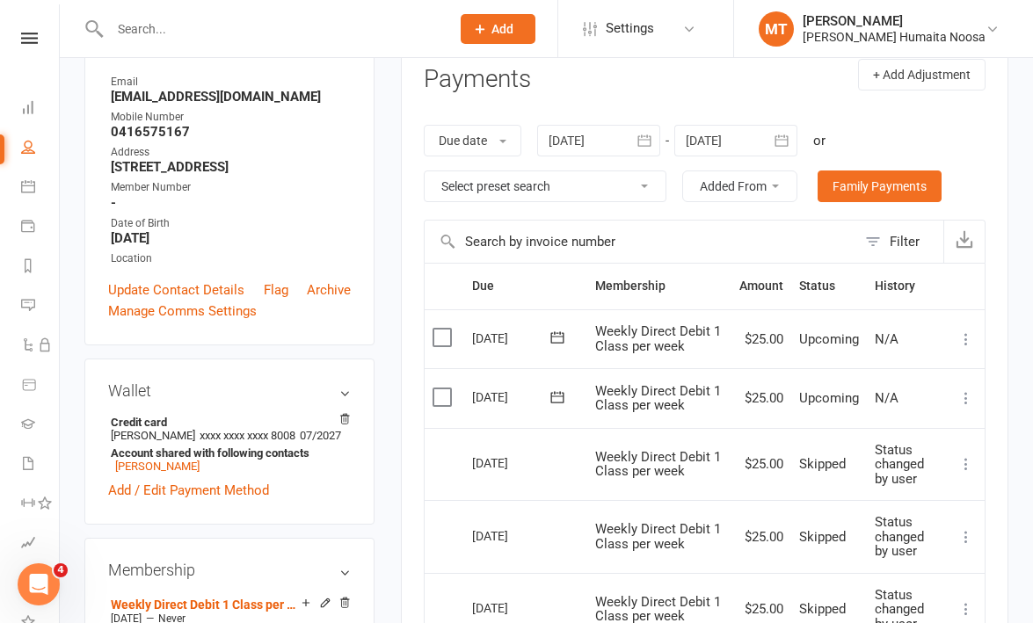
scroll to position [241, 0]
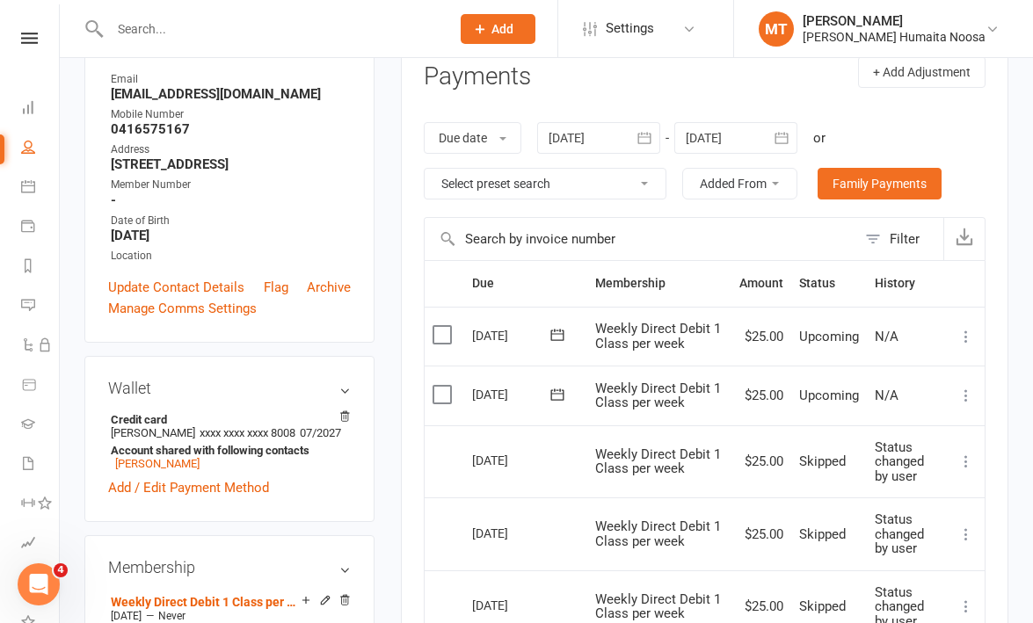
click at [437, 394] on label at bounding box center [444, 395] width 24 height 18
click at [437, 386] on input "checkbox" at bounding box center [437, 386] width 11 height 0
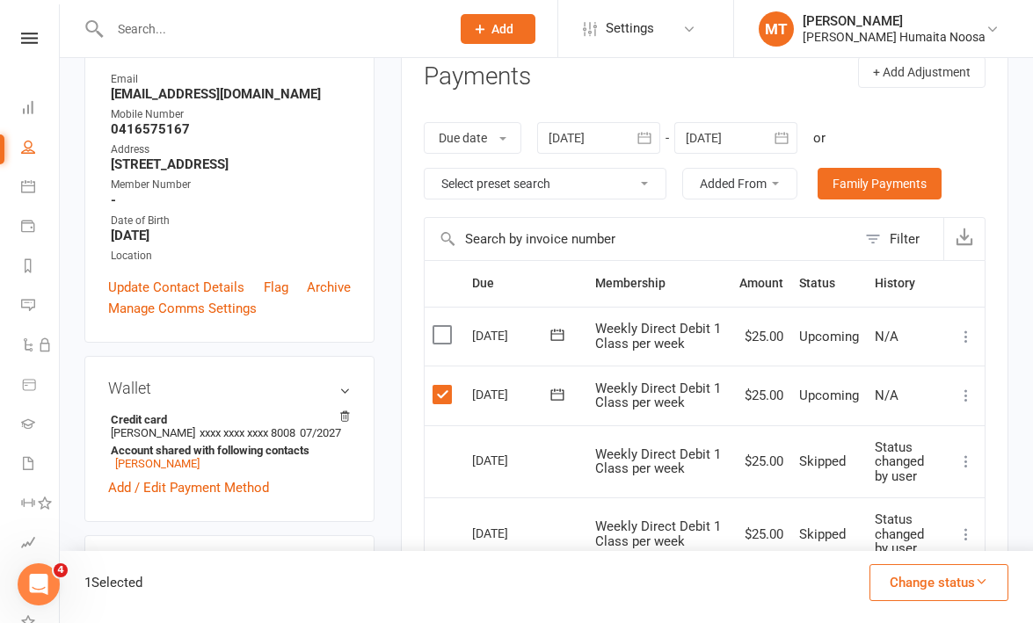
click at [625, 577] on button "Change status" at bounding box center [938, 582] width 139 height 37
click at [625, 533] on link "Skipped" at bounding box center [920, 535] width 174 height 35
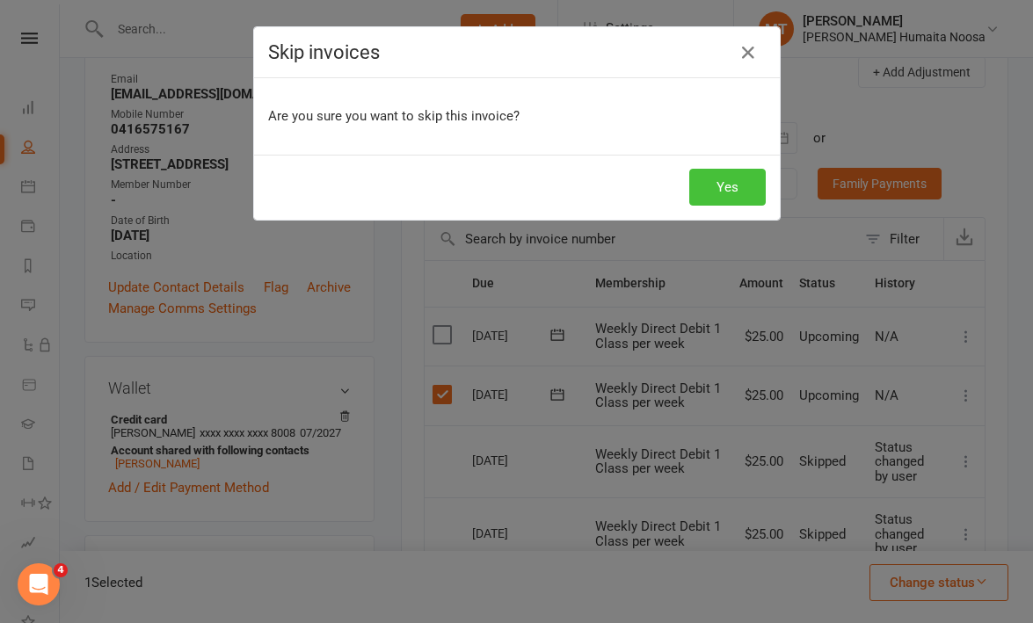
click at [625, 189] on button "Yes" at bounding box center [727, 187] width 76 height 37
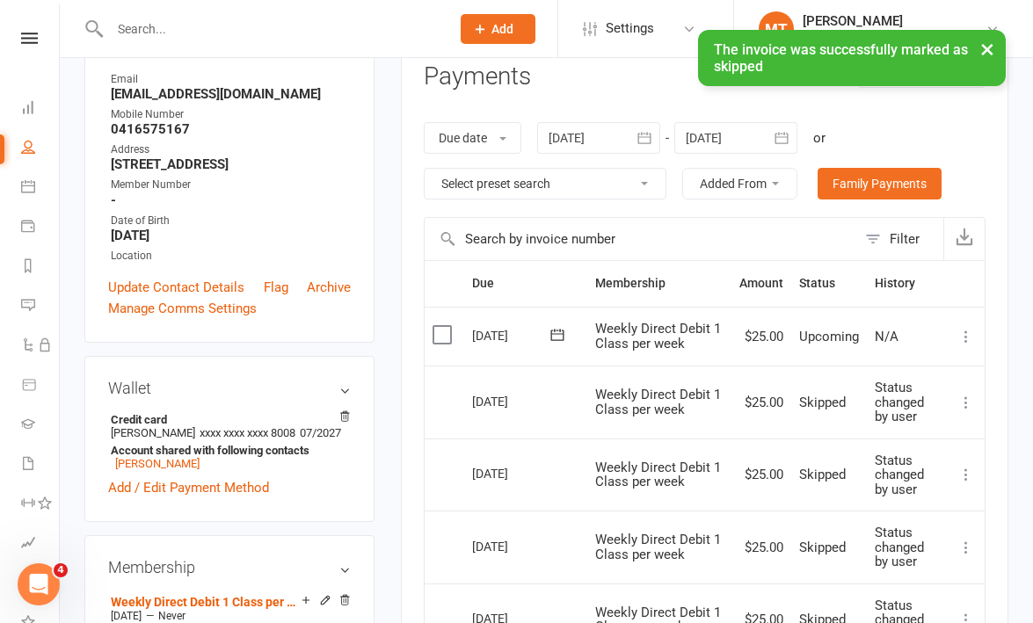
click at [145, 20] on input "text" at bounding box center [271, 29] width 333 height 25
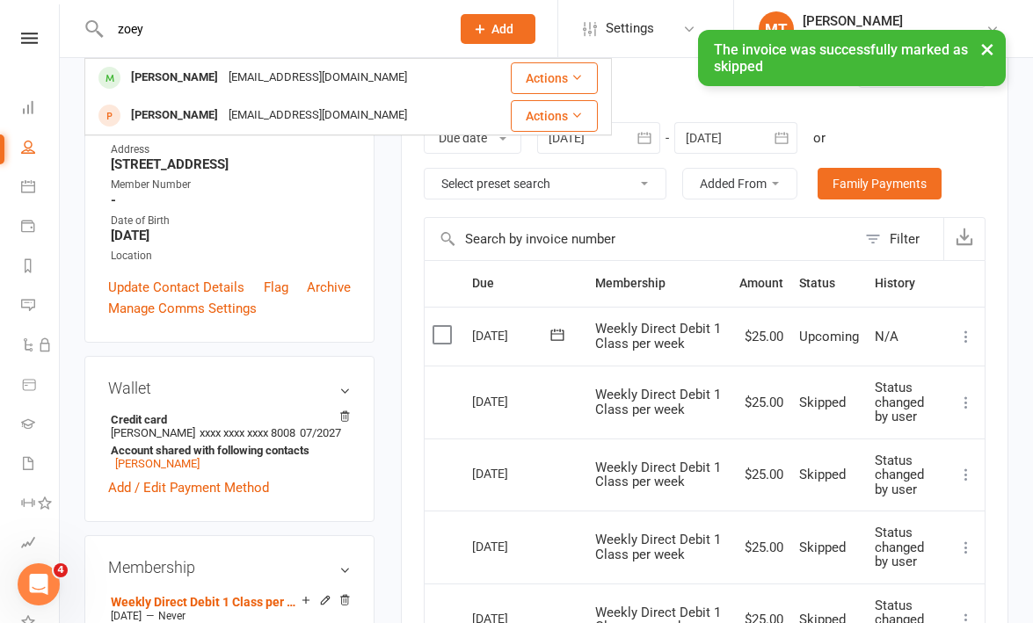
type input "zoey"
click at [145, 30] on div "× The invoice was successfully marked as skipped" at bounding box center [505, 30] width 1010 height 0
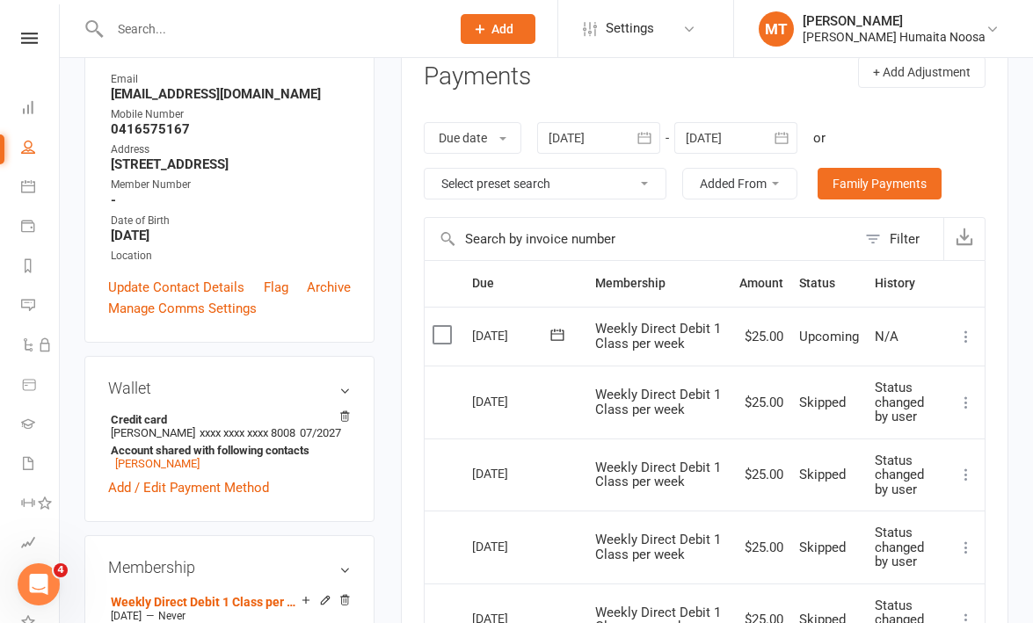
scroll to position [0, 0]
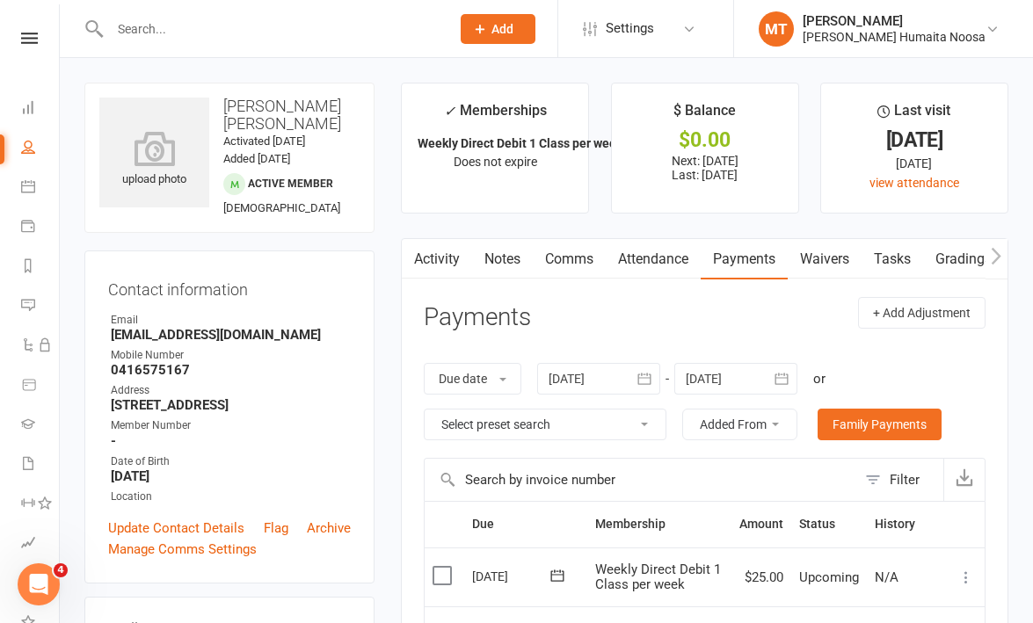
click at [193, 7] on div at bounding box center [260, 28] width 353 height 57
click at [192, 19] on input "text" at bounding box center [271, 29] width 333 height 25
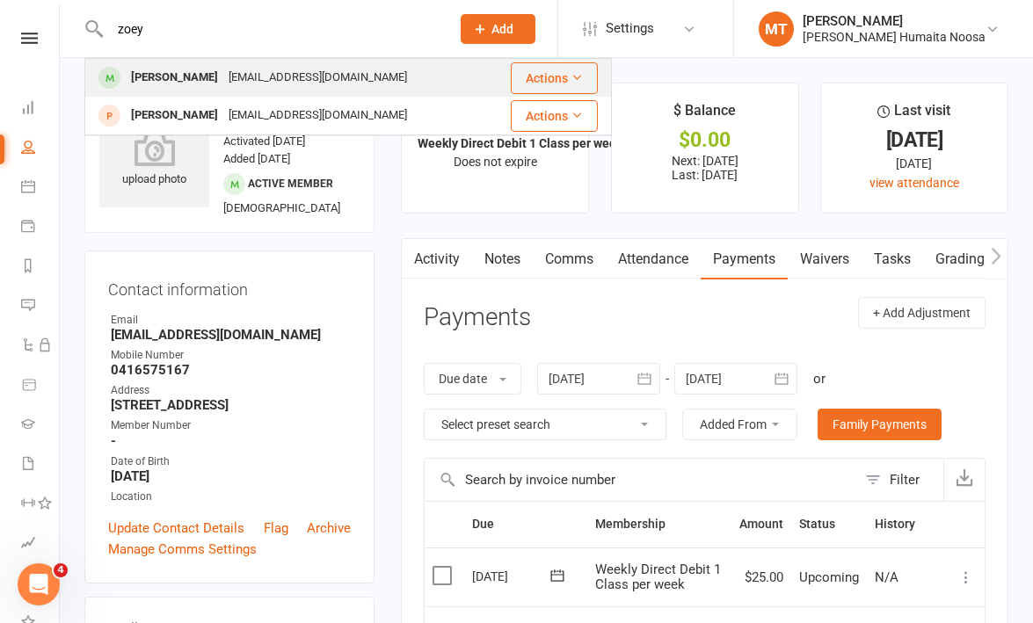
type input "zoey"
click at [223, 75] on div "[EMAIL_ADDRESS][DOMAIN_NAME]" at bounding box center [317, 77] width 189 height 25
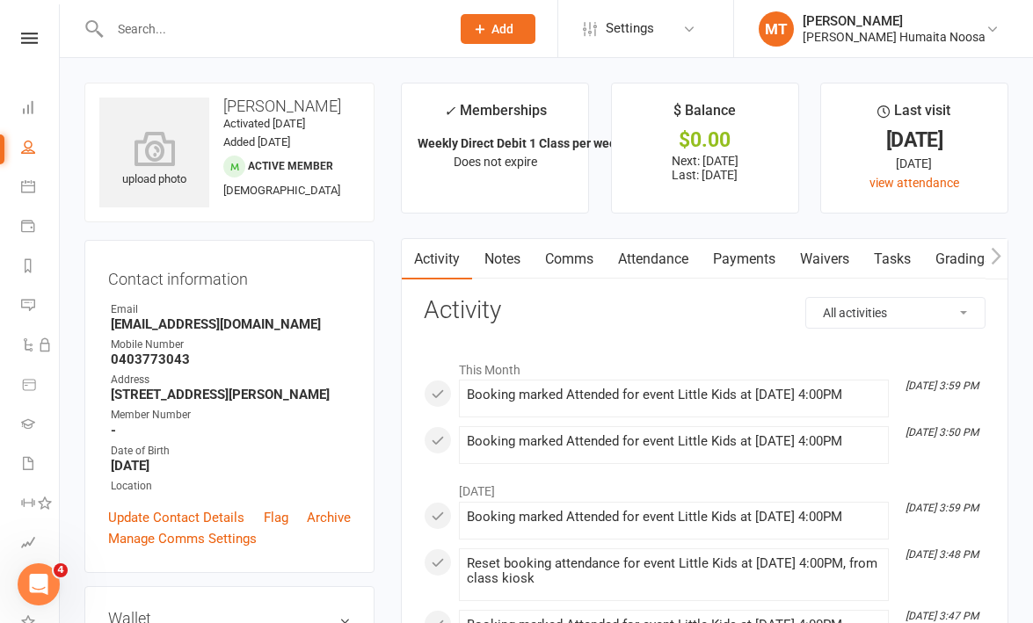
click at [625, 245] on link "Payments" at bounding box center [744, 259] width 87 height 40
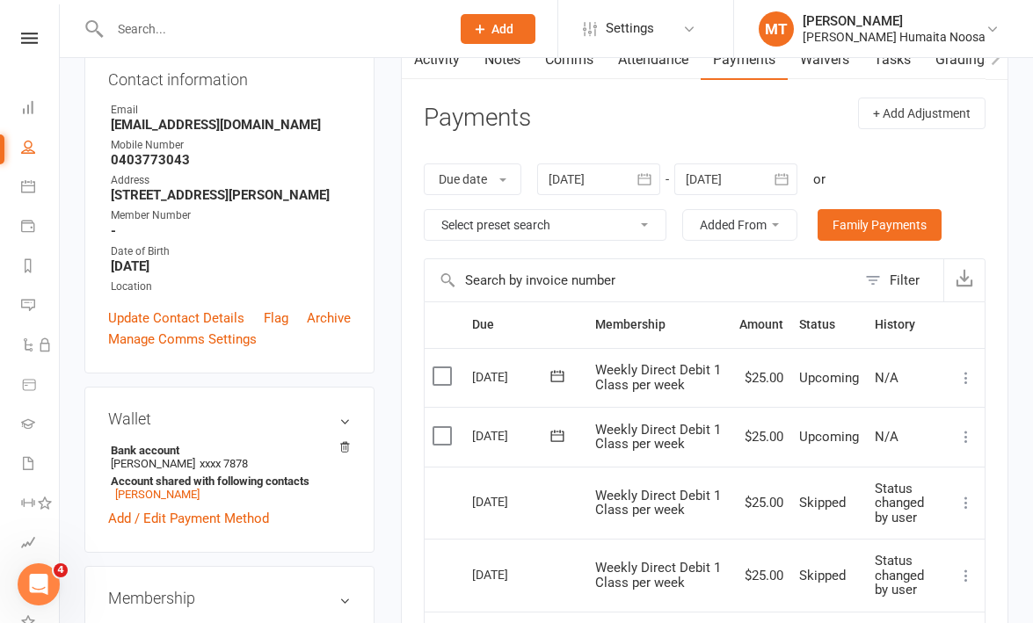
scroll to position [261, 0]
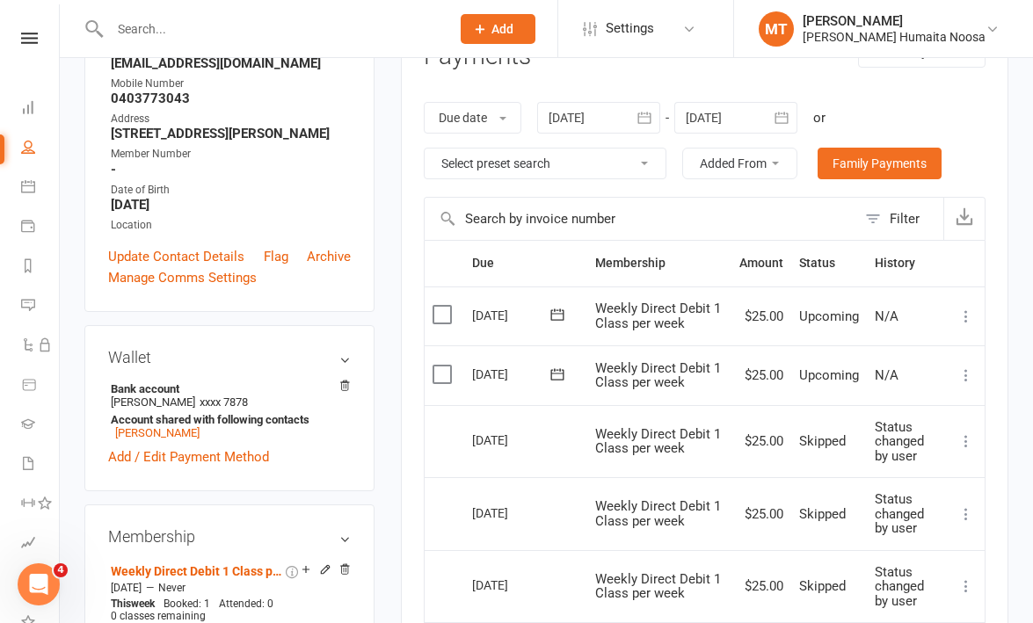
click at [447, 378] on label at bounding box center [444, 375] width 24 height 18
click at [444, 366] on input "checkbox" at bounding box center [437, 366] width 11 height 0
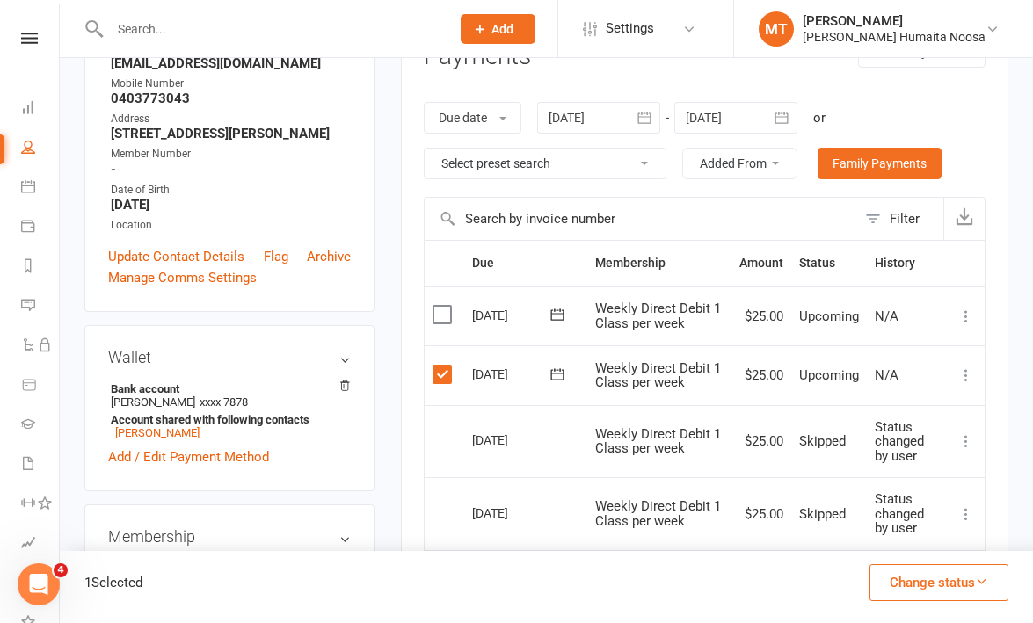
click at [625, 574] on button "Change status" at bounding box center [938, 582] width 139 height 37
click at [625, 533] on link "Skipped" at bounding box center [920, 535] width 174 height 35
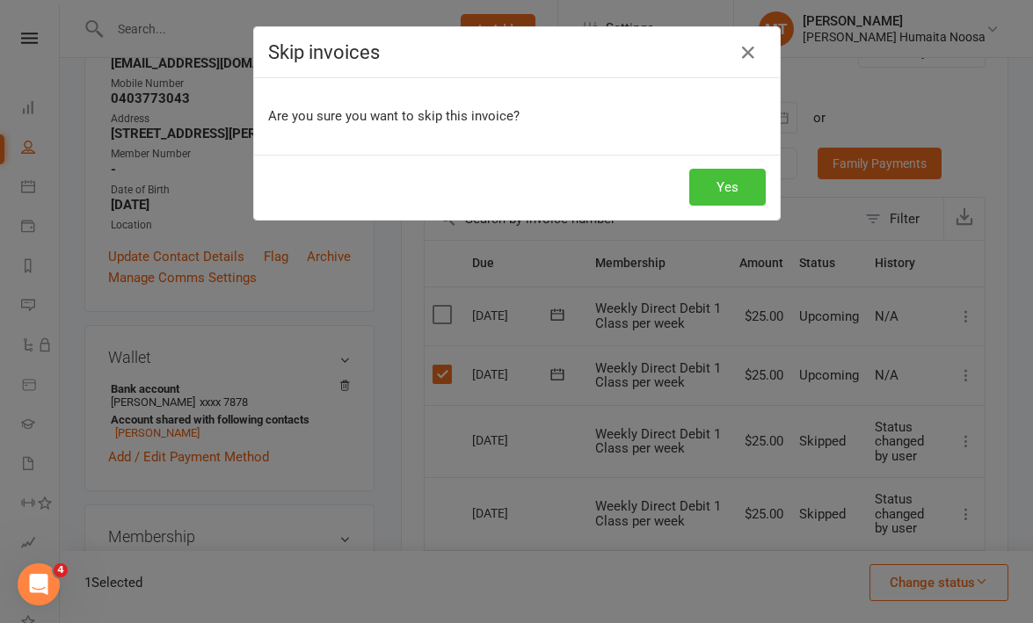
click at [625, 185] on button "Yes" at bounding box center [727, 187] width 76 height 37
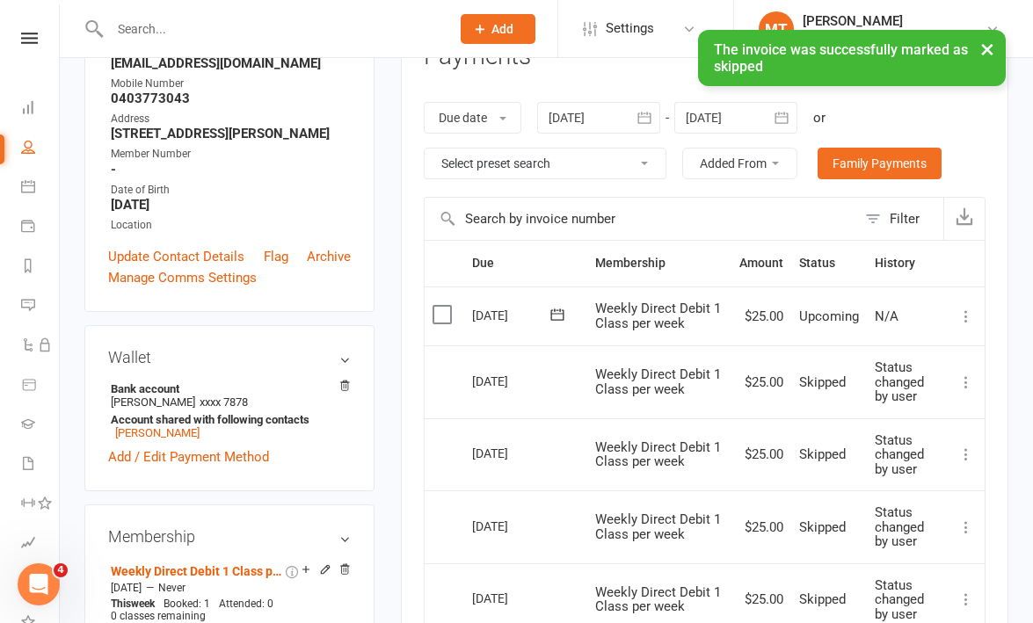
click at [170, 30] on div "× The invoice was successfully marked as skipped" at bounding box center [505, 30] width 1010 height 0
click at [142, 24] on input "text" at bounding box center [271, 29] width 333 height 25
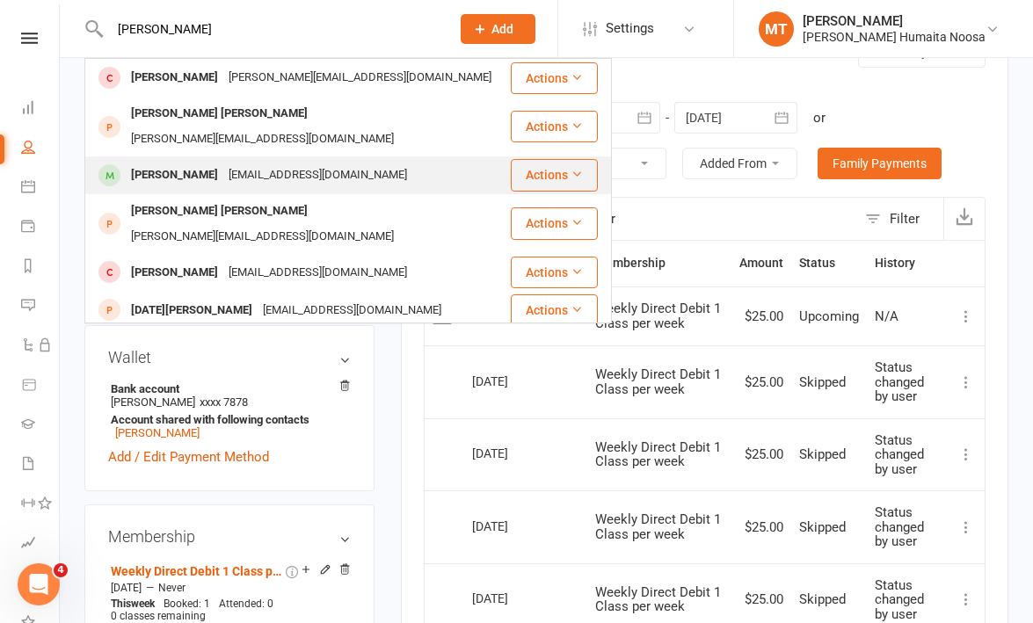
type input "[PERSON_NAME]"
click at [187, 163] on div "[PERSON_NAME]" at bounding box center [175, 175] width 98 height 25
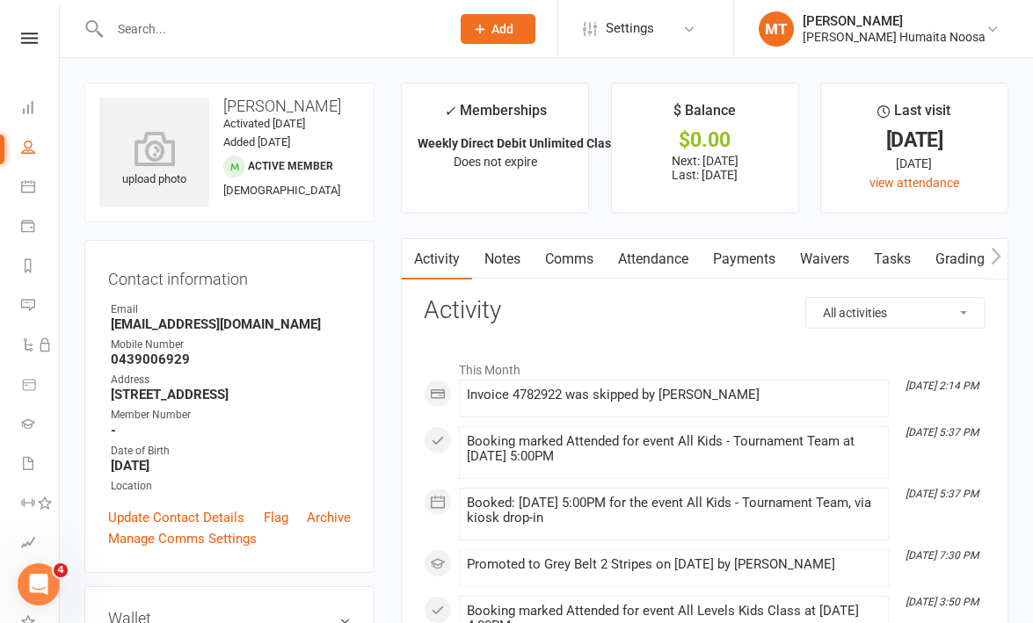
click at [625, 259] on link "Payments" at bounding box center [744, 259] width 87 height 40
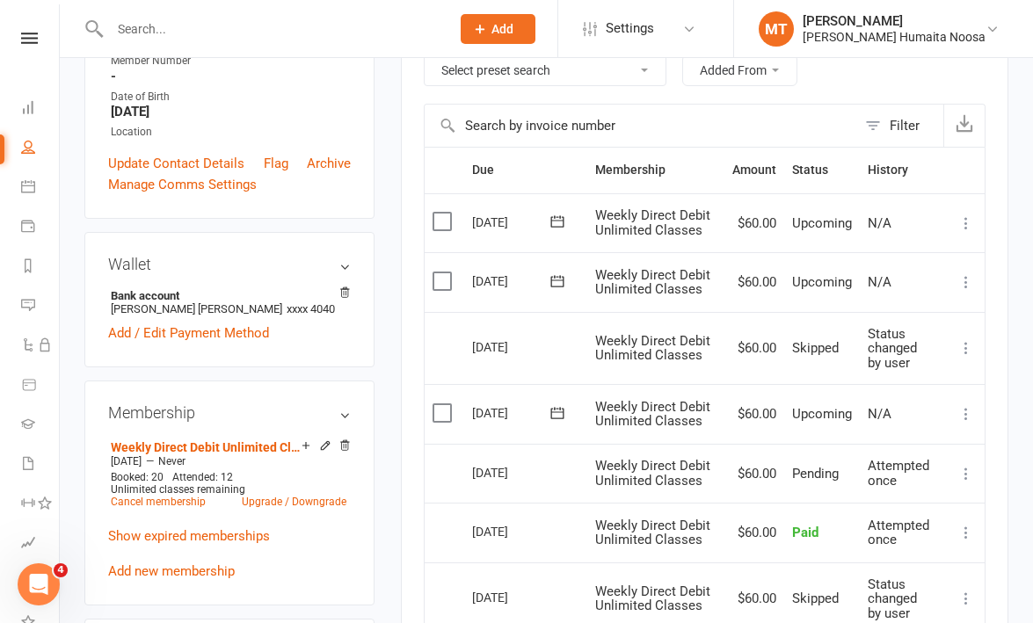
scroll to position [345, 0]
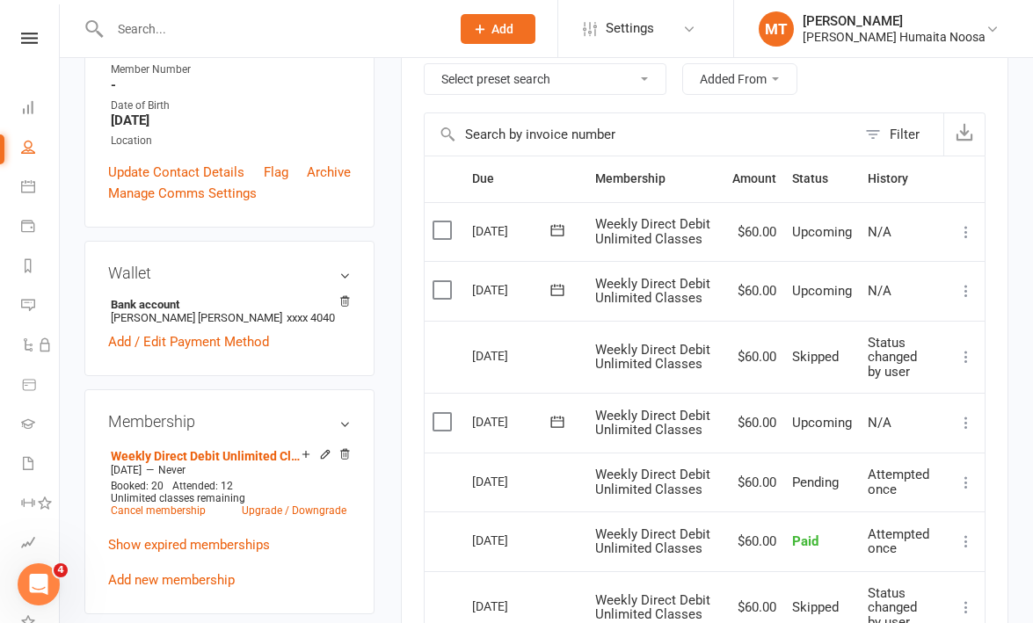
click at [625, 293] on icon at bounding box center [966, 291] width 18 height 18
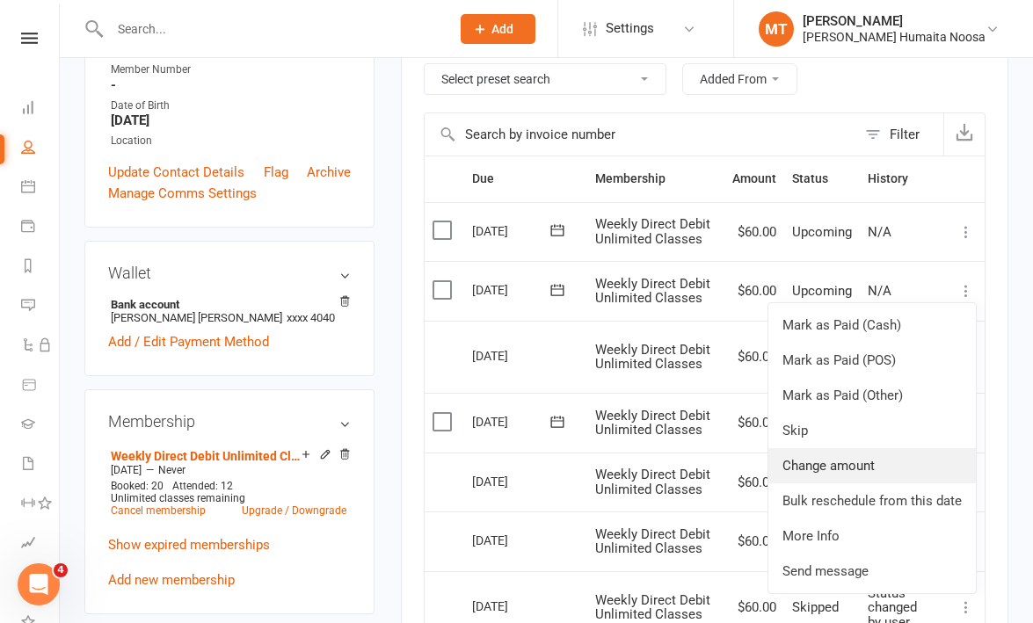
click at [625, 472] on link "Change amount" at bounding box center [871, 465] width 207 height 35
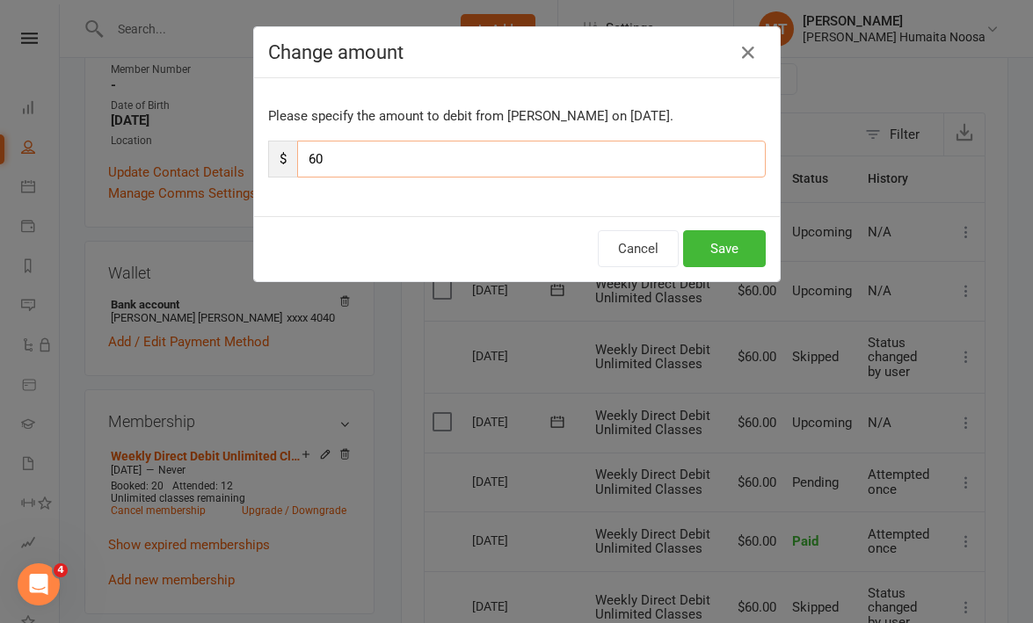
drag, startPoint x: 317, startPoint y: 157, endPoint x: 326, endPoint y: 160, distance: 9.2
click at [326, 160] on input "60" at bounding box center [531, 159] width 468 height 37
type input "6"
type input "45"
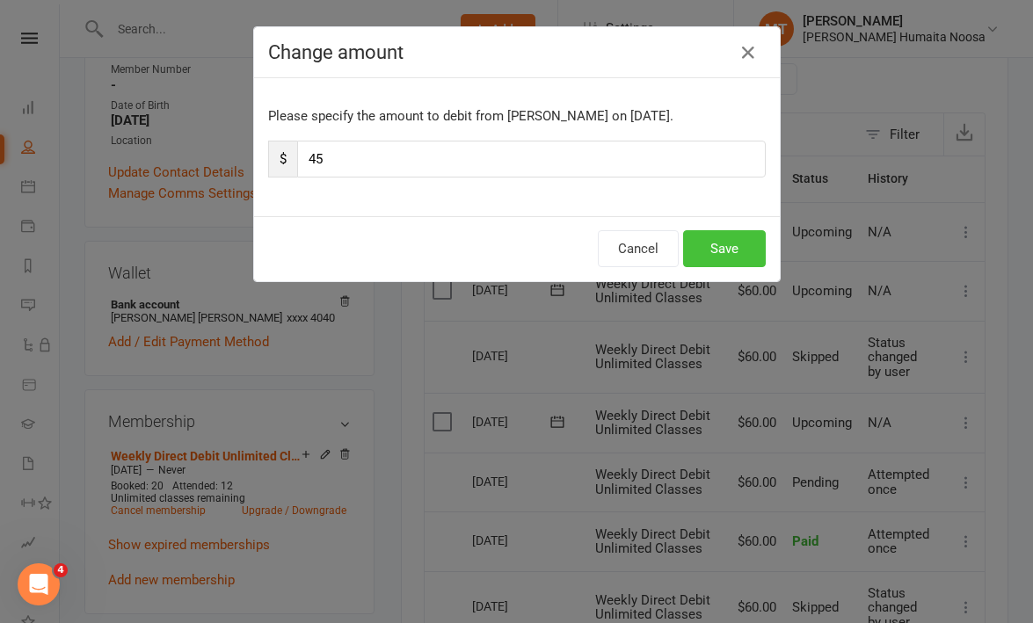
click at [625, 247] on button "Save" at bounding box center [724, 248] width 83 height 37
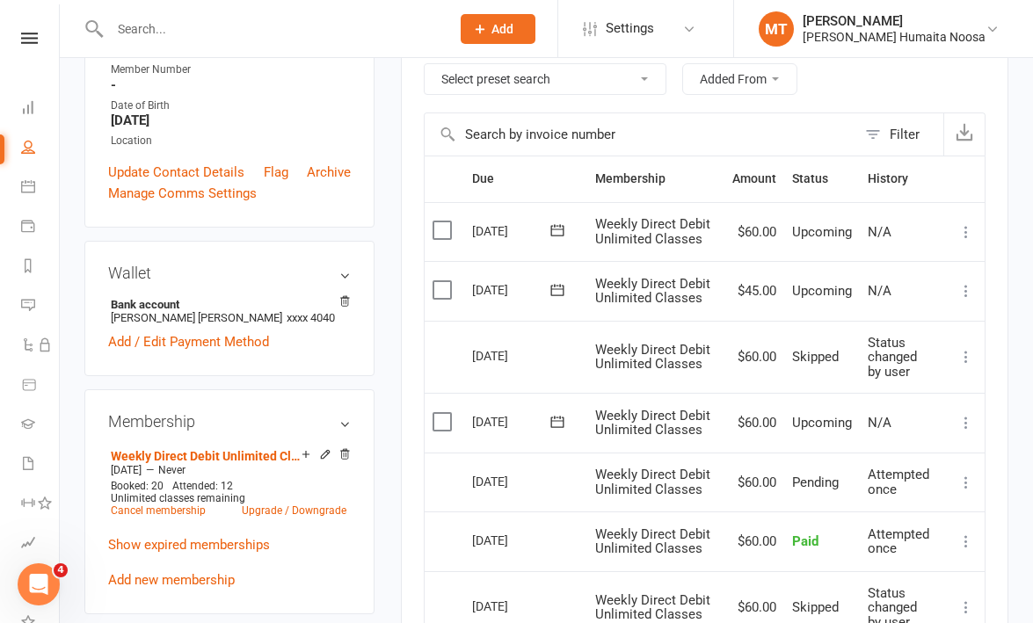
click at [160, 18] on input "text" at bounding box center [271, 29] width 333 height 25
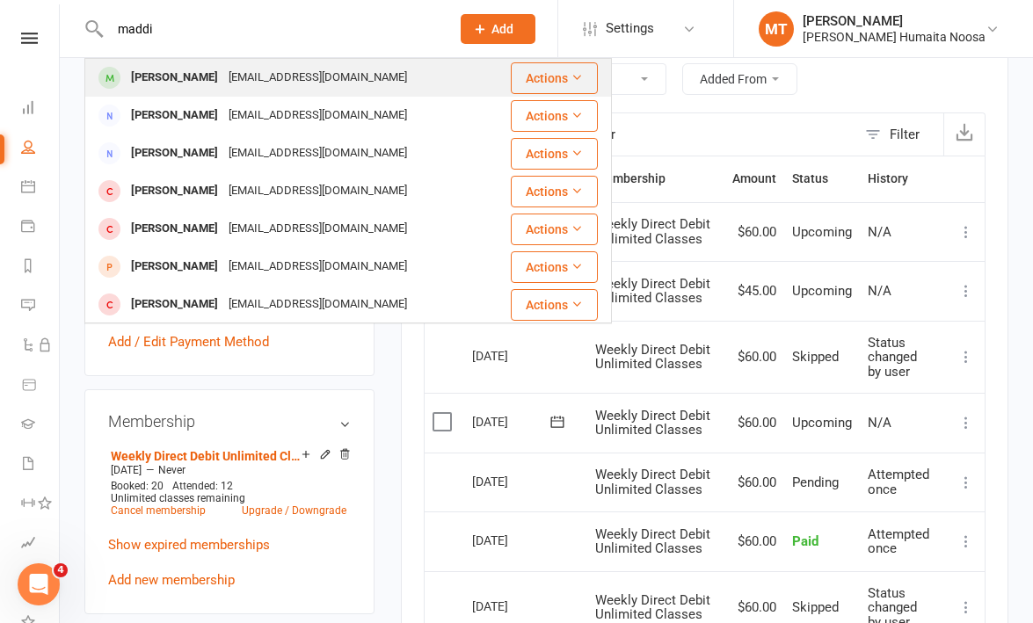
type input "maddi"
click at [169, 70] on div "[PERSON_NAME]" at bounding box center [175, 77] width 98 height 25
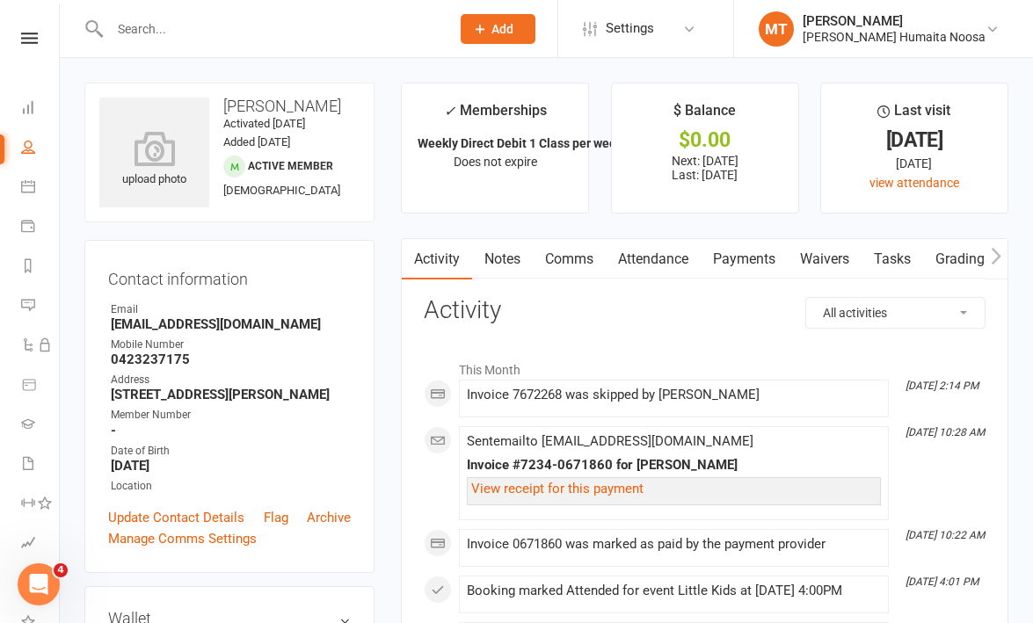
click at [625, 264] on link "Attendance" at bounding box center [653, 259] width 95 height 40
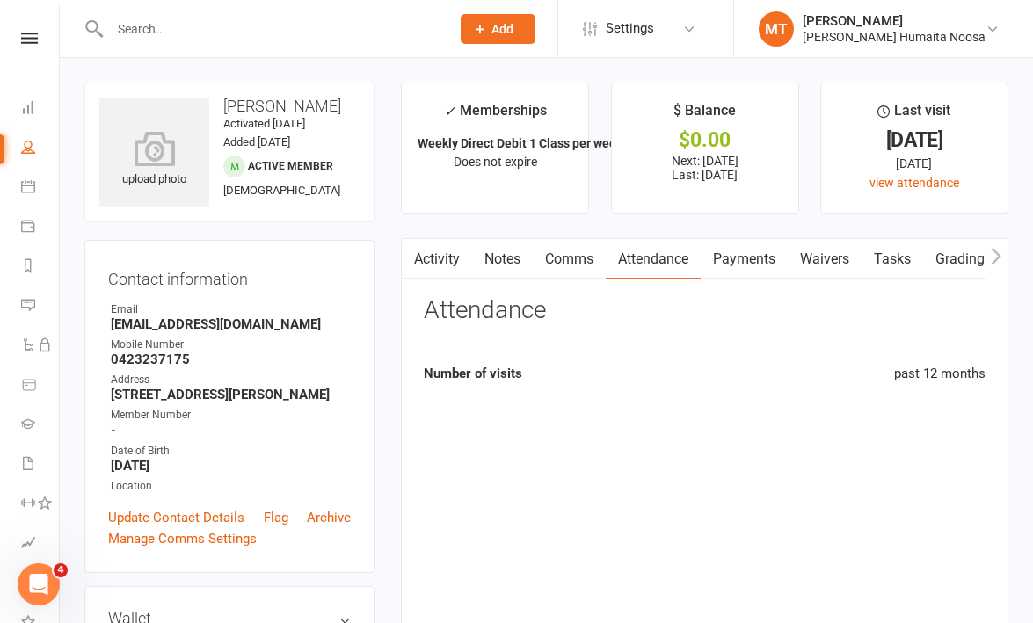
click at [625, 267] on link "Payments" at bounding box center [744, 259] width 87 height 40
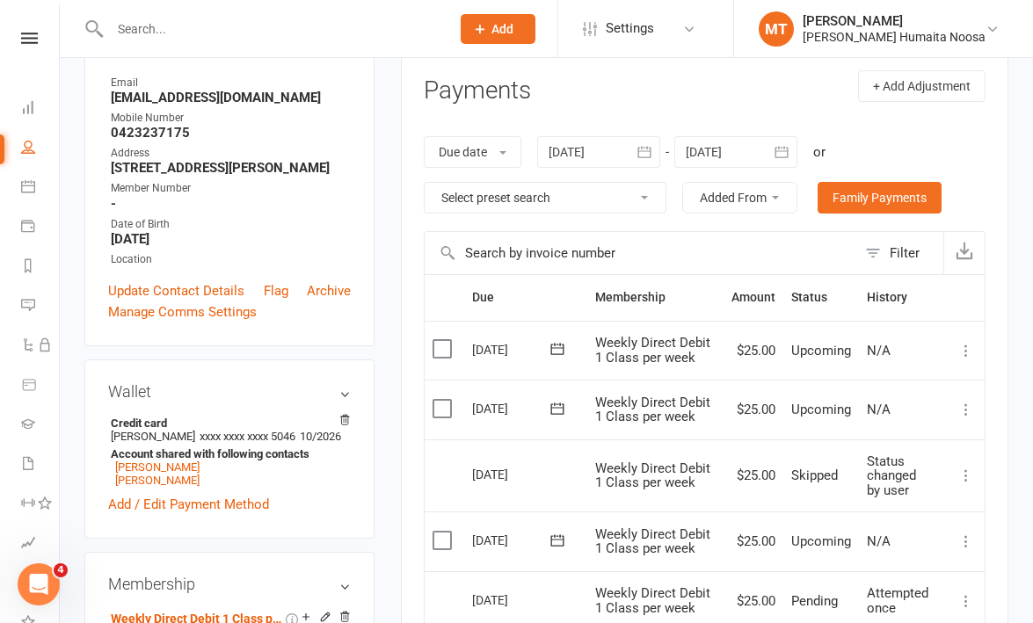
scroll to position [229, 0]
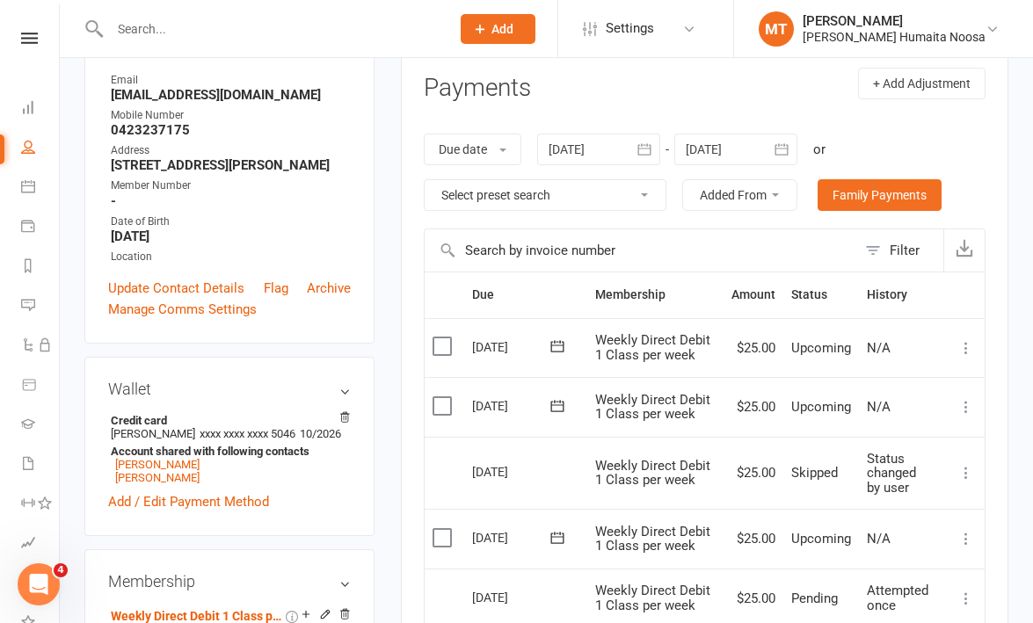
click at [436, 402] on label at bounding box center [444, 406] width 24 height 18
click at [436, 397] on input "checkbox" at bounding box center [437, 397] width 11 height 0
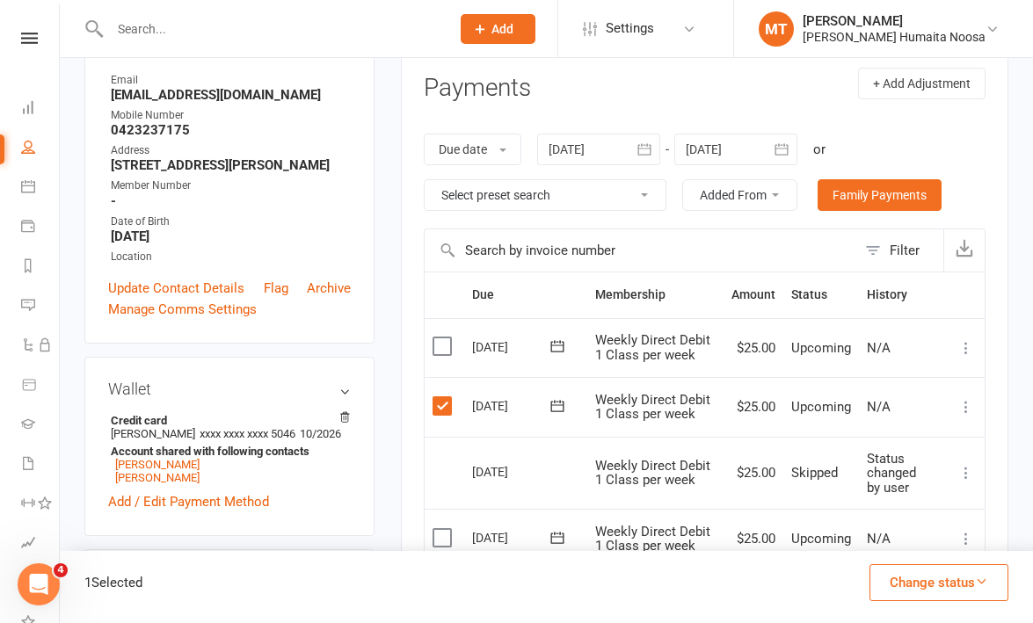
click at [625, 597] on button "Change status" at bounding box center [938, 582] width 139 height 37
click at [625, 537] on link "Skipped" at bounding box center [920, 535] width 174 height 35
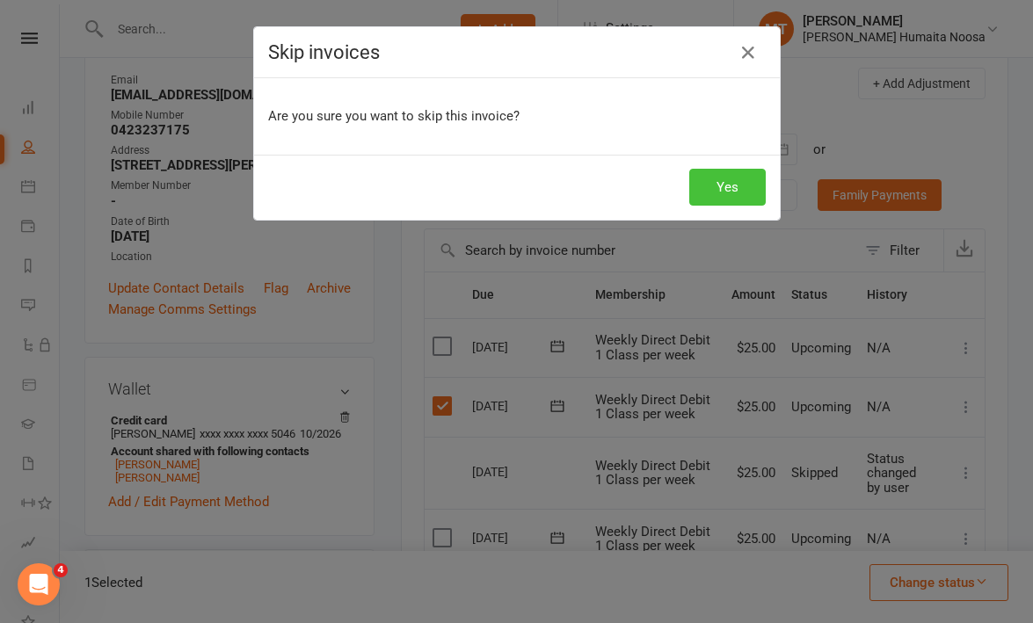
click at [625, 174] on button "Yes" at bounding box center [727, 187] width 76 height 37
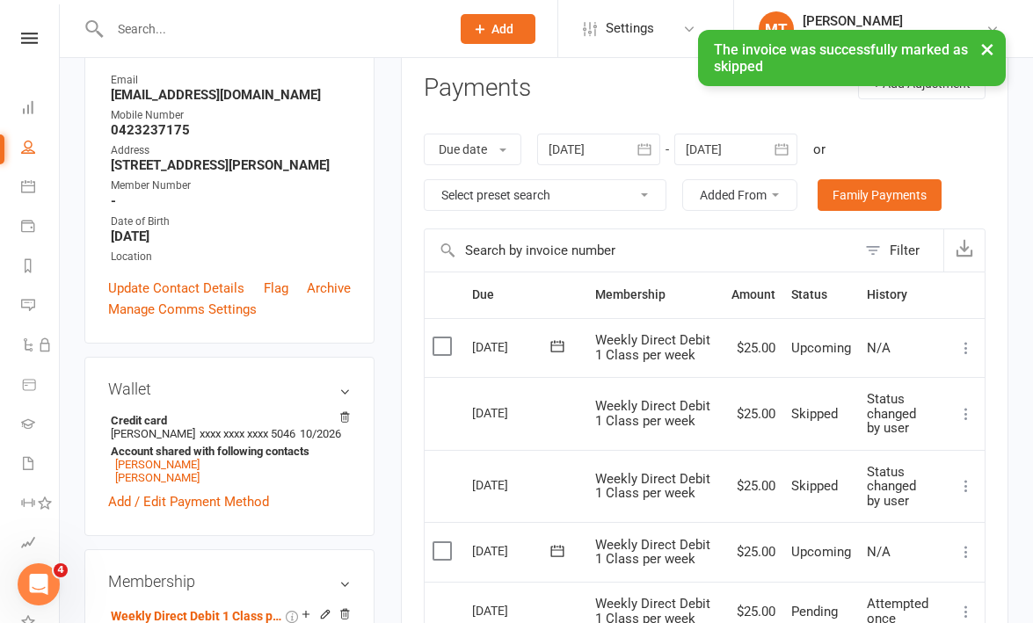
click at [160, 17] on input "text" at bounding box center [271, 29] width 333 height 25
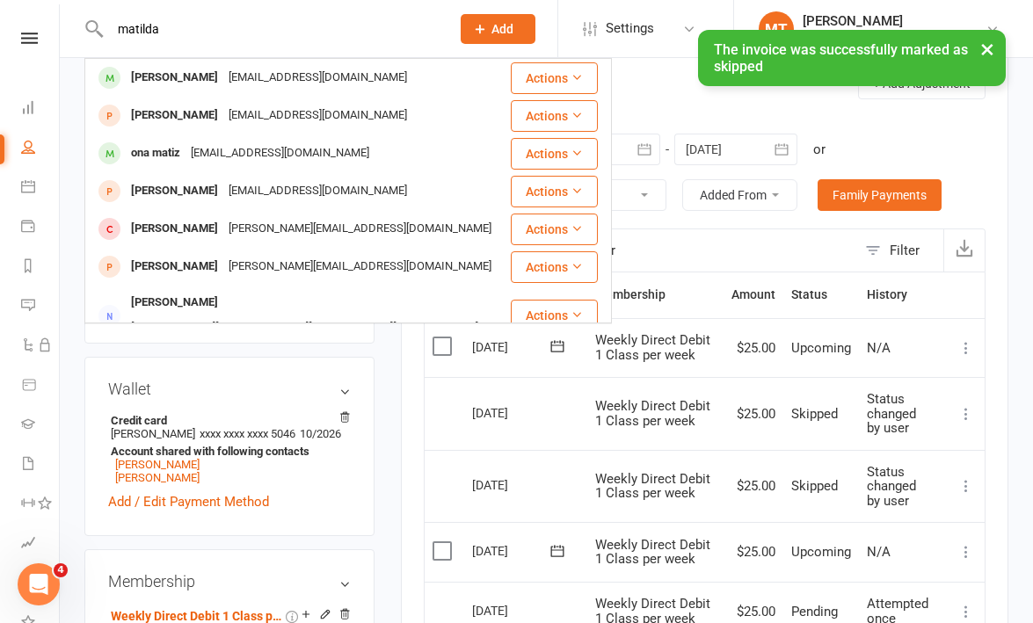
type input "matilda"
click at [182, 30] on div "× The invoice was successfully marked as skipped" at bounding box center [505, 30] width 1010 height 0
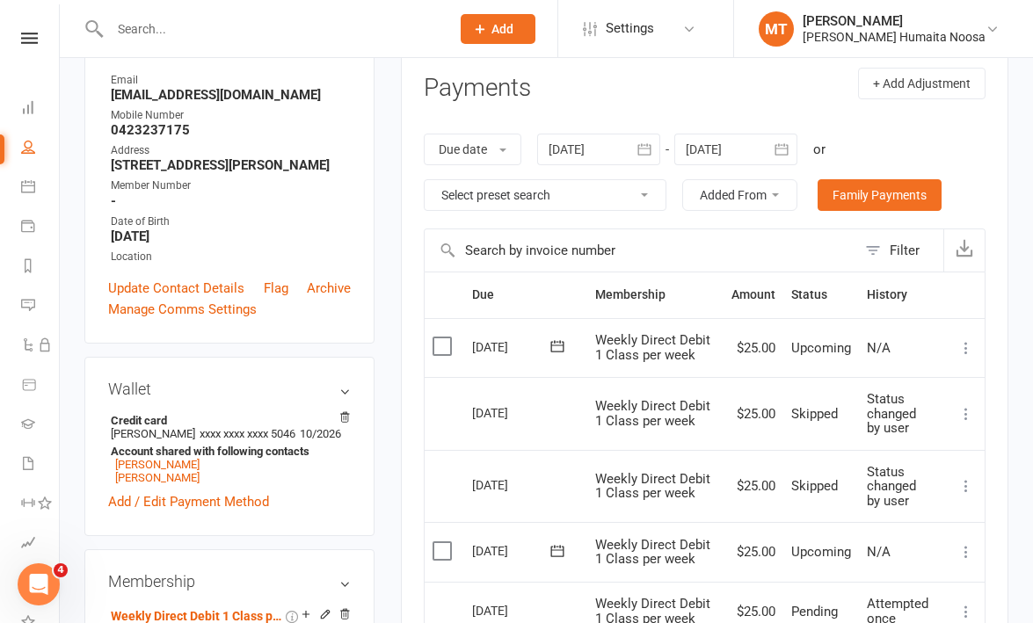
click at [232, 13] on div at bounding box center [260, 28] width 353 height 57
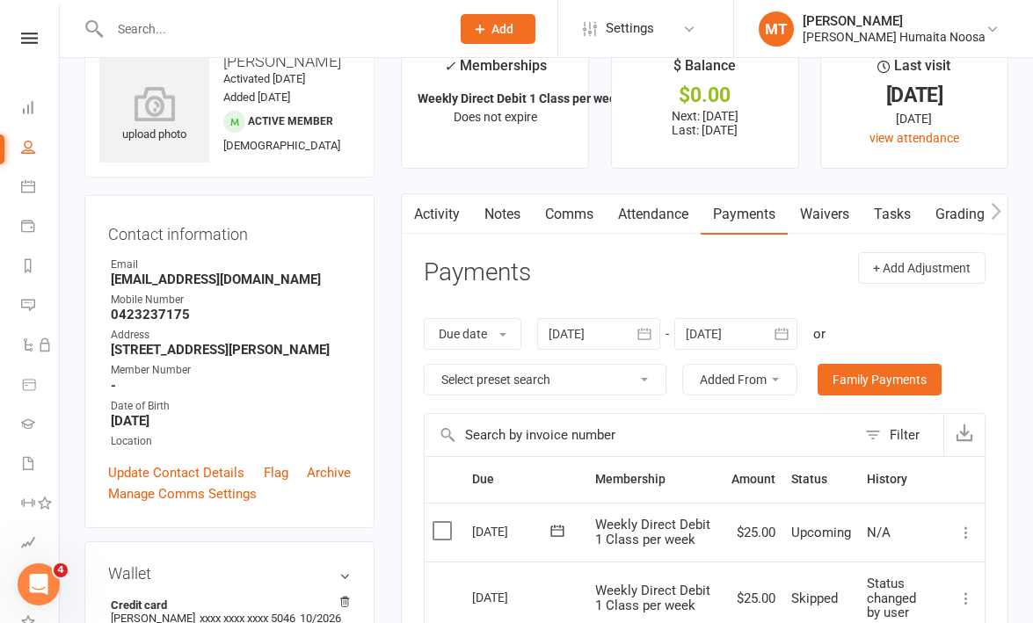
scroll to position [28, 0]
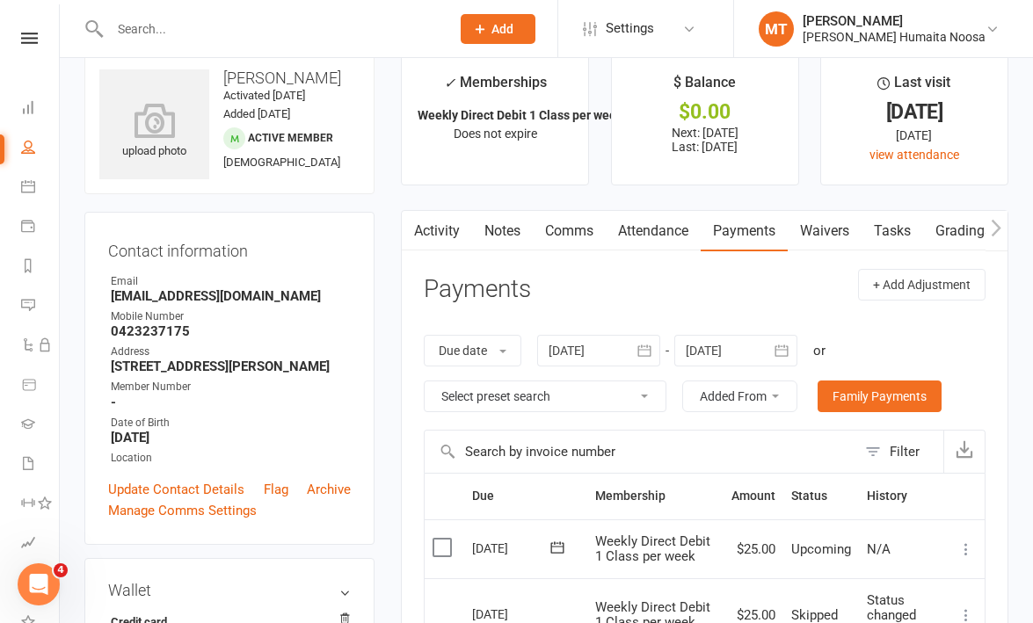
click at [159, 23] on input "text" at bounding box center [271, 29] width 333 height 25
type input ","
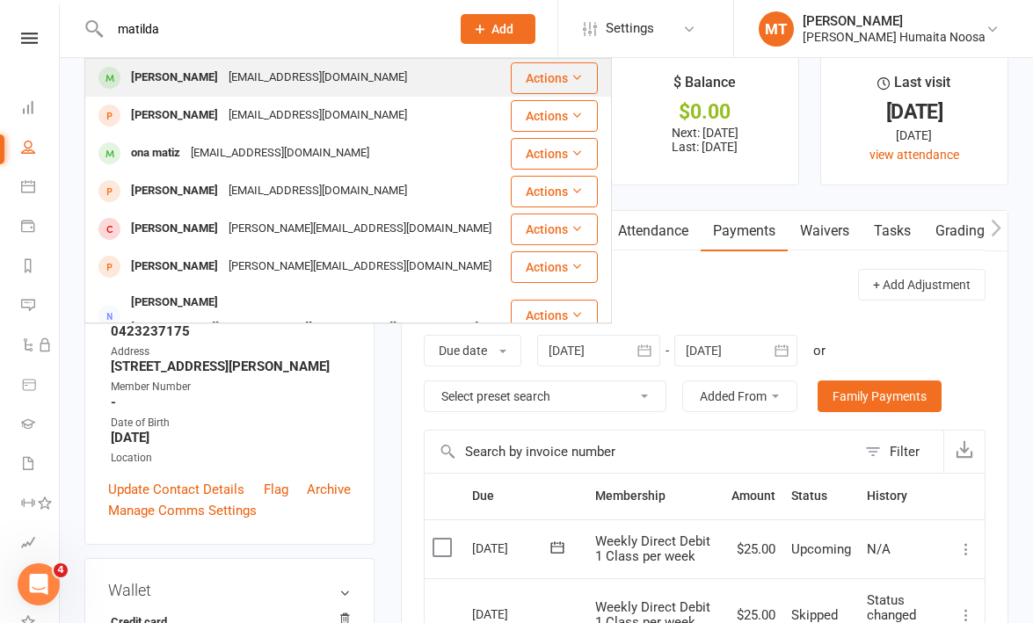
type input "matilda"
click at [207, 80] on div "[PERSON_NAME]" at bounding box center [175, 77] width 98 height 25
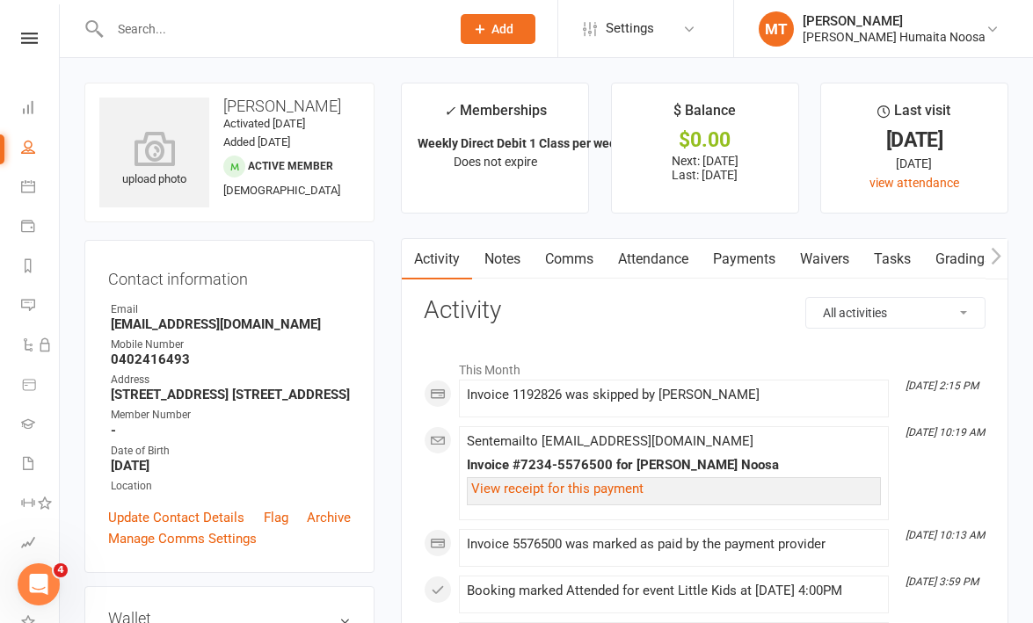
click at [625, 265] on link "Payments" at bounding box center [744, 259] width 87 height 40
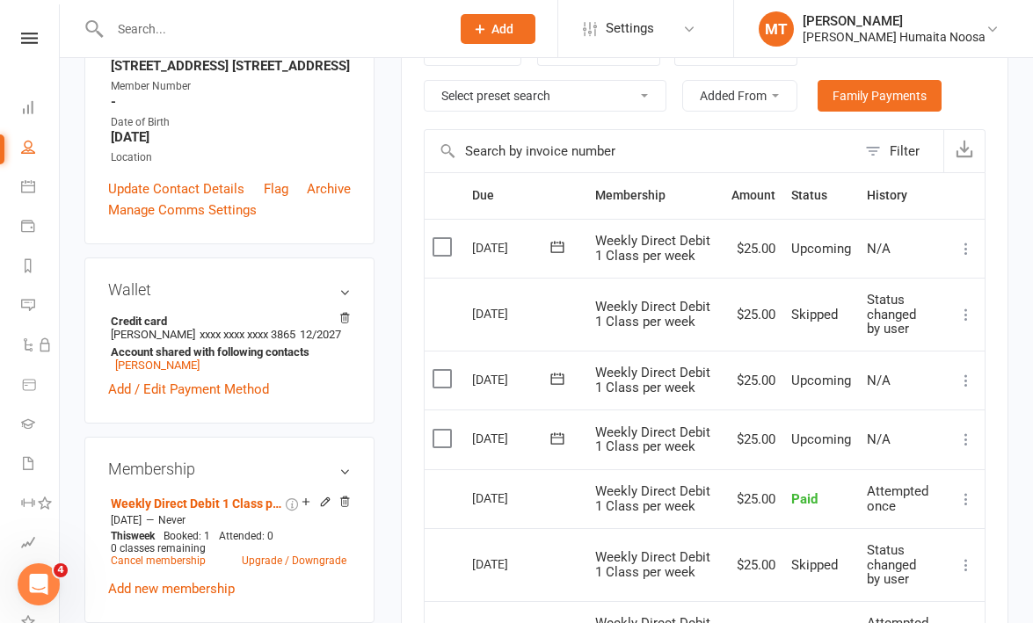
scroll to position [330, 0]
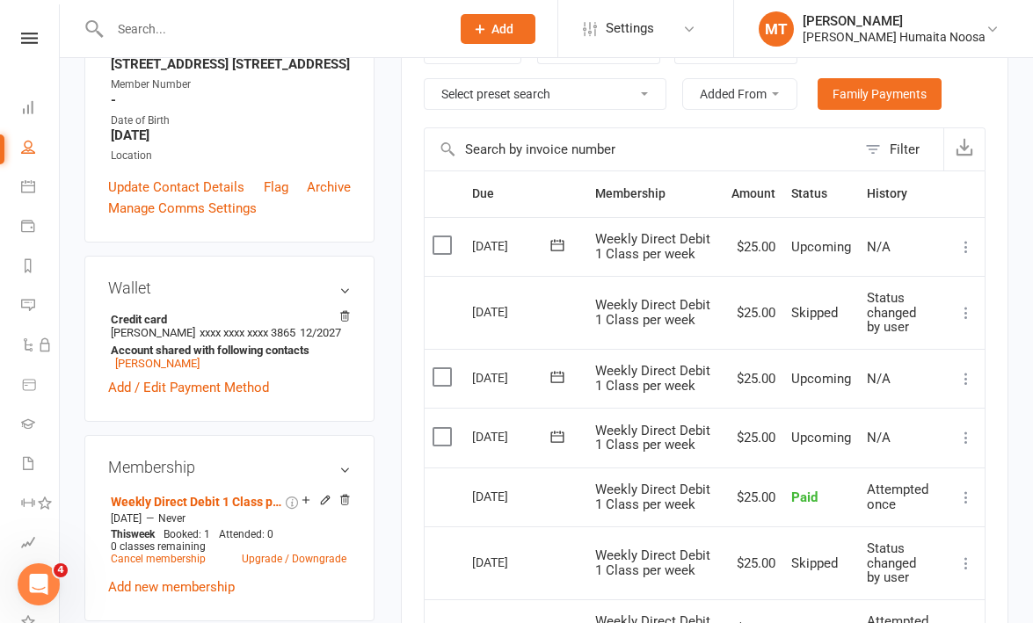
click at [444, 234] on td "Select this" at bounding box center [445, 247] width 40 height 60
click at [442, 239] on label at bounding box center [444, 245] width 24 height 18
click at [442, 236] on input "checkbox" at bounding box center [437, 236] width 11 height 0
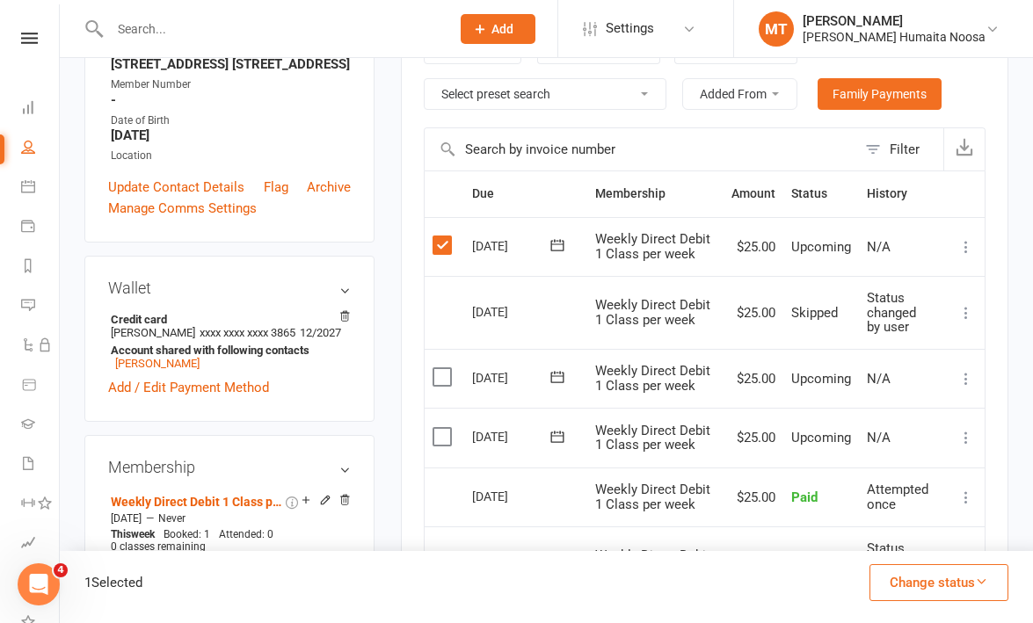
click at [625, 575] on button "Change status" at bounding box center [938, 582] width 139 height 37
click at [625, 546] on link "Skipped" at bounding box center [920, 535] width 174 height 35
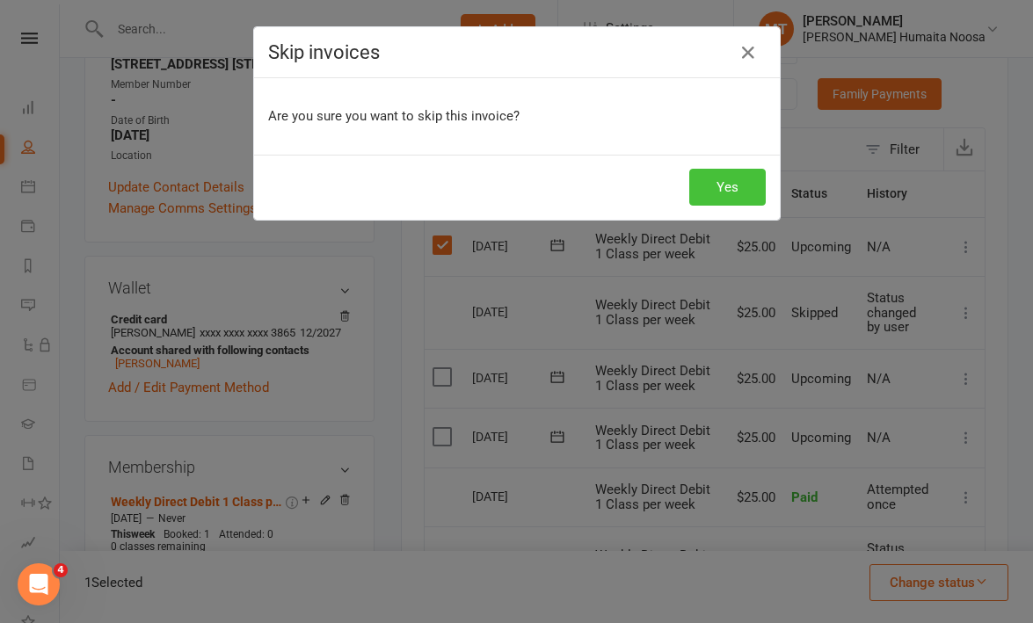
click at [625, 188] on button "Yes" at bounding box center [727, 187] width 76 height 37
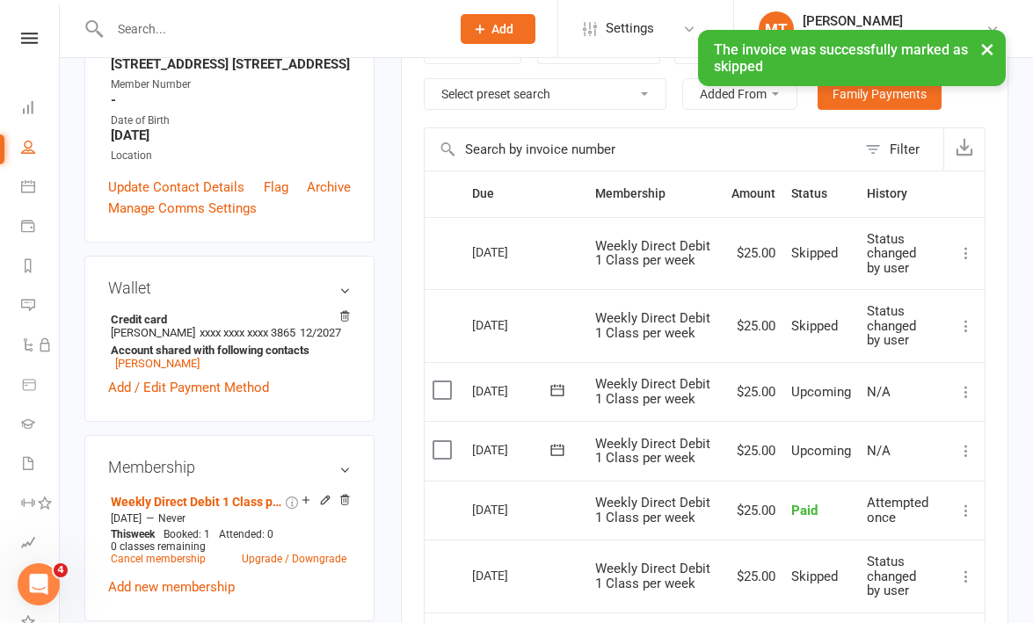
click at [149, 22] on input "text" at bounding box center [271, 29] width 333 height 25
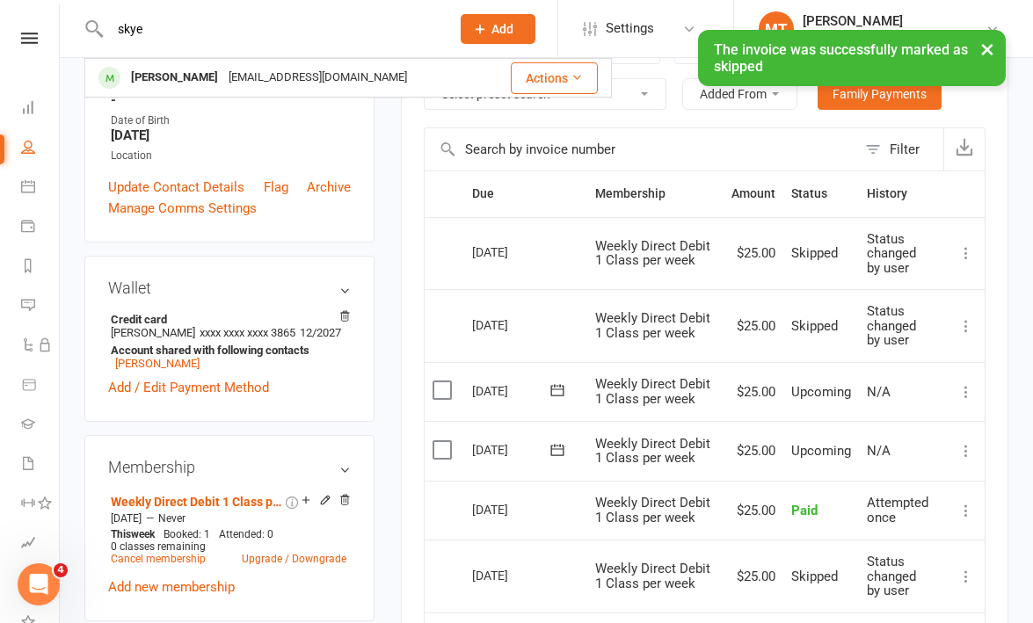
type input "skye"
click at [159, 30] on div "× The invoice was successfully marked as skipped" at bounding box center [505, 30] width 1010 height 0
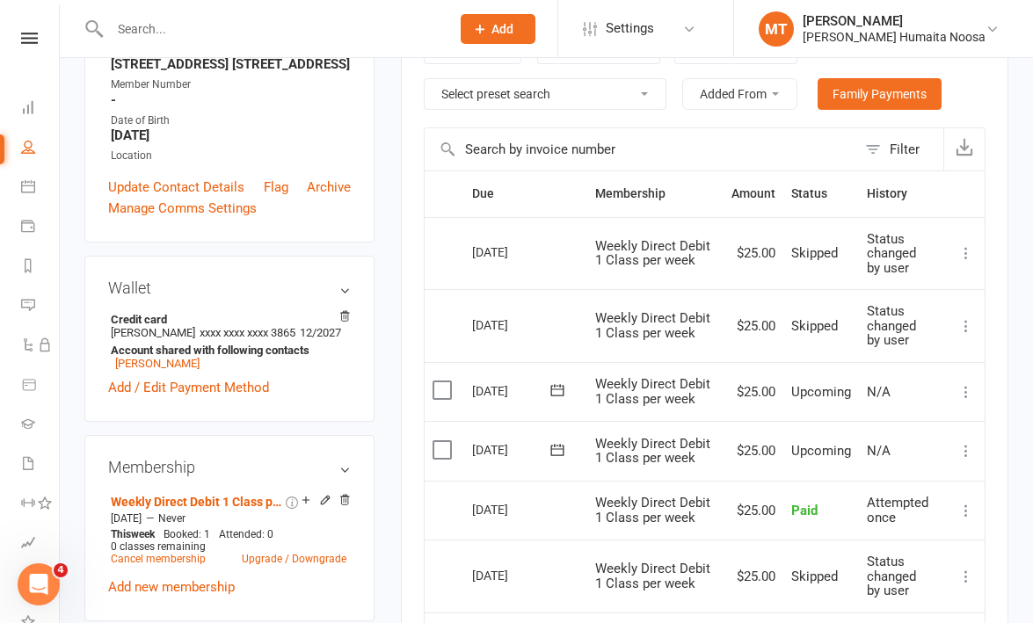
click at [174, 25] on input "text" at bounding box center [271, 29] width 333 height 25
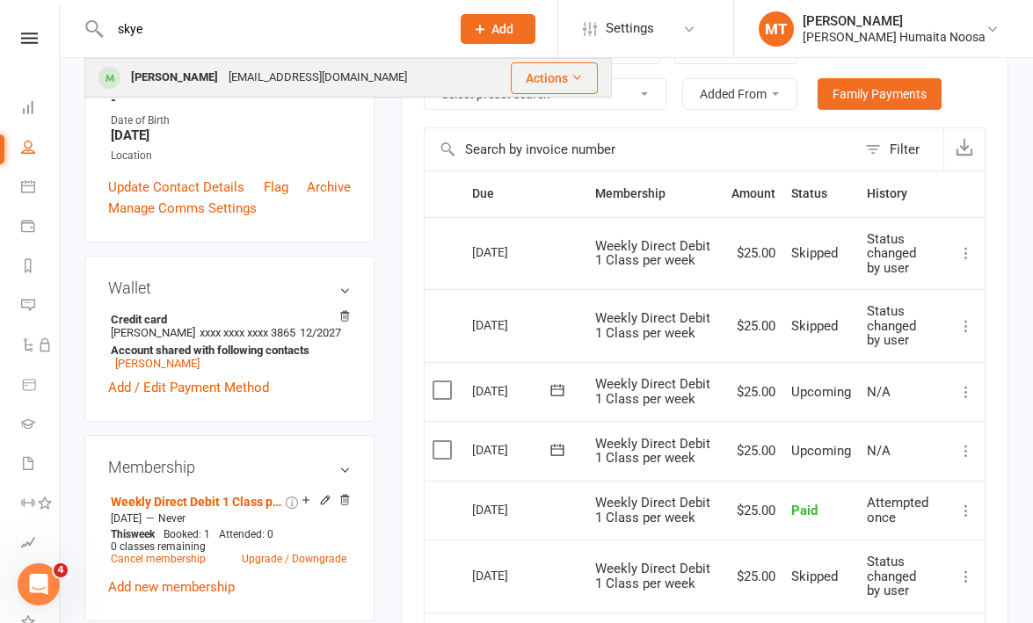
type input "skye"
click at [195, 78] on div "[PERSON_NAME]" at bounding box center [175, 77] width 98 height 25
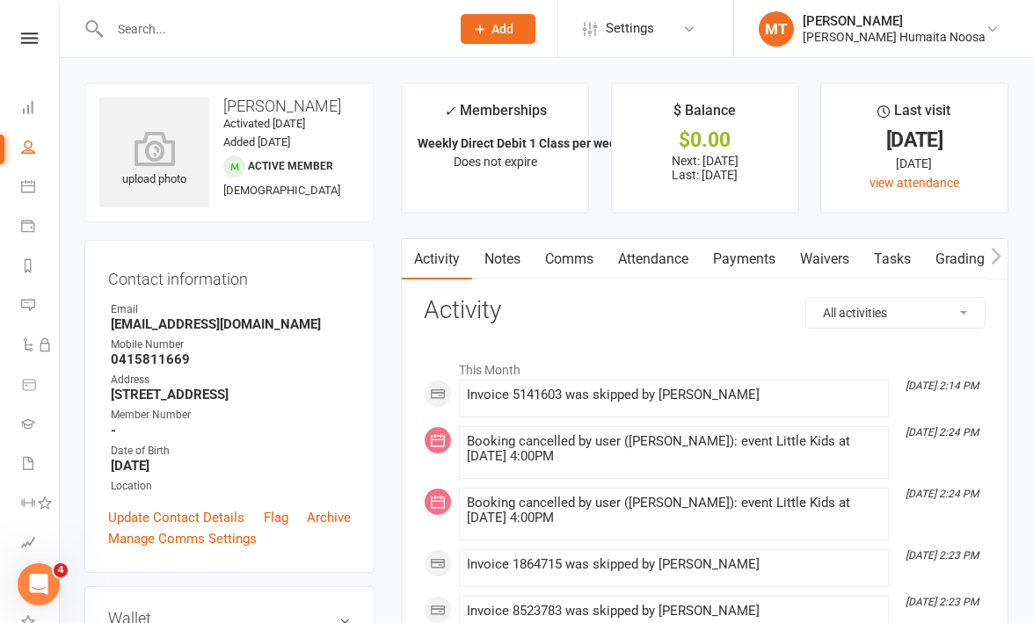
click at [625, 258] on link "Payments" at bounding box center [744, 259] width 87 height 40
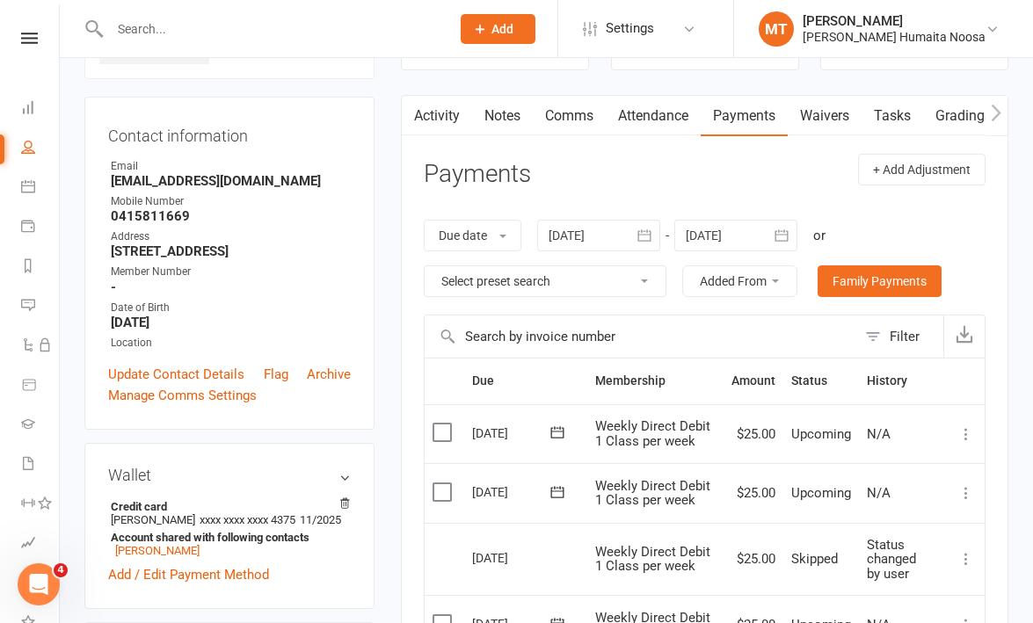
scroll to position [243, 0]
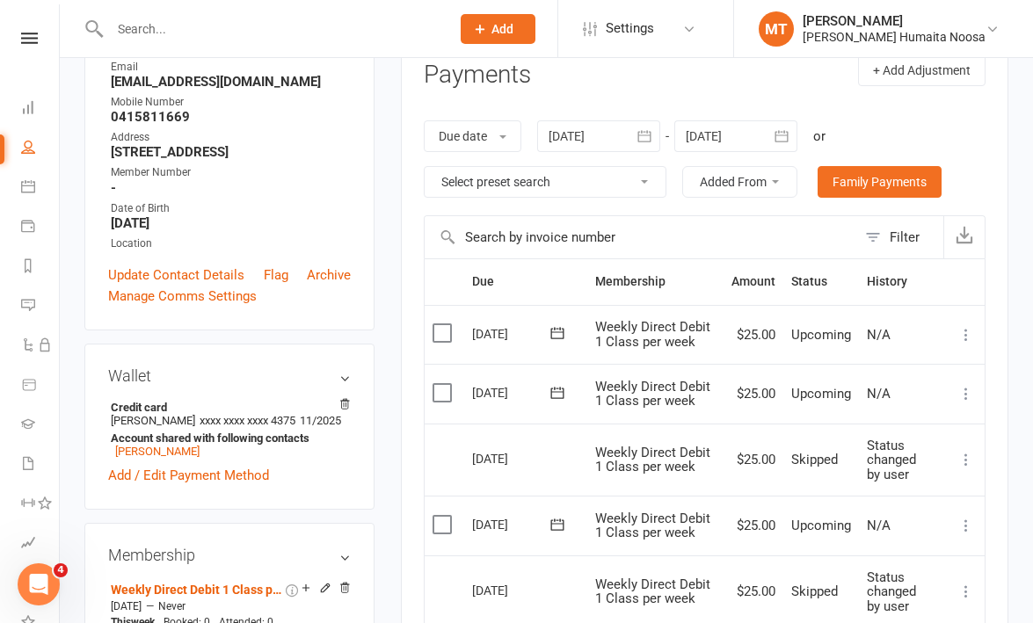
click at [436, 388] on label at bounding box center [444, 393] width 24 height 18
click at [436, 384] on input "checkbox" at bounding box center [437, 384] width 11 height 0
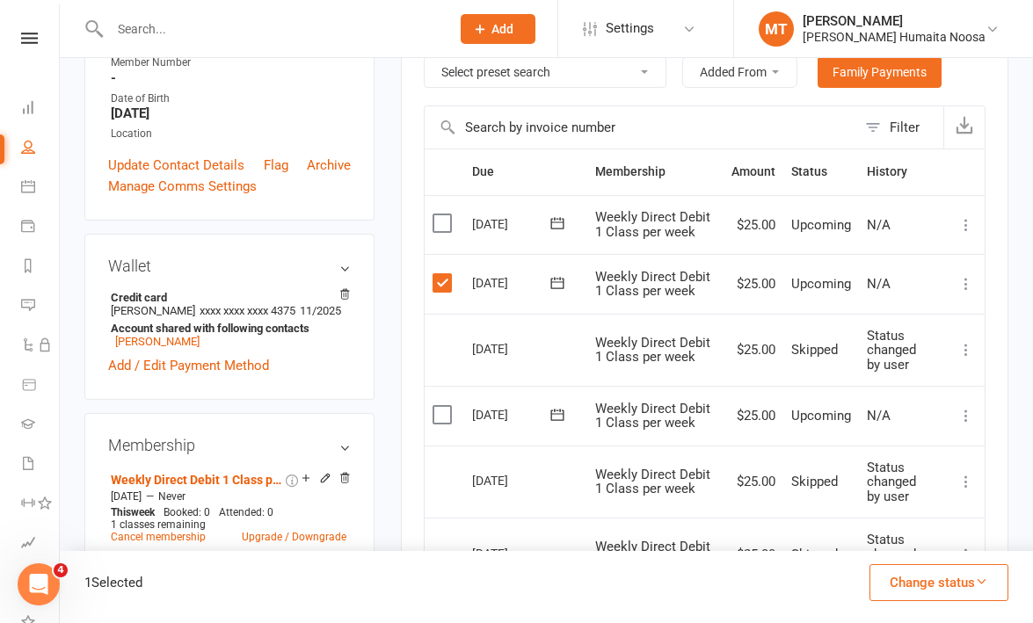
scroll to position [352, 0]
click at [625, 574] on button "Change status" at bounding box center [938, 582] width 139 height 37
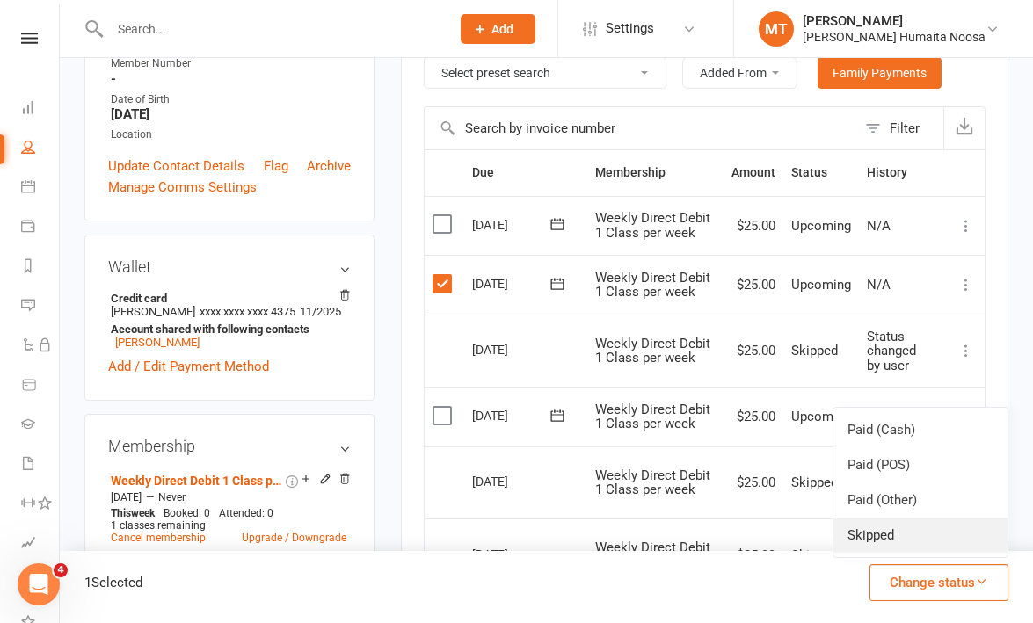
click at [625, 543] on link "Skipped" at bounding box center [920, 535] width 174 height 35
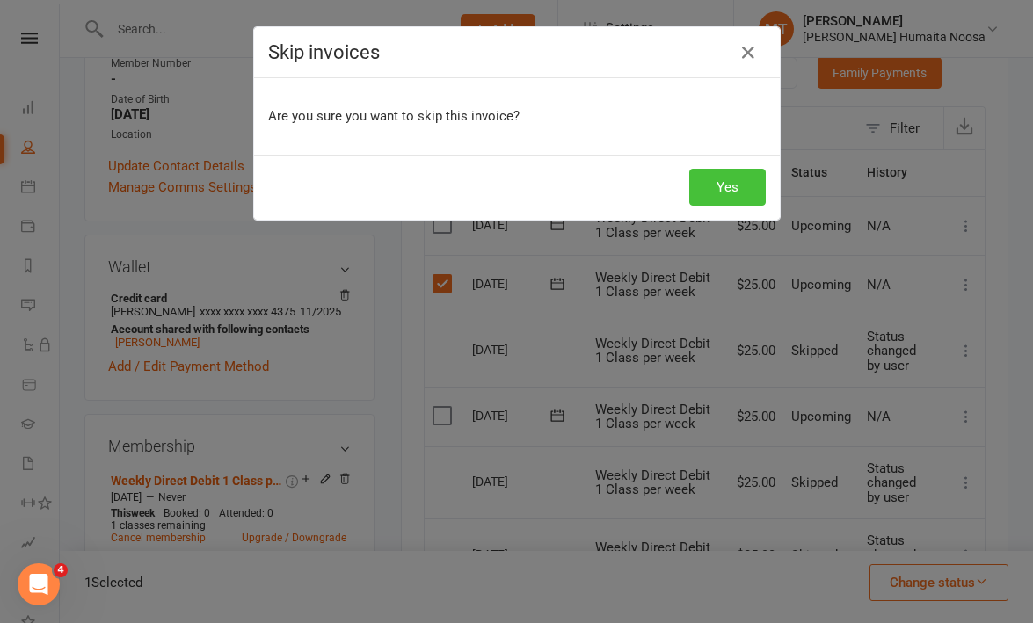
click at [625, 176] on button "Yes" at bounding box center [727, 187] width 76 height 37
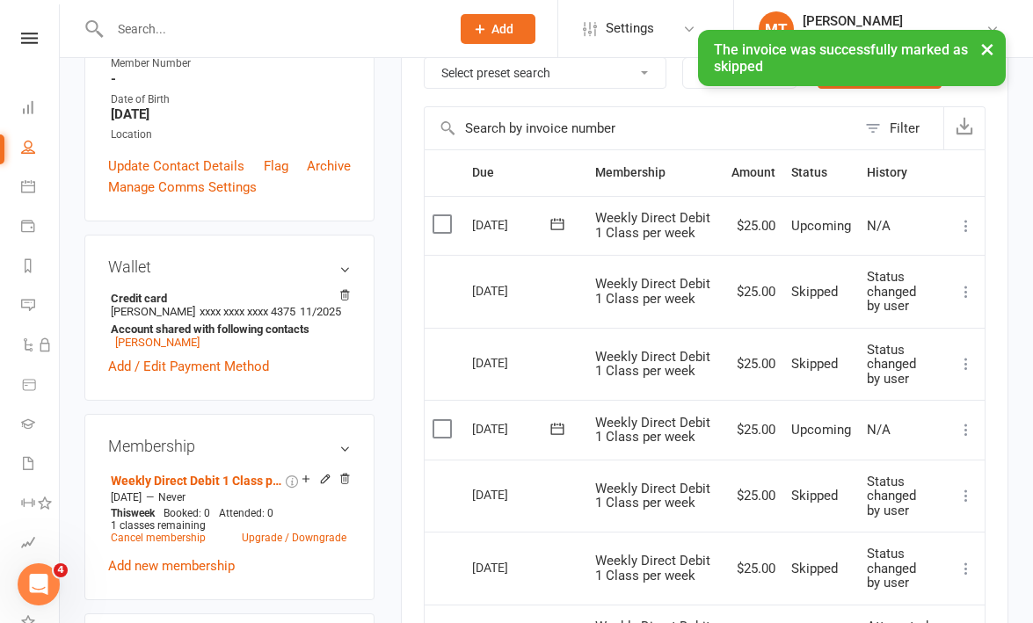
click at [236, 23] on input "text" at bounding box center [271, 29] width 333 height 25
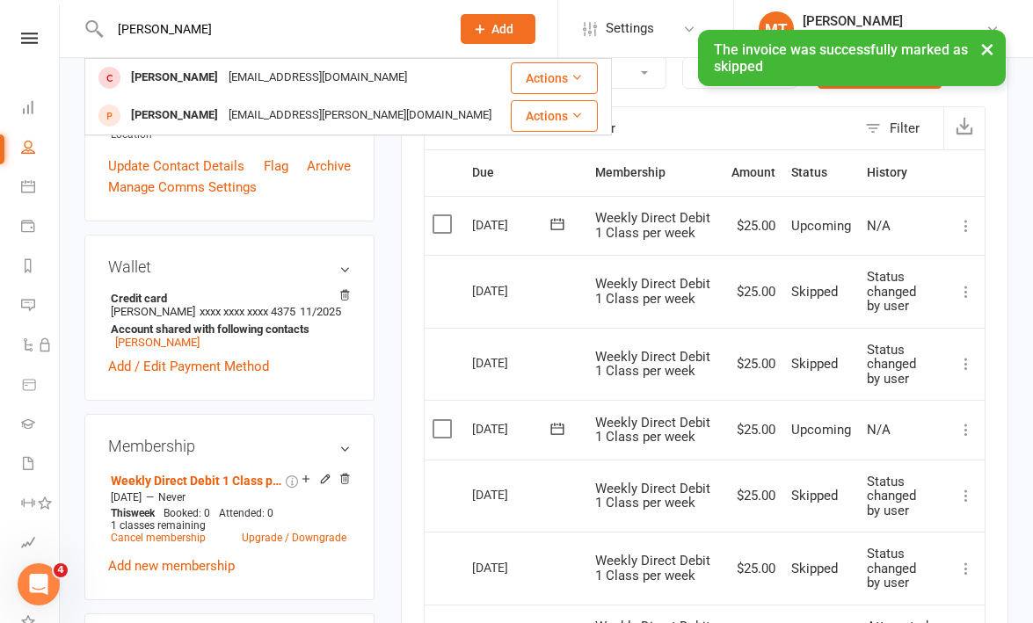
type input "[PERSON_NAME]"
click at [232, 30] on div "× The invoice was successfully marked as skipped" at bounding box center [505, 30] width 1010 height 0
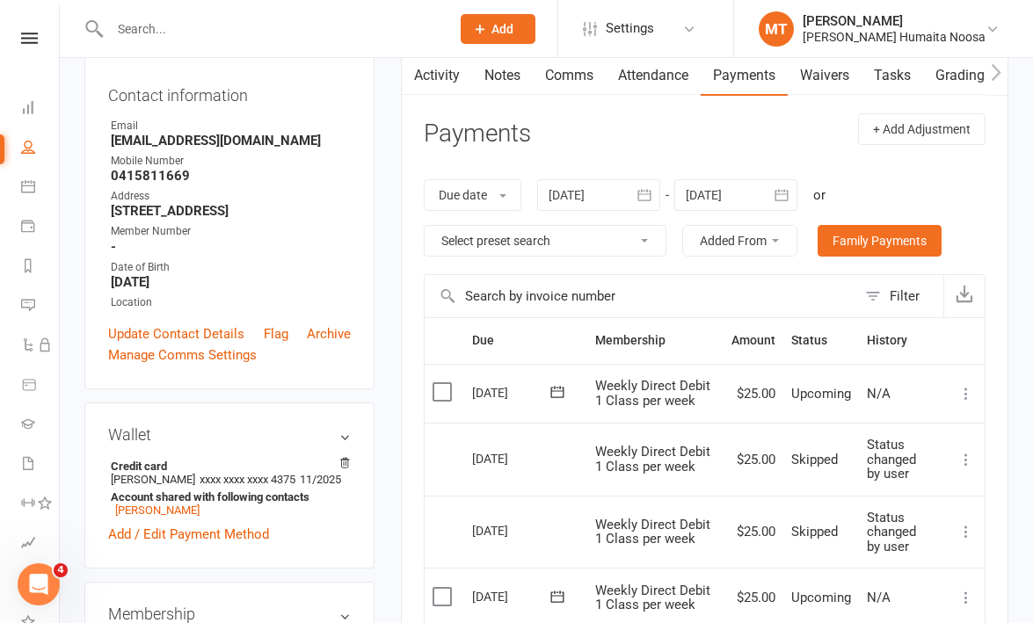
scroll to position [0, 0]
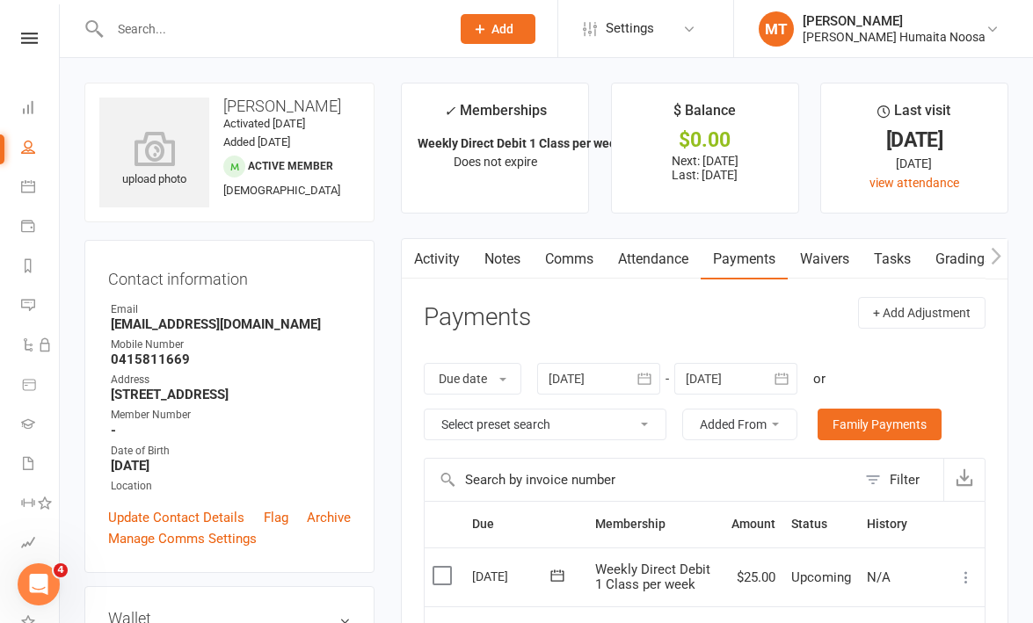
click at [209, 31] on input "text" at bounding box center [271, 29] width 333 height 25
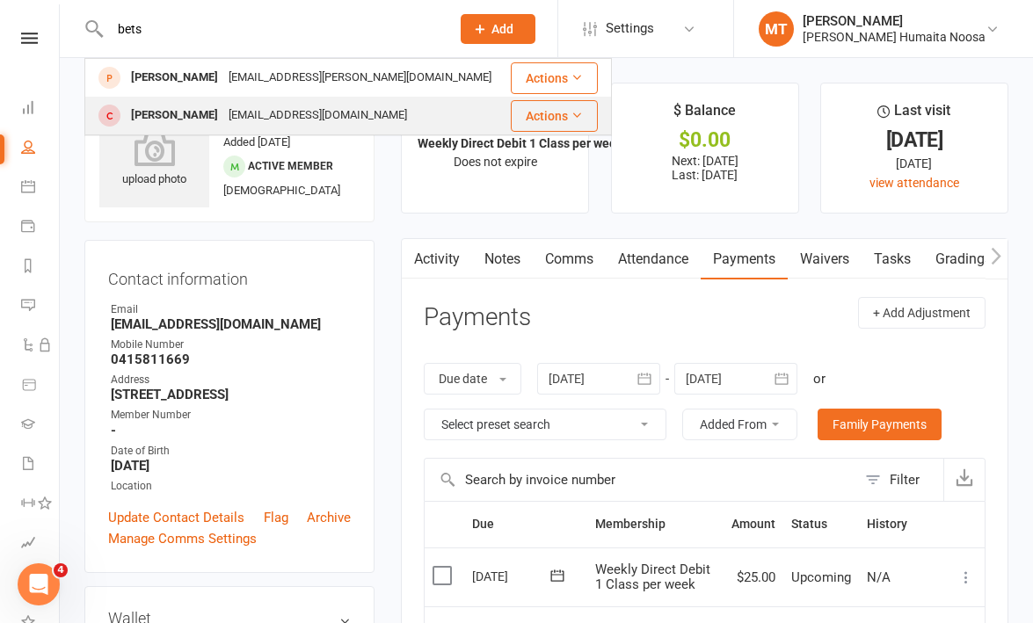
type input "bets"
click at [227, 113] on div "[EMAIL_ADDRESS][DOMAIN_NAME]" at bounding box center [317, 115] width 189 height 25
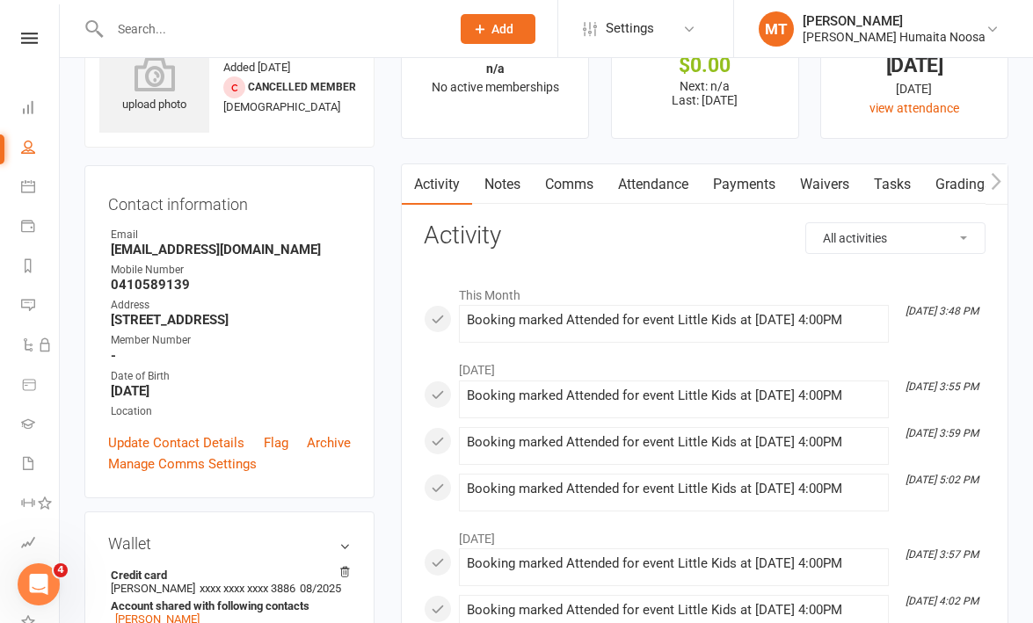
scroll to position [76, 0]
click at [625, 182] on link "Payments" at bounding box center [744, 183] width 87 height 40
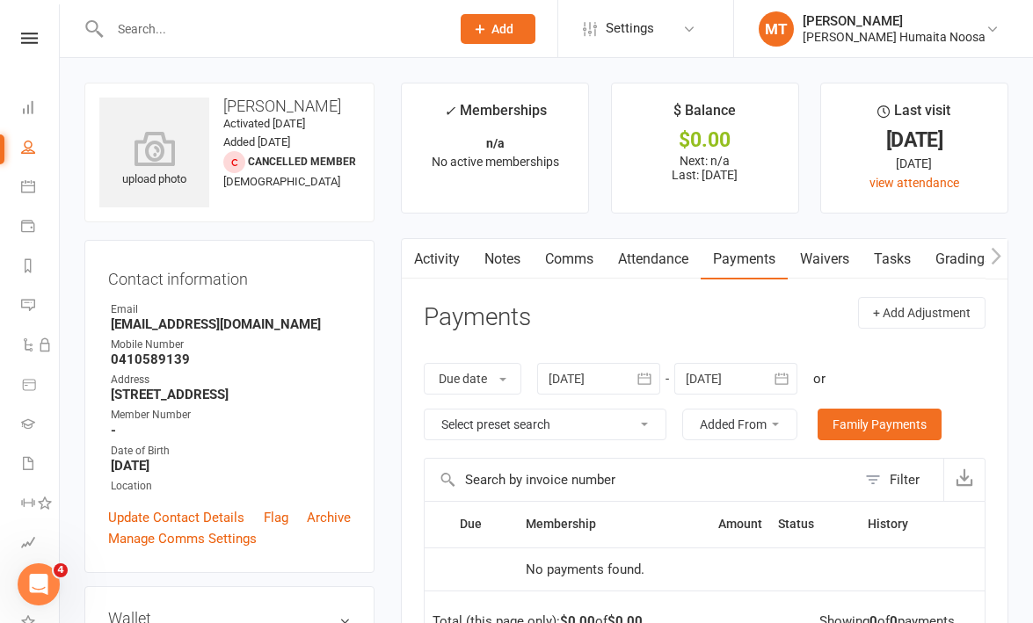
click at [191, 25] on input "text" at bounding box center [271, 29] width 333 height 25
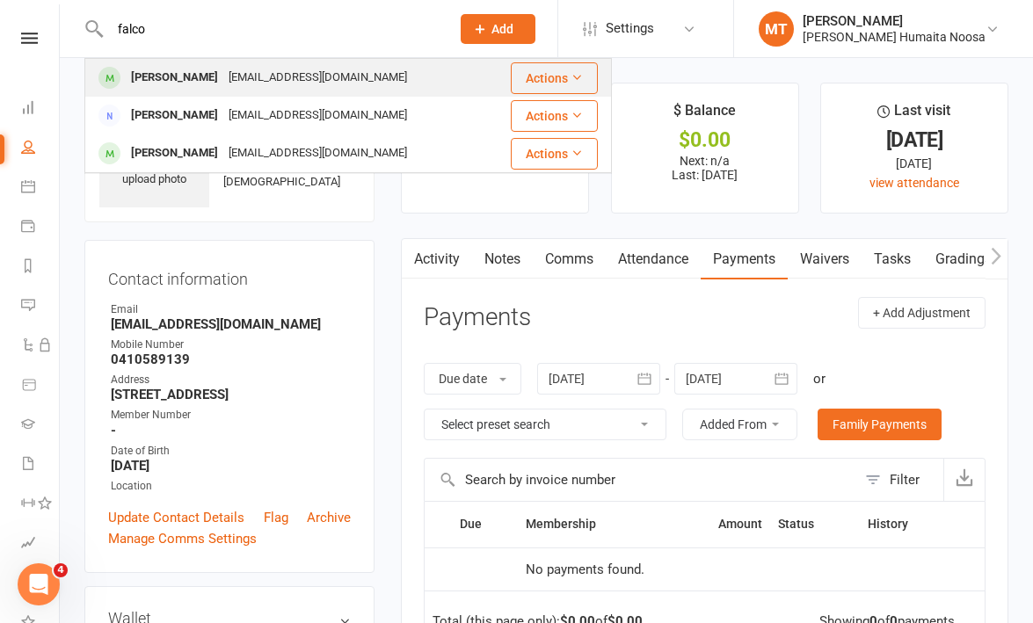
type input "falco"
click at [223, 82] on div "[EMAIL_ADDRESS][DOMAIN_NAME]" at bounding box center [317, 77] width 189 height 25
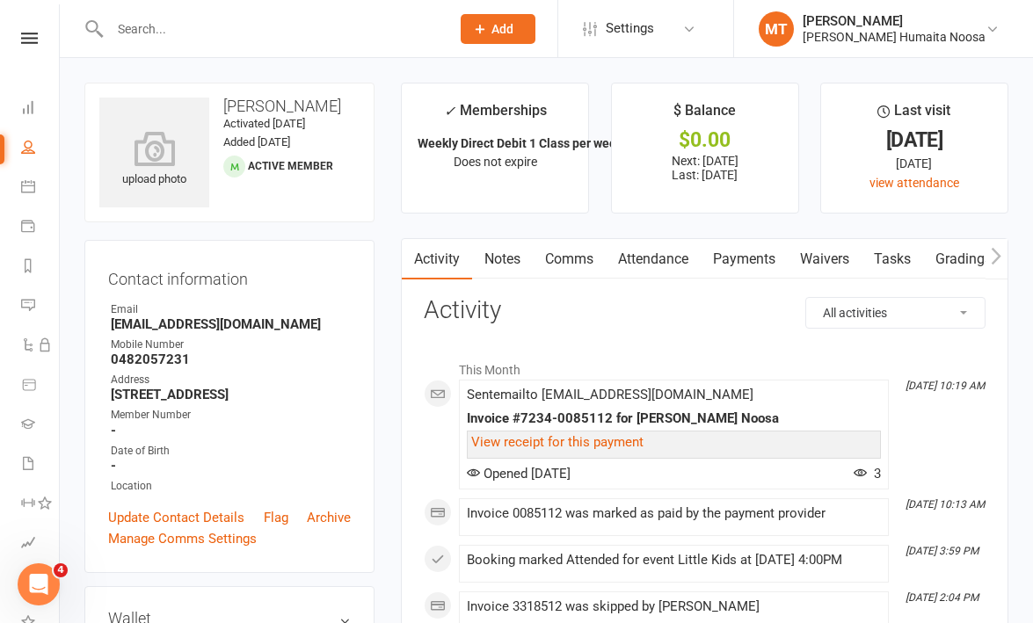
click at [625, 261] on link "Payments" at bounding box center [744, 259] width 87 height 40
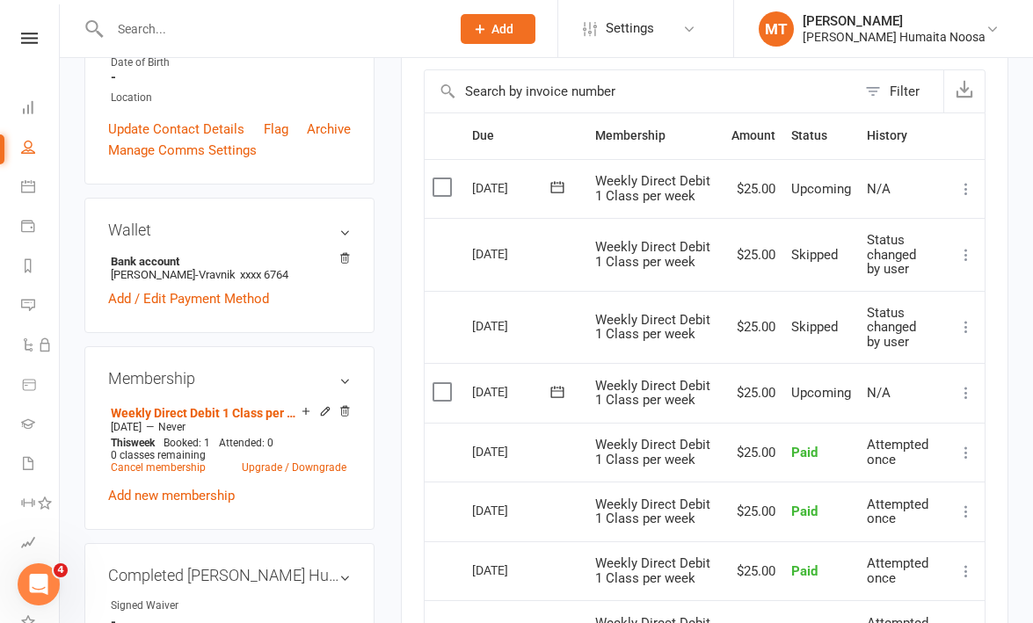
scroll to position [388, 0]
click at [442, 183] on label at bounding box center [444, 188] width 24 height 18
click at [442, 179] on input "checkbox" at bounding box center [437, 179] width 11 height 0
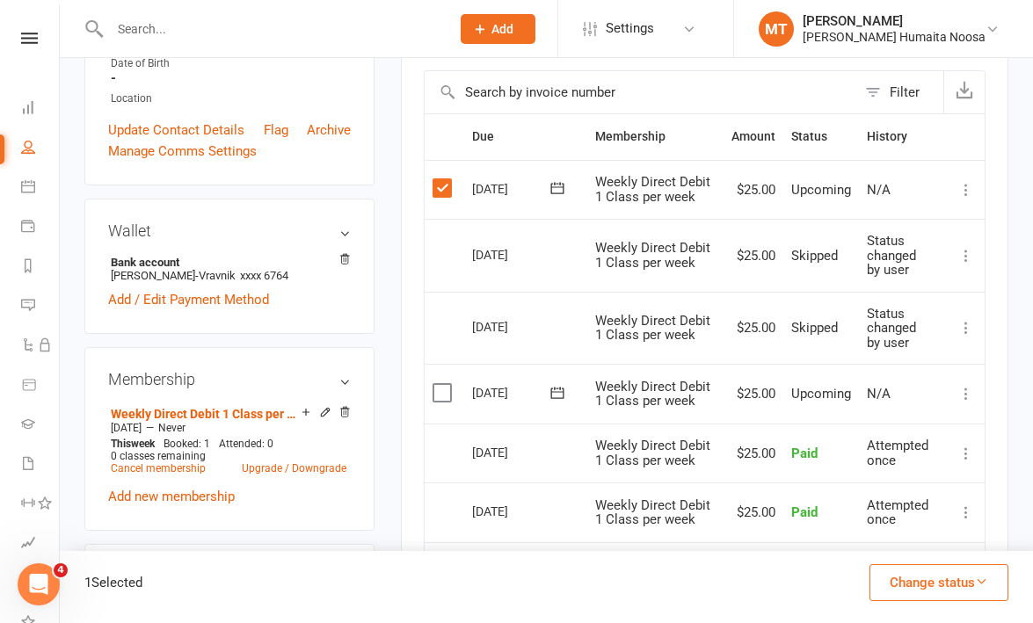
click at [625, 595] on button "Change status" at bounding box center [938, 582] width 139 height 37
click at [625, 542] on link "Skipped" at bounding box center [920, 535] width 174 height 35
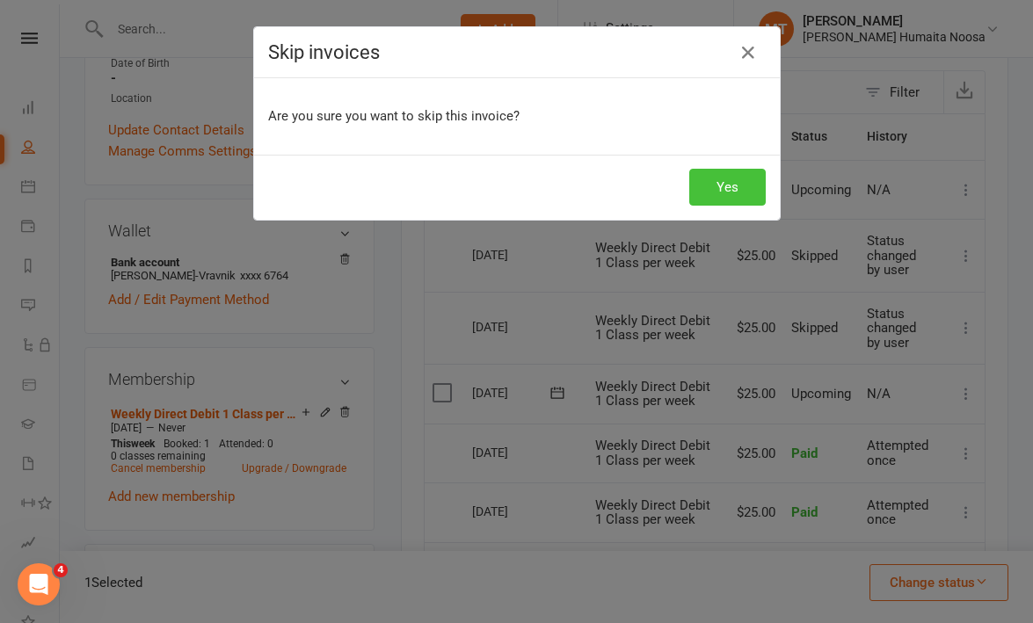
click at [625, 196] on button "Yes" at bounding box center [727, 187] width 76 height 37
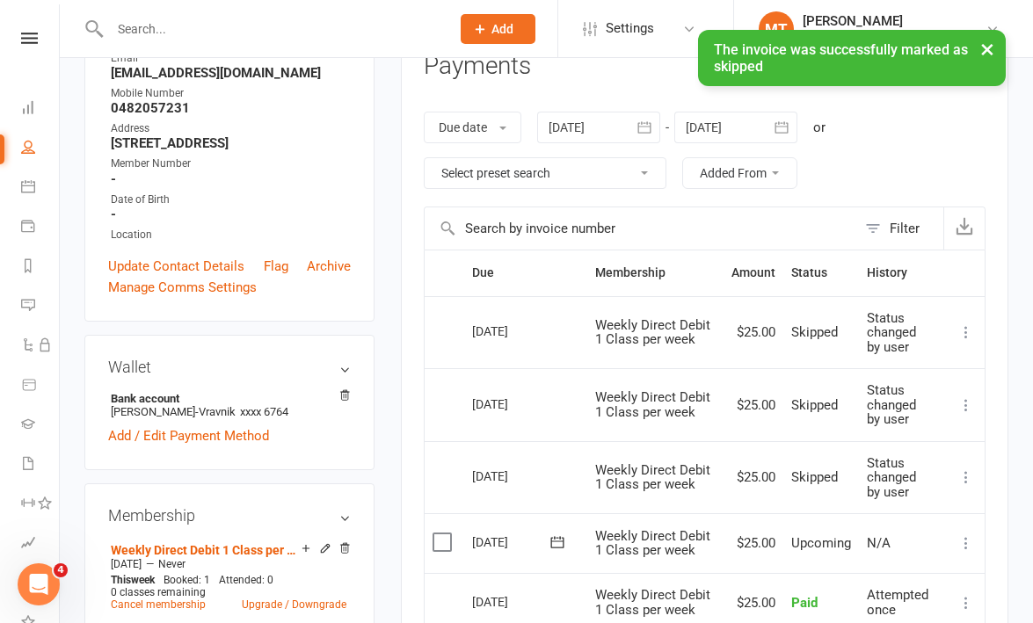
scroll to position [237, 0]
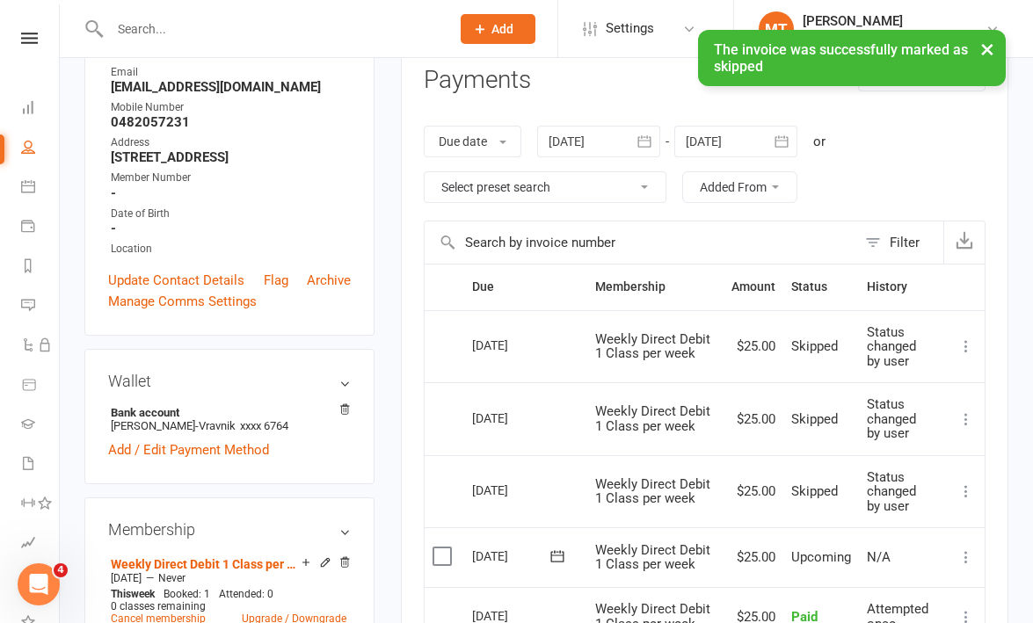
click at [167, 25] on input "text" at bounding box center [271, 29] width 333 height 25
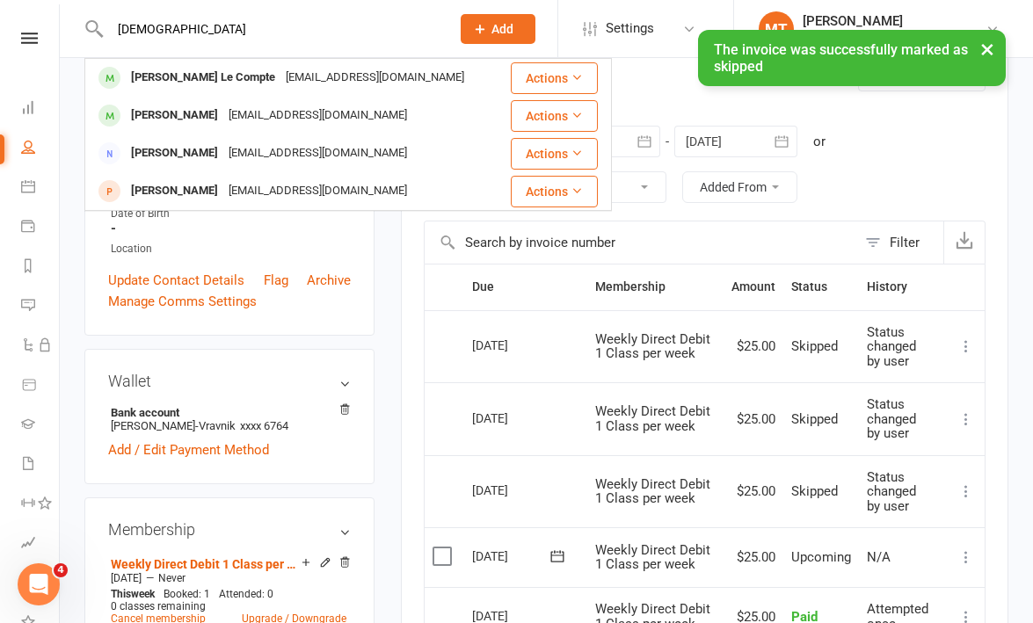
type input "[DEMOGRAPHIC_DATA]"
click at [220, 30] on div "× The invoice was successfully marked as skipped" at bounding box center [505, 30] width 1010 height 0
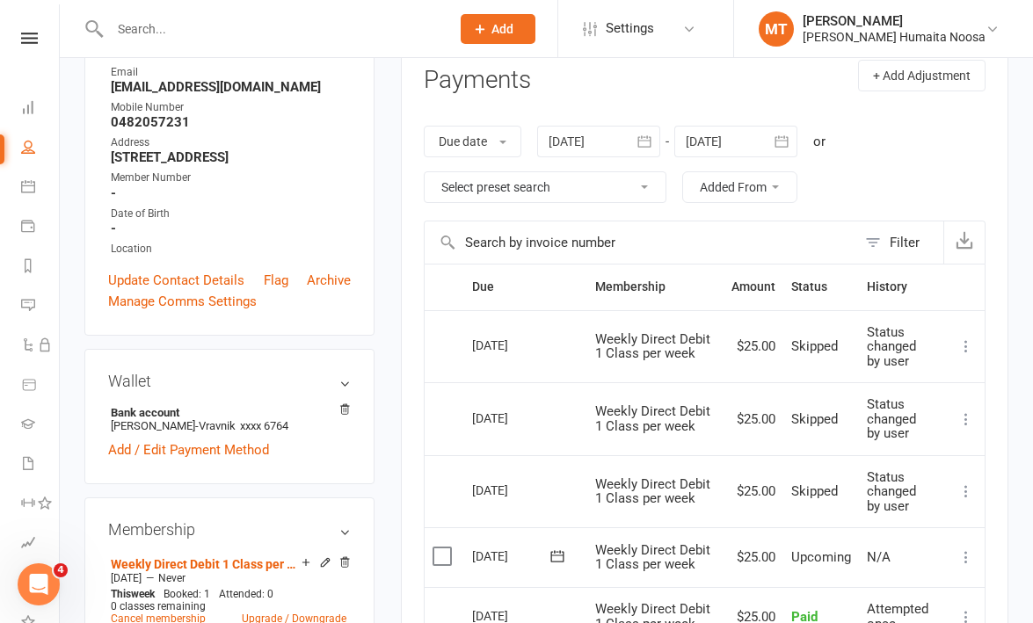
click at [165, 25] on input "text" at bounding box center [271, 29] width 333 height 25
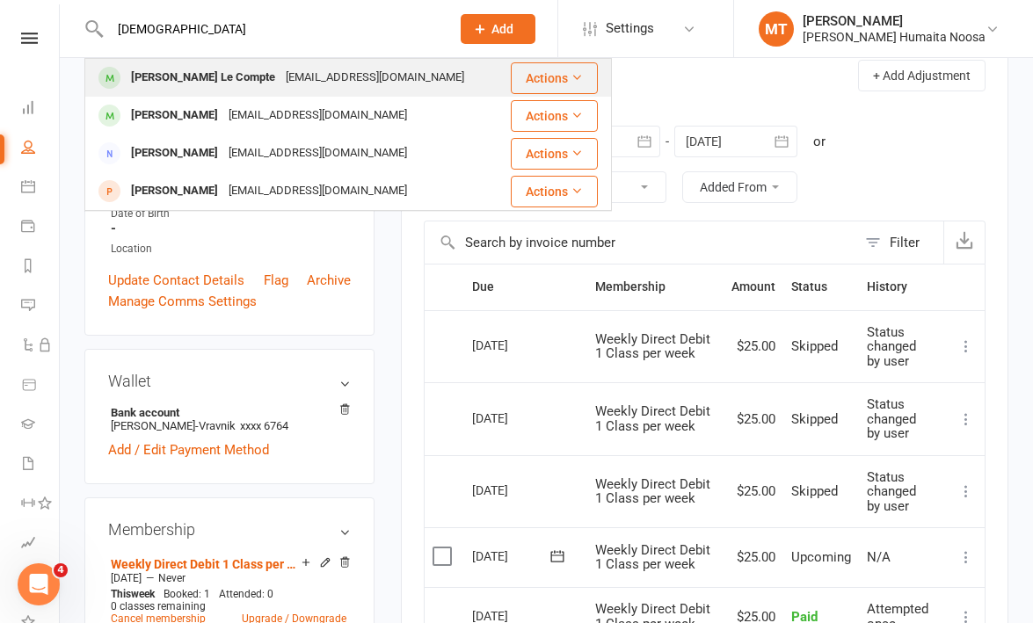
type input "[DEMOGRAPHIC_DATA]"
click at [280, 81] on div "[EMAIL_ADDRESS][DOMAIN_NAME]" at bounding box center [374, 77] width 189 height 25
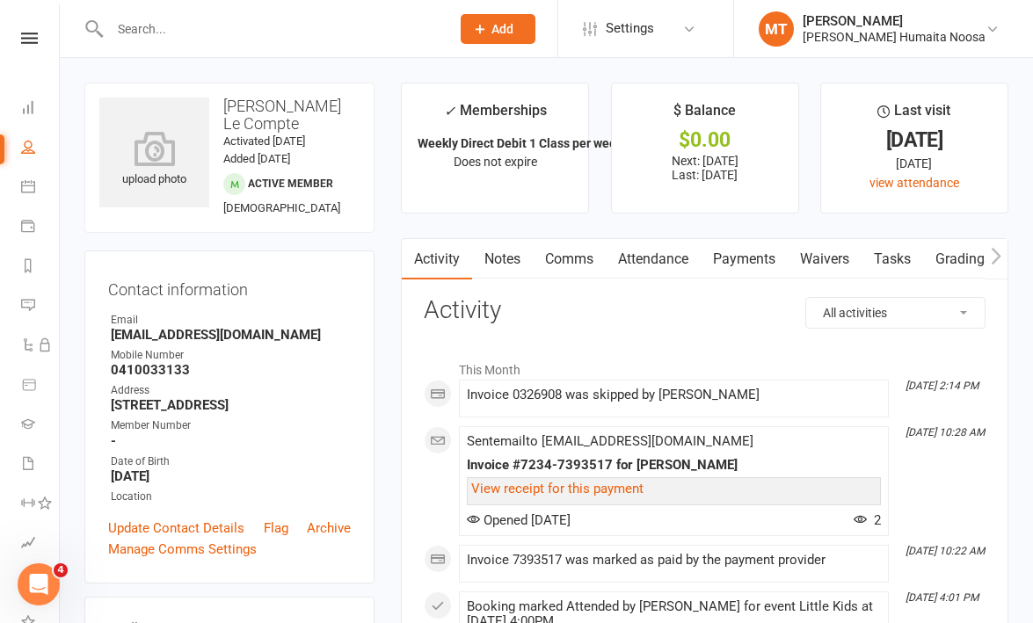
click at [625, 255] on link "Payments" at bounding box center [744, 259] width 87 height 40
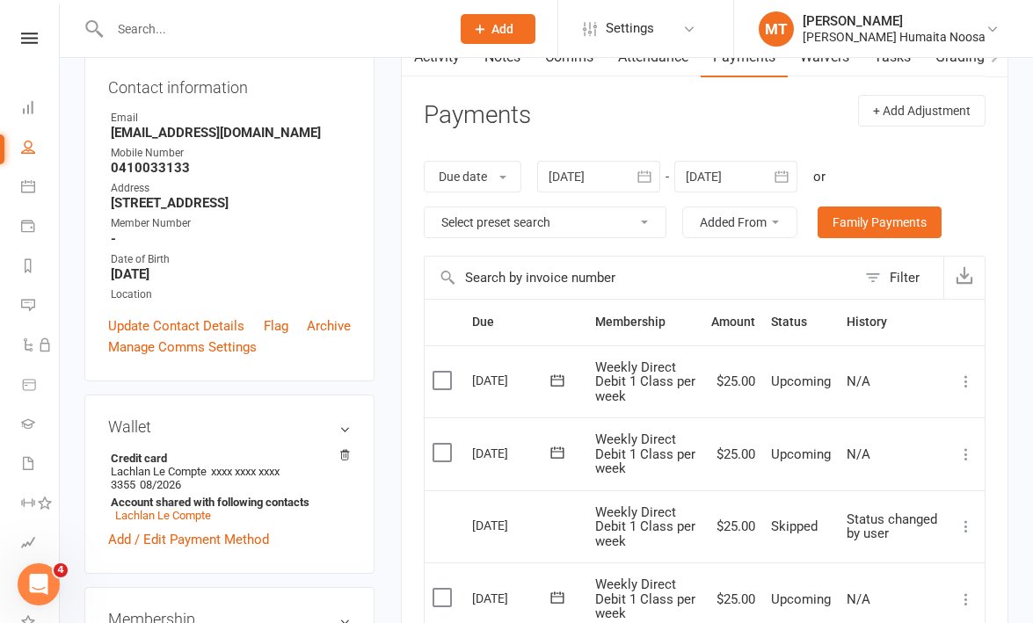
scroll to position [230, 0]
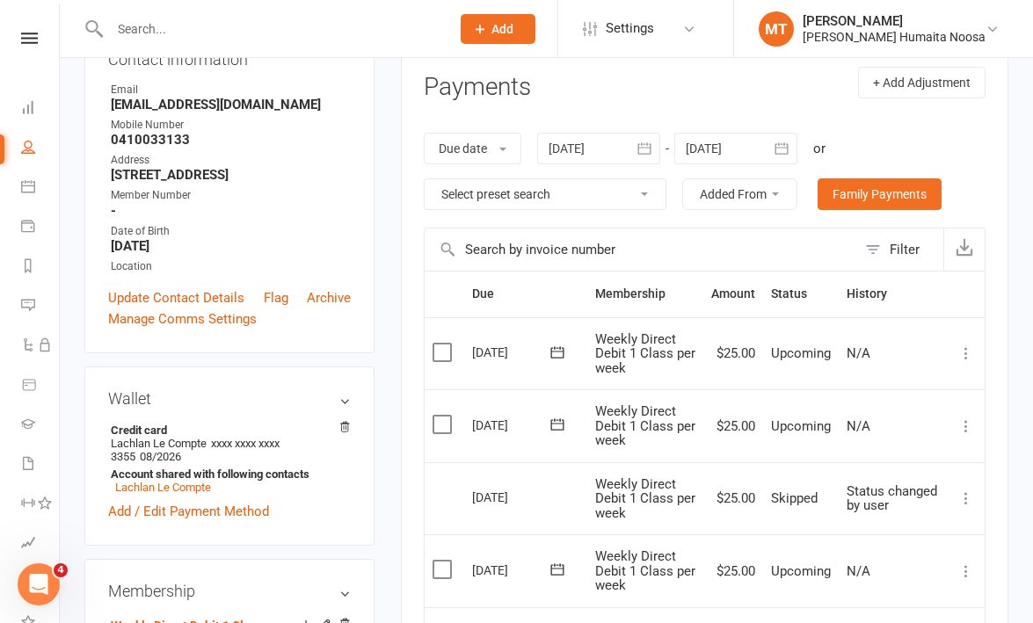
click at [434, 424] on label at bounding box center [444, 425] width 24 height 18
click at [434, 416] on input "checkbox" at bounding box center [437, 416] width 11 height 0
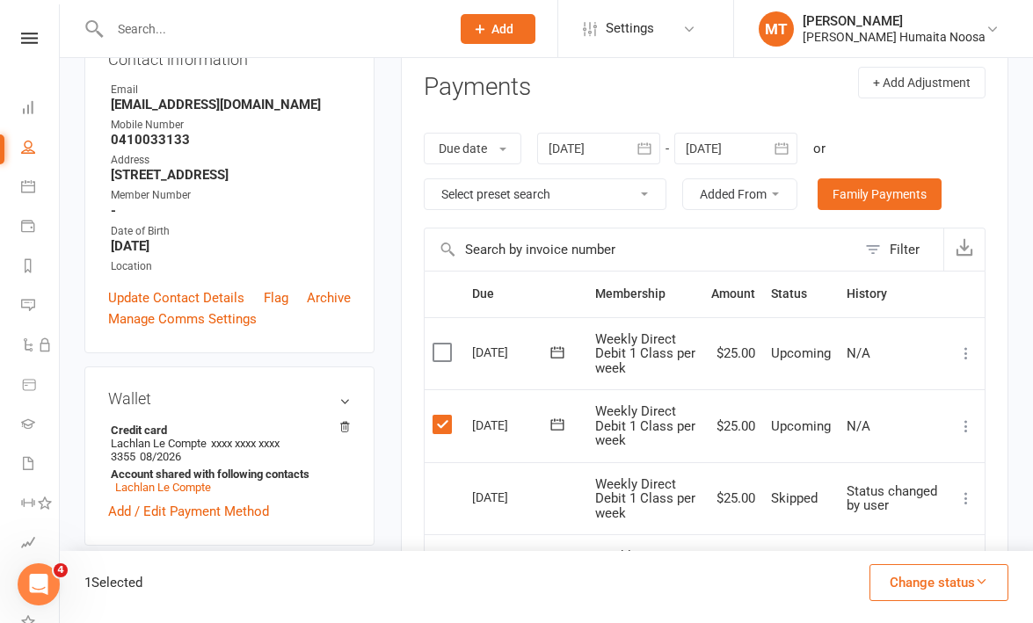
scroll to position [273, 0]
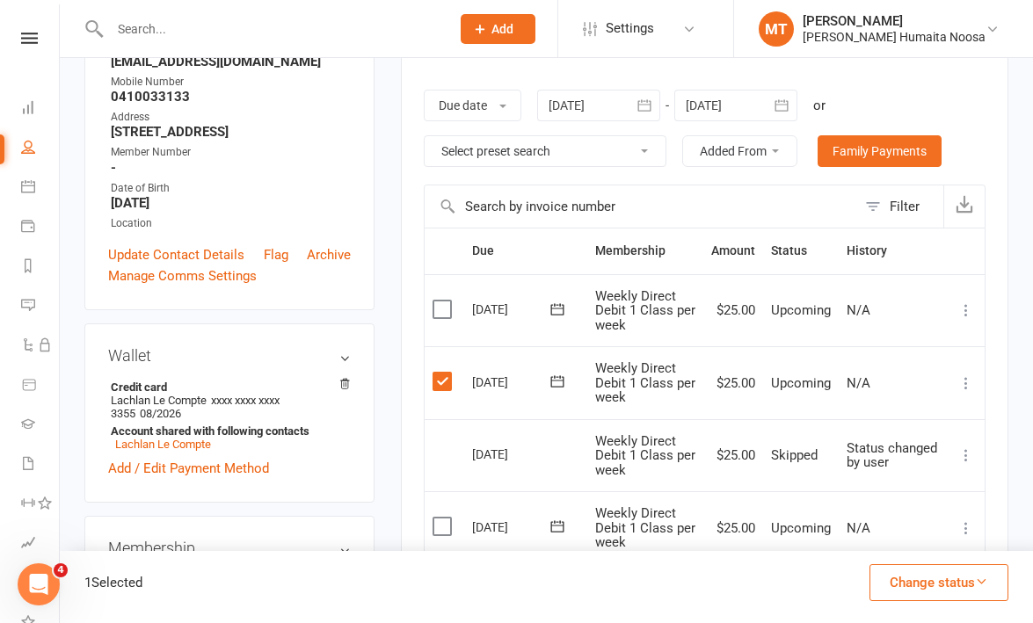
click at [625, 588] on button "Change status" at bounding box center [938, 582] width 139 height 37
click at [625, 539] on link "Skipped" at bounding box center [920, 535] width 174 height 35
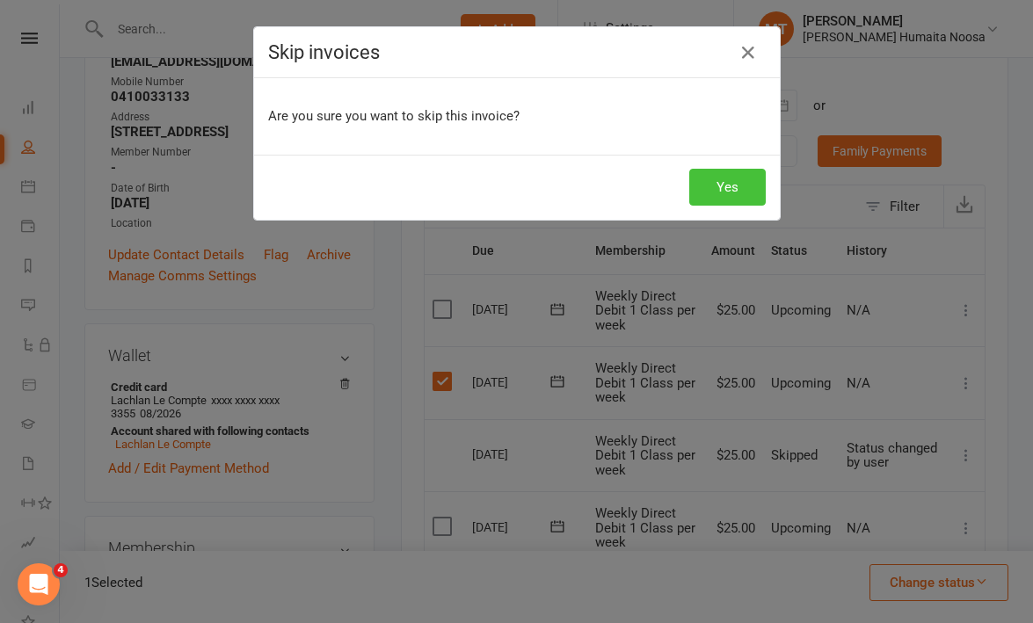
click at [625, 192] on button "Yes" at bounding box center [727, 187] width 76 height 37
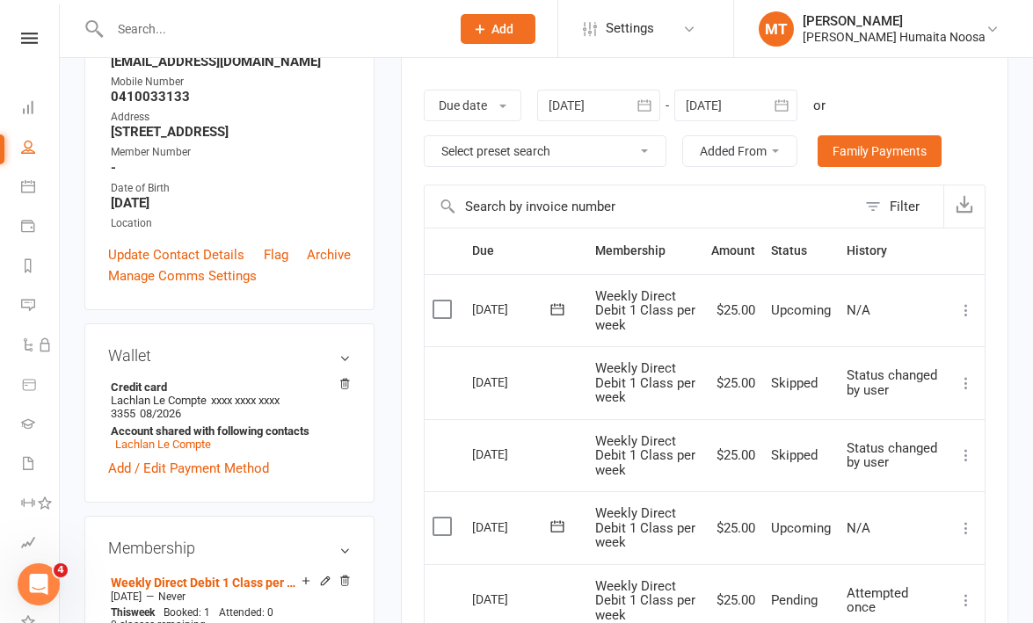
click at [145, 21] on input "text" at bounding box center [271, 29] width 333 height 25
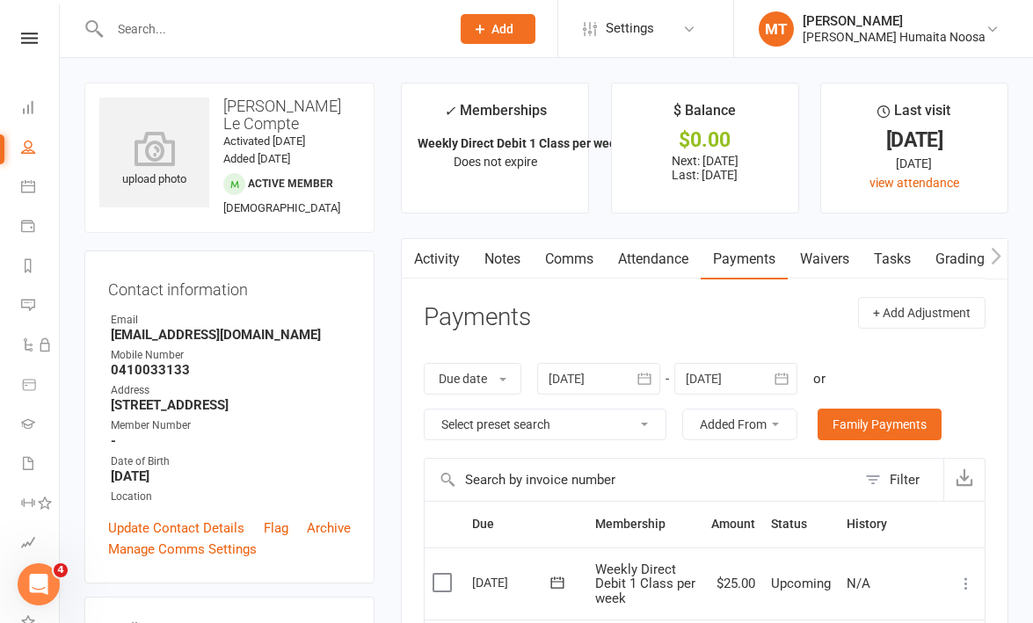
click at [152, 18] on input "text" at bounding box center [271, 29] width 333 height 25
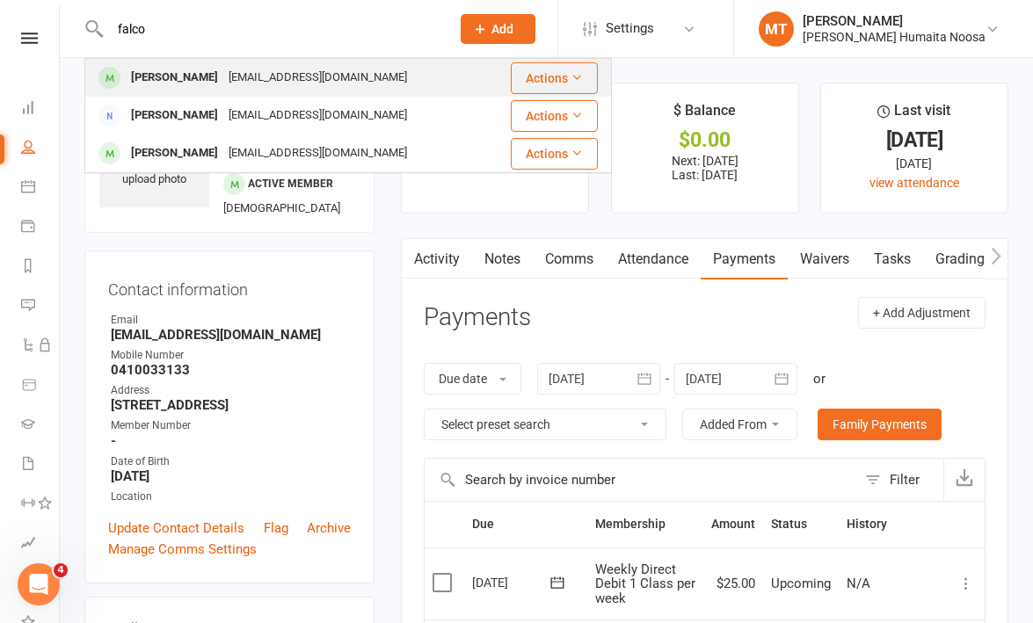
type input "falco"
click at [180, 65] on div "[PERSON_NAME]" at bounding box center [175, 77] width 98 height 25
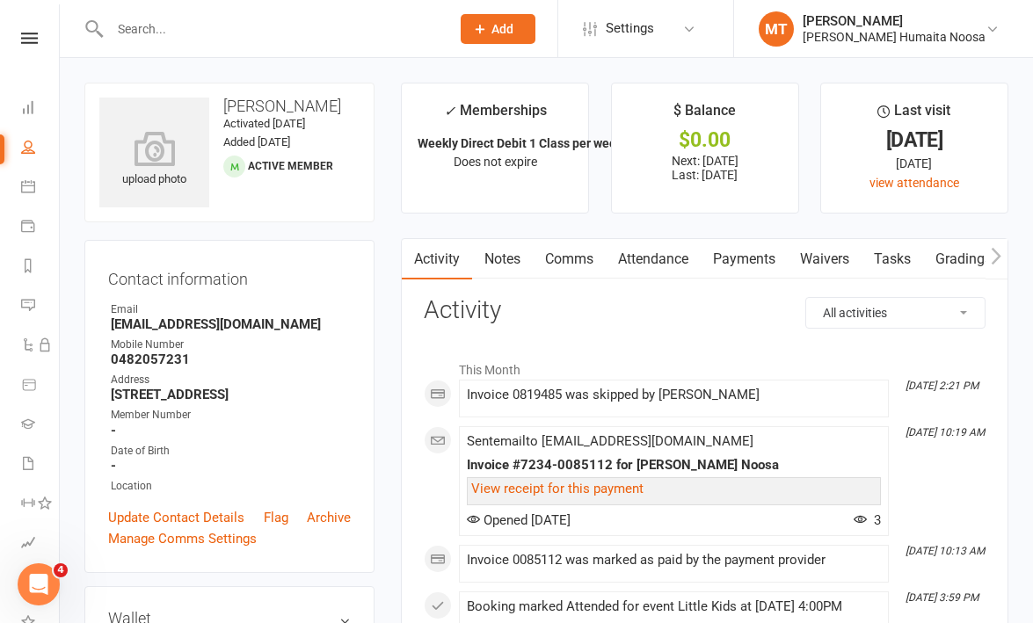
click at [625, 266] on link "Payments" at bounding box center [744, 259] width 87 height 40
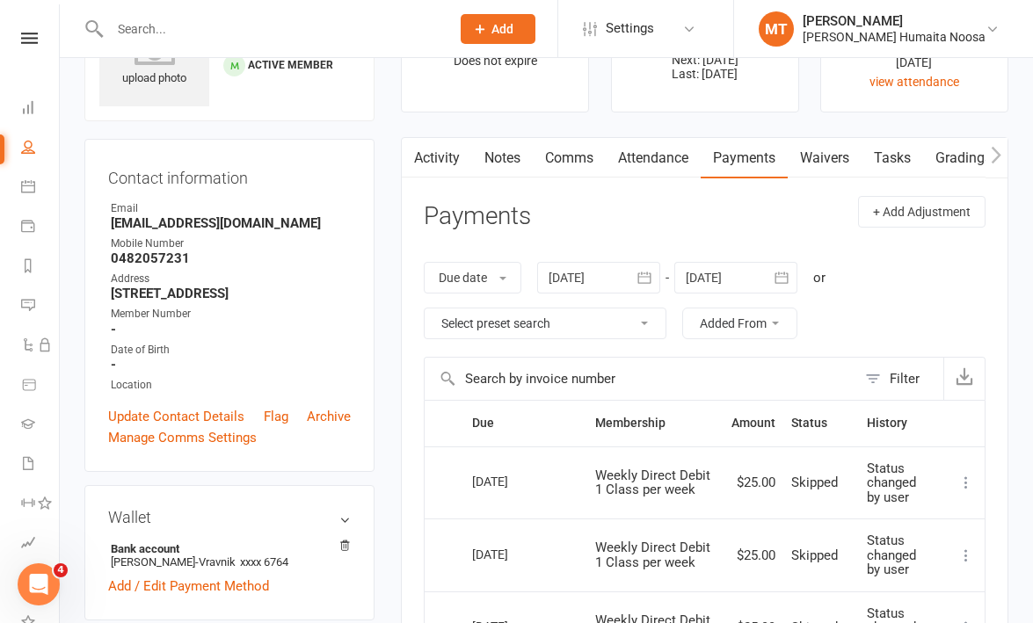
scroll to position [82, 0]
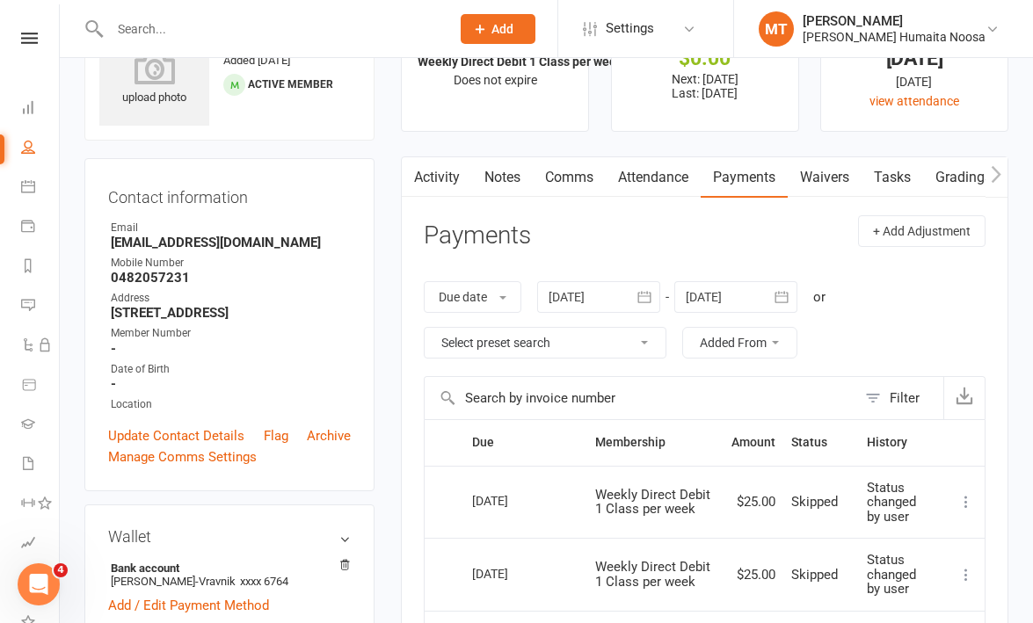
click at [192, 17] on input "text" at bounding box center [271, 29] width 333 height 25
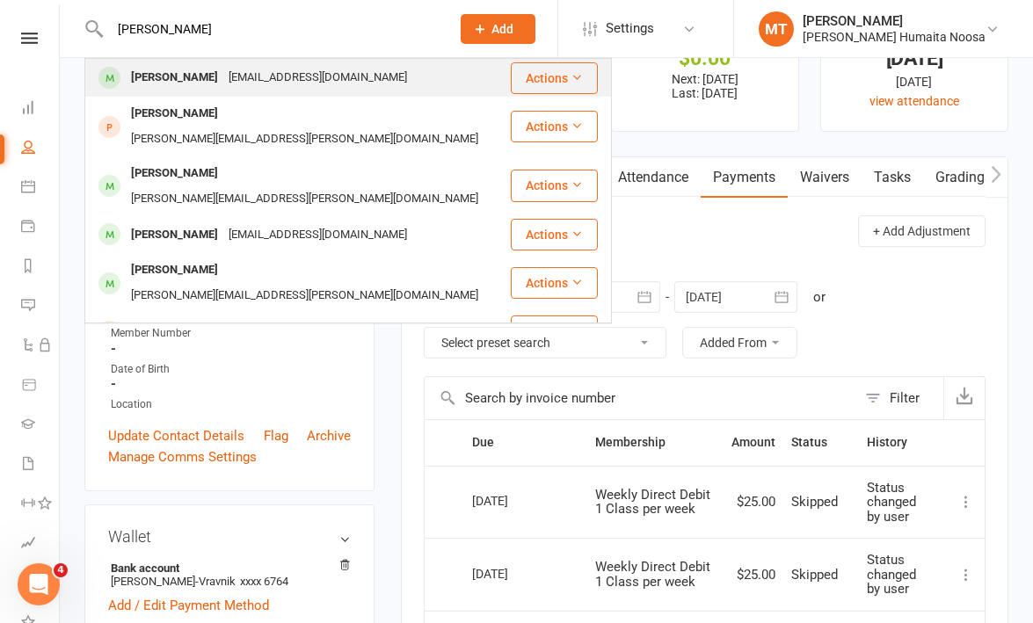
type input "[PERSON_NAME]"
click at [202, 62] on div "[PERSON_NAME] [EMAIL_ADDRESS][DOMAIN_NAME]" at bounding box center [297, 78] width 423 height 36
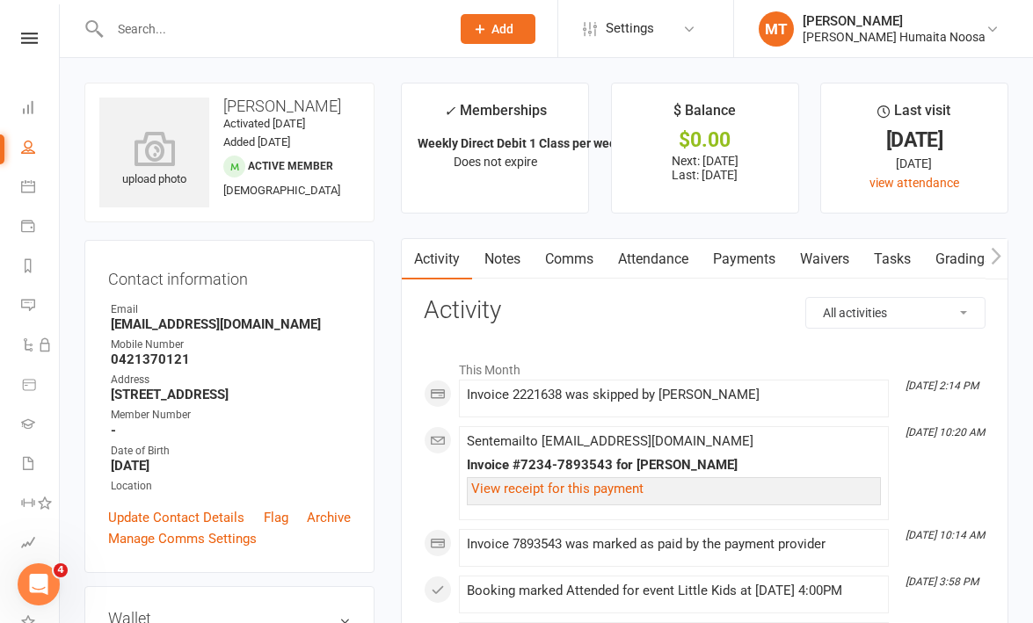
click at [625, 268] on link "Payments" at bounding box center [744, 259] width 87 height 40
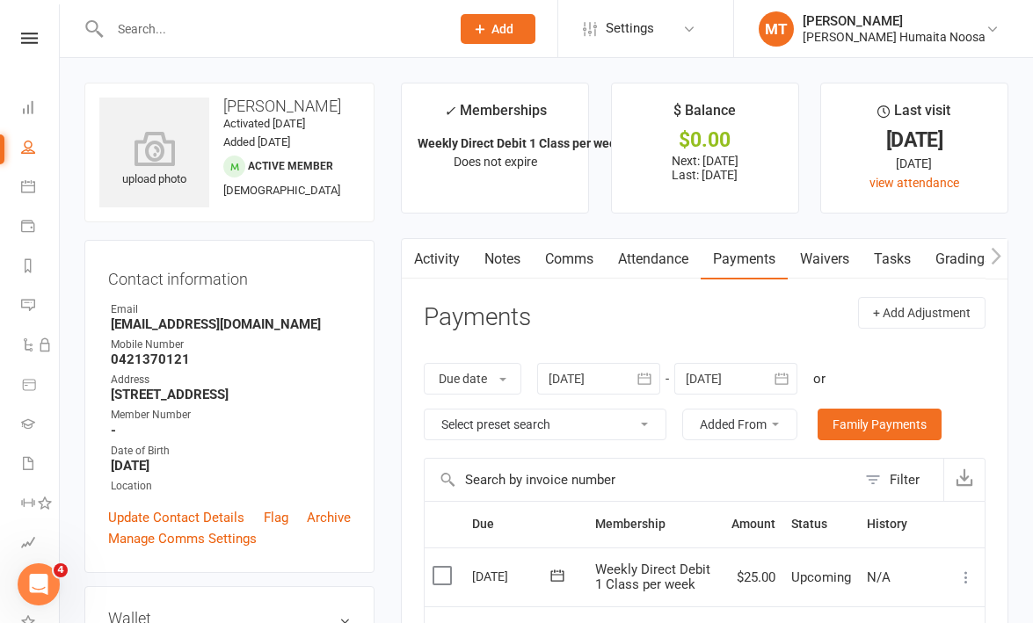
scroll to position [258, 0]
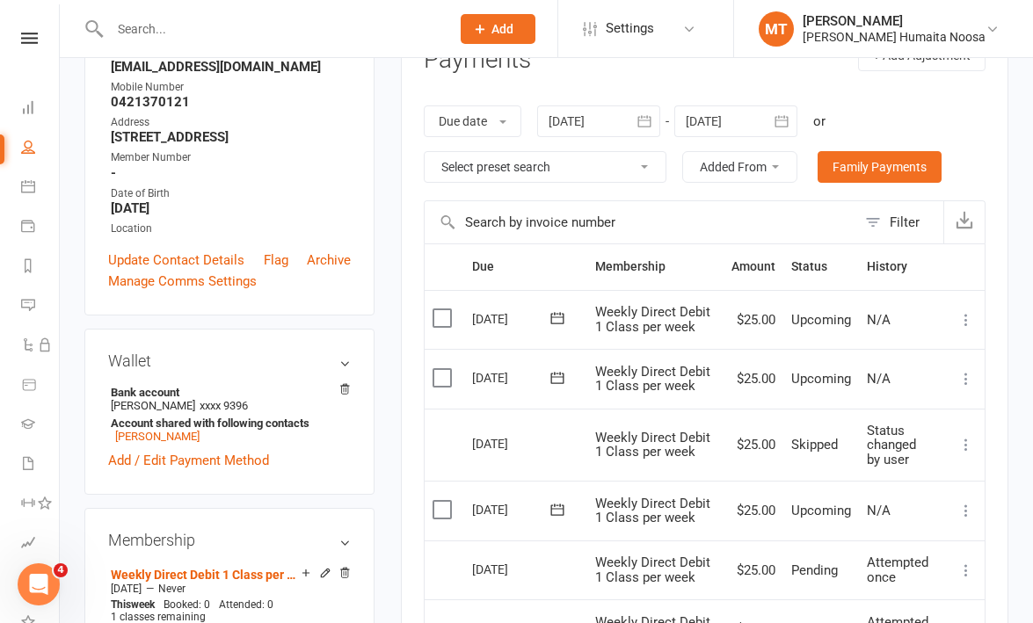
click at [457, 375] on td "Select this" at bounding box center [445, 379] width 40 height 60
click at [441, 379] on label at bounding box center [444, 378] width 24 height 18
click at [441, 369] on input "checkbox" at bounding box center [437, 369] width 11 height 0
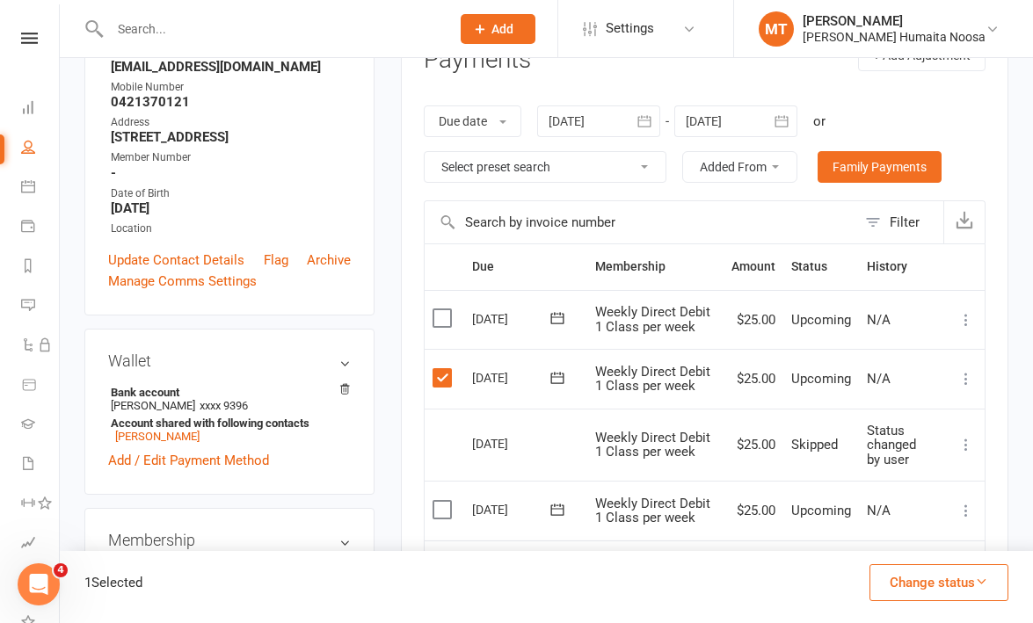
click at [625, 575] on button "Change status" at bounding box center [938, 582] width 139 height 37
click at [625, 543] on link "Skipped" at bounding box center [920, 535] width 174 height 35
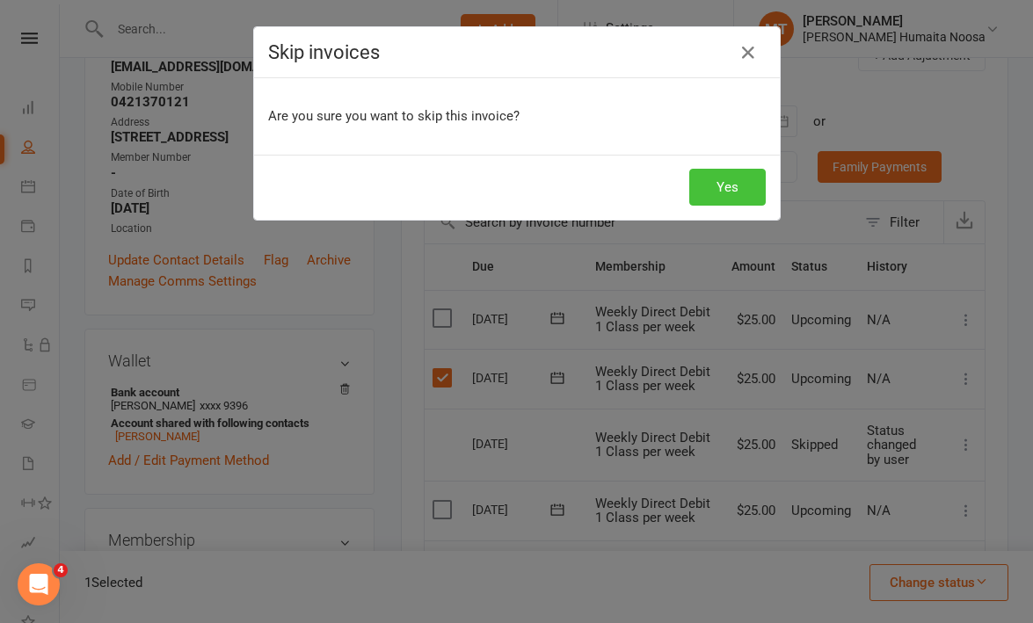
click at [625, 178] on button "Yes" at bounding box center [727, 187] width 76 height 37
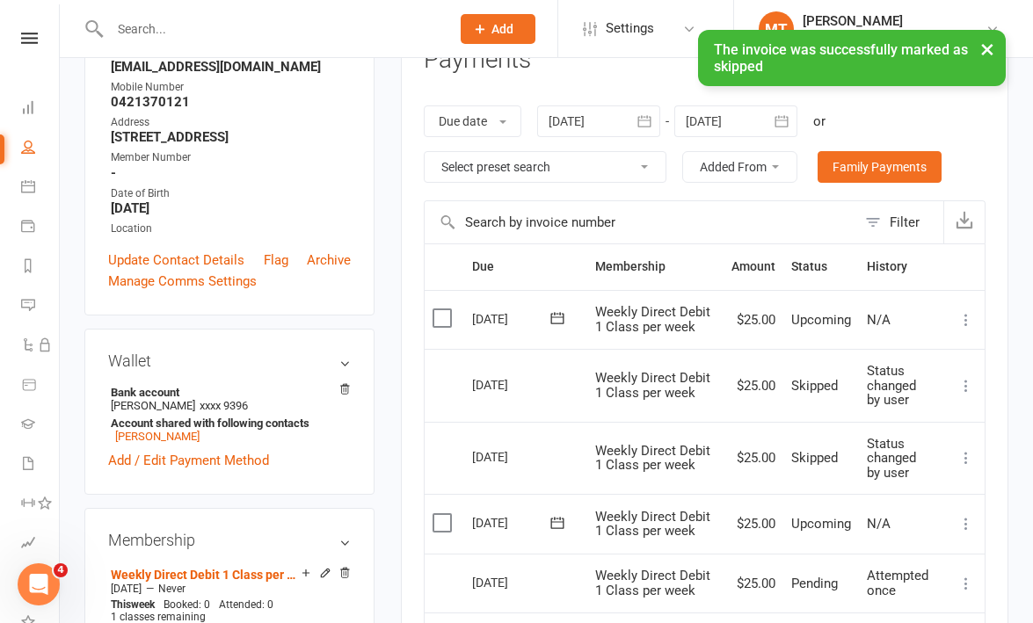
click at [189, 25] on input "text" at bounding box center [271, 29] width 333 height 25
type input "k"
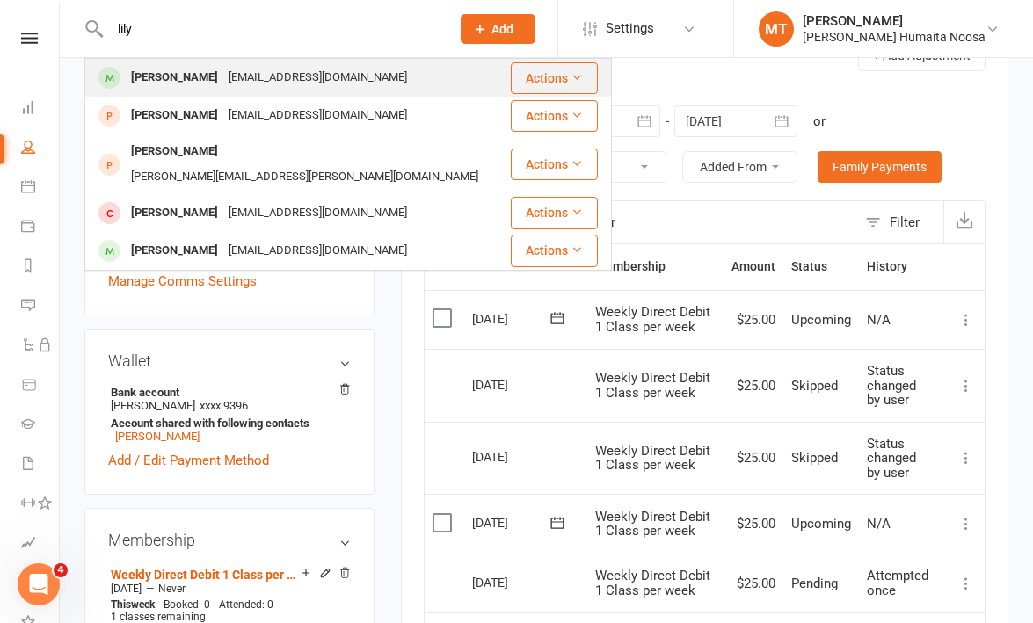
type input "lily"
click at [223, 74] on div "[EMAIL_ADDRESS][DOMAIN_NAME]" at bounding box center [317, 77] width 189 height 25
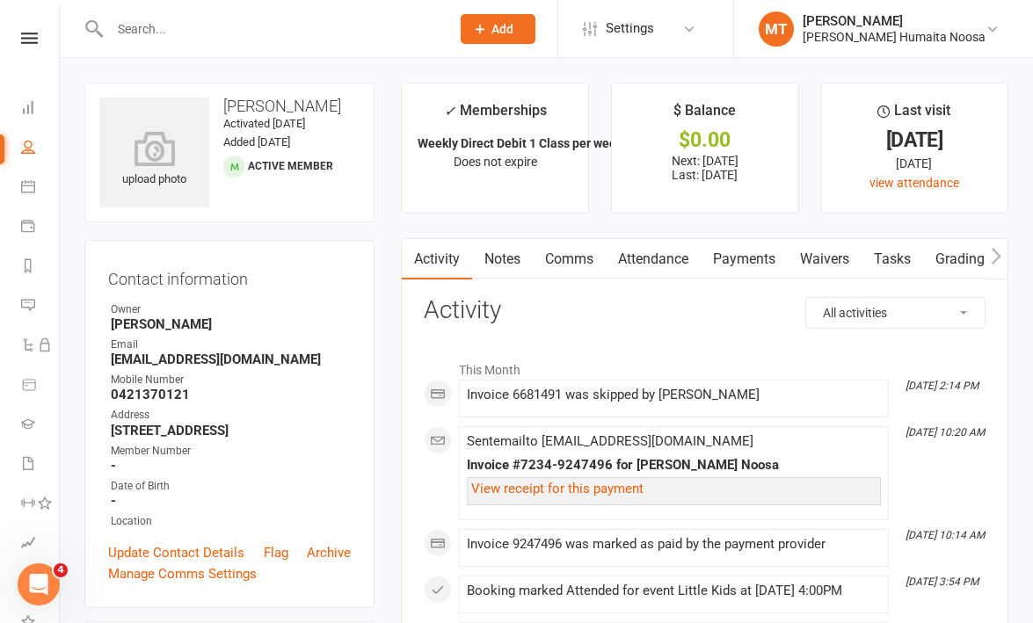
click at [625, 256] on link "Payments" at bounding box center [744, 259] width 87 height 40
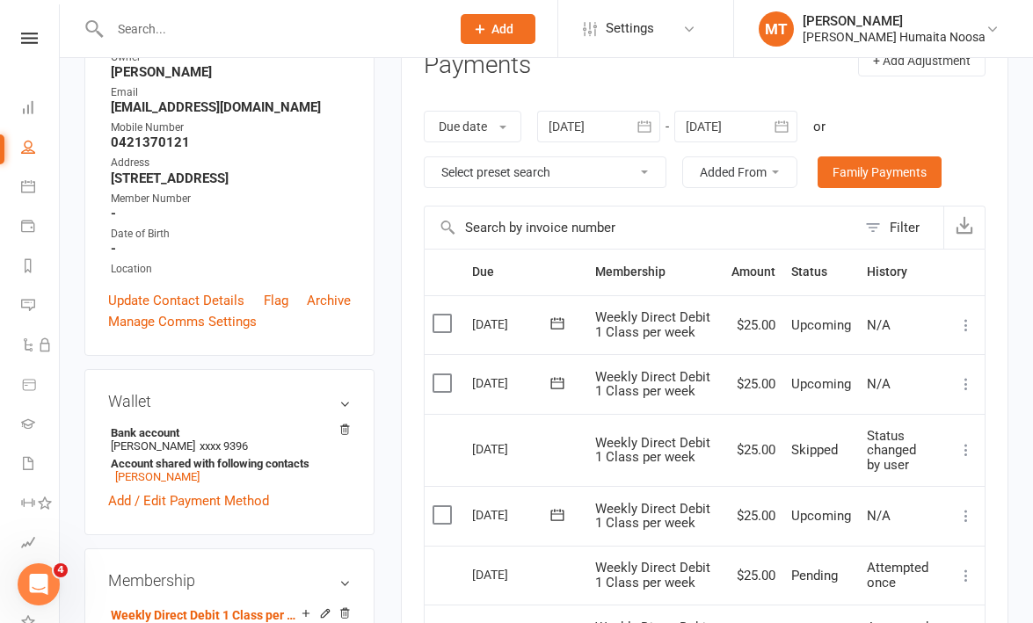
scroll to position [317, 0]
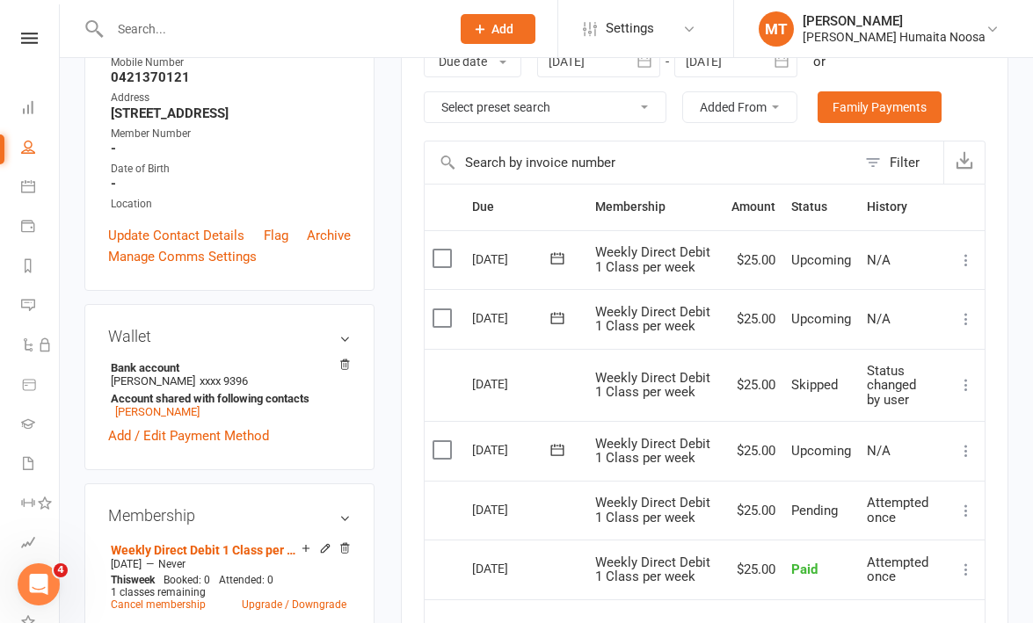
click at [448, 317] on label at bounding box center [444, 318] width 24 height 18
click at [444, 309] on input "checkbox" at bounding box center [437, 309] width 11 height 0
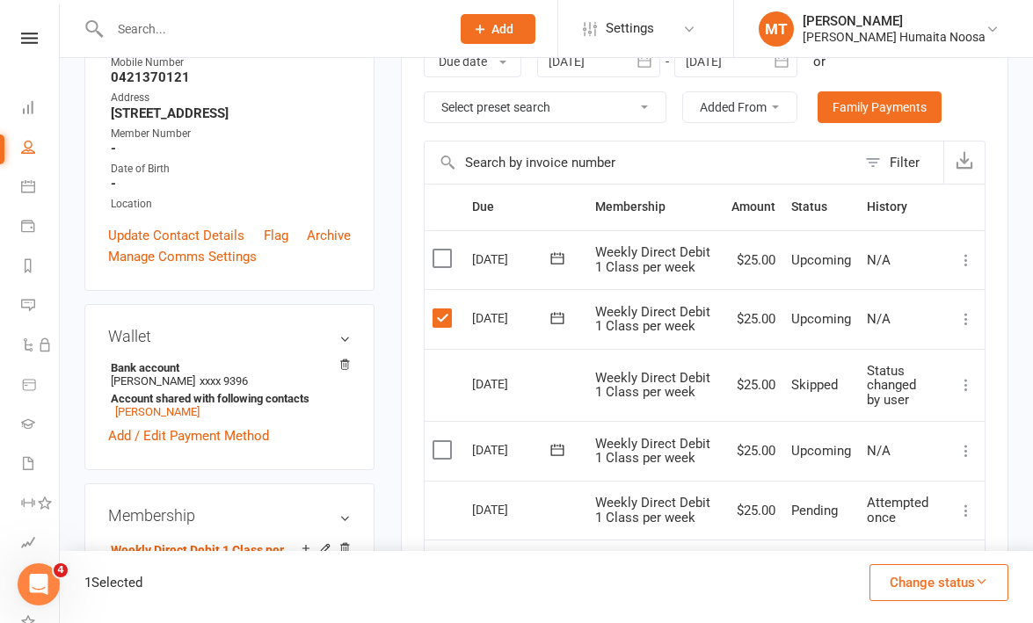
click at [625, 583] on button "Change status" at bounding box center [938, 582] width 139 height 37
click at [625, 541] on link "Skipped" at bounding box center [920, 535] width 174 height 35
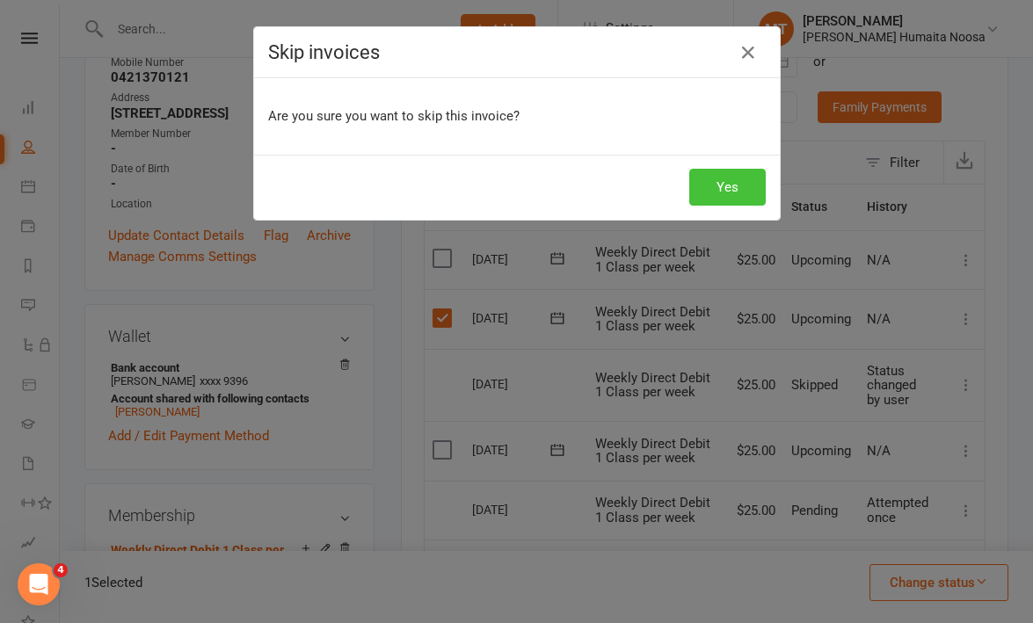
click at [625, 183] on button "Yes" at bounding box center [727, 187] width 76 height 37
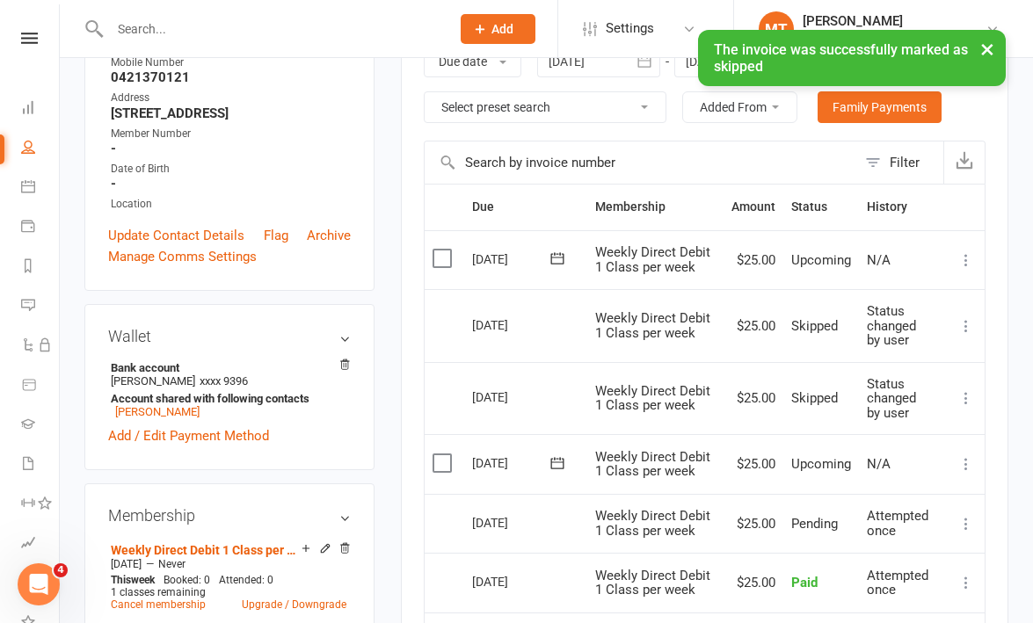
click at [134, 30] on div "× The invoice was successfully marked as skipped" at bounding box center [505, 30] width 1010 height 0
click at [160, 25] on input "text" at bounding box center [271, 29] width 333 height 25
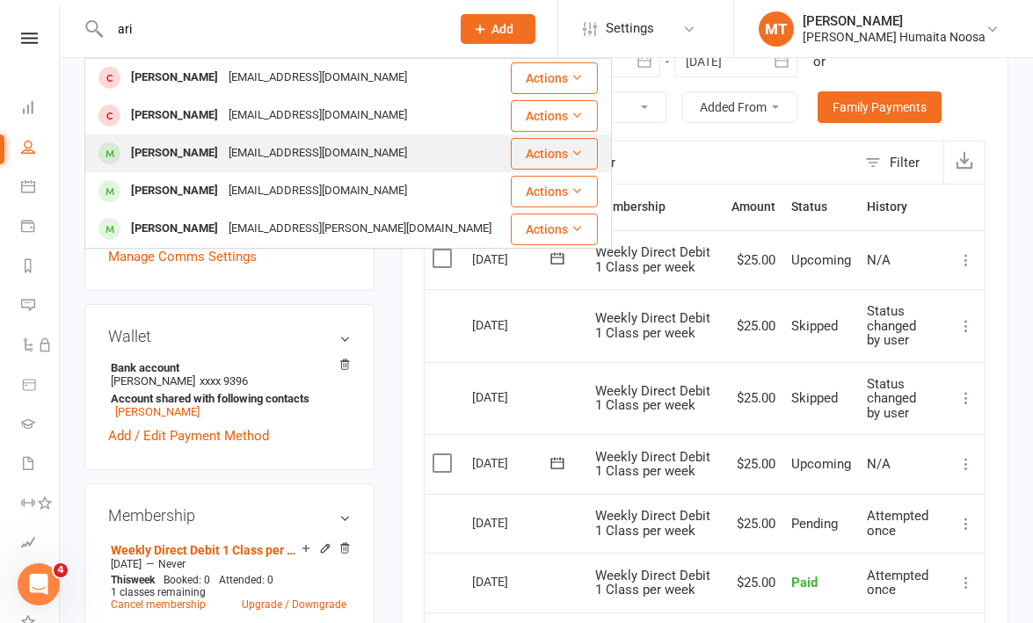
type input "ari"
click at [172, 152] on div "[PERSON_NAME]" at bounding box center [175, 153] width 98 height 25
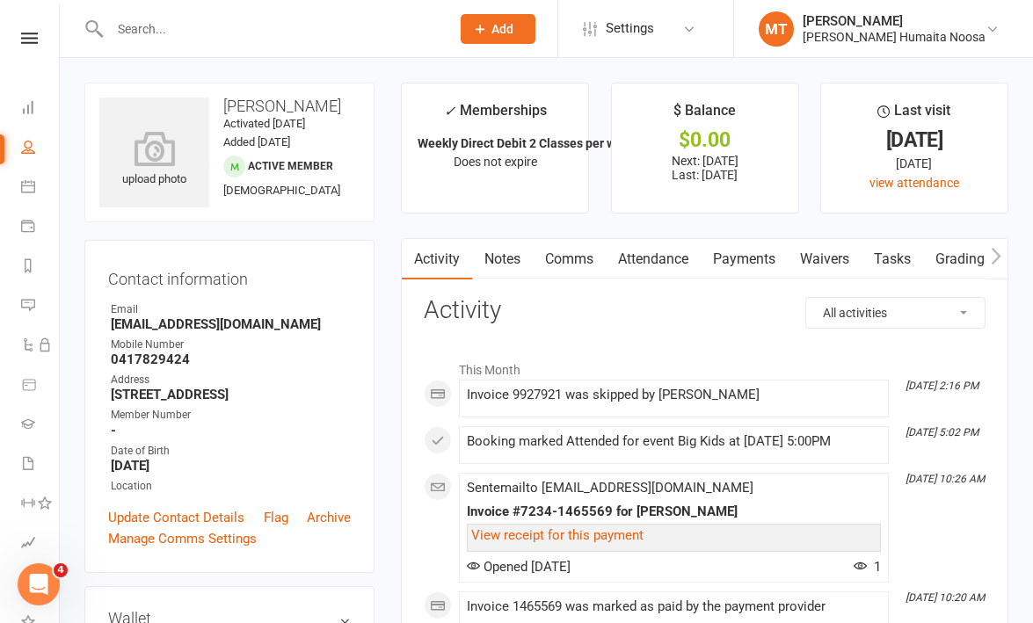
click at [625, 260] on link "Payments" at bounding box center [744, 259] width 87 height 40
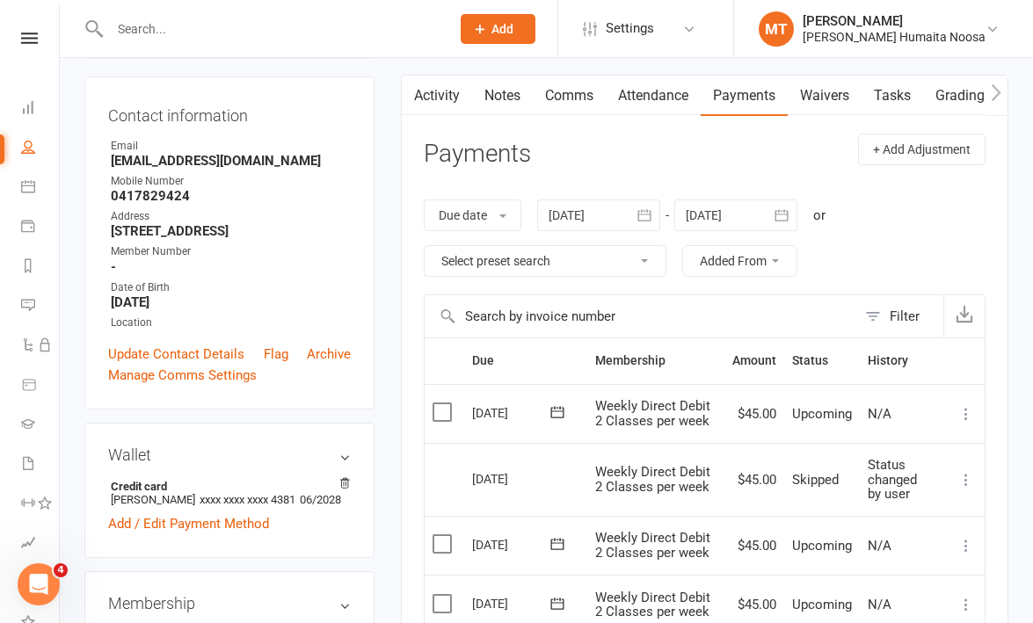
scroll to position [163, 0]
click at [625, 415] on icon at bounding box center [966, 415] width 18 height 18
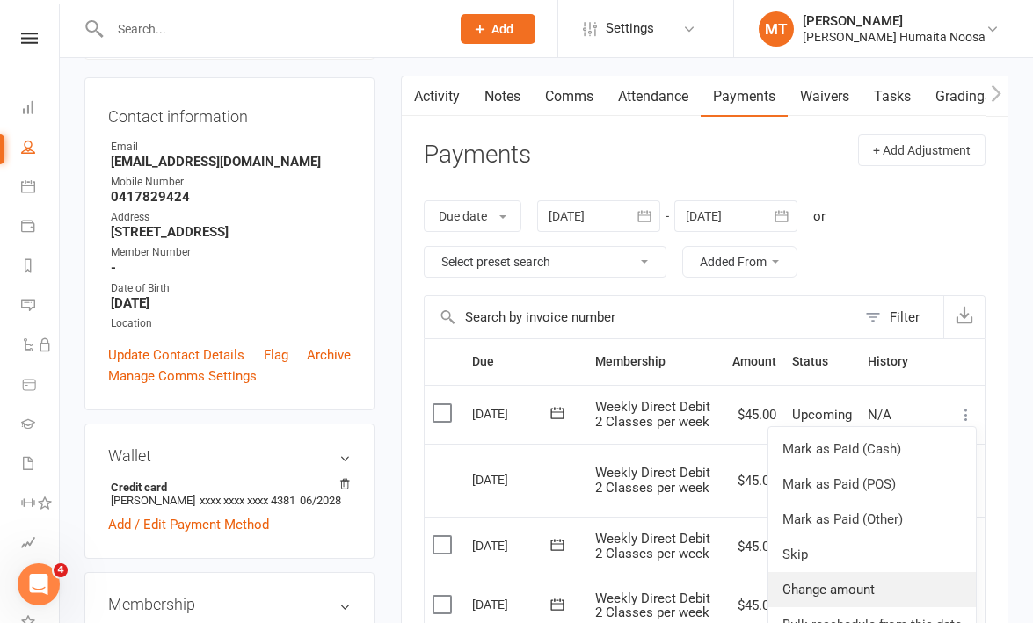
click at [625, 586] on link "Change amount" at bounding box center [871, 589] width 207 height 35
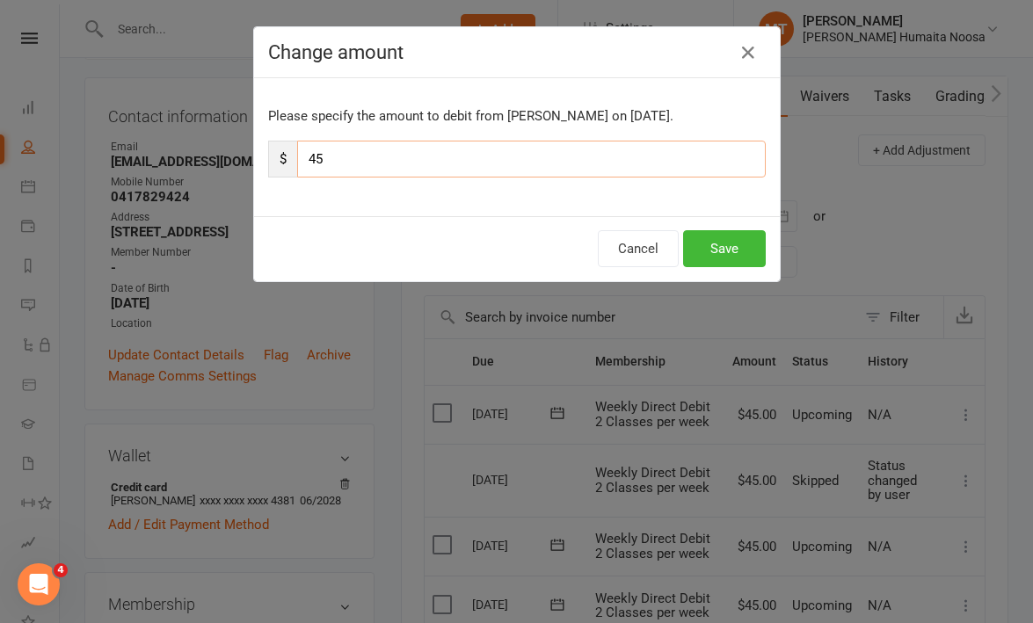
click at [351, 163] on input "45" at bounding box center [531, 159] width 468 height 37
type input "4"
type input "25"
click at [625, 243] on button "Save" at bounding box center [724, 248] width 83 height 37
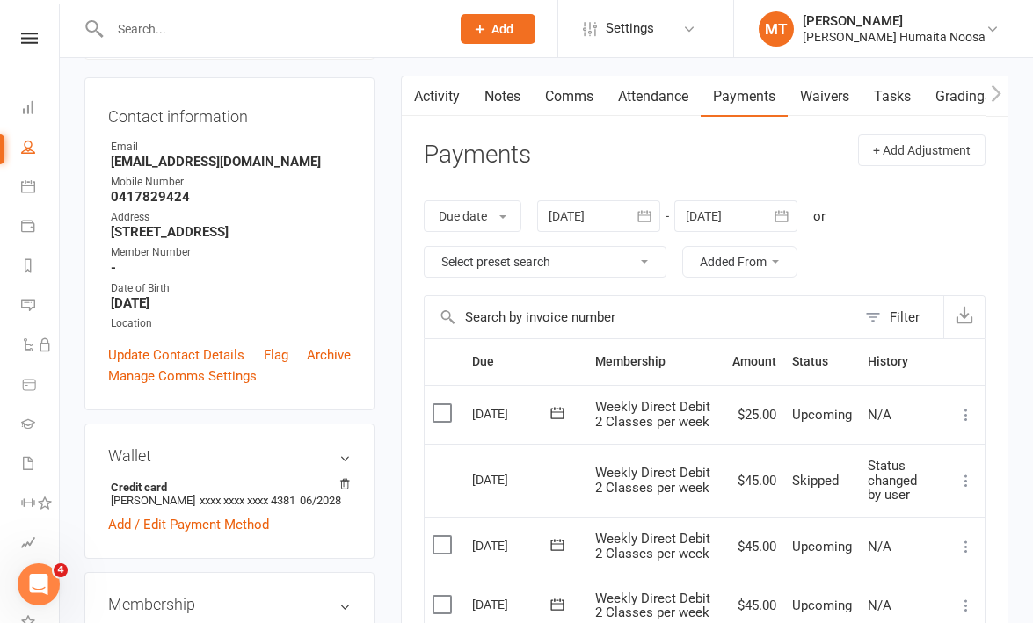
click at [228, 20] on input "text" at bounding box center [271, 29] width 333 height 25
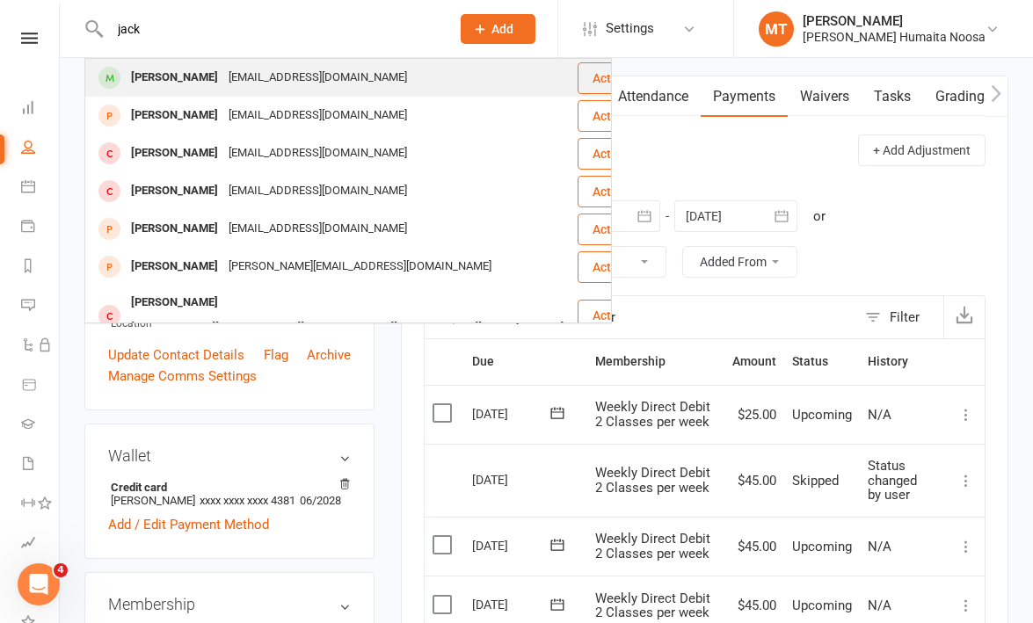
type input "jack"
click at [257, 86] on div "[EMAIL_ADDRESS][DOMAIN_NAME]" at bounding box center [317, 77] width 189 height 25
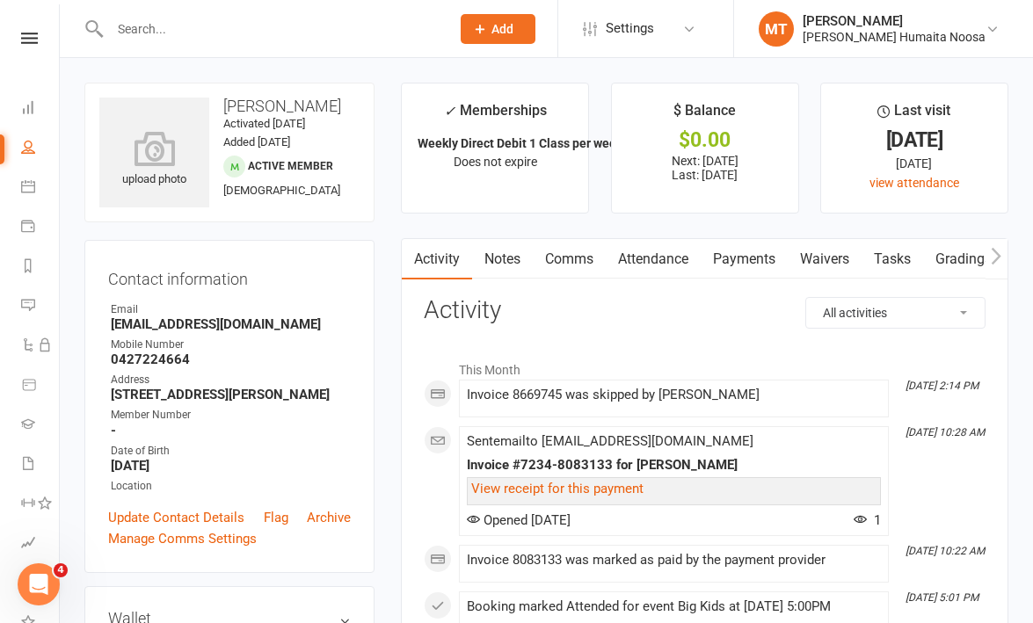
click at [625, 253] on link "Payments" at bounding box center [744, 259] width 87 height 40
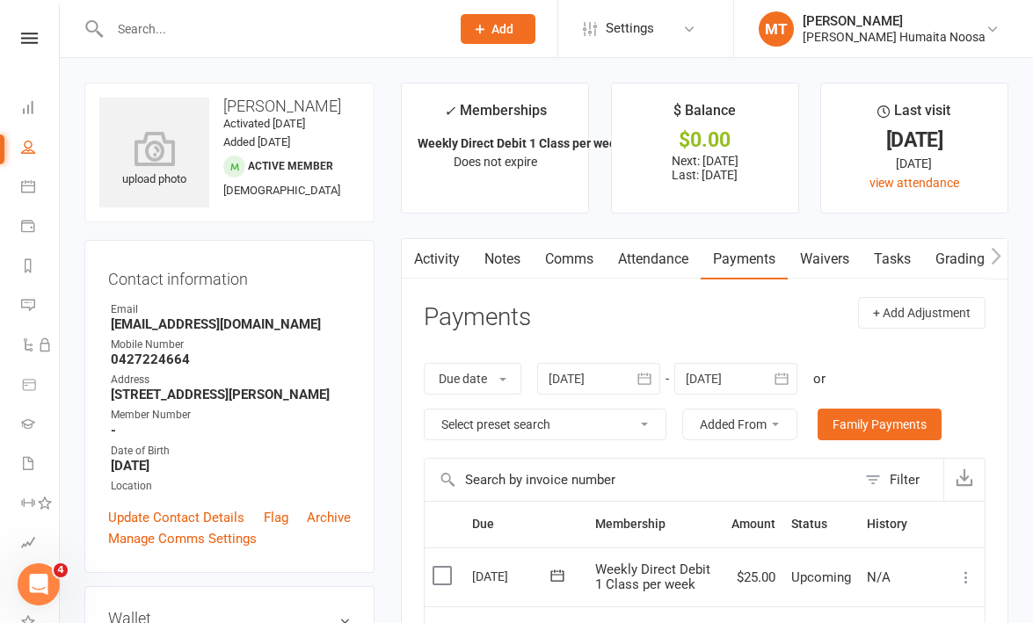
scroll to position [208, 0]
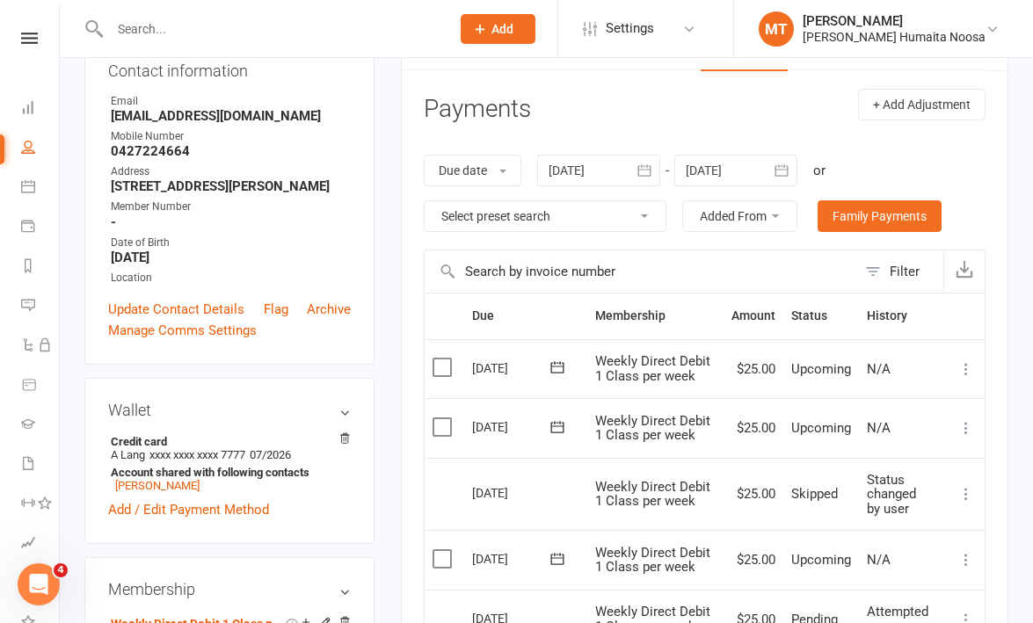
click at [442, 426] on label at bounding box center [444, 427] width 24 height 18
click at [442, 418] on input "checkbox" at bounding box center [437, 418] width 11 height 0
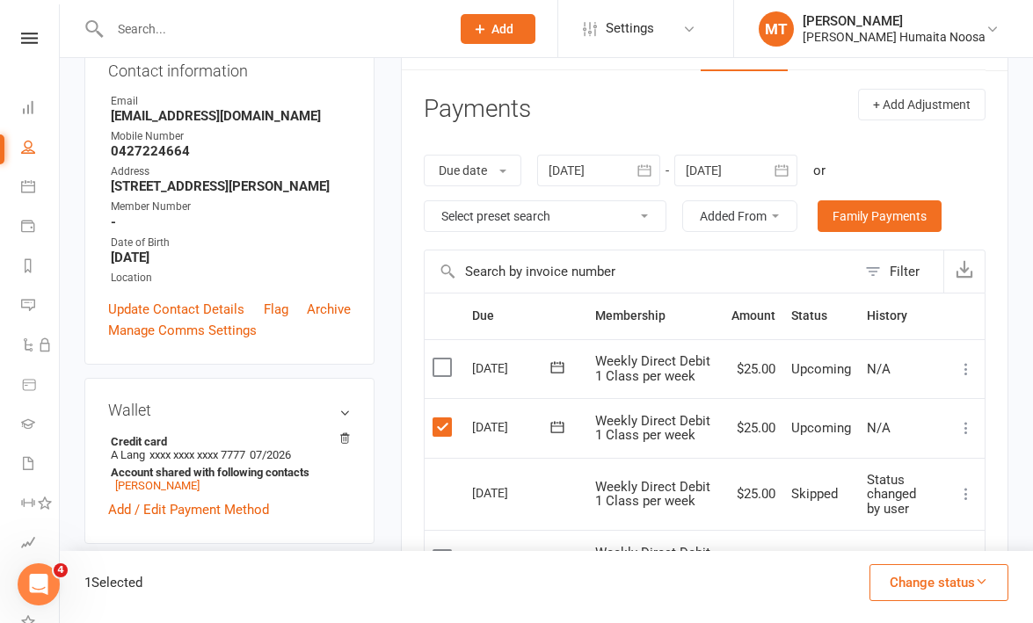
click at [625, 592] on button "Change status" at bounding box center [938, 582] width 139 height 37
click at [625, 538] on link "Skipped" at bounding box center [920, 535] width 174 height 35
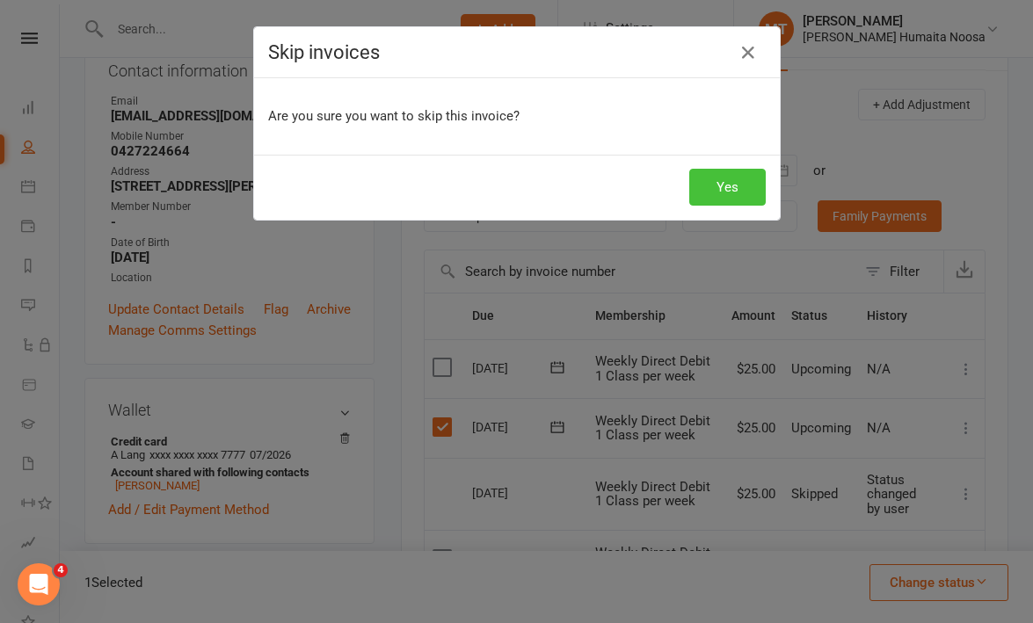
click at [625, 195] on button "Yes" at bounding box center [727, 187] width 76 height 37
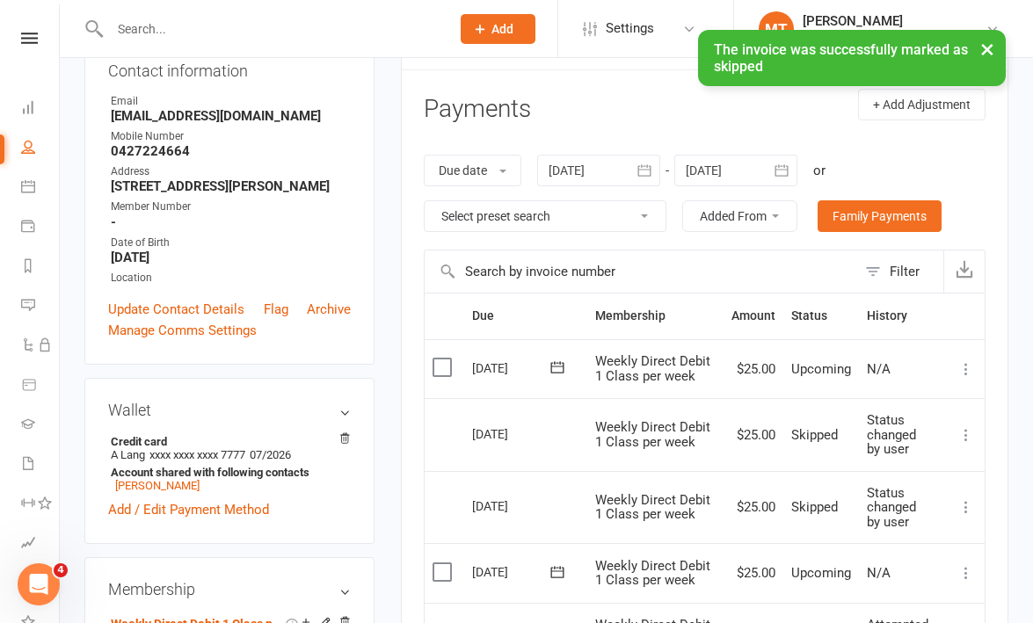
click at [184, 20] on input "text" at bounding box center [271, 29] width 333 height 25
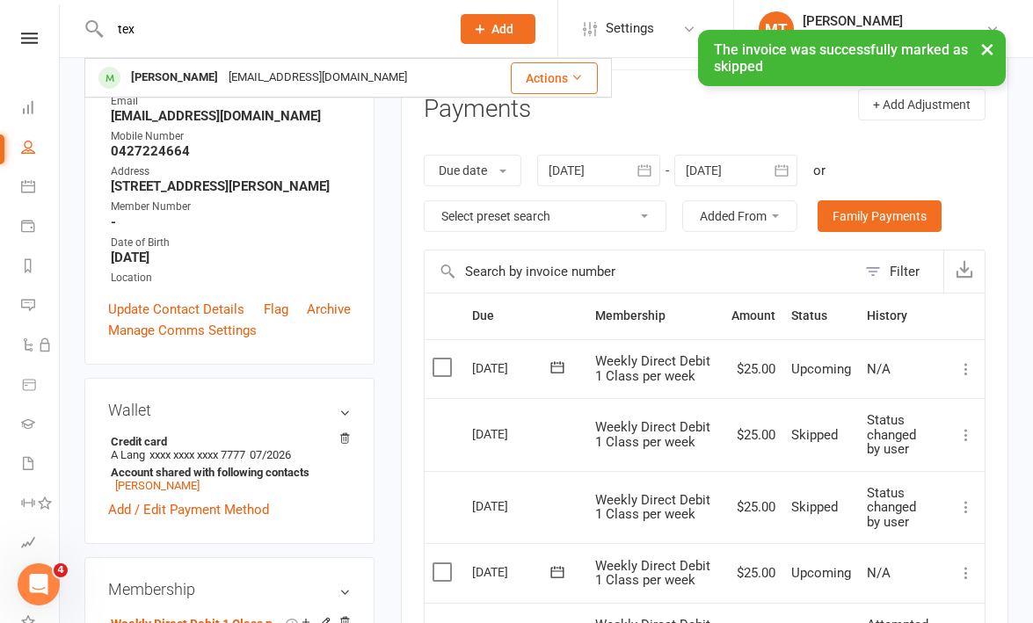
type input "tex"
click at [199, 30] on div "× The invoice was successfully marked as skipped" at bounding box center [505, 30] width 1010 height 0
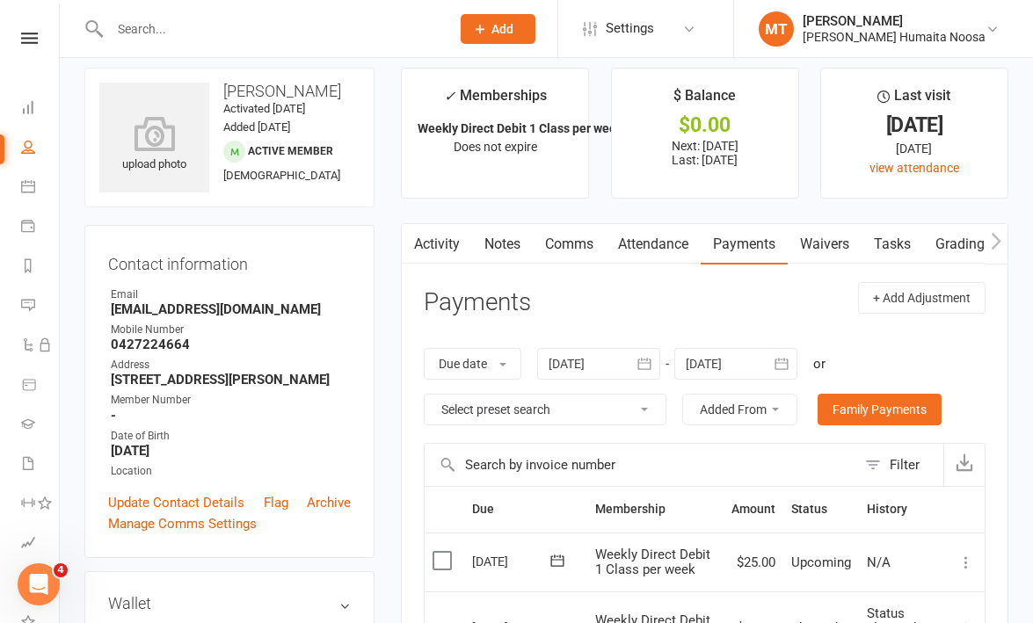
scroll to position [0, 0]
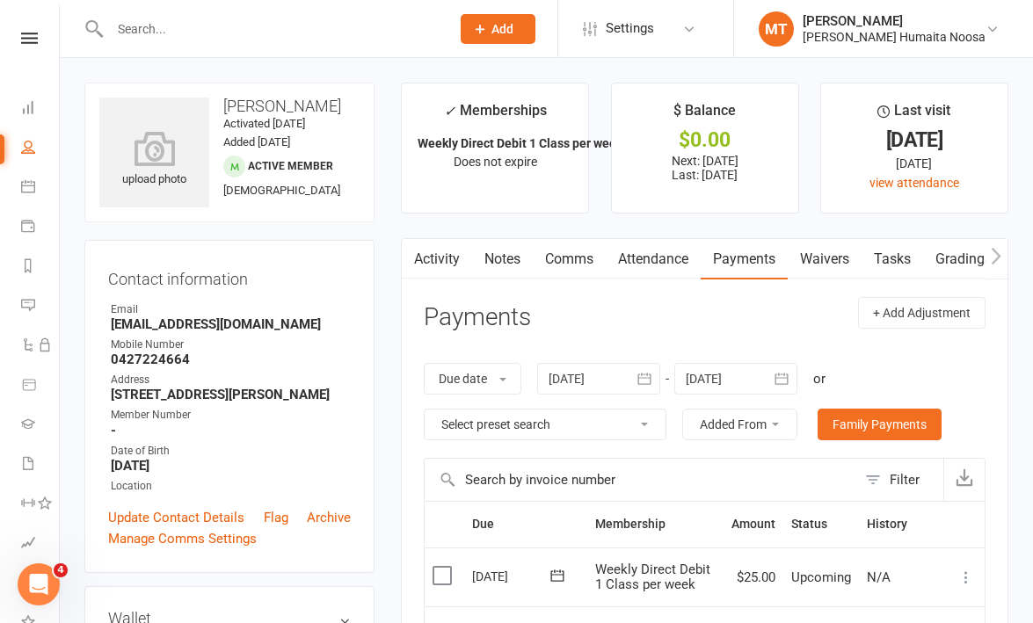
click at [237, 26] on input "text" at bounding box center [271, 29] width 333 height 25
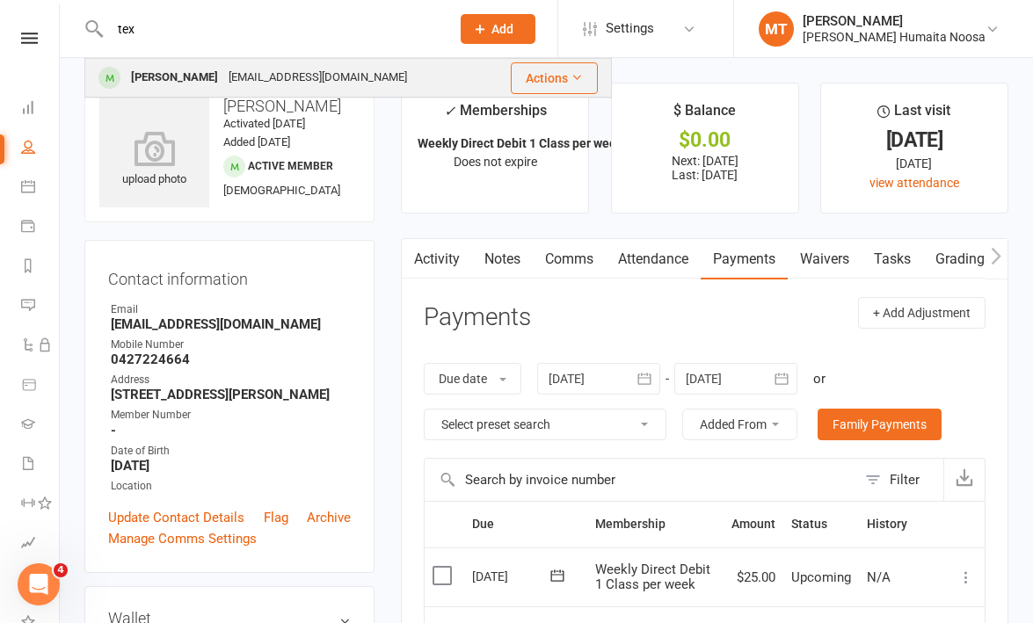
type input "tex"
click at [241, 77] on div "[EMAIL_ADDRESS][DOMAIN_NAME]" at bounding box center [317, 77] width 189 height 25
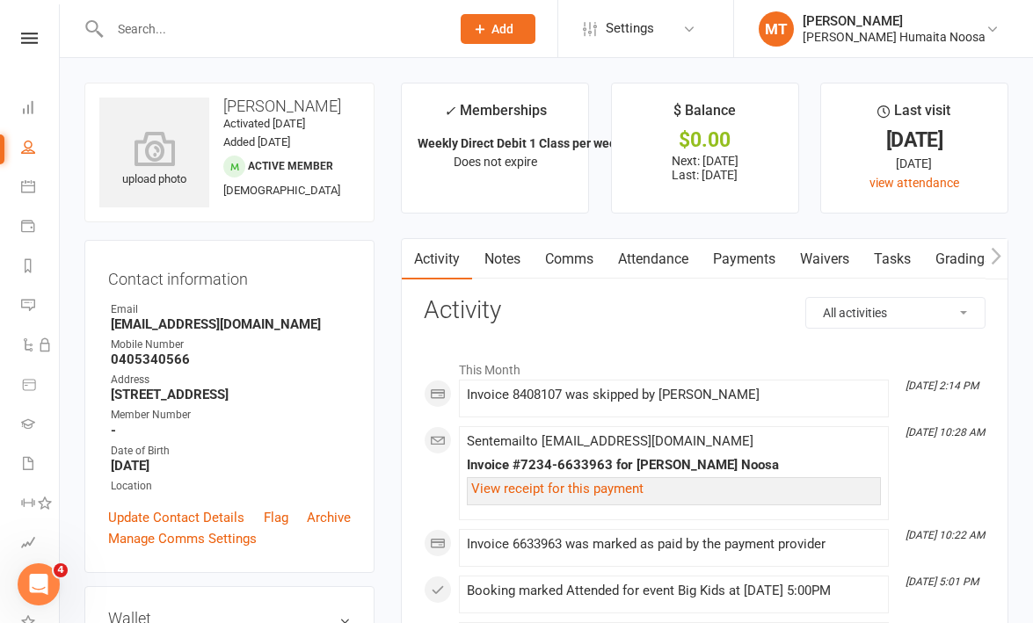
click at [625, 255] on link "Payments" at bounding box center [744, 259] width 87 height 40
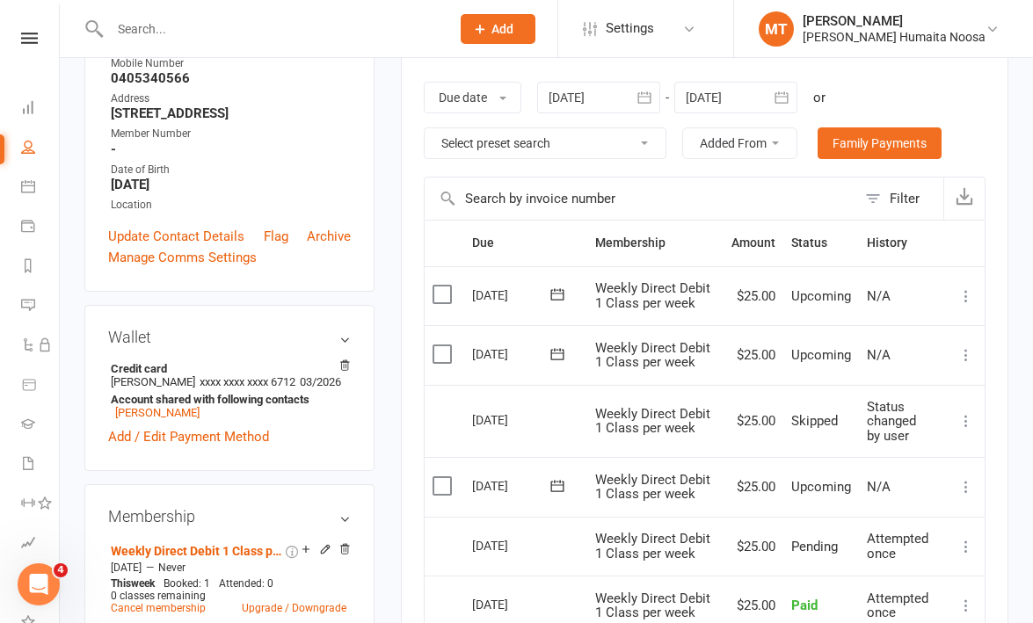
scroll to position [291, 0]
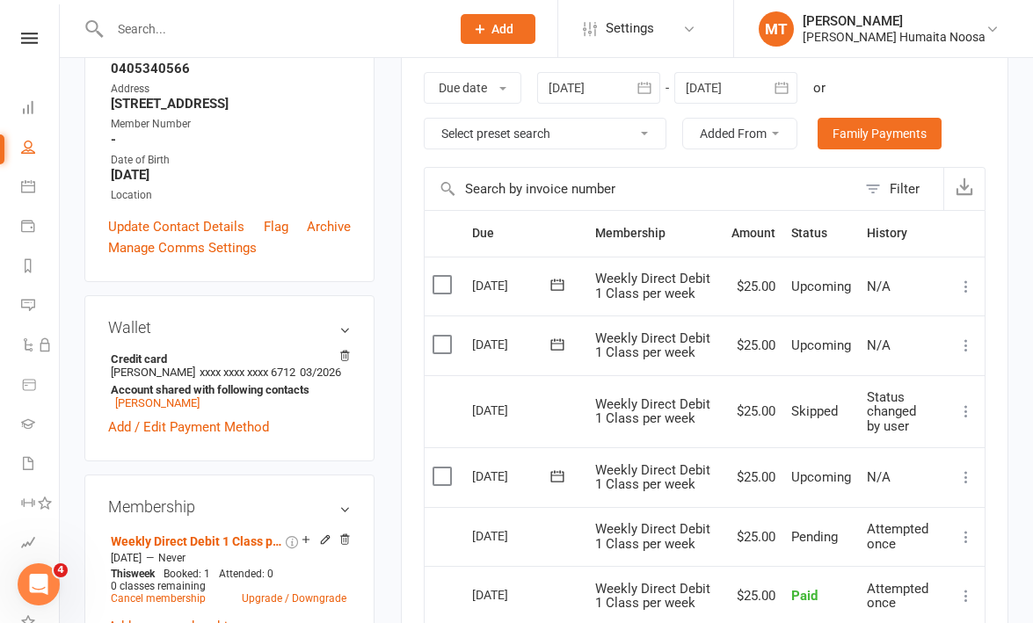
click at [444, 343] on label at bounding box center [444, 345] width 24 height 18
click at [444, 336] on input "checkbox" at bounding box center [437, 336] width 11 height 0
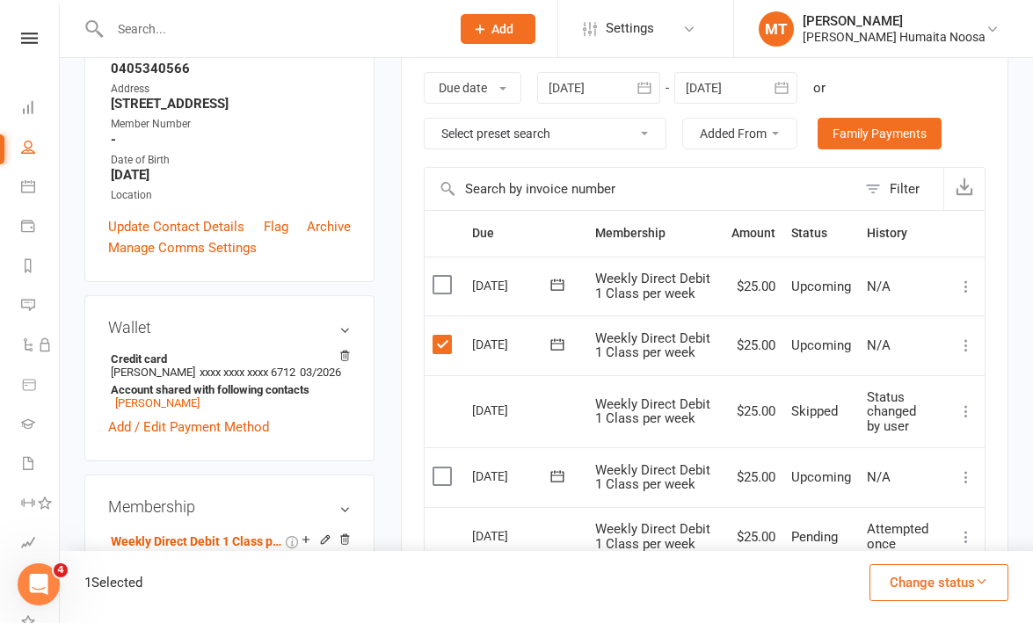
click at [625, 574] on button "Change status" at bounding box center [938, 582] width 139 height 37
click at [625, 541] on link "Skipped" at bounding box center [920, 535] width 174 height 35
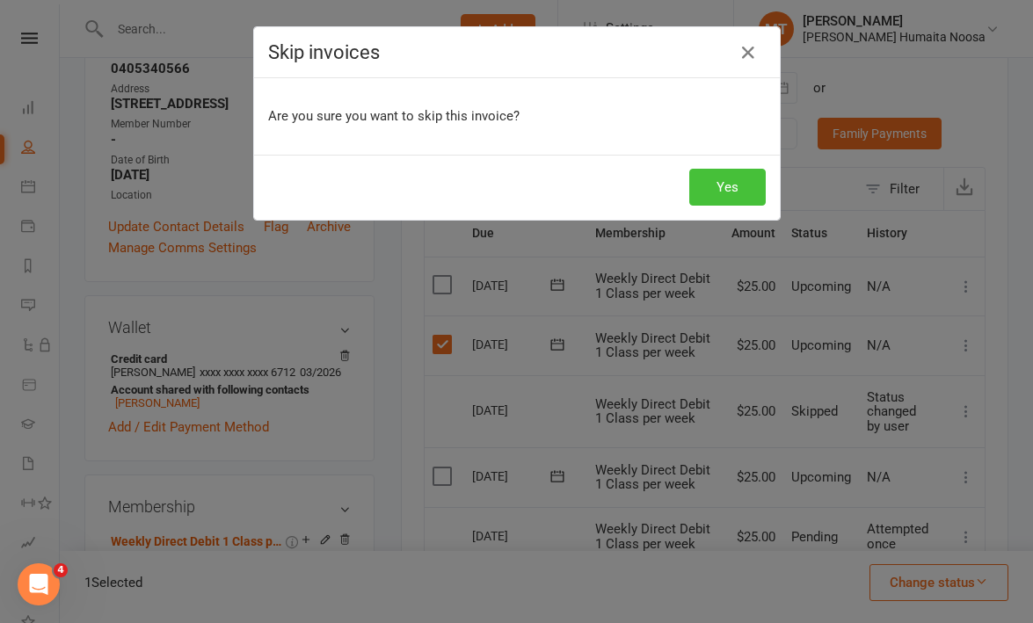
click at [625, 187] on button "Yes" at bounding box center [727, 187] width 76 height 37
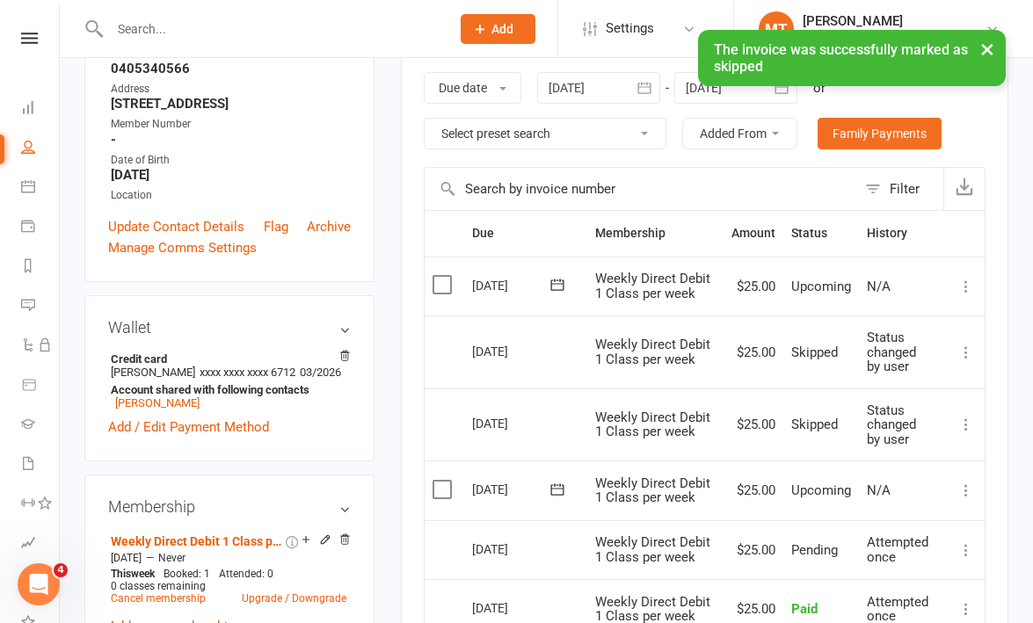
click at [240, 24] on input "text" at bounding box center [271, 29] width 333 height 25
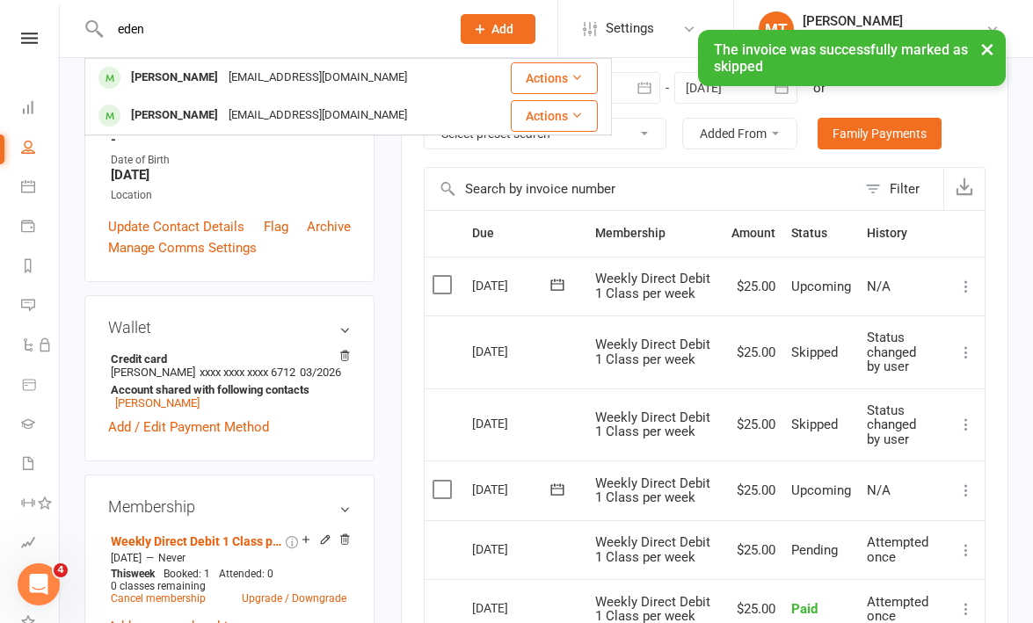
type input "eden"
click at [244, 30] on div "× The invoice was successfully marked as skipped" at bounding box center [505, 30] width 1010 height 0
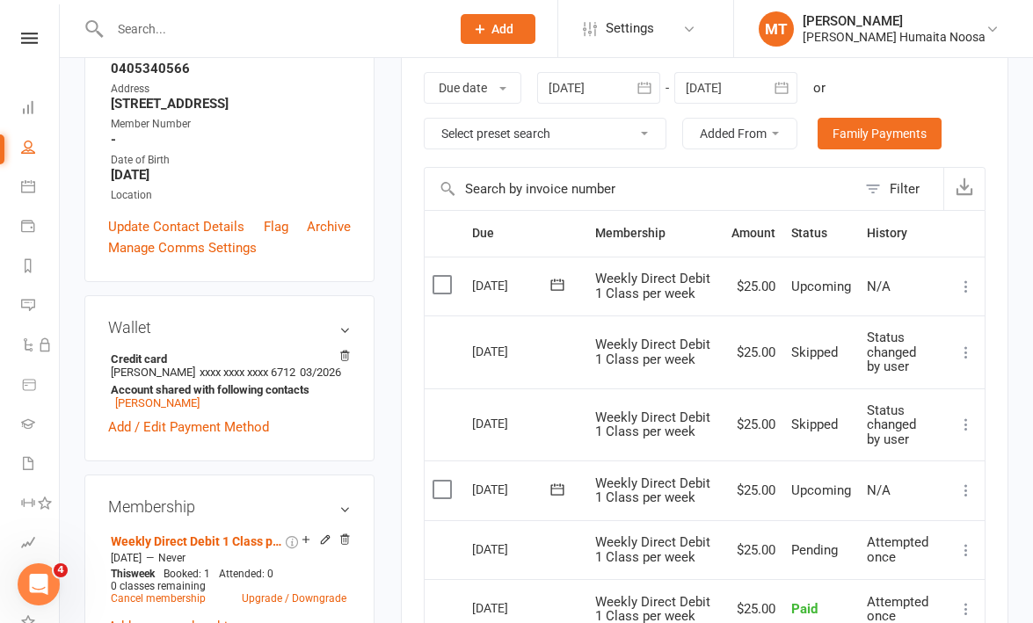
scroll to position [0, 0]
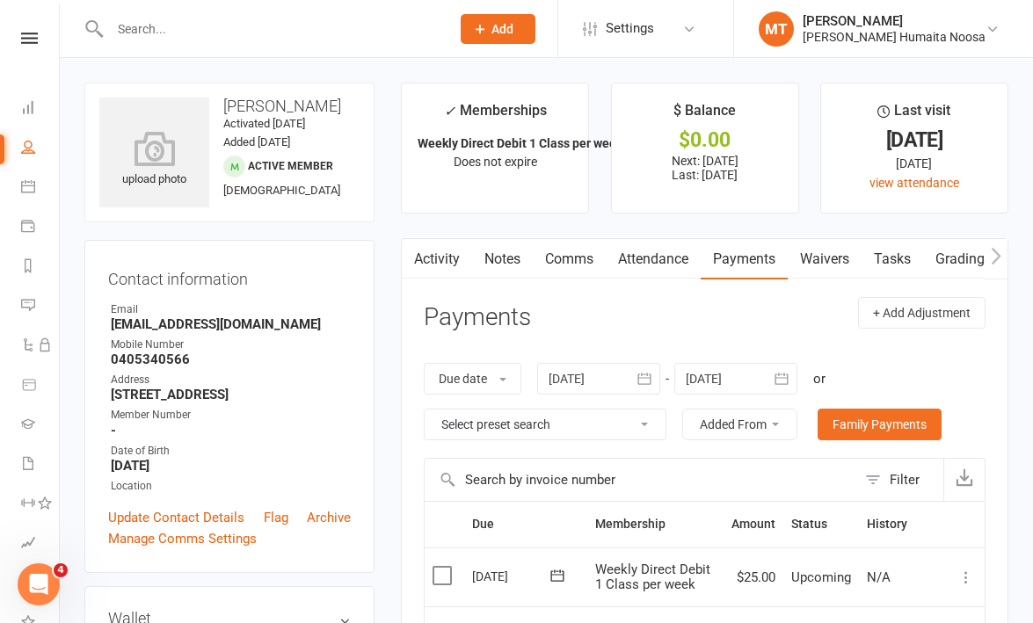
click at [196, 25] on input "text" at bounding box center [271, 29] width 333 height 25
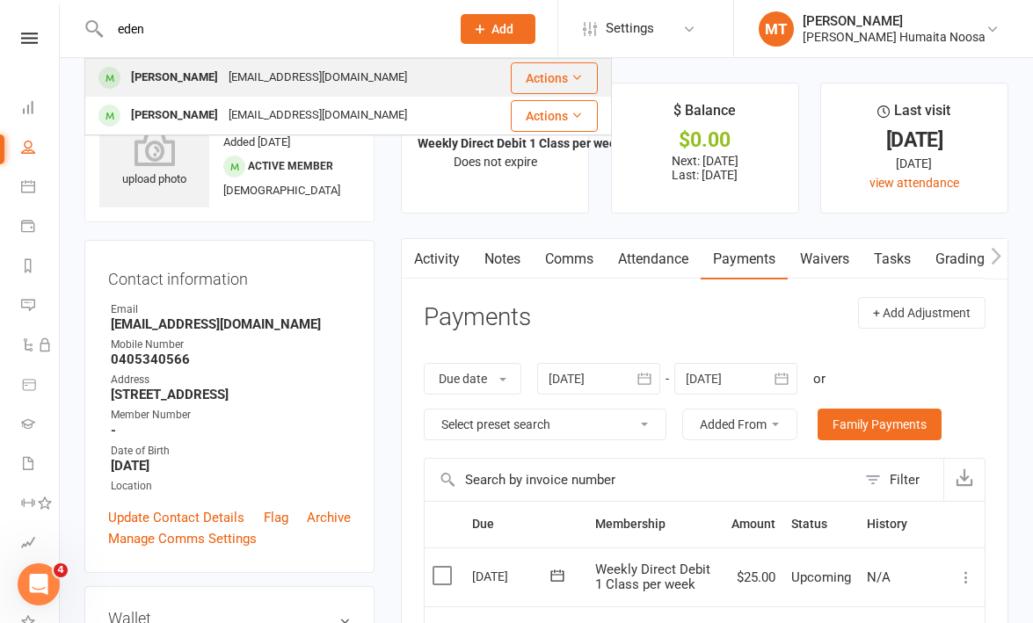
type input "eden"
click at [223, 66] on div "[EMAIL_ADDRESS][DOMAIN_NAME]" at bounding box center [317, 77] width 189 height 25
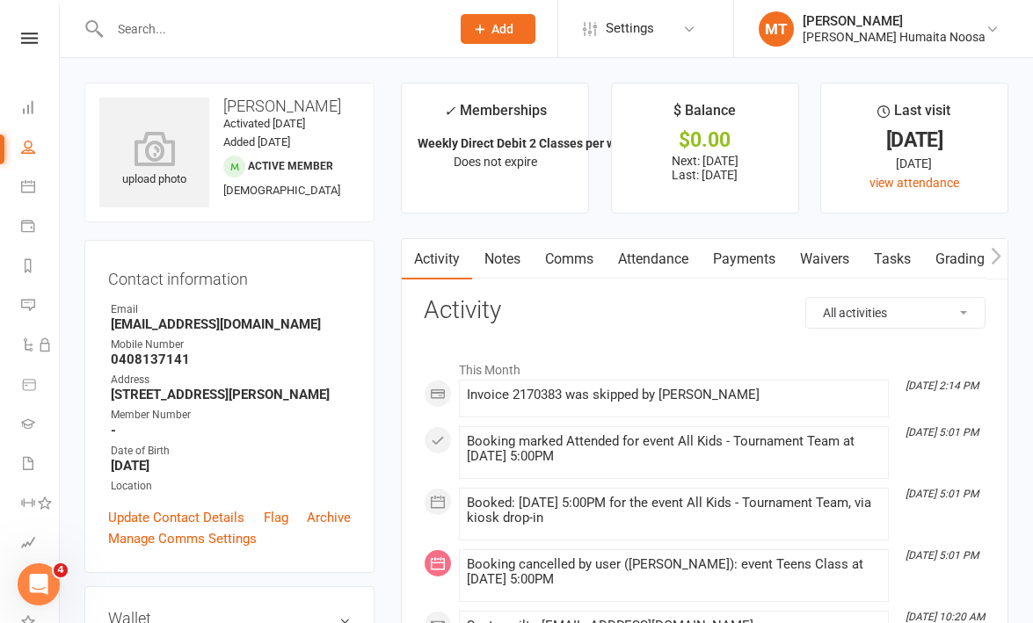
click at [625, 266] on link "Payments" at bounding box center [744, 259] width 87 height 40
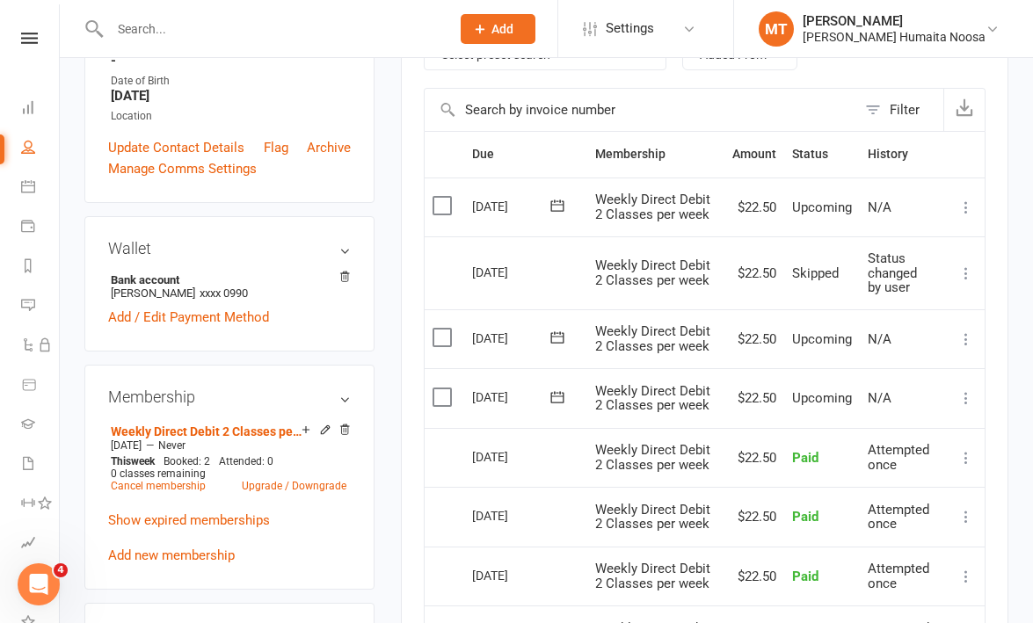
scroll to position [333, 0]
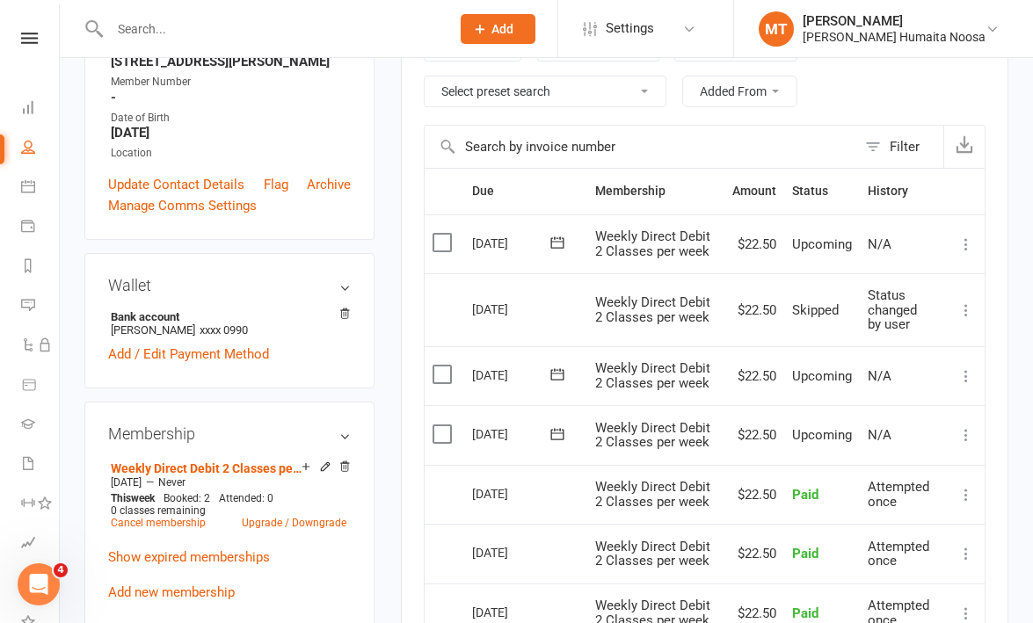
click at [625, 245] on icon at bounding box center [966, 245] width 18 height 18
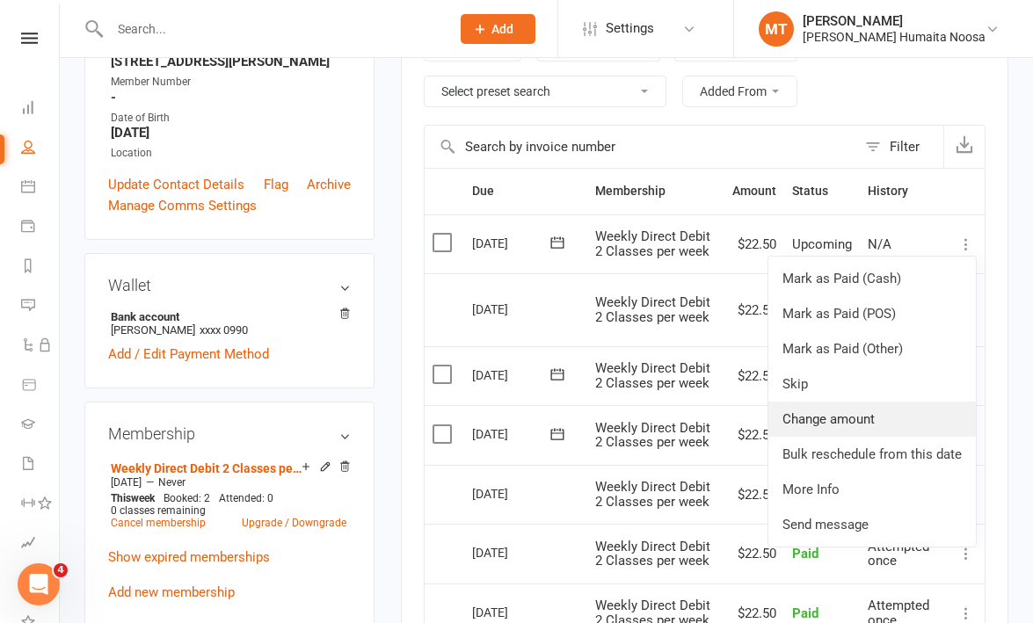
click at [625, 424] on link "Change amount" at bounding box center [871, 419] width 207 height 35
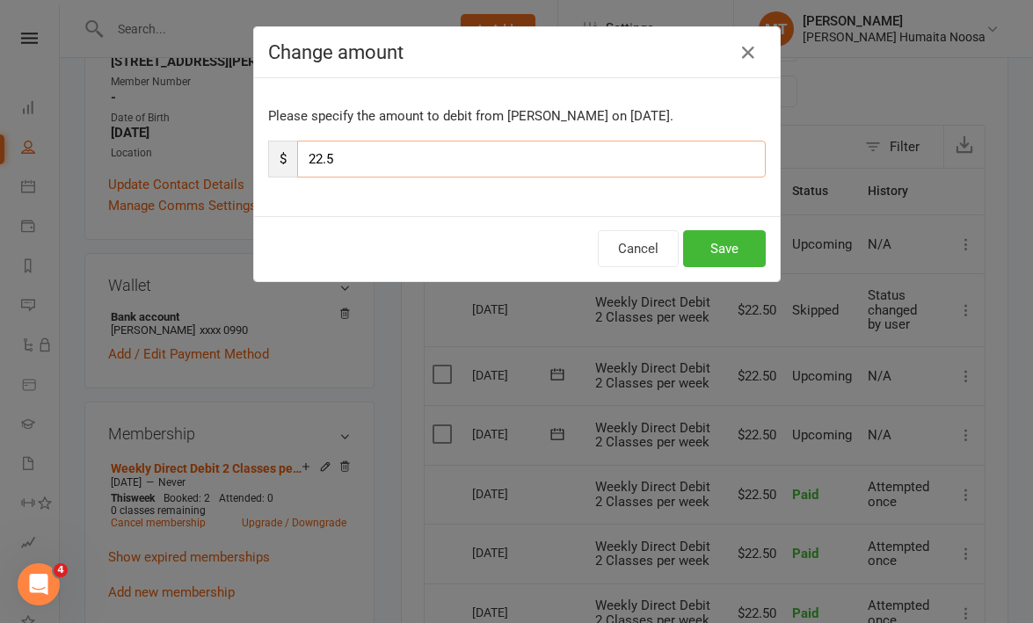
drag, startPoint x: 345, startPoint y: 161, endPoint x: 291, endPoint y: 163, distance: 53.7
click at [291, 163] on div "$ 22.5" at bounding box center [516, 159] width 497 height 37
type input "12.50"
click at [625, 240] on button "Save" at bounding box center [724, 248] width 83 height 37
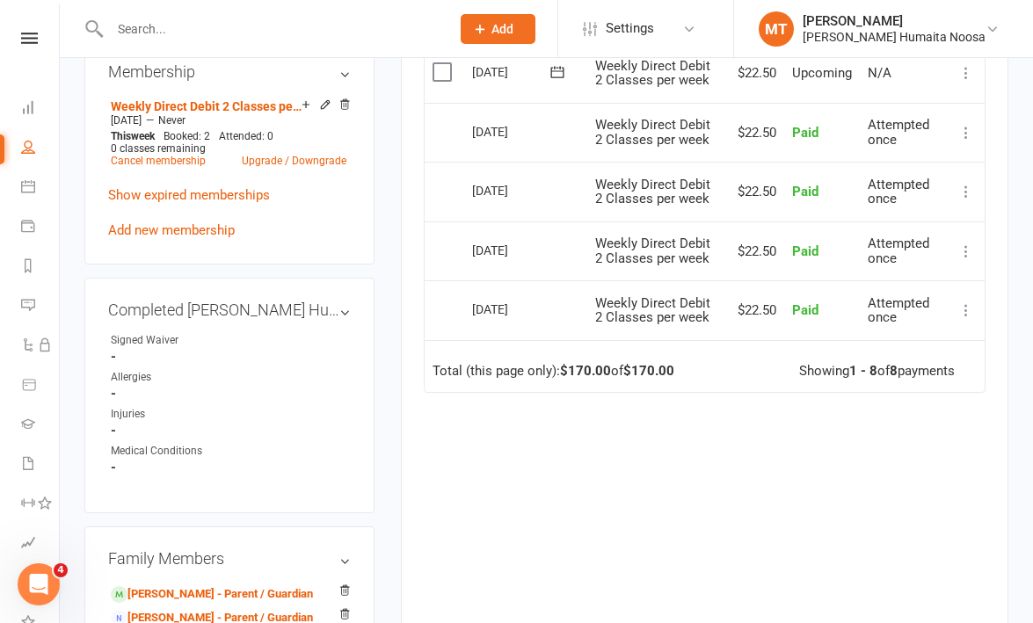
scroll to position [827, 0]
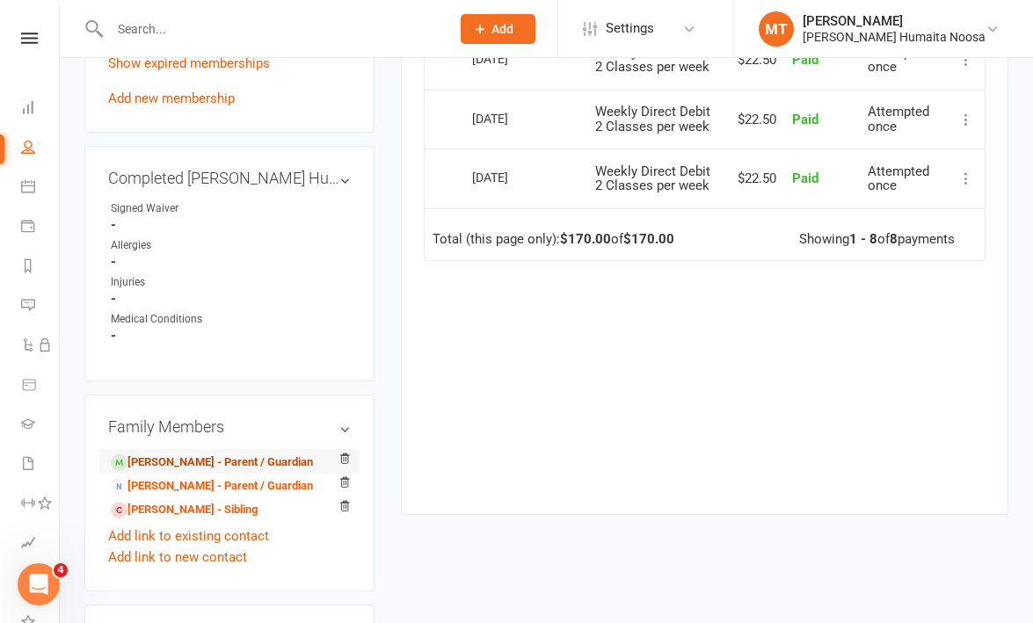
click at [172, 461] on link "[PERSON_NAME] - Parent / Guardian" at bounding box center [212, 463] width 202 height 18
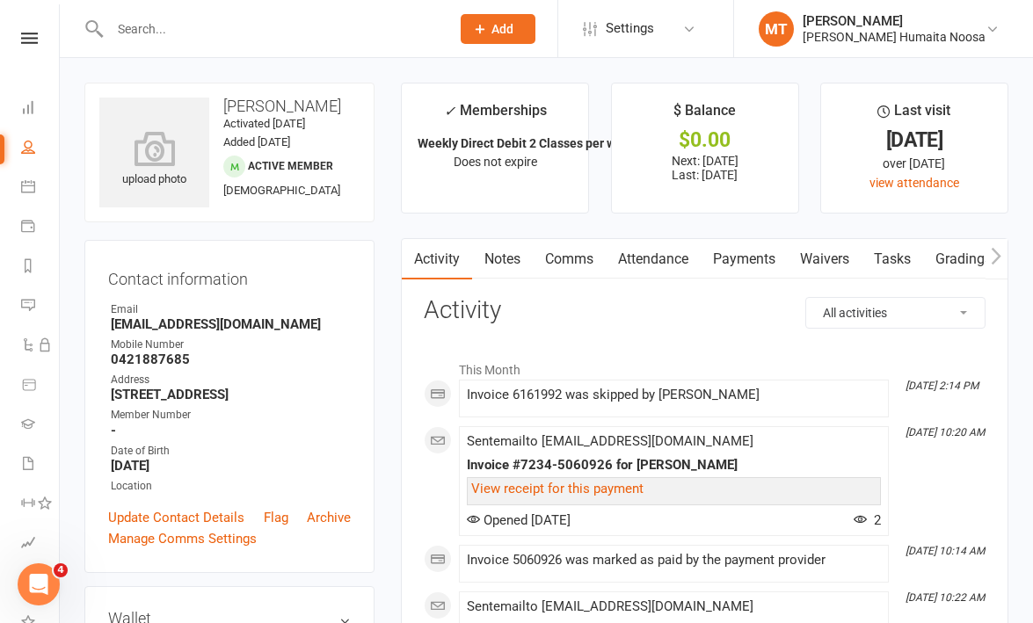
click at [625, 263] on link "Payments" at bounding box center [744, 259] width 87 height 40
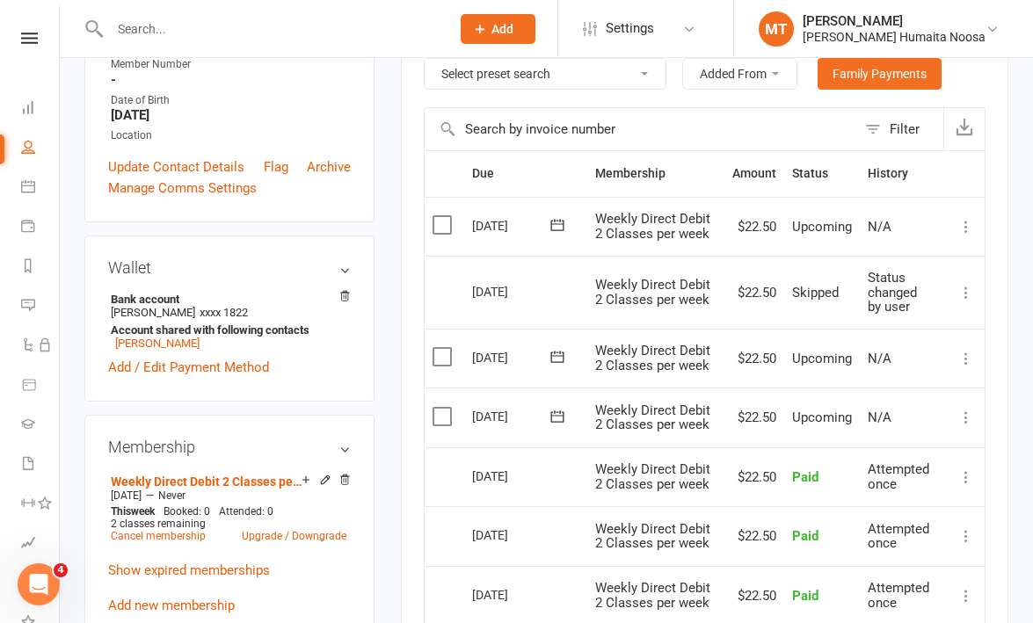
scroll to position [350, 0]
click at [625, 227] on icon at bounding box center [966, 228] width 18 height 18
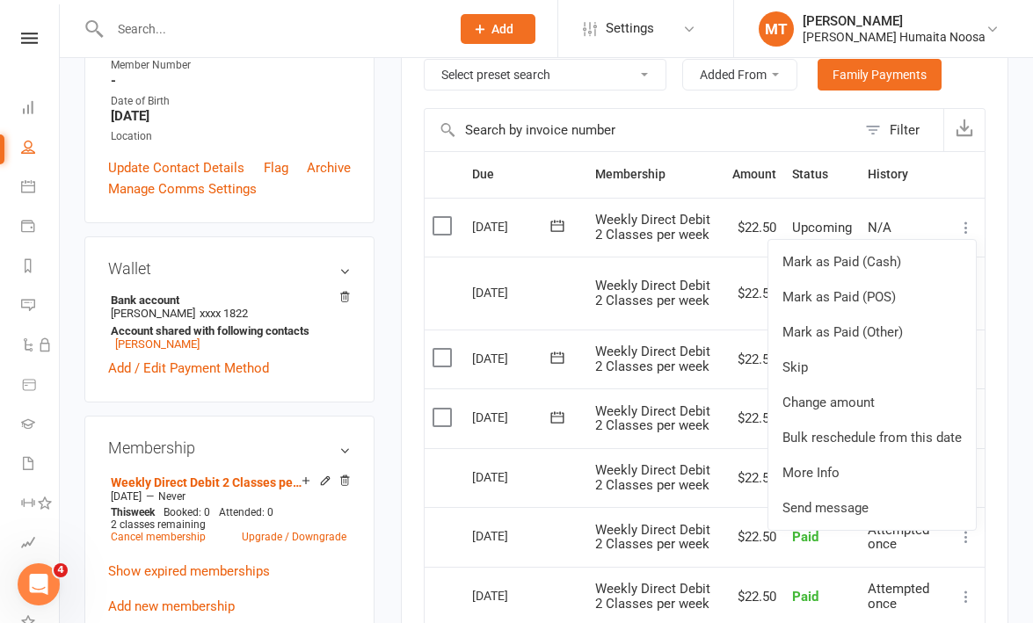
click at [556, 347] on span at bounding box center [557, 358] width 43 height 27
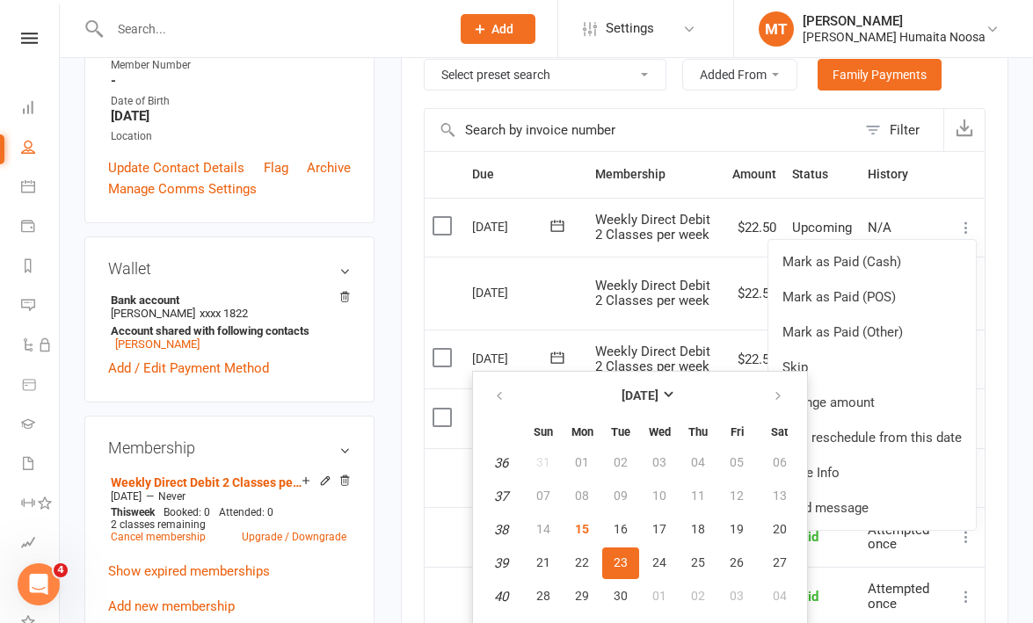
click at [541, 304] on div "[DATE]" at bounding box center [512, 292] width 81 height 27
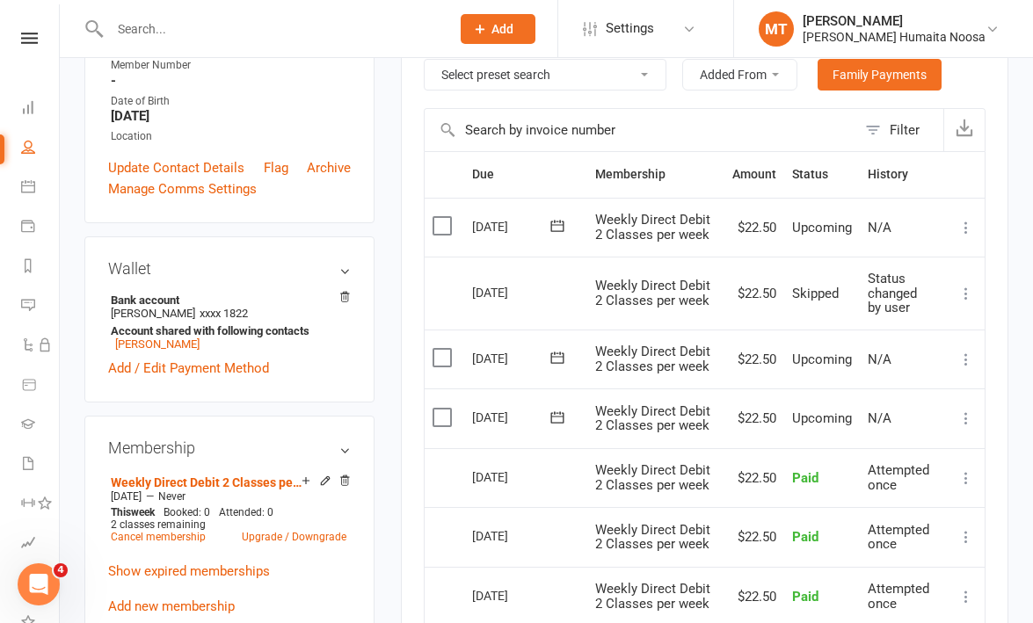
click at [625, 229] on icon at bounding box center [966, 228] width 18 height 18
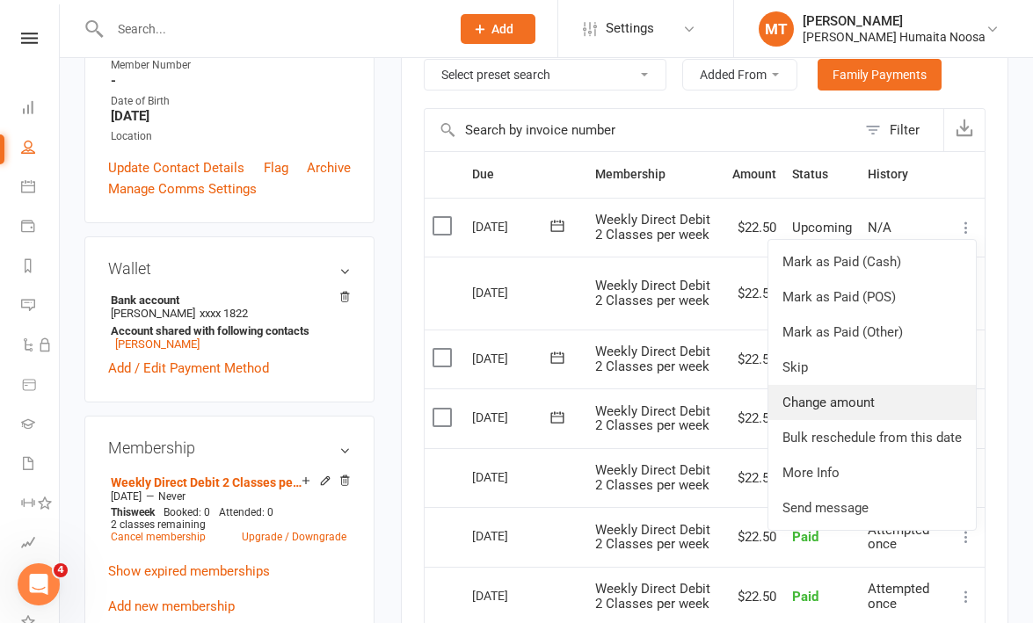
click at [625, 403] on link "Change amount" at bounding box center [871, 402] width 207 height 35
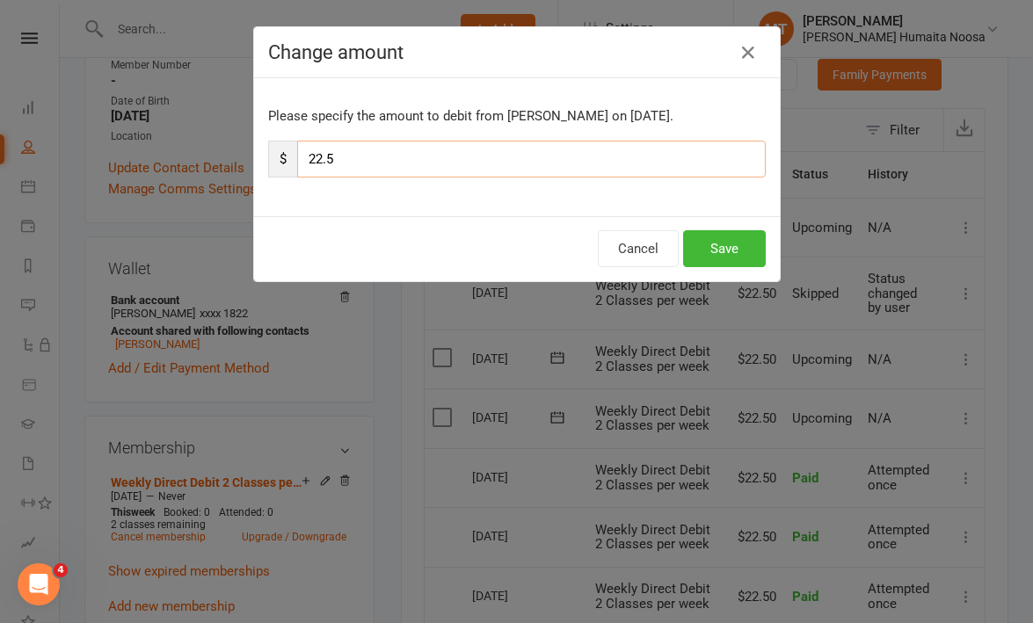
drag, startPoint x: 339, startPoint y: 161, endPoint x: 275, endPoint y: 161, distance: 64.2
click at [275, 161] on div "$ 22.5" at bounding box center [516, 159] width 497 height 37
type input "12.5"
click at [625, 257] on button "Save" at bounding box center [724, 248] width 83 height 37
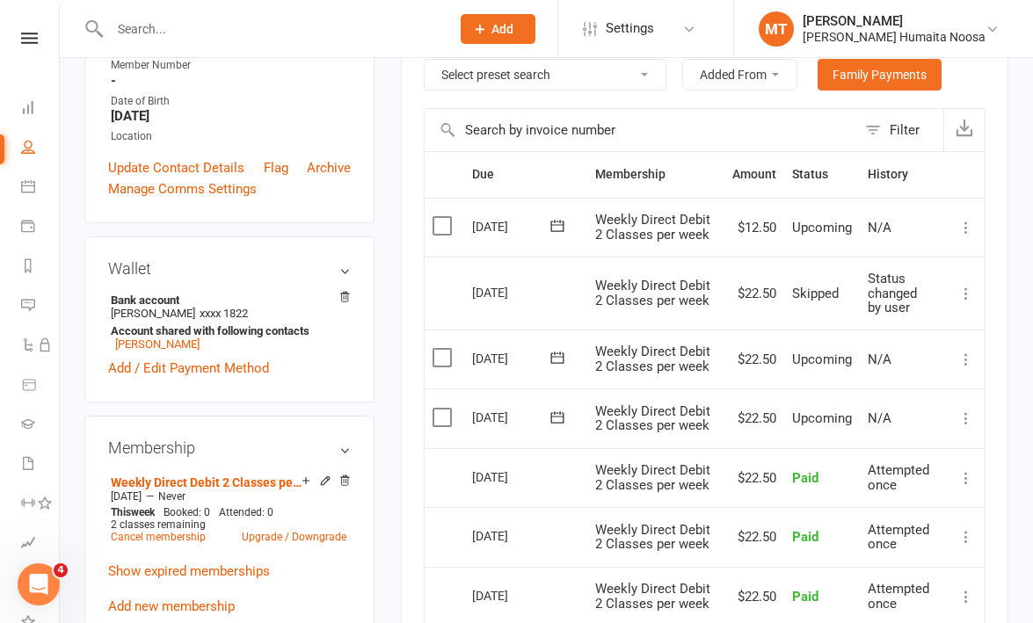
click at [185, 17] on input "text" at bounding box center [271, 29] width 333 height 25
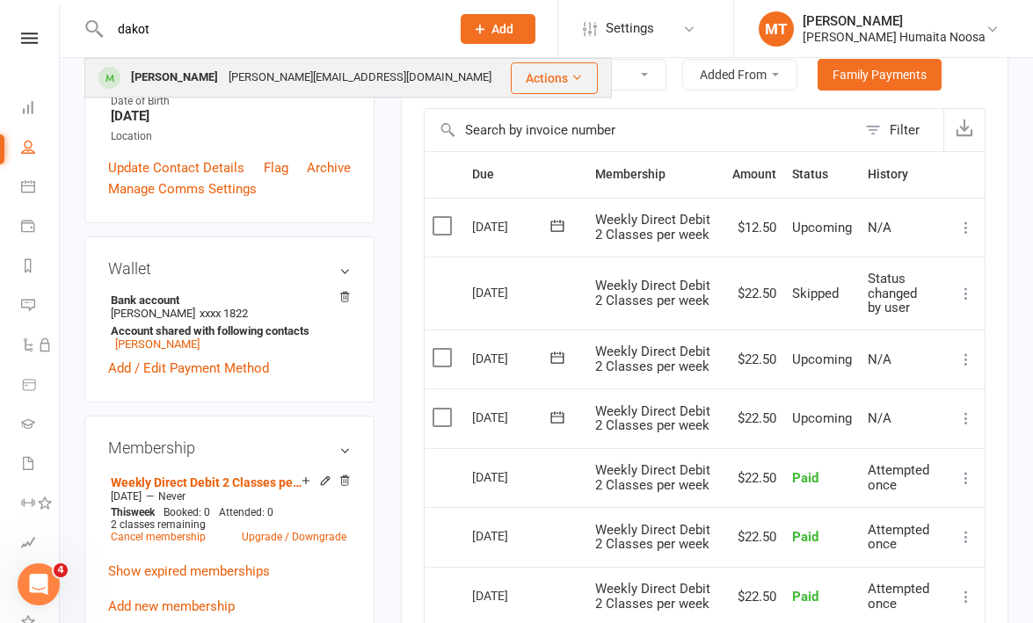
type input "dakot"
click at [182, 83] on div "[PERSON_NAME]" at bounding box center [175, 77] width 98 height 25
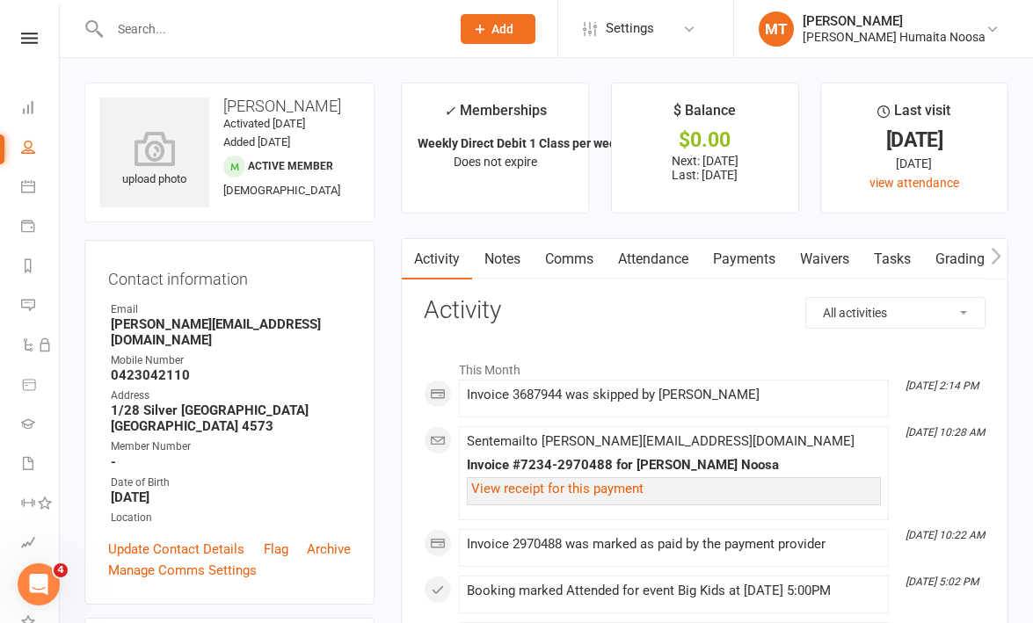
click at [625, 257] on link "Payments" at bounding box center [744, 259] width 87 height 40
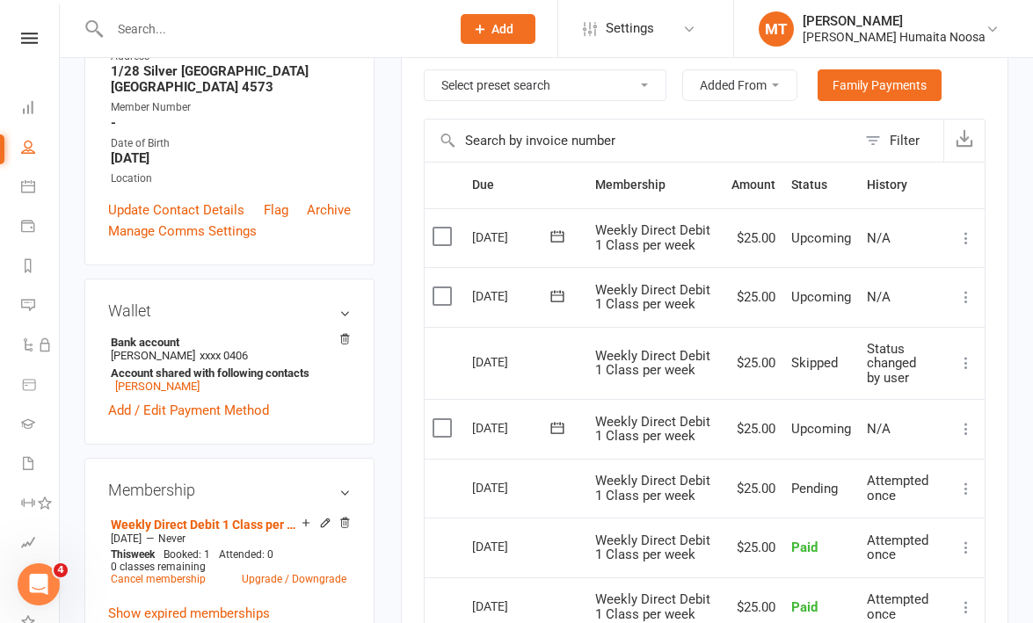
scroll to position [350, 0]
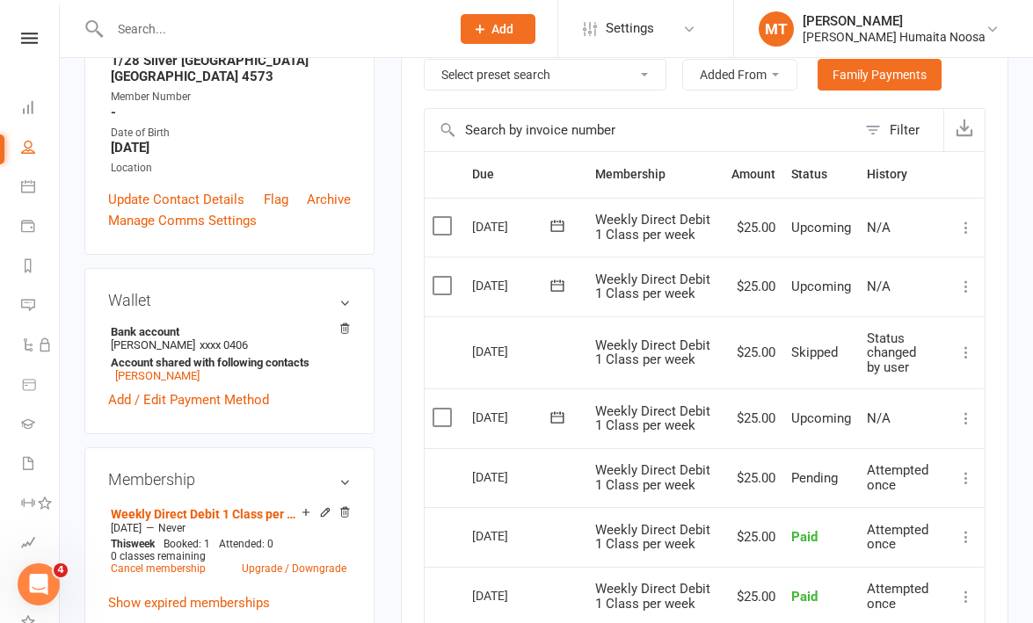
click at [447, 287] on label at bounding box center [444, 286] width 24 height 18
click at [444, 277] on input "checkbox" at bounding box center [437, 277] width 11 height 0
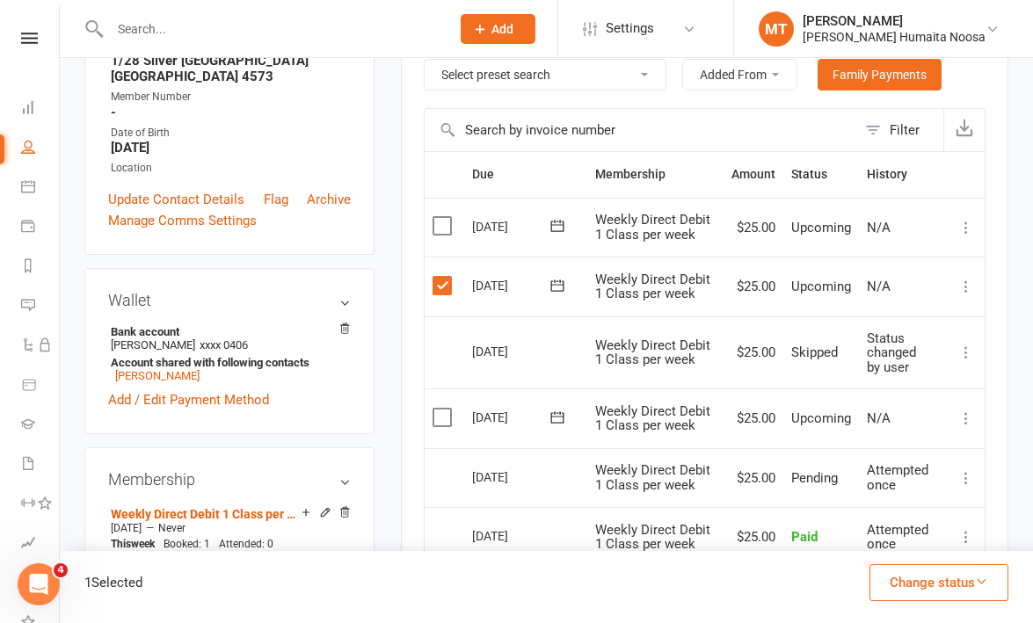
click at [625, 572] on button "Change status" at bounding box center [938, 582] width 139 height 37
click at [625, 537] on link "Skipped" at bounding box center [920, 535] width 174 height 35
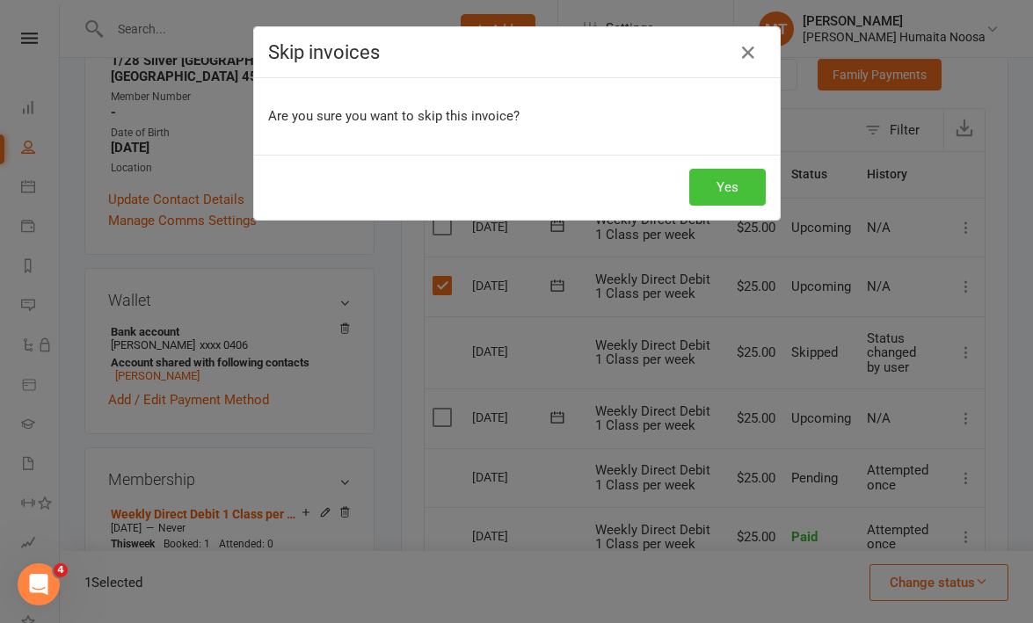
click at [625, 189] on button "Yes" at bounding box center [727, 187] width 76 height 37
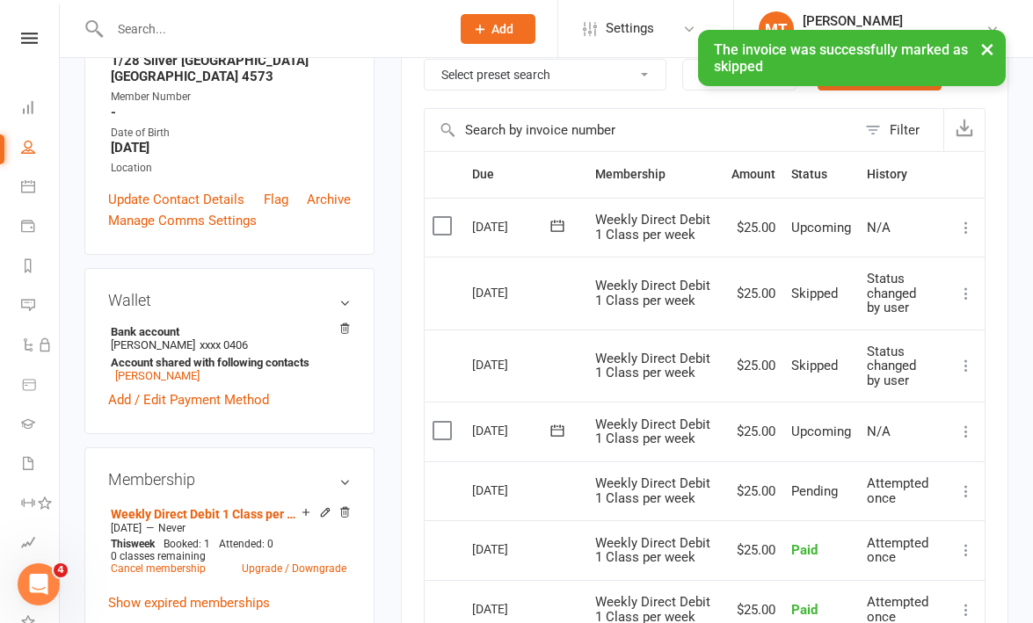
click at [251, 19] on input "text" at bounding box center [271, 29] width 333 height 25
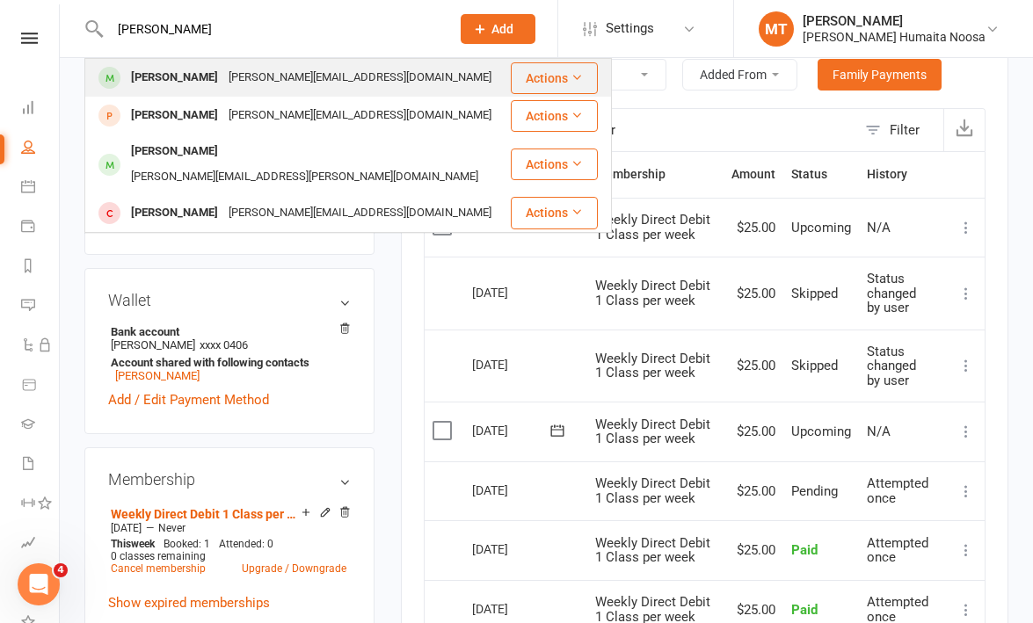
type input "[PERSON_NAME]"
click at [256, 73] on div "[PERSON_NAME][EMAIL_ADDRESS][DOMAIN_NAME]" at bounding box center [359, 77] width 273 height 25
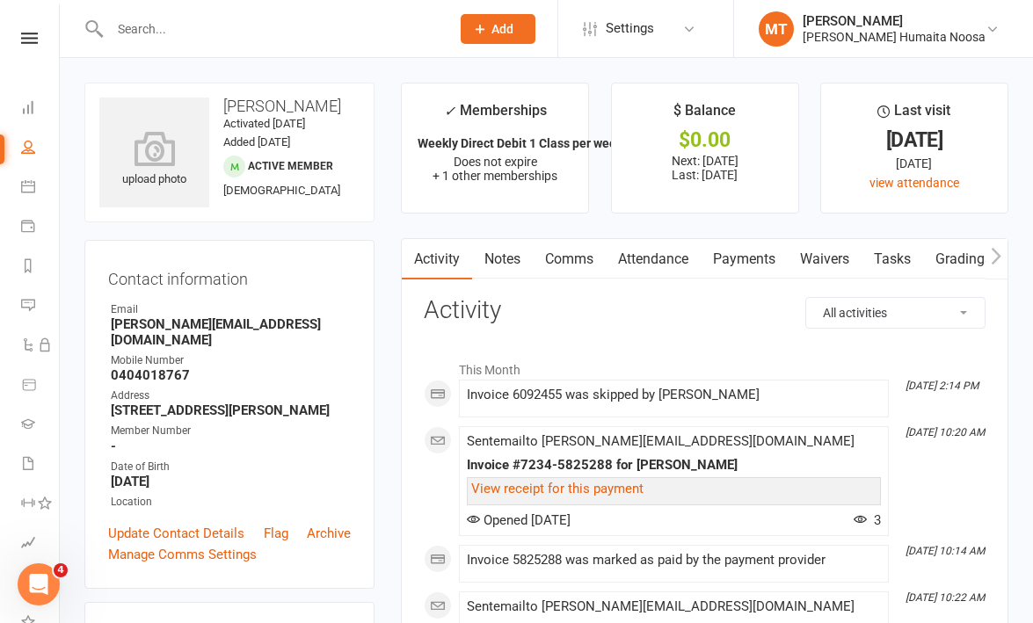
click at [625, 258] on link "Payments" at bounding box center [744, 259] width 87 height 40
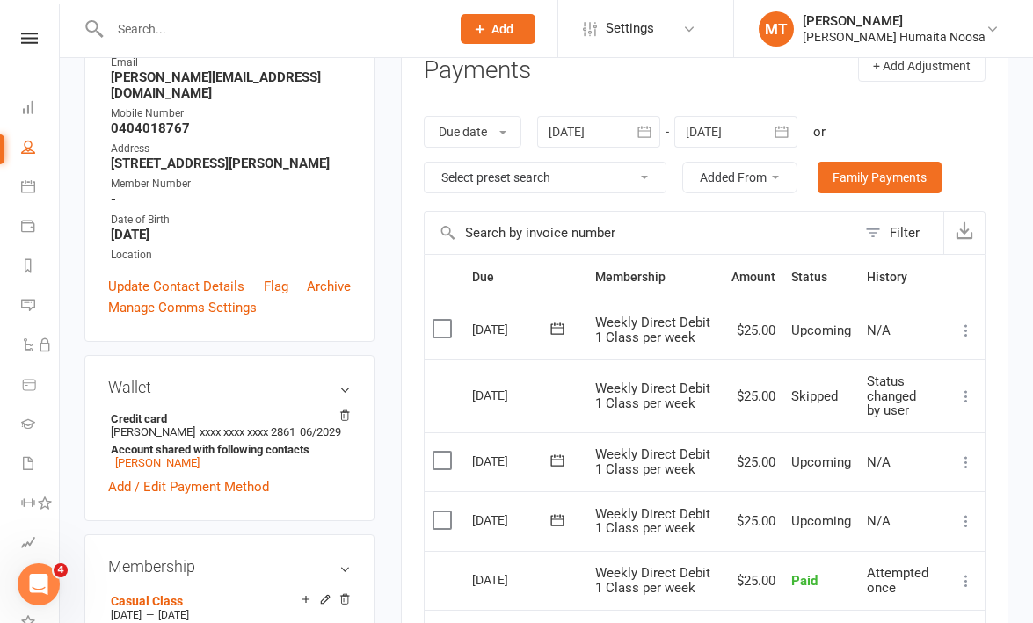
scroll to position [287, 0]
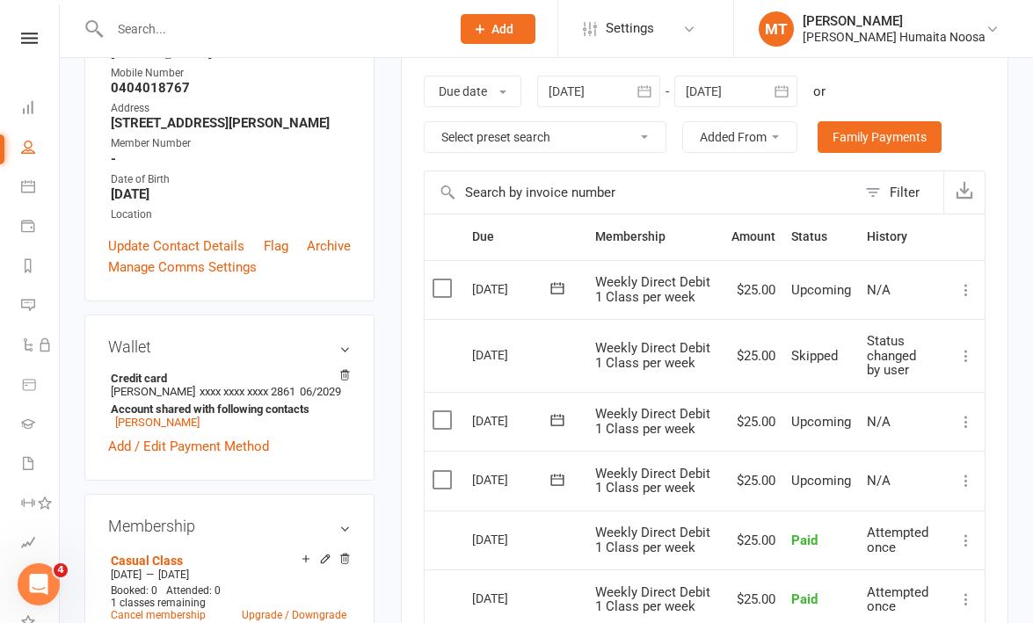
click at [439, 289] on label at bounding box center [444, 289] width 24 height 18
click at [439, 280] on input "checkbox" at bounding box center [437, 280] width 11 height 0
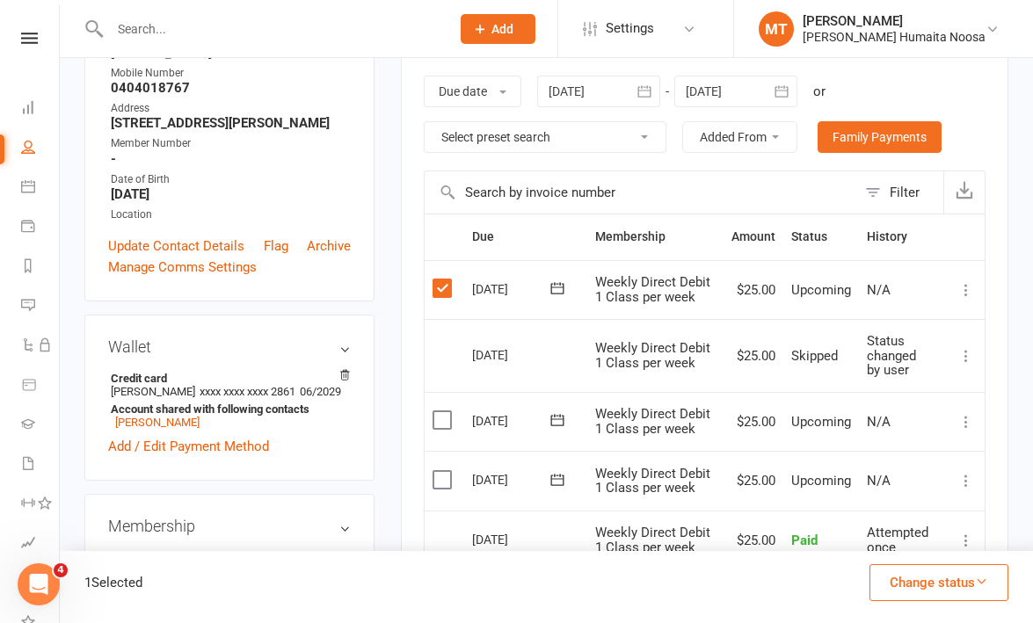
click at [625, 579] on button "Change status" at bounding box center [938, 582] width 139 height 37
click at [625, 542] on link "Skipped" at bounding box center [920, 535] width 174 height 35
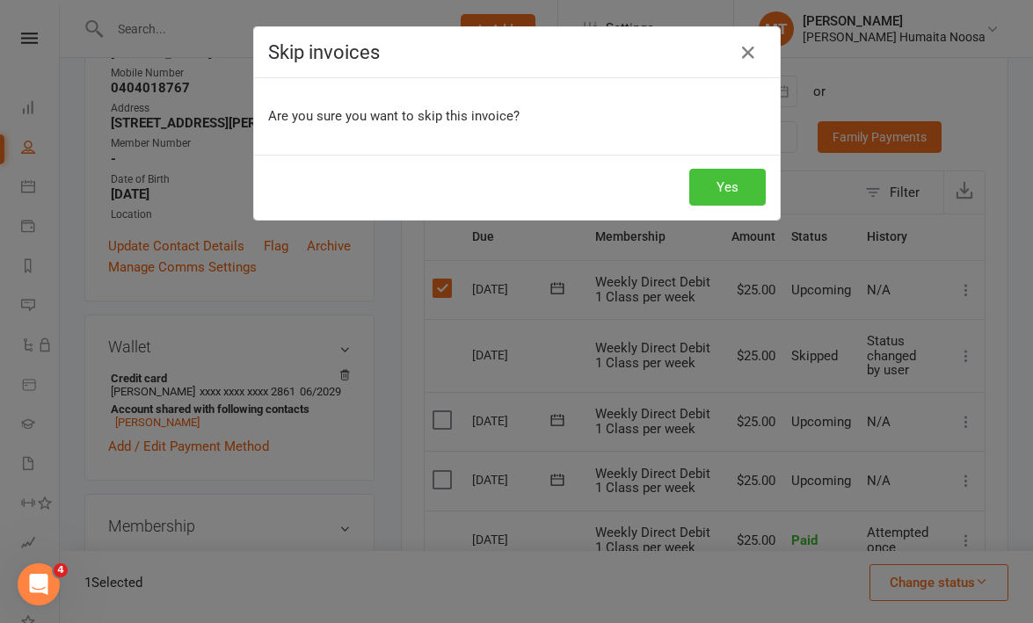
click at [625, 173] on button "Yes" at bounding box center [727, 187] width 76 height 37
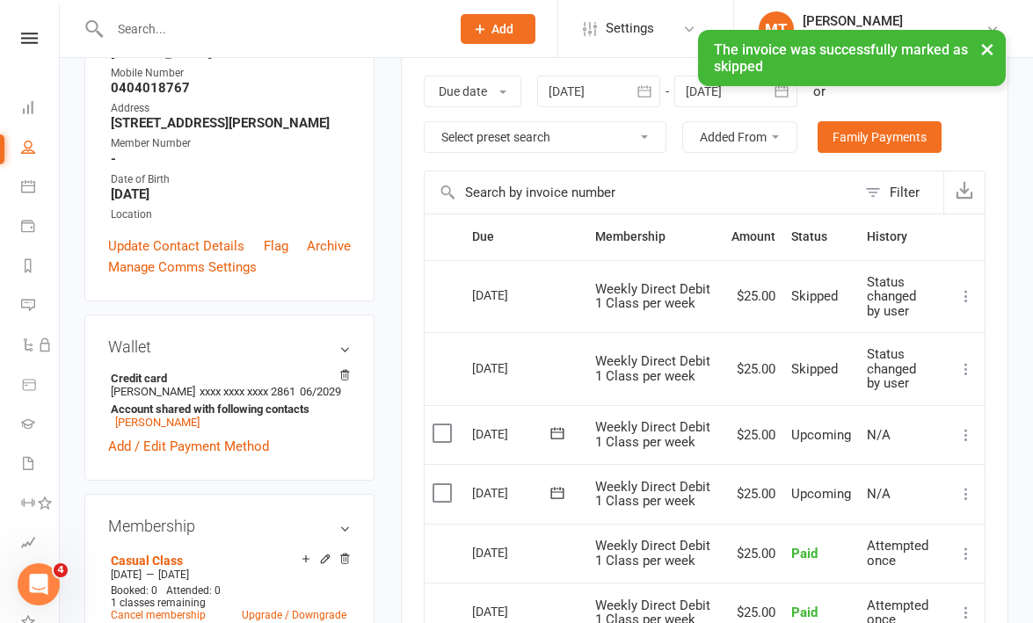
click at [177, 25] on input "text" at bounding box center [271, 29] width 333 height 25
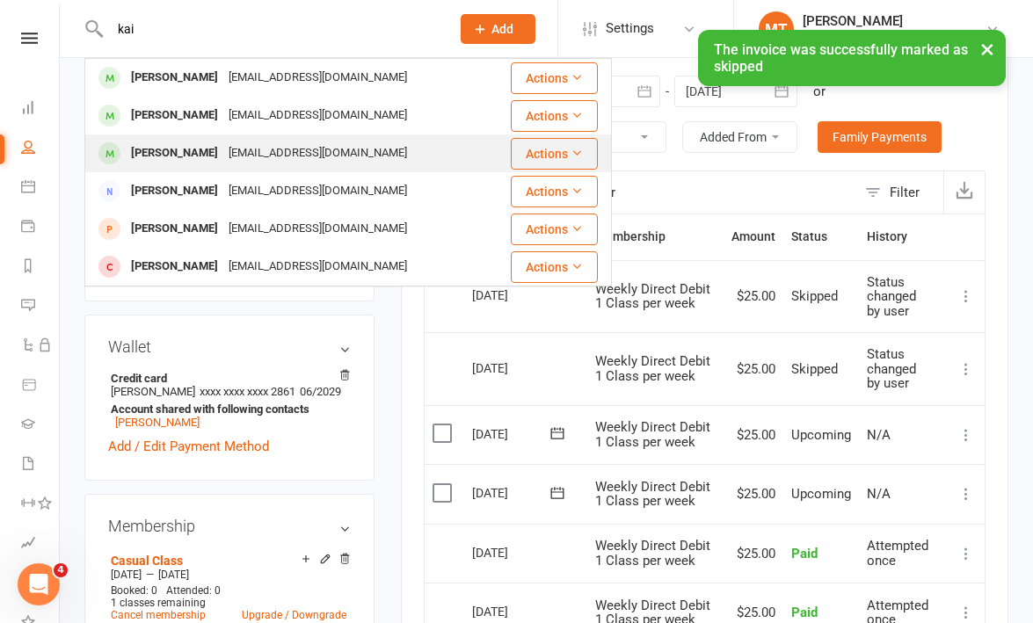
type input "kai"
click at [223, 151] on div "[EMAIL_ADDRESS][DOMAIN_NAME]" at bounding box center [317, 153] width 189 height 25
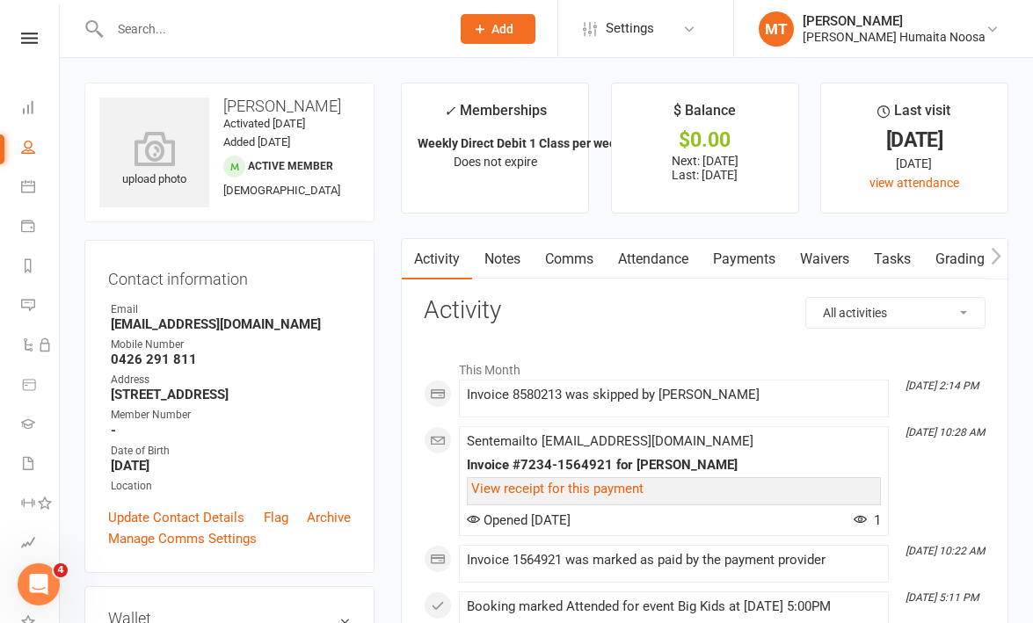
click at [625, 262] on link "Payments" at bounding box center [744, 259] width 87 height 40
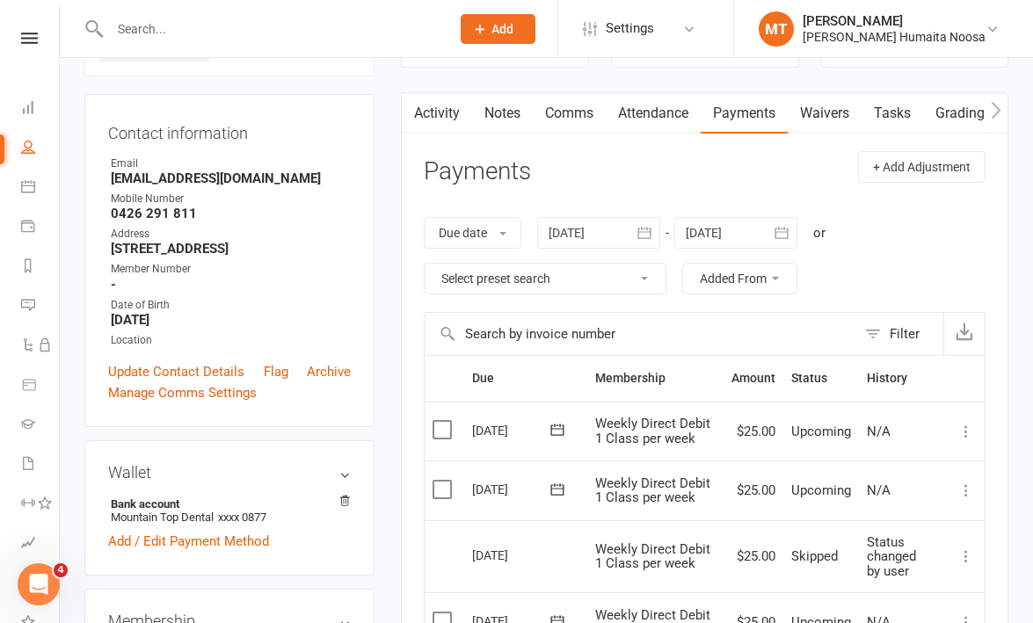
scroll to position [276, 0]
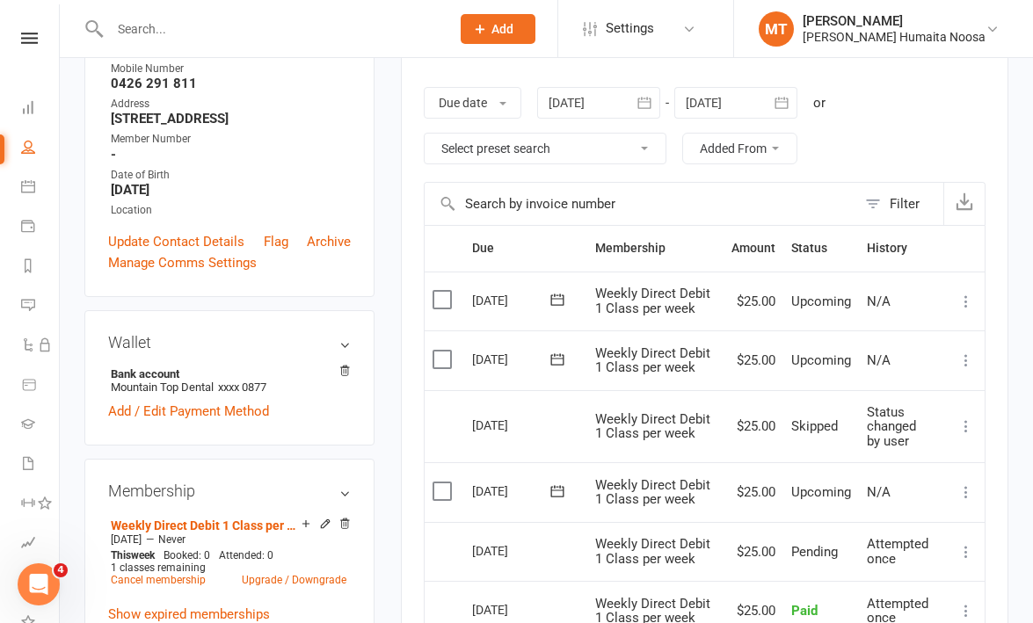
click at [445, 359] on label at bounding box center [444, 360] width 24 height 18
click at [444, 351] on input "checkbox" at bounding box center [437, 351] width 11 height 0
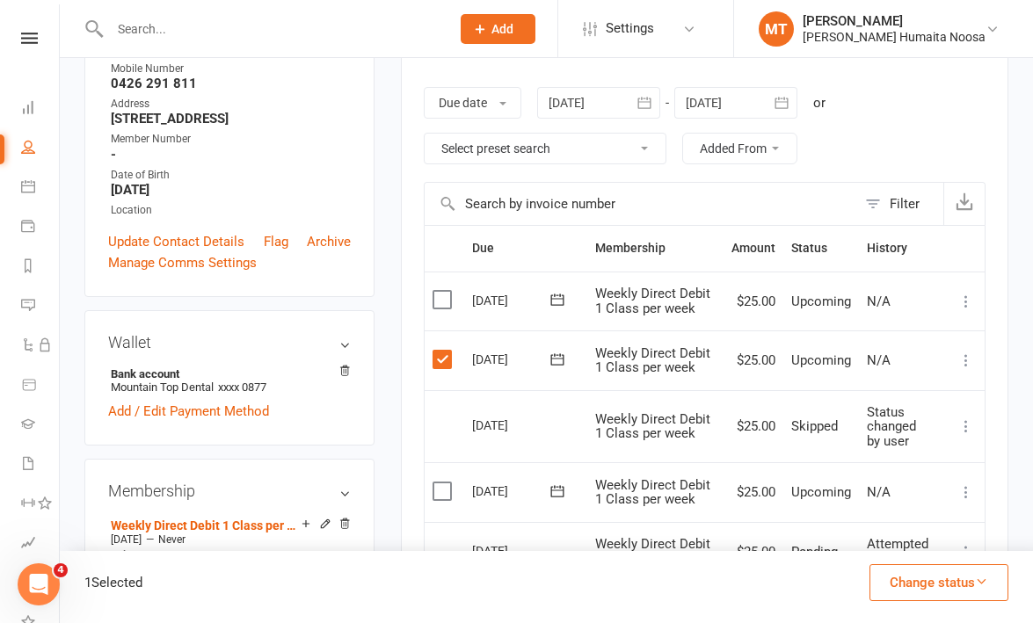
click at [625, 583] on button "Change status" at bounding box center [938, 582] width 139 height 37
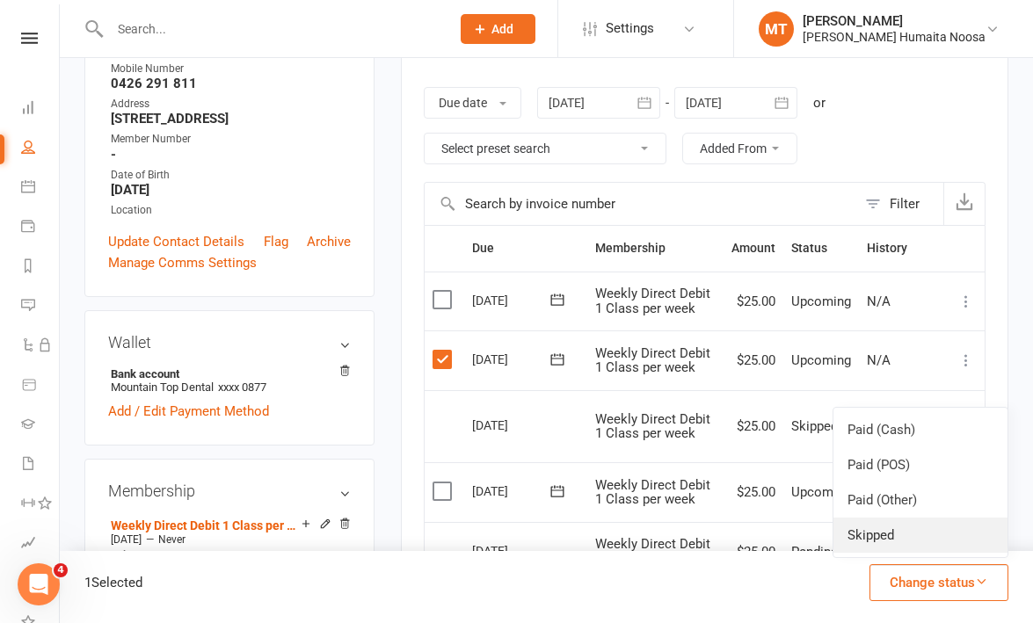
click at [625, 539] on link "Skipped" at bounding box center [920, 535] width 174 height 35
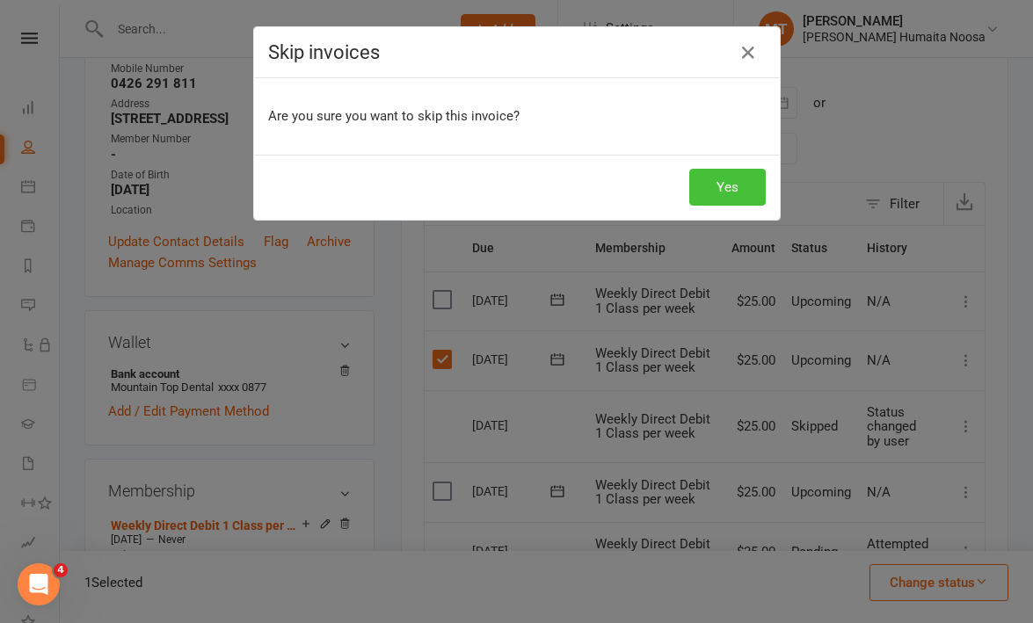
click at [625, 185] on button "Yes" at bounding box center [727, 187] width 76 height 37
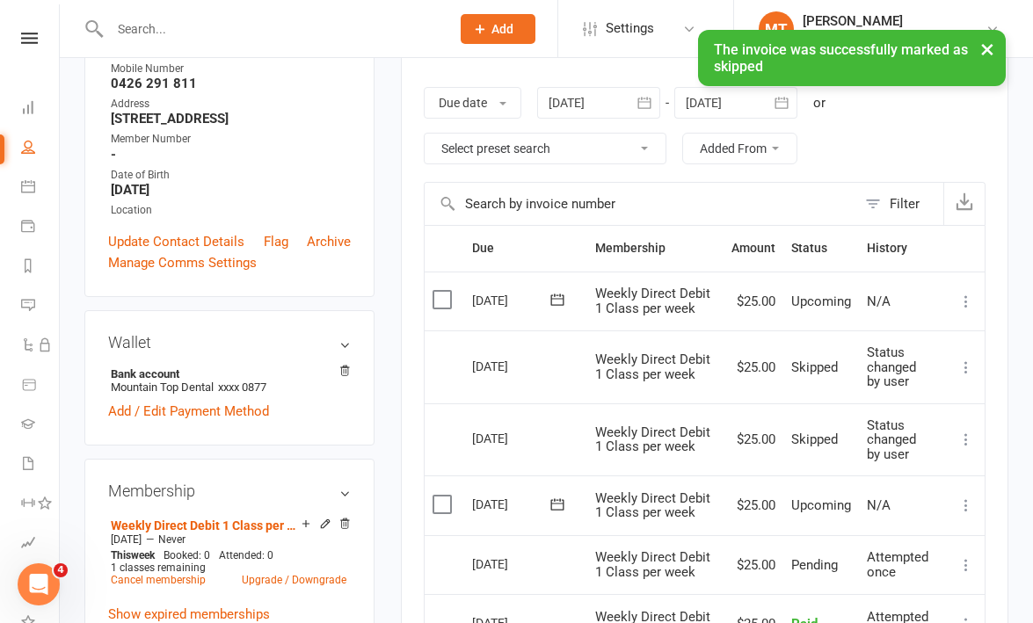
click at [186, 18] on input "text" at bounding box center [271, 29] width 333 height 25
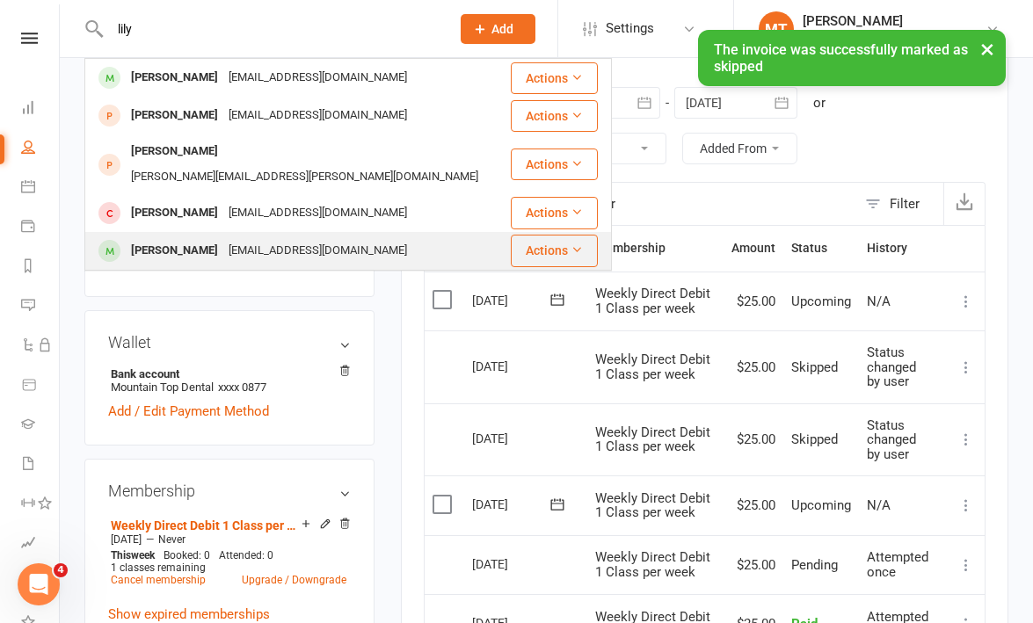
type input "lily"
click at [188, 238] on div "[PERSON_NAME]" at bounding box center [175, 250] width 98 height 25
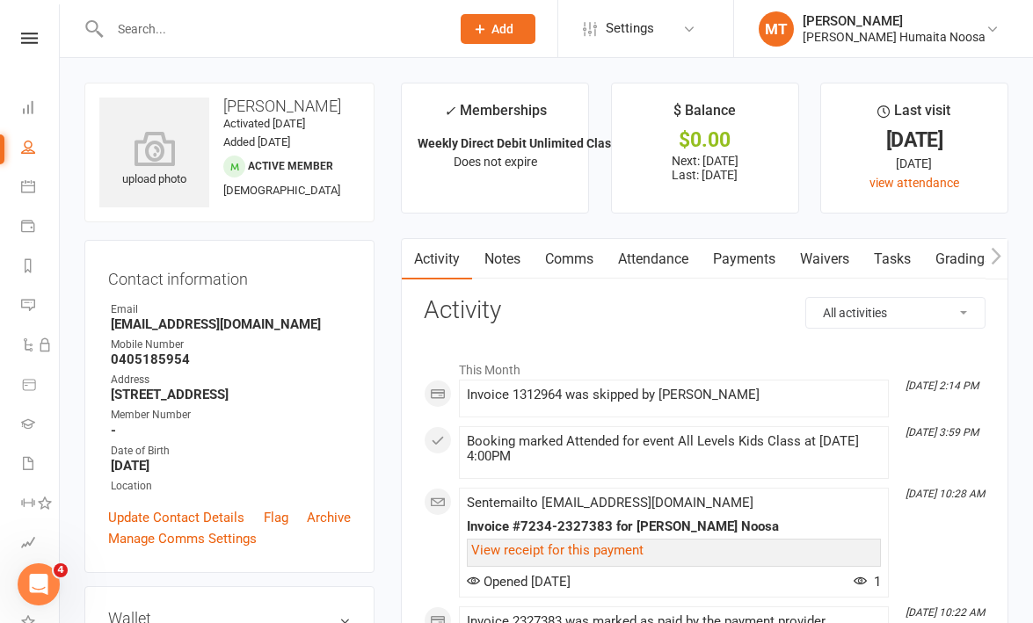
click at [625, 249] on link "Payments" at bounding box center [744, 259] width 87 height 40
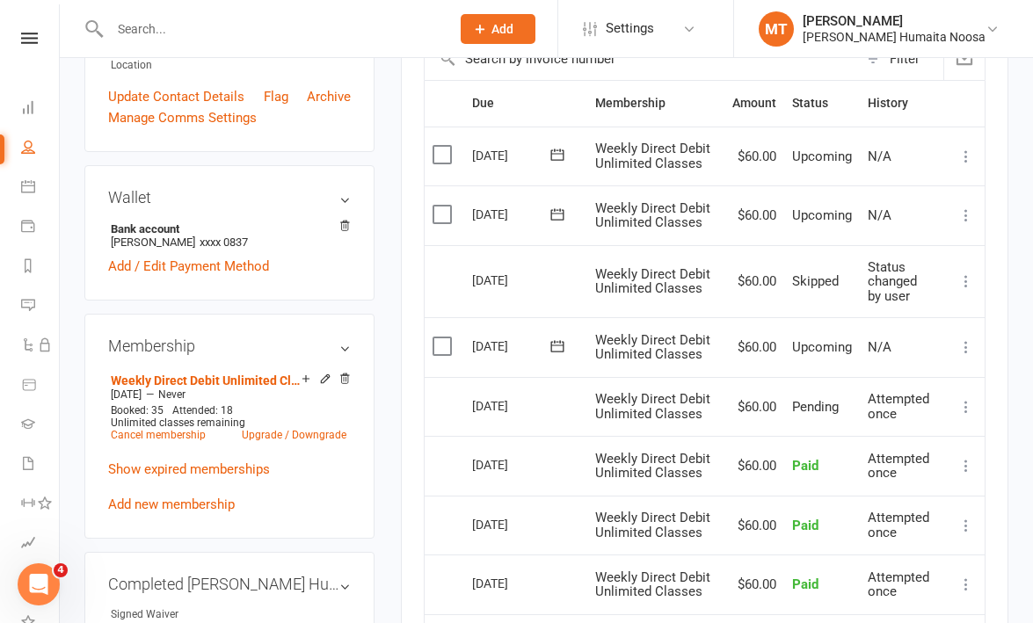
scroll to position [420, 0]
click at [625, 218] on icon at bounding box center [966, 216] width 18 height 18
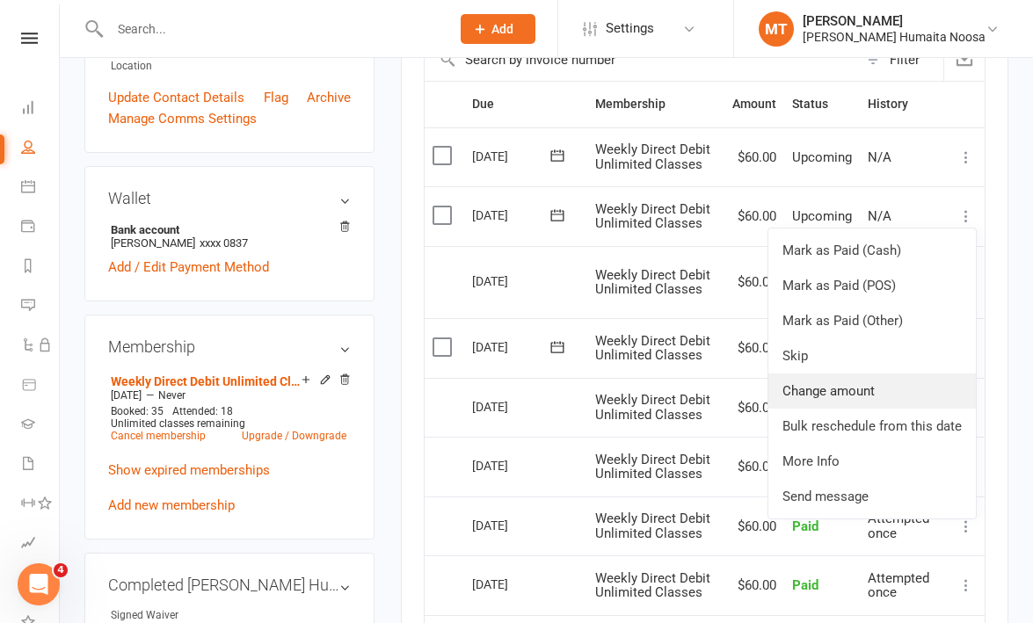
click at [625, 387] on link "Change amount" at bounding box center [871, 391] width 207 height 35
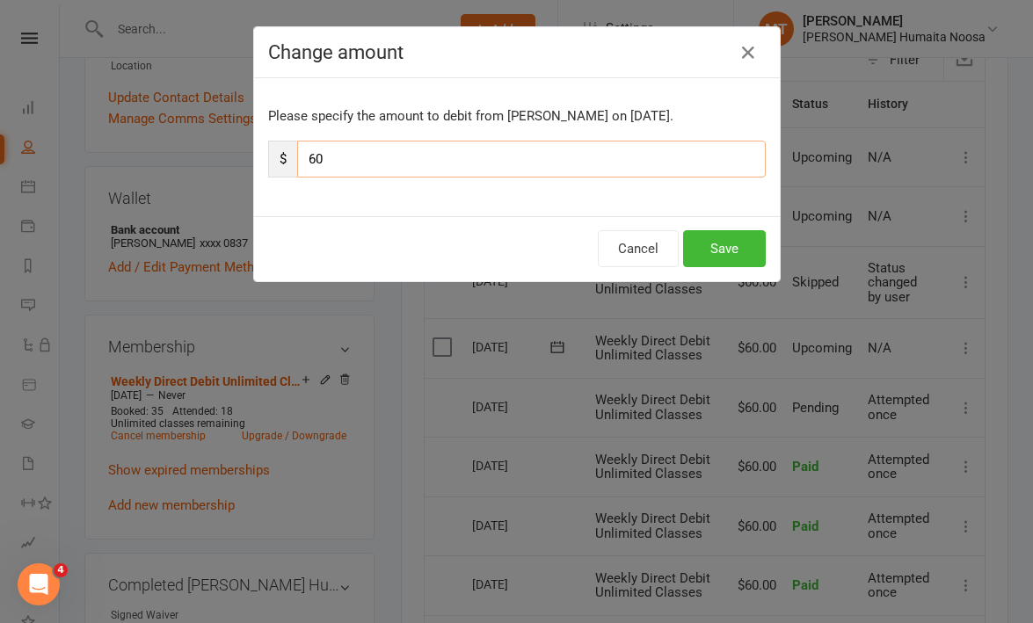
click at [330, 166] on input "60" at bounding box center [531, 159] width 468 height 37
type input "6"
type input "45"
click at [625, 255] on button "Save" at bounding box center [724, 248] width 83 height 37
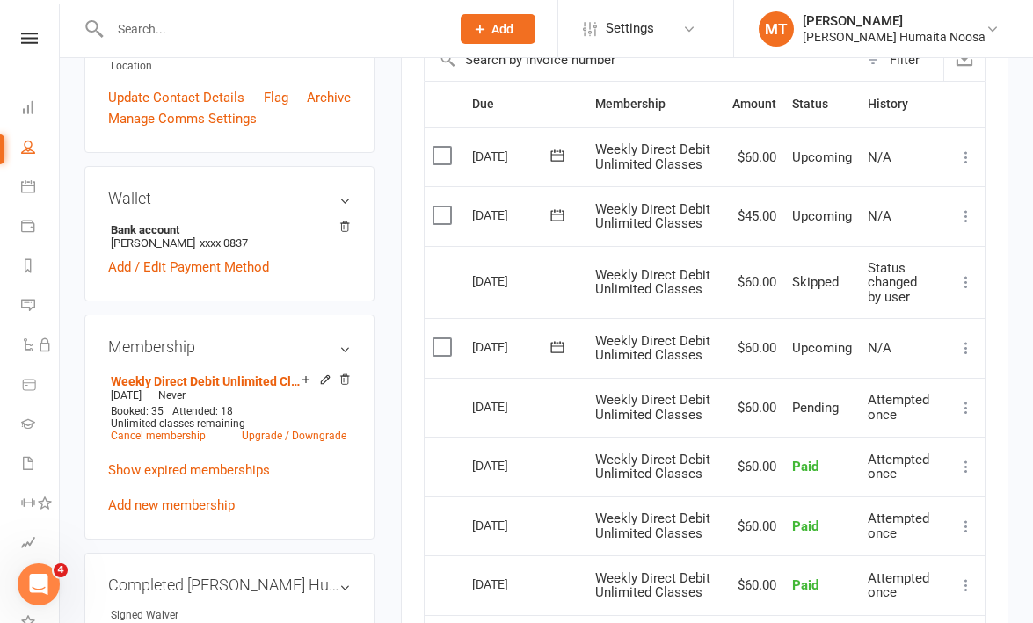
click at [230, 25] on input "text" at bounding box center [271, 29] width 333 height 25
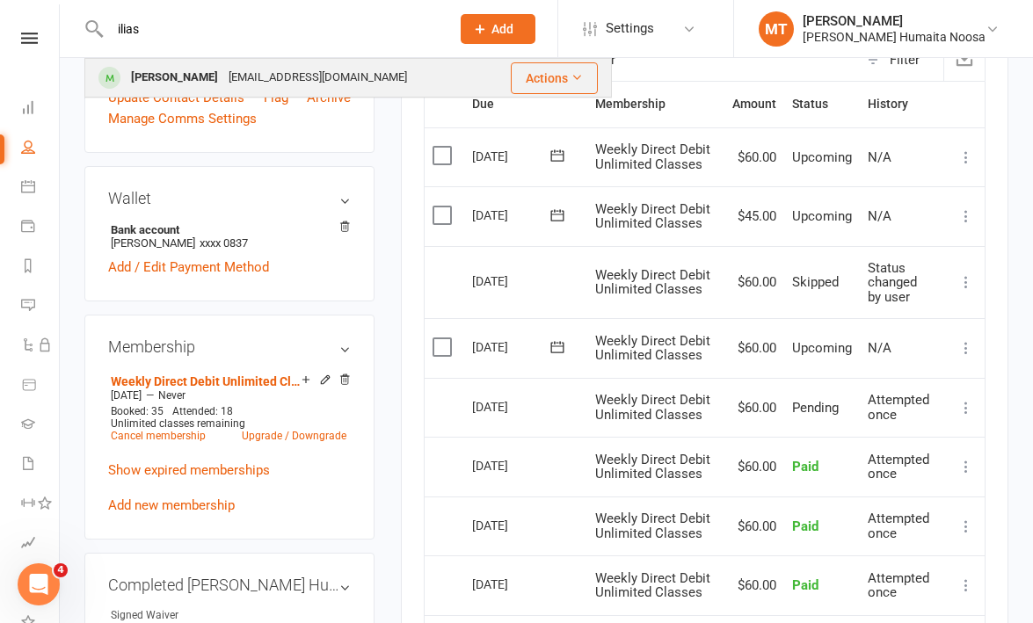
type input "ilias"
click at [224, 64] on div "[PERSON_NAME] [EMAIL_ADDRESS][DOMAIN_NAME]" at bounding box center [287, 78] width 402 height 36
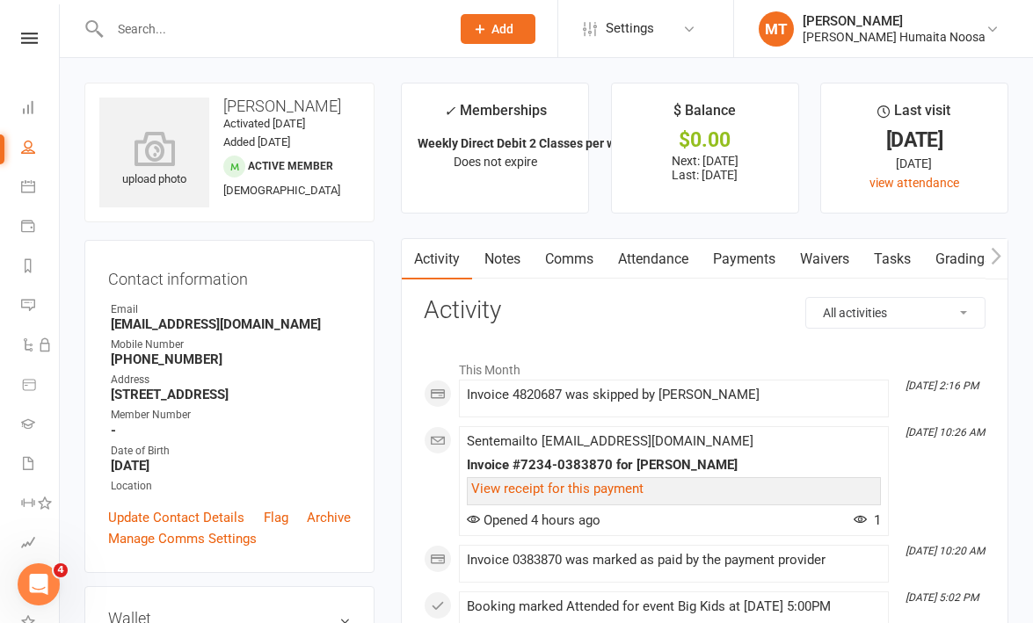
click at [625, 254] on link "Payments" at bounding box center [744, 259] width 87 height 40
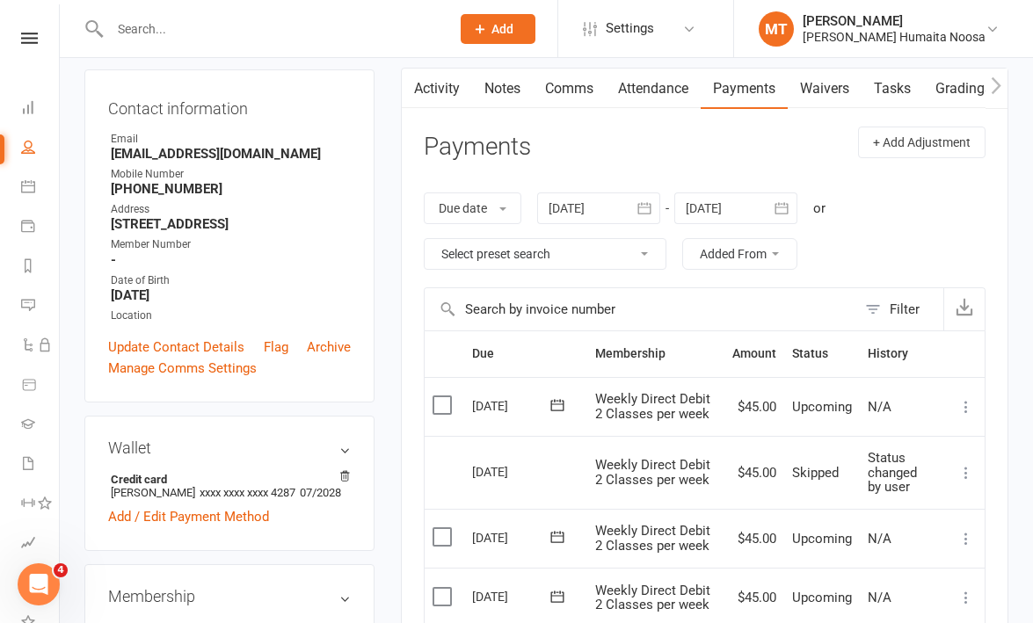
scroll to position [174, 0]
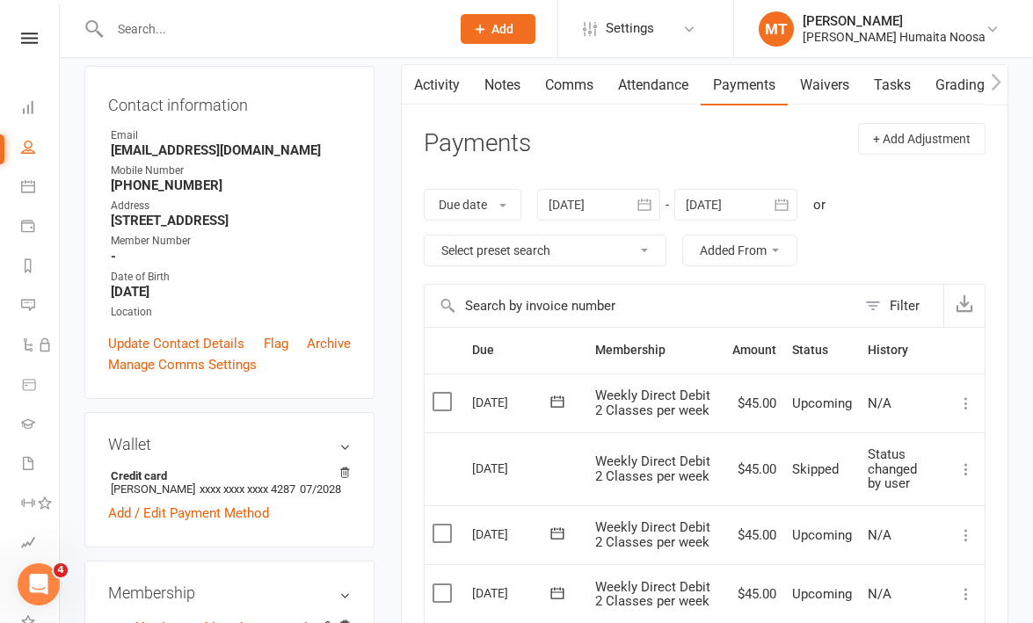
click at [625, 407] on icon at bounding box center [966, 404] width 18 height 18
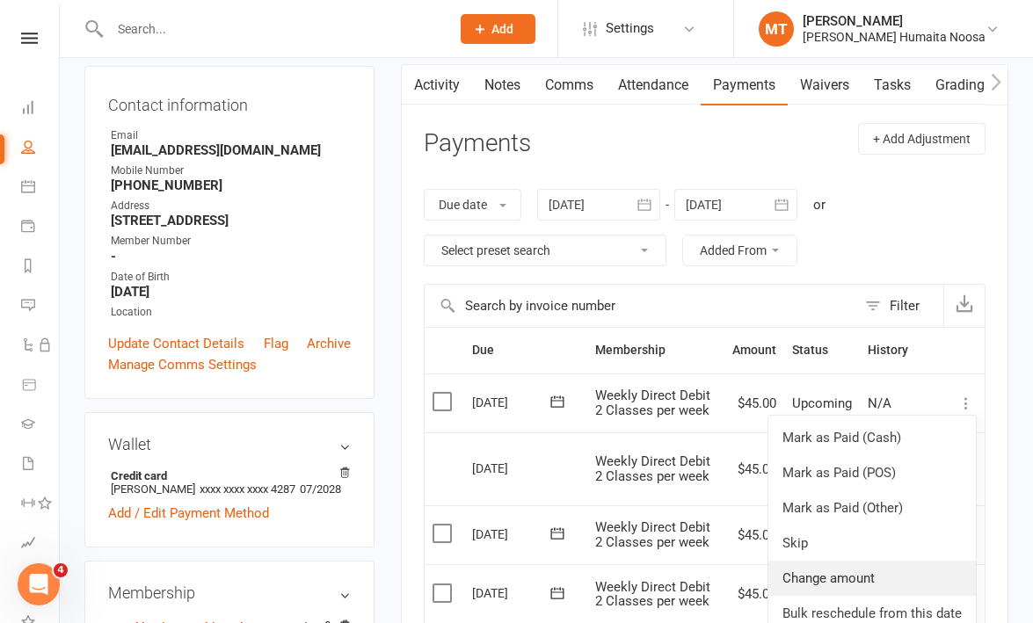
click at [625, 586] on link "Change amount" at bounding box center [871, 578] width 207 height 35
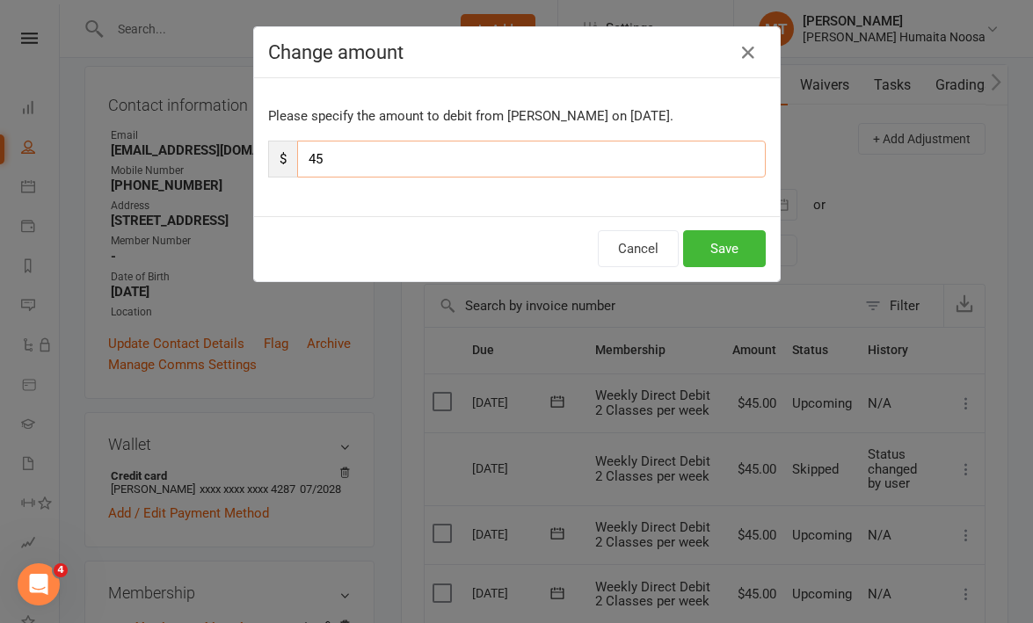
click at [364, 149] on input "45" at bounding box center [531, 159] width 468 height 37
type input "4"
type input "25"
click at [625, 244] on button "Save" at bounding box center [724, 248] width 83 height 37
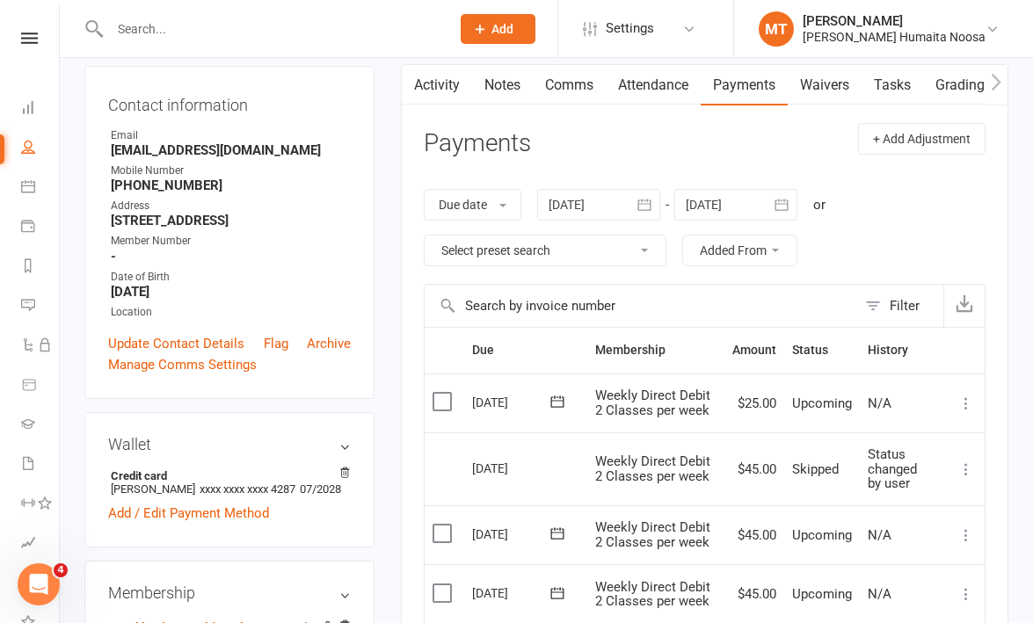
click at [156, 24] on input "text" at bounding box center [271, 29] width 333 height 25
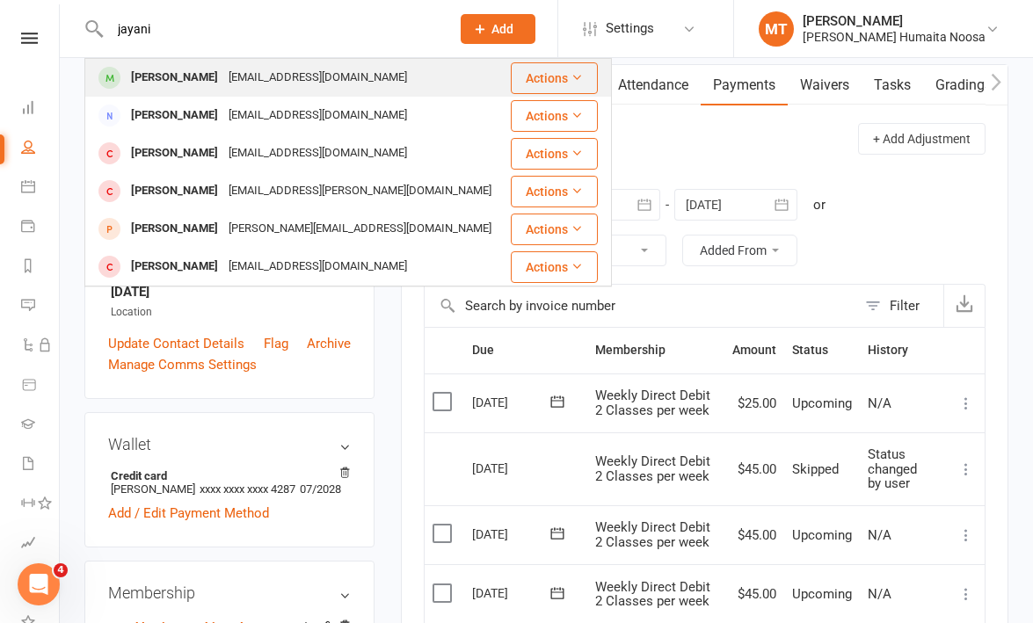
type input "jayani"
click at [224, 77] on div "[EMAIL_ADDRESS][DOMAIN_NAME]" at bounding box center [317, 77] width 189 height 25
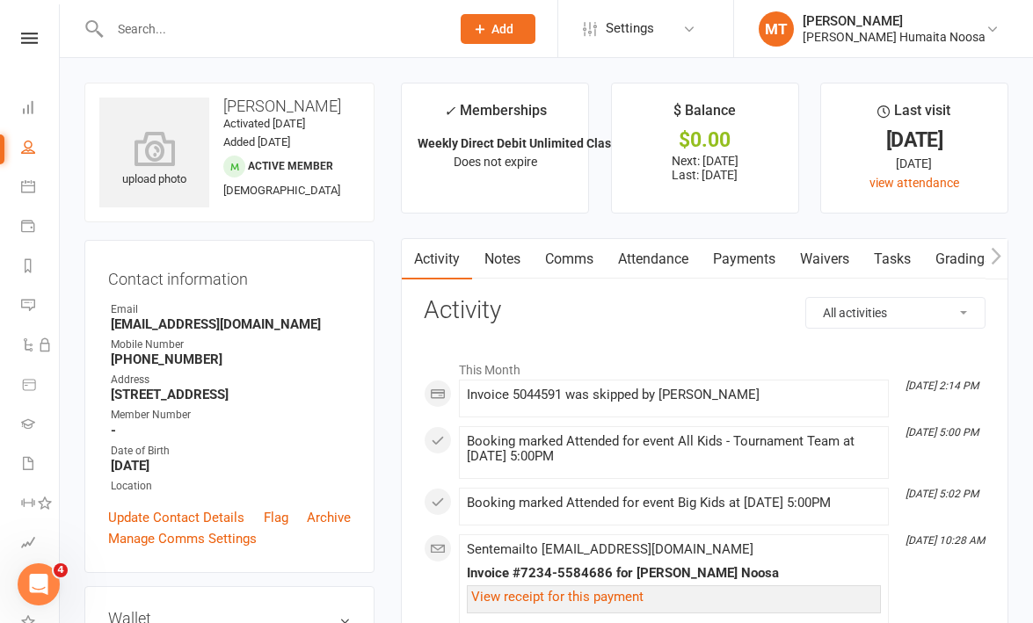
click at [625, 259] on link "Payments" at bounding box center [744, 259] width 87 height 40
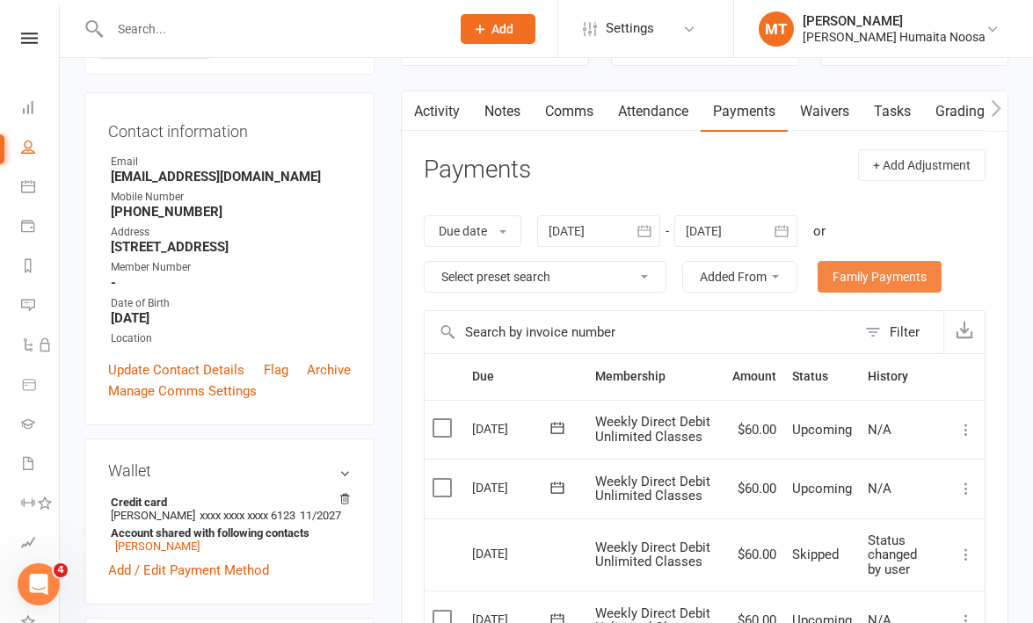
scroll to position [185, 0]
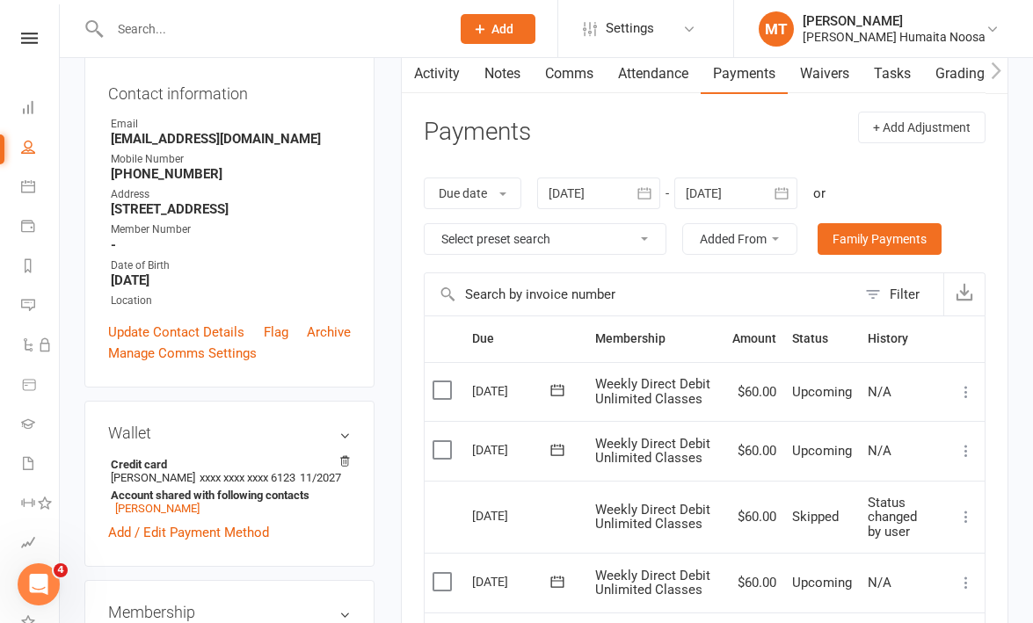
click at [625, 454] on td "Mark as Paid (Cash) Mark as Paid (POS) Mark as Paid (Other) Skip Change amount …" at bounding box center [966, 451] width 37 height 60
click at [625, 450] on icon at bounding box center [966, 451] width 18 height 18
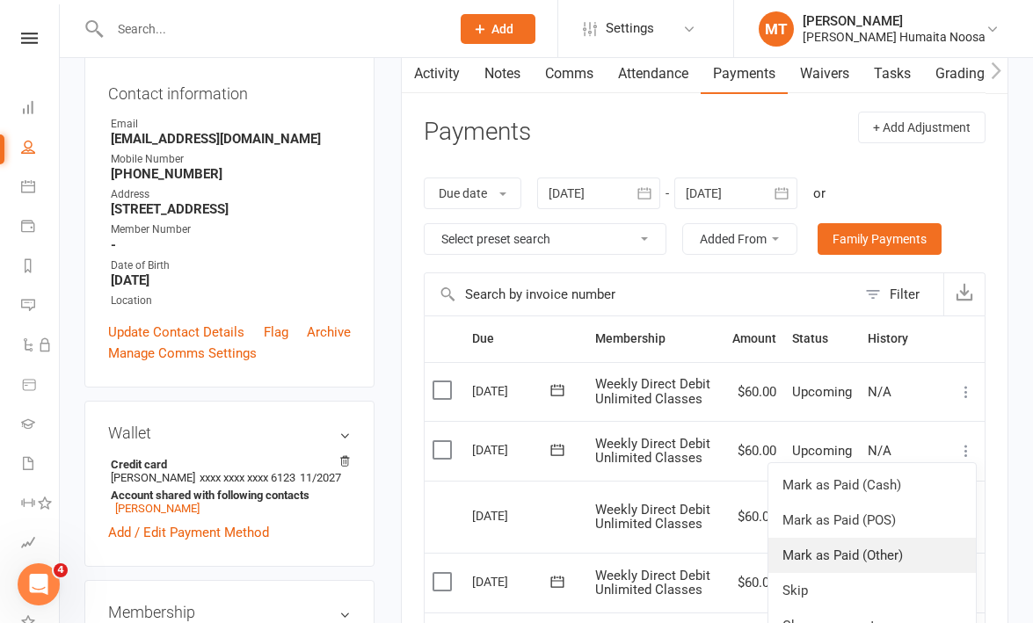
scroll to position [262, 0]
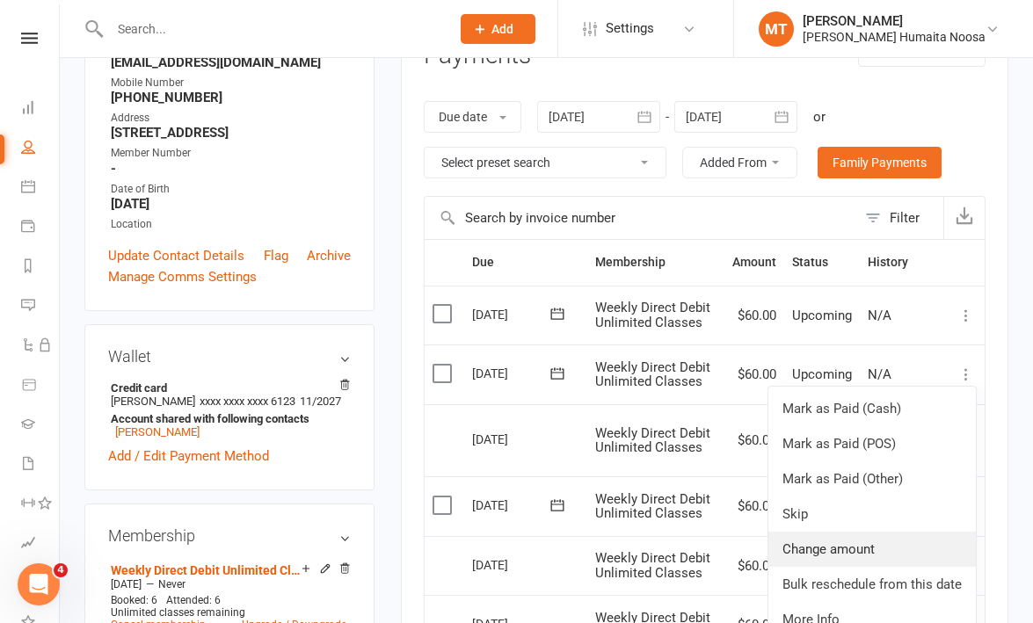
click at [625, 548] on link "Change amount" at bounding box center [871, 549] width 207 height 35
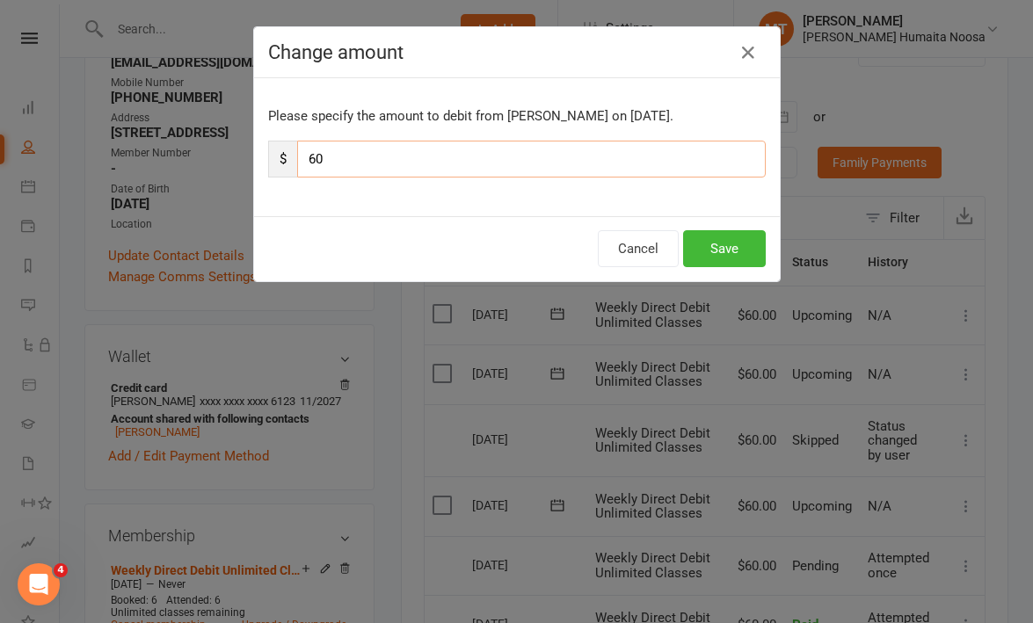
click at [366, 162] on input "60" at bounding box center [531, 159] width 468 height 37
type input "6"
type input "45"
click at [625, 249] on button "Save" at bounding box center [724, 248] width 83 height 37
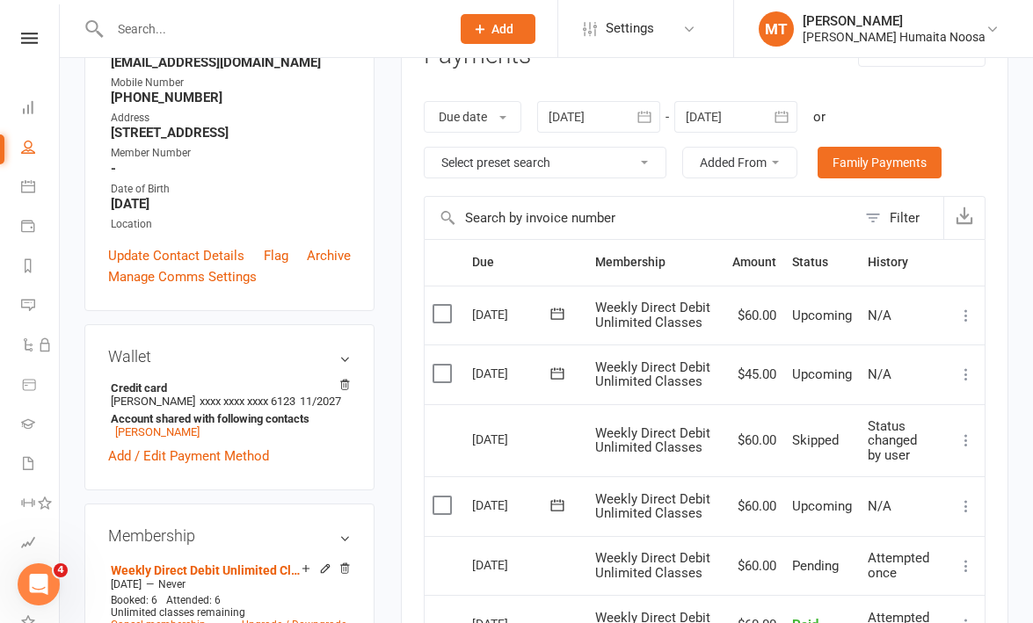
click at [176, 30] on input "text" at bounding box center [271, 29] width 333 height 25
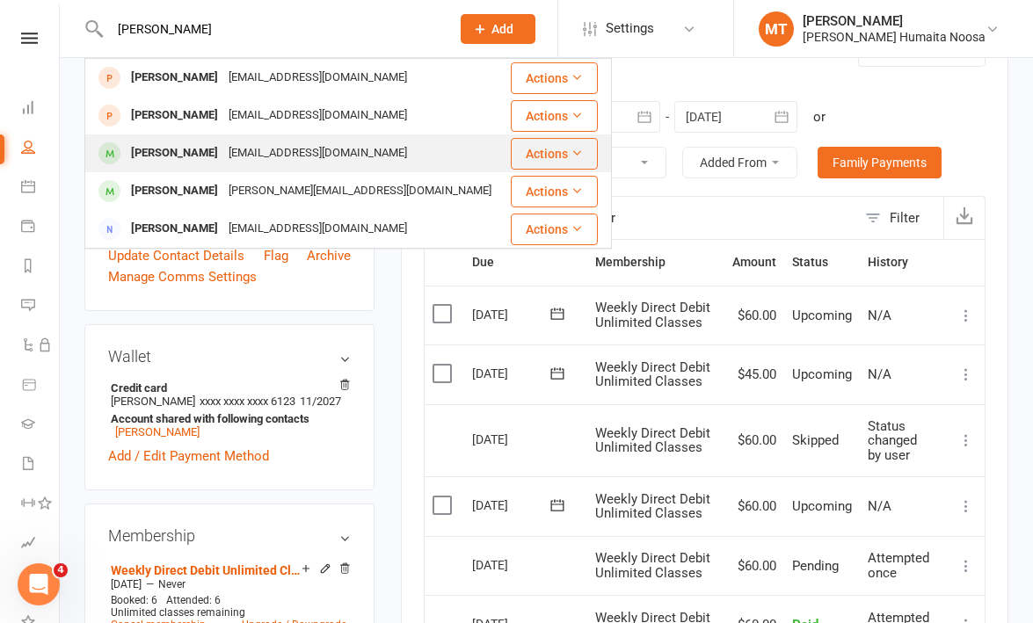
type input "[PERSON_NAME]"
click at [188, 148] on div "[PERSON_NAME]" at bounding box center [175, 153] width 98 height 25
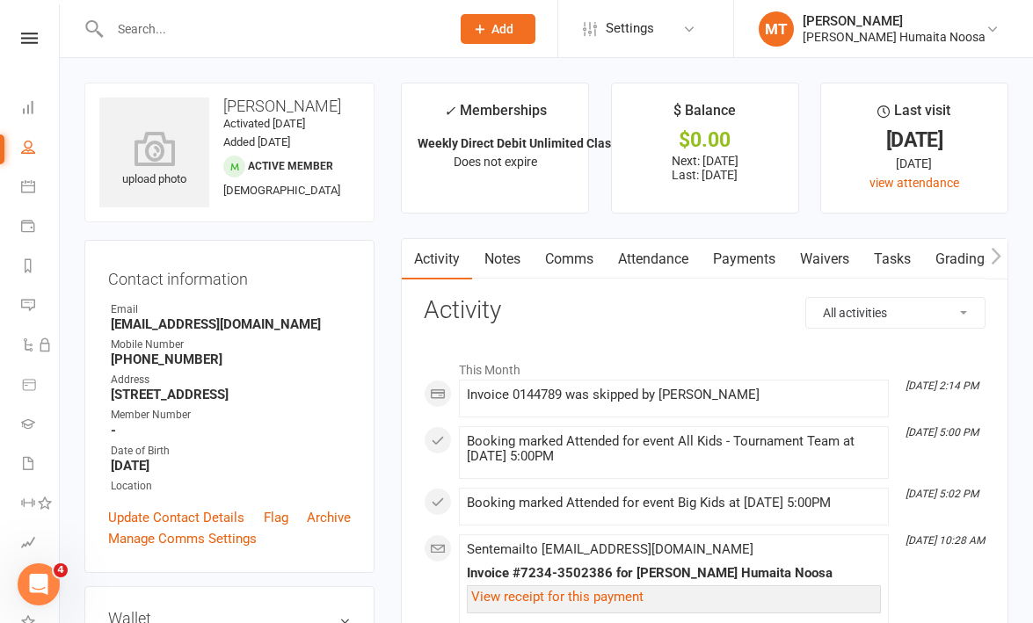
click at [625, 259] on link "Payments" at bounding box center [744, 259] width 87 height 40
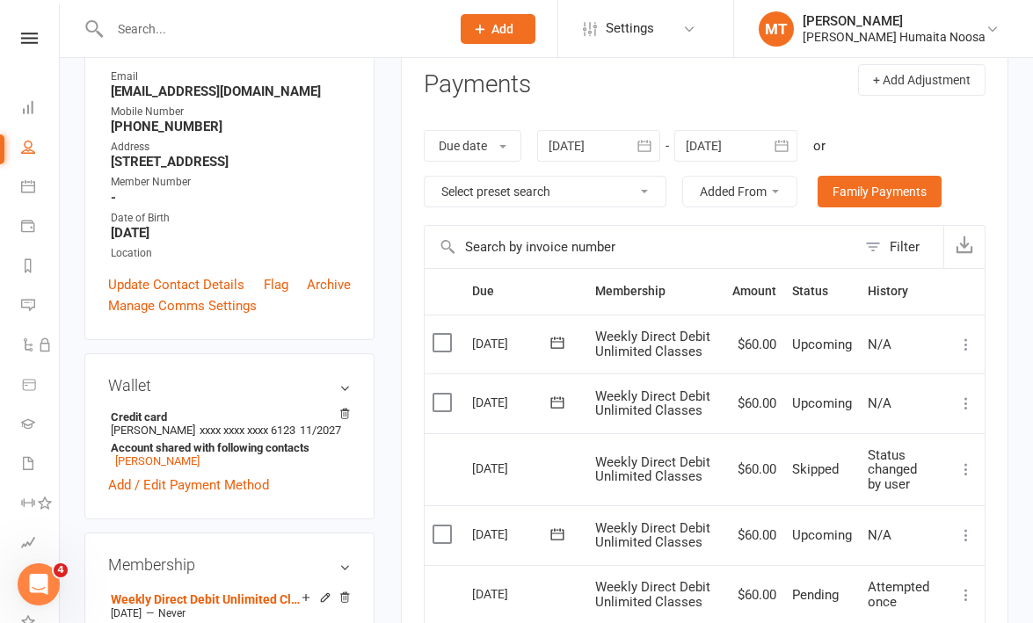
scroll to position [234, 0]
click at [625, 404] on icon at bounding box center [966, 403] width 18 height 18
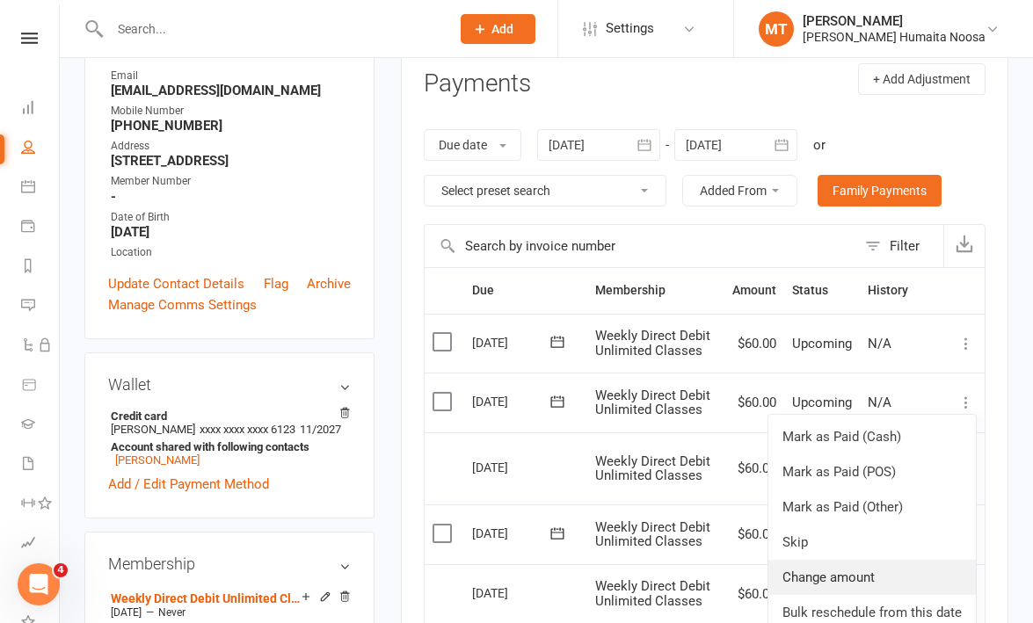
click at [625, 565] on link "Change amount" at bounding box center [871, 577] width 207 height 35
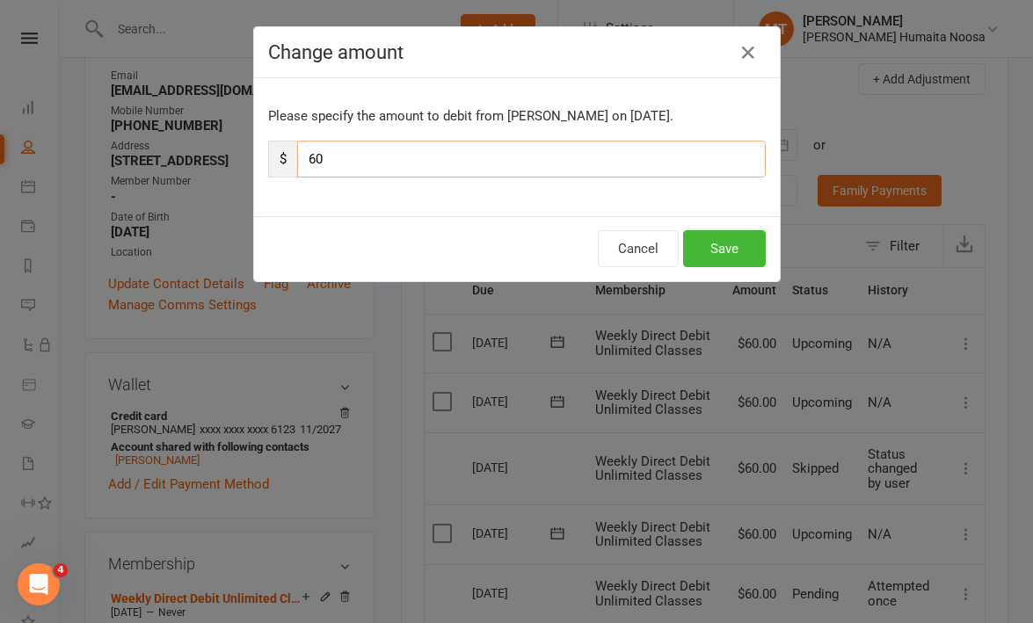
click at [357, 159] on input "60" at bounding box center [531, 159] width 468 height 37
type input "6"
type input "45"
click at [625, 254] on button "Save" at bounding box center [724, 248] width 83 height 37
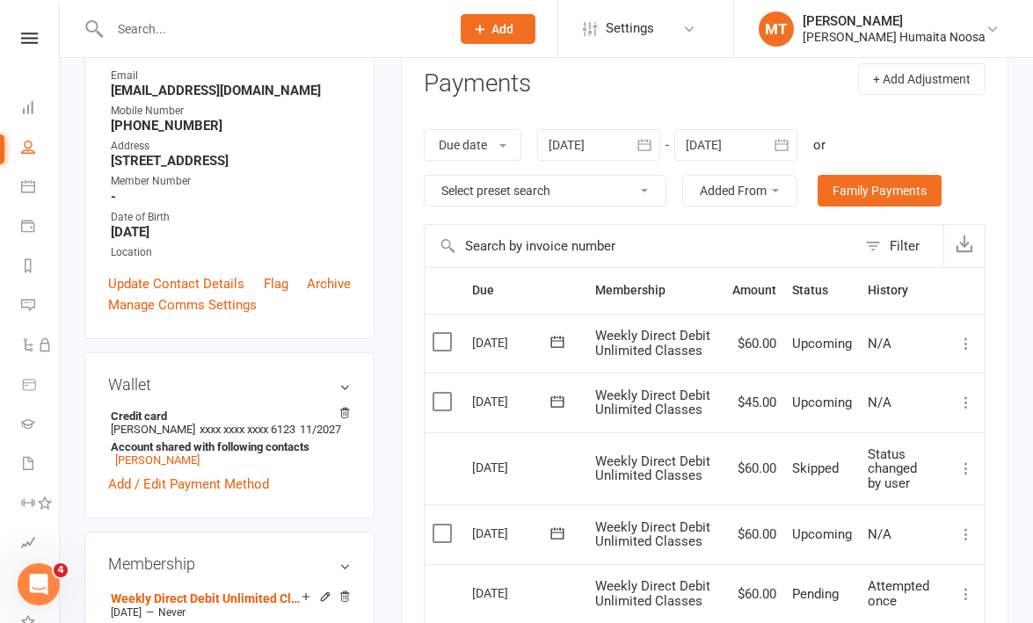
click at [238, 21] on input "text" at bounding box center [271, 29] width 333 height 25
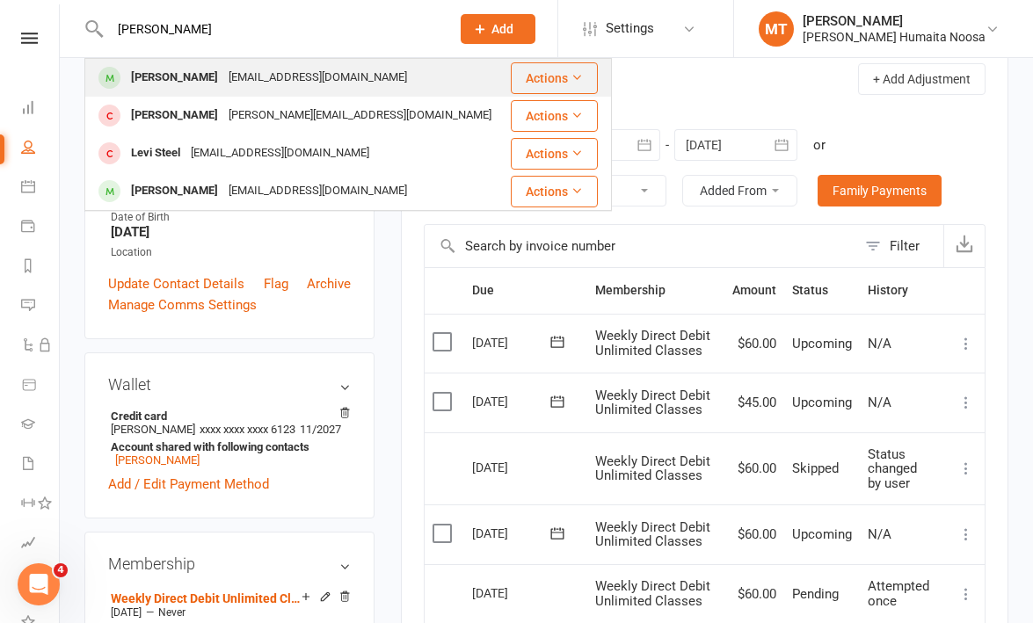
type input "[PERSON_NAME]"
click at [263, 90] on div "[EMAIL_ADDRESS][DOMAIN_NAME]" at bounding box center [317, 77] width 189 height 25
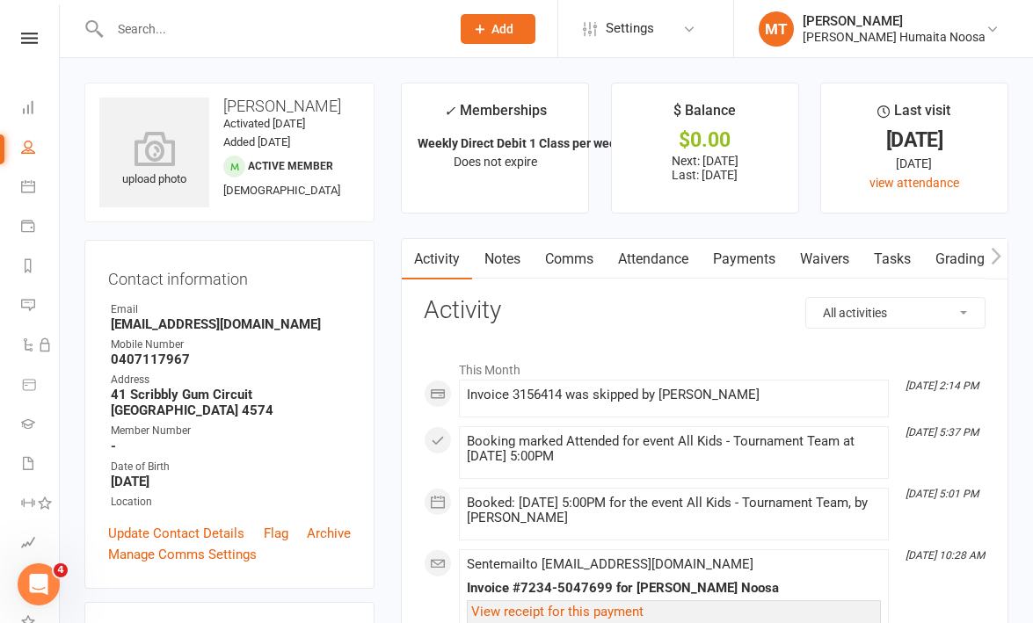
click at [625, 253] on link "Payments" at bounding box center [744, 259] width 87 height 40
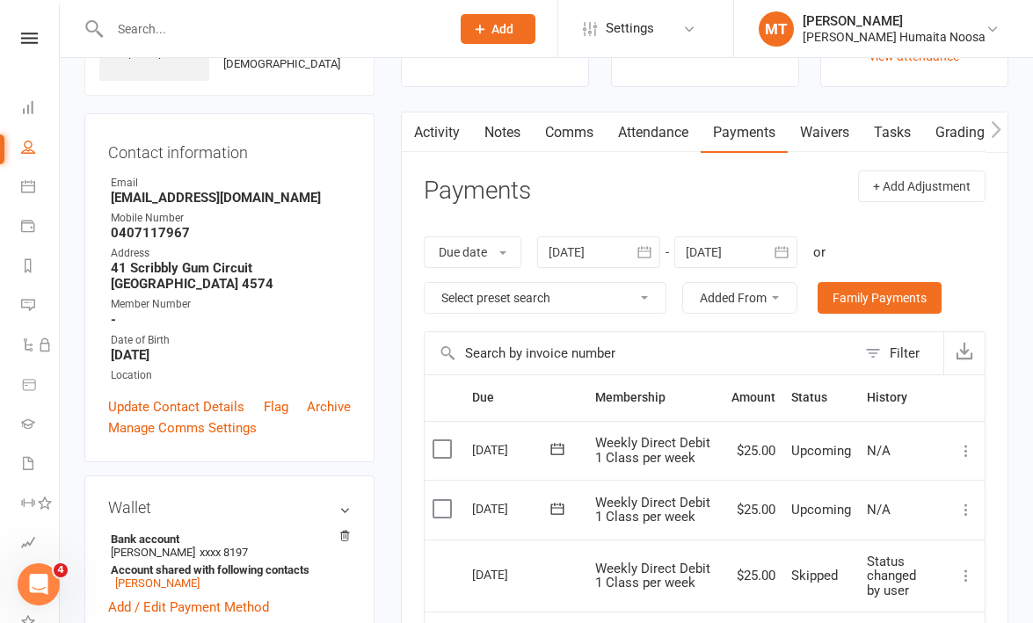
scroll to position [214, 0]
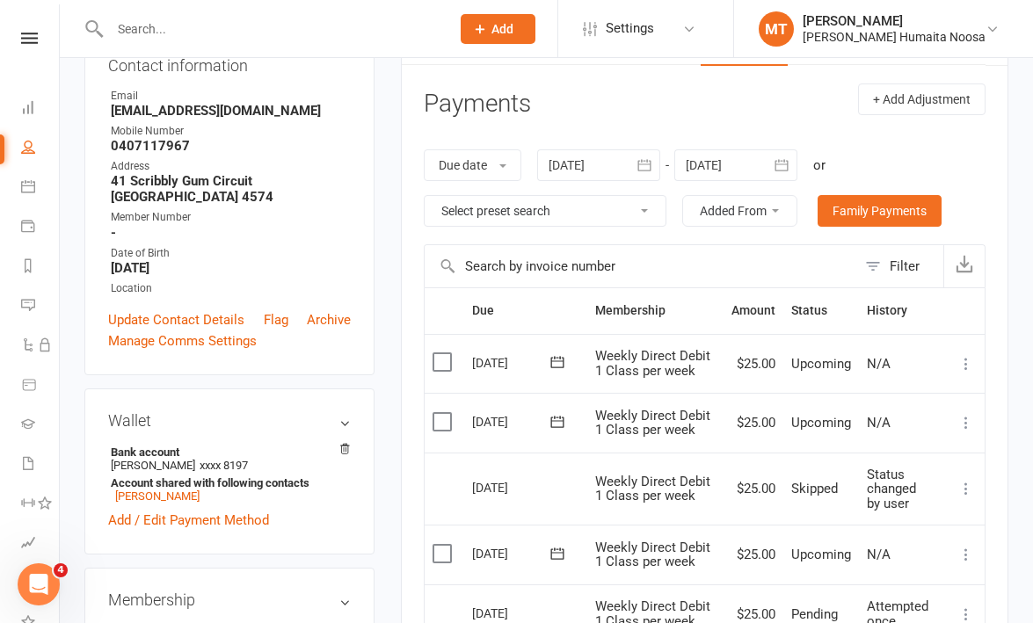
click at [203, 37] on input "text" at bounding box center [271, 29] width 333 height 25
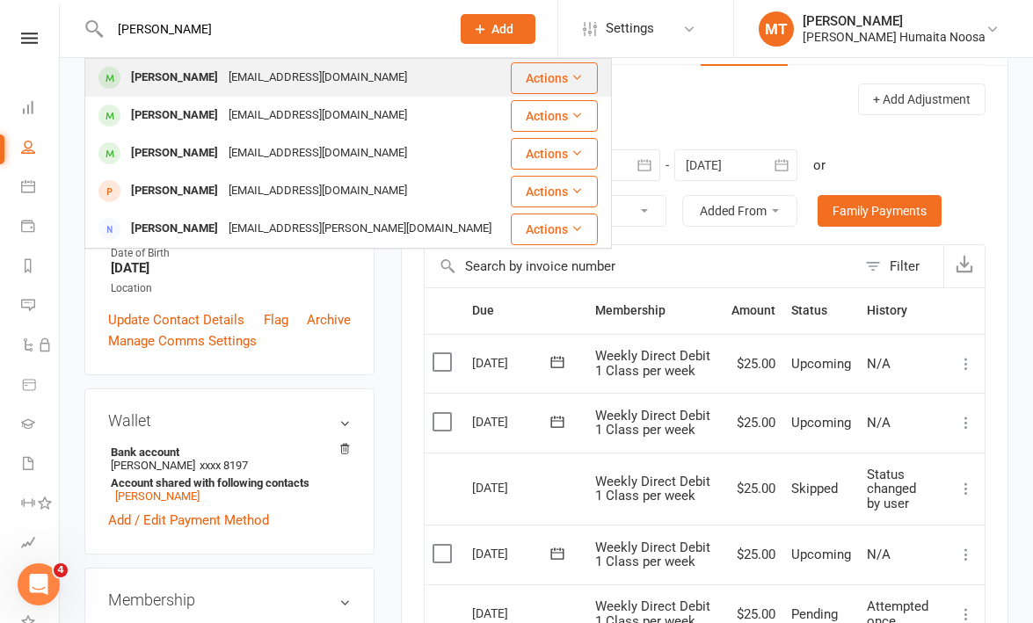
type input "[PERSON_NAME]"
click at [152, 88] on div "[PERSON_NAME]" at bounding box center [175, 77] width 98 height 25
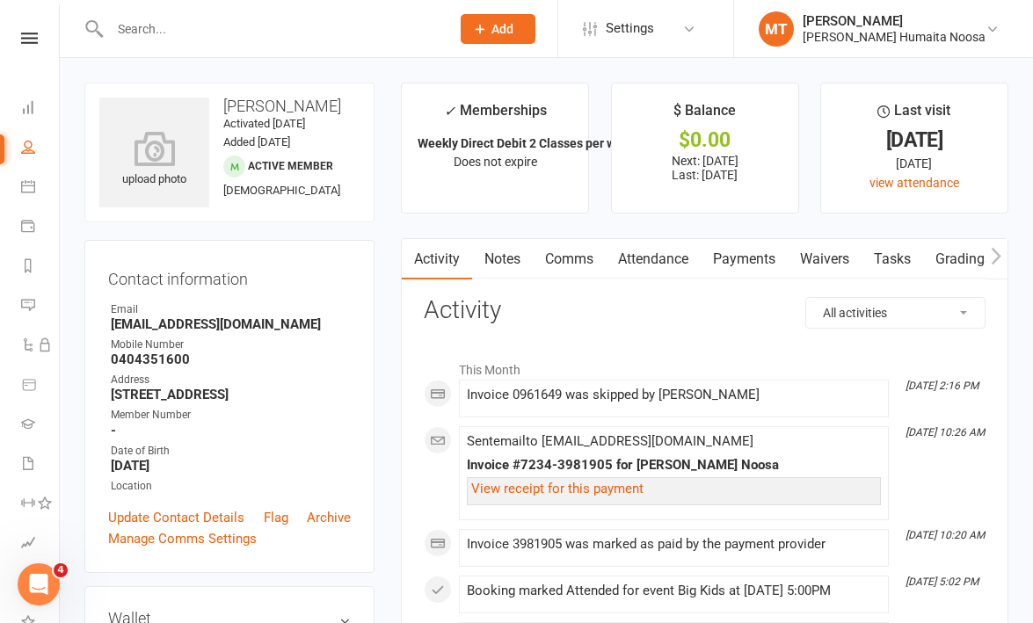
click at [625, 254] on link "Payments" at bounding box center [744, 259] width 87 height 40
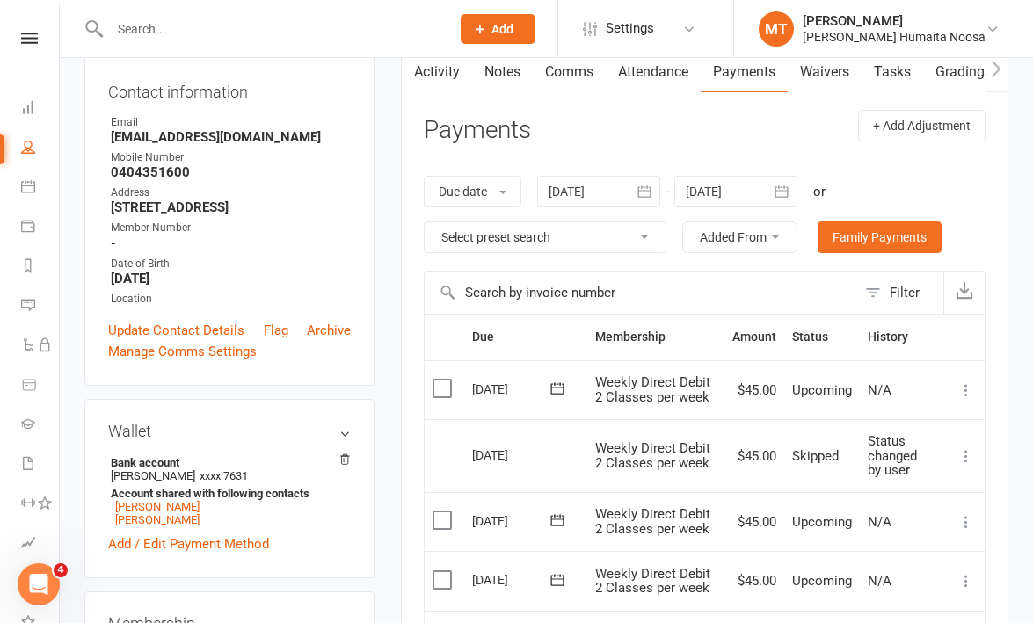
scroll to position [296, 0]
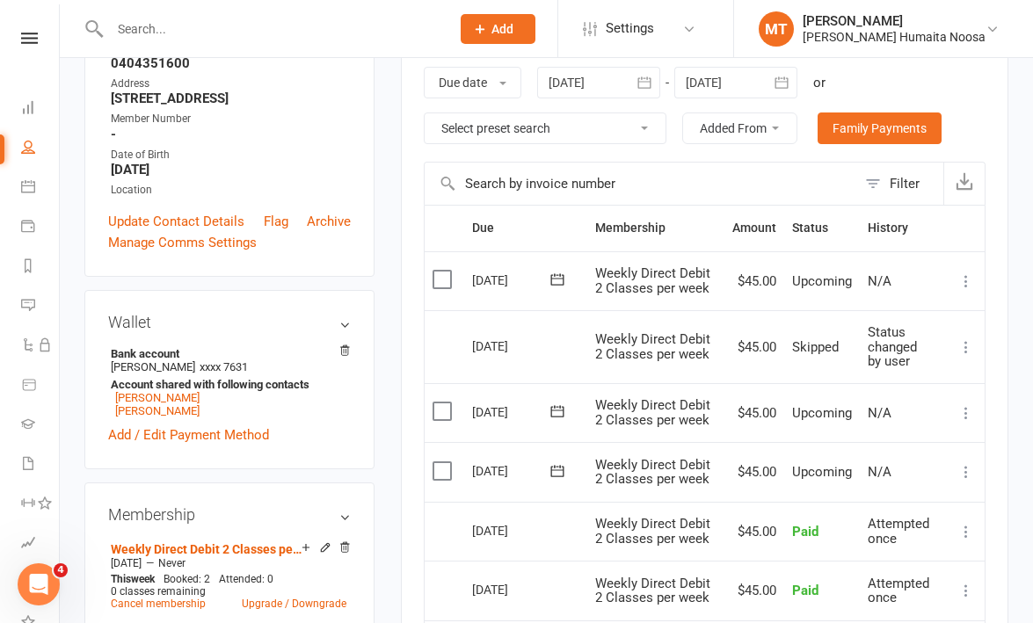
click at [625, 280] on icon at bounding box center [966, 281] width 18 height 18
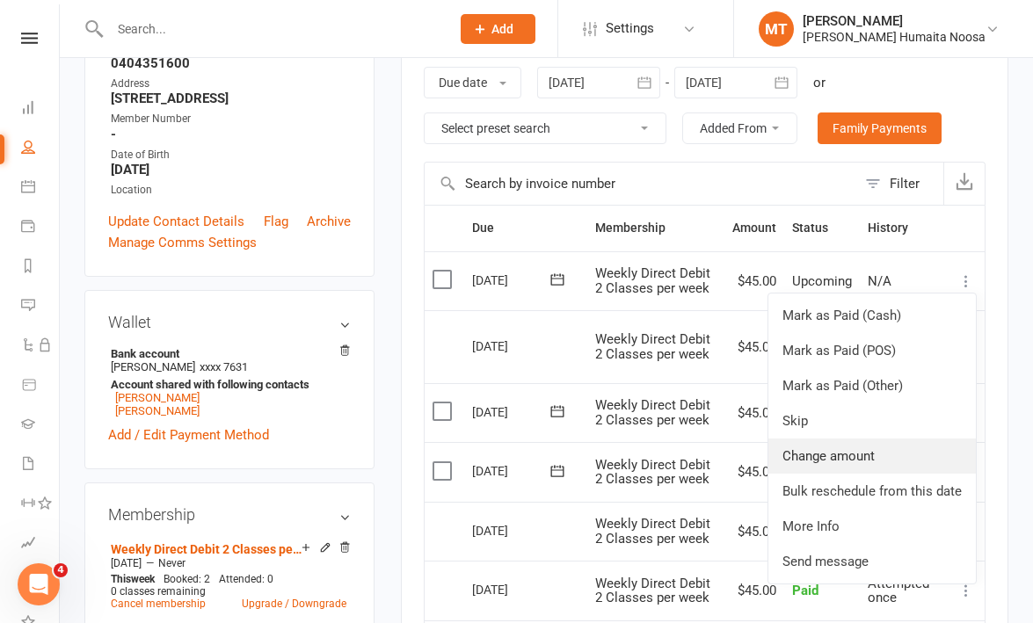
click at [625, 469] on link "Change amount" at bounding box center [871, 456] width 207 height 35
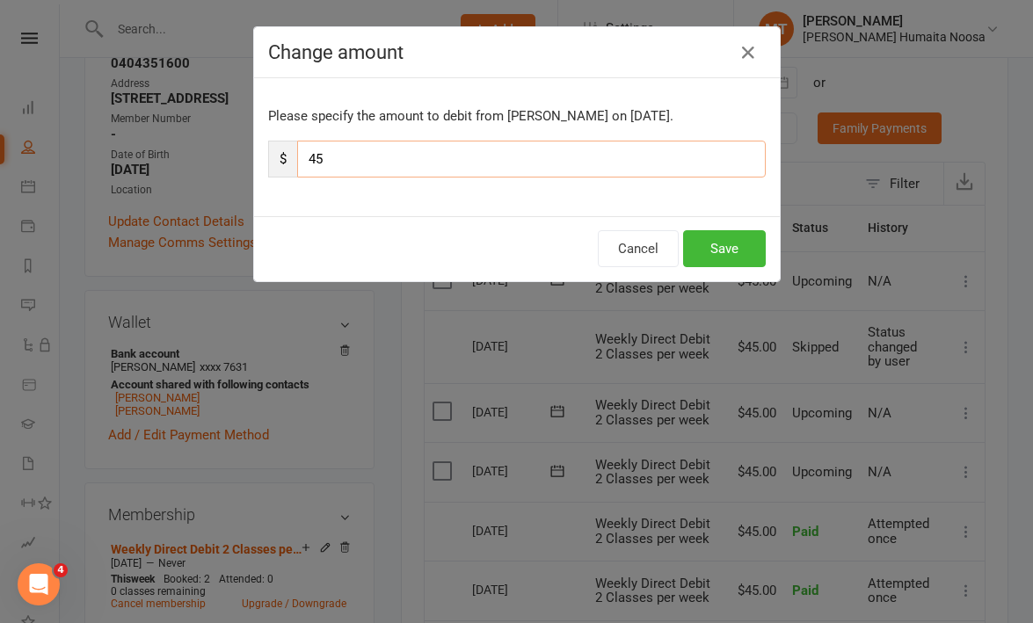
click at [358, 156] on input "45" at bounding box center [531, 159] width 468 height 37
type input "4"
type input "3"
type input "25"
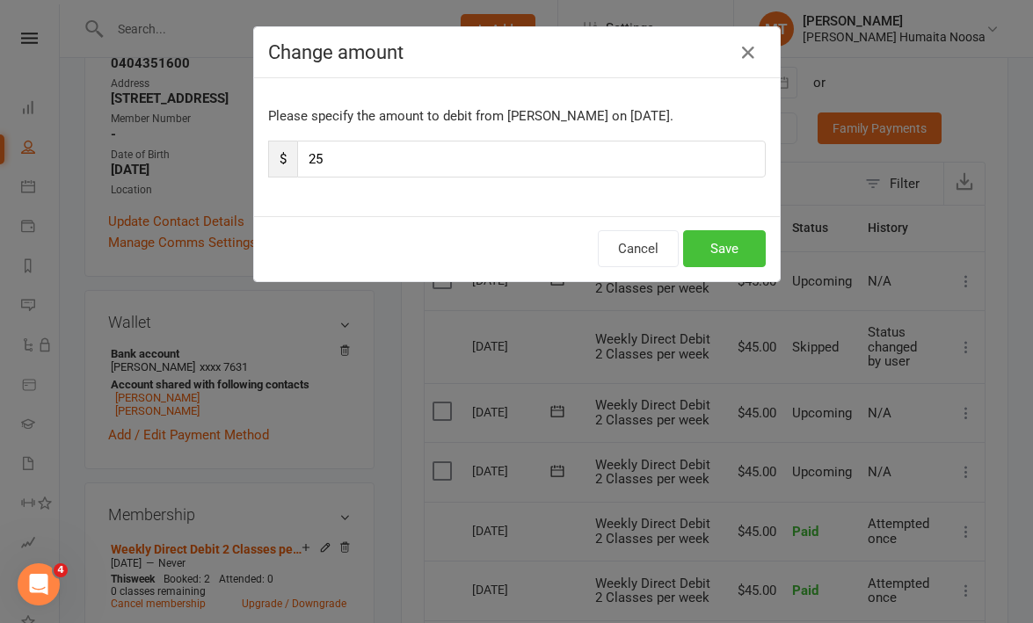
click at [625, 244] on button "Save" at bounding box center [724, 248] width 83 height 37
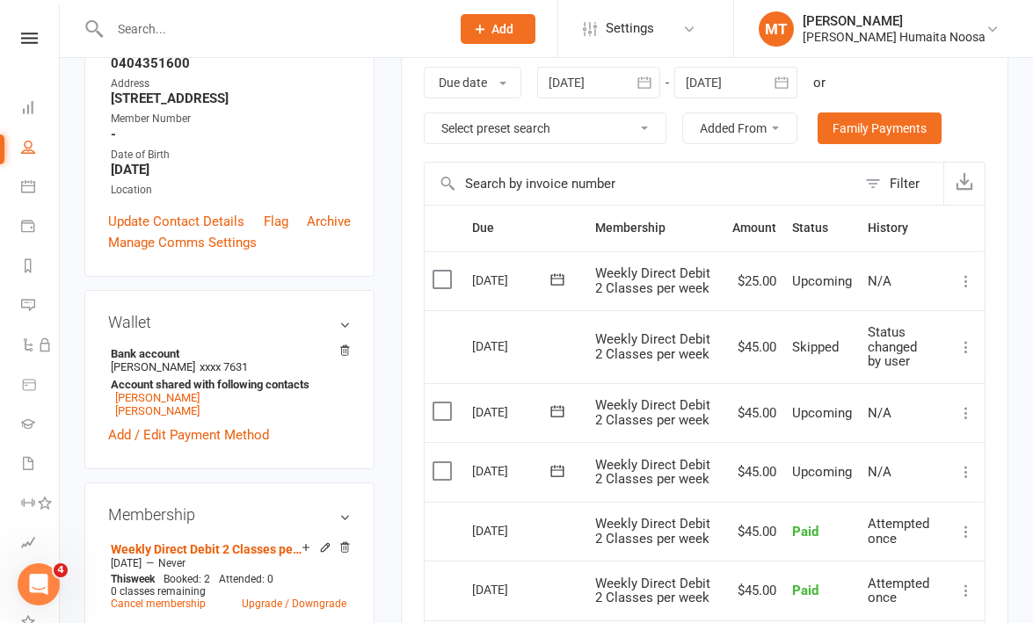
click at [263, 18] on input "text" at bounding box center [271, 29] width 333 height 25
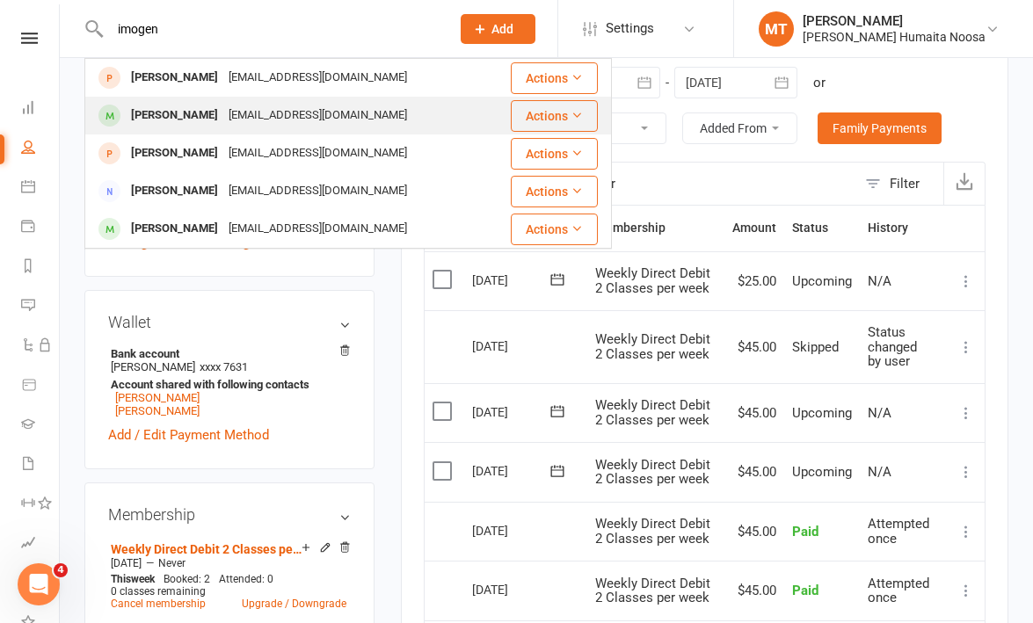
type input "imogen"
click at [251, 114] on div "[EMAIL_ADDRESS][DOMAIN_NAME]" at bounding box center [317, 115] width 189 height 25
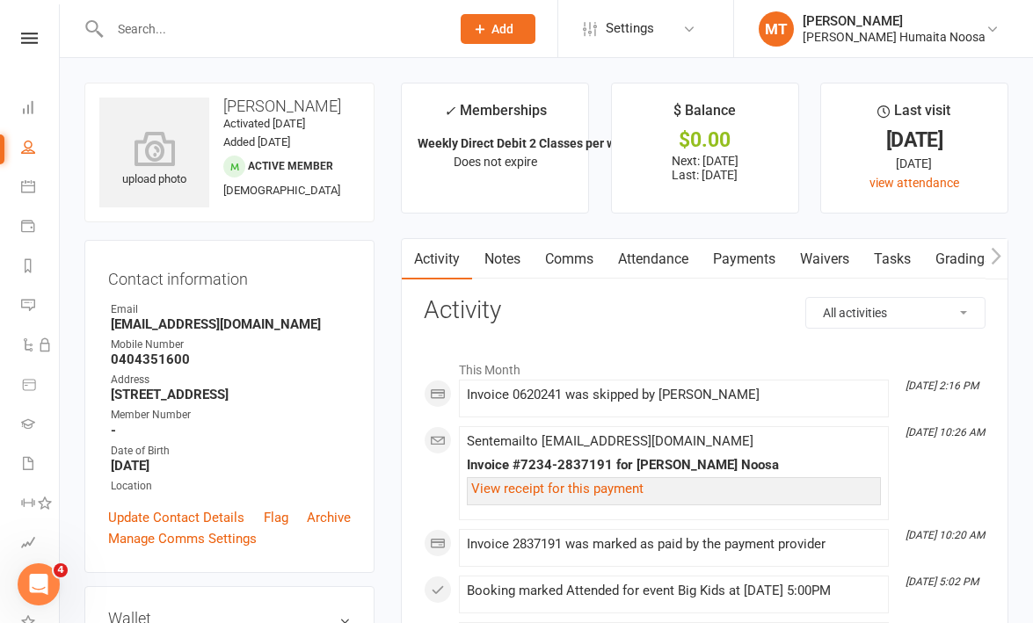
click at [625, 261] on link "Payments" at bounding box center [744, 259] width 87 height 40
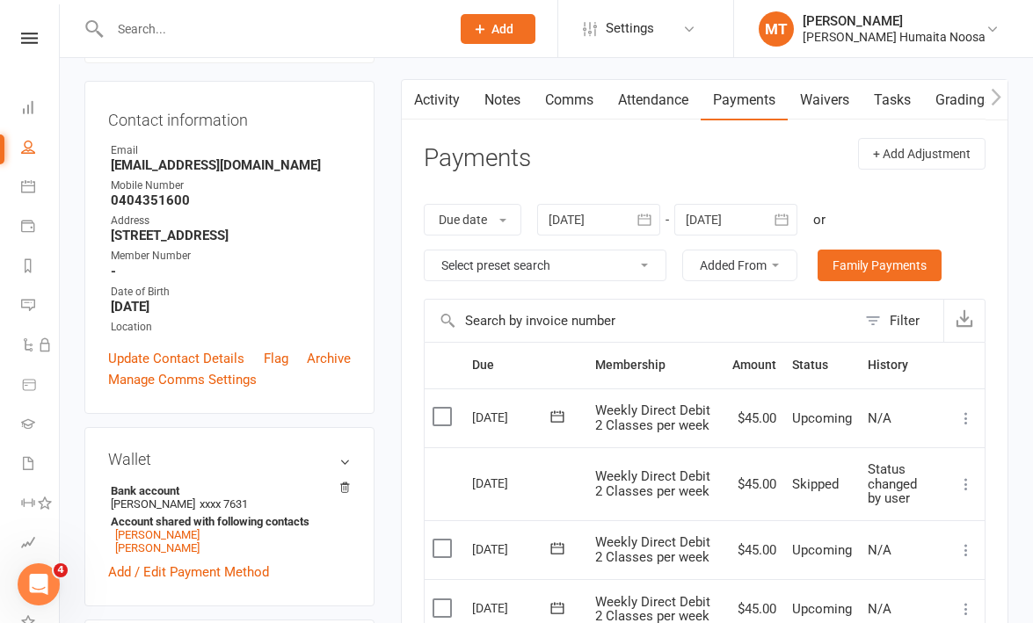
scroll to position [172, 0]
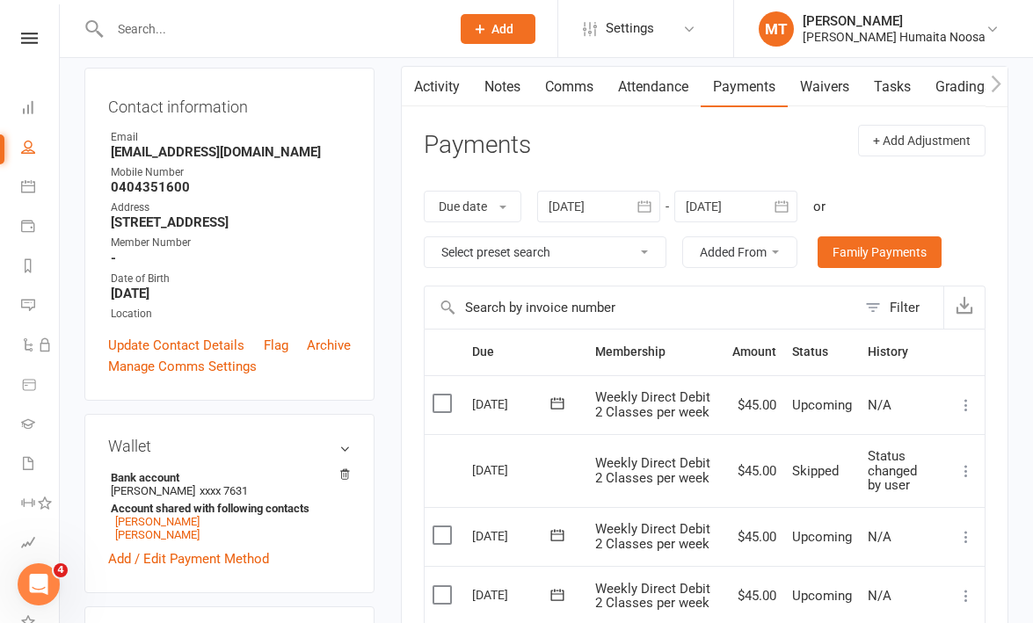
click at [625, 403] on icon at bounding box center [966, 405] width 18 height 18
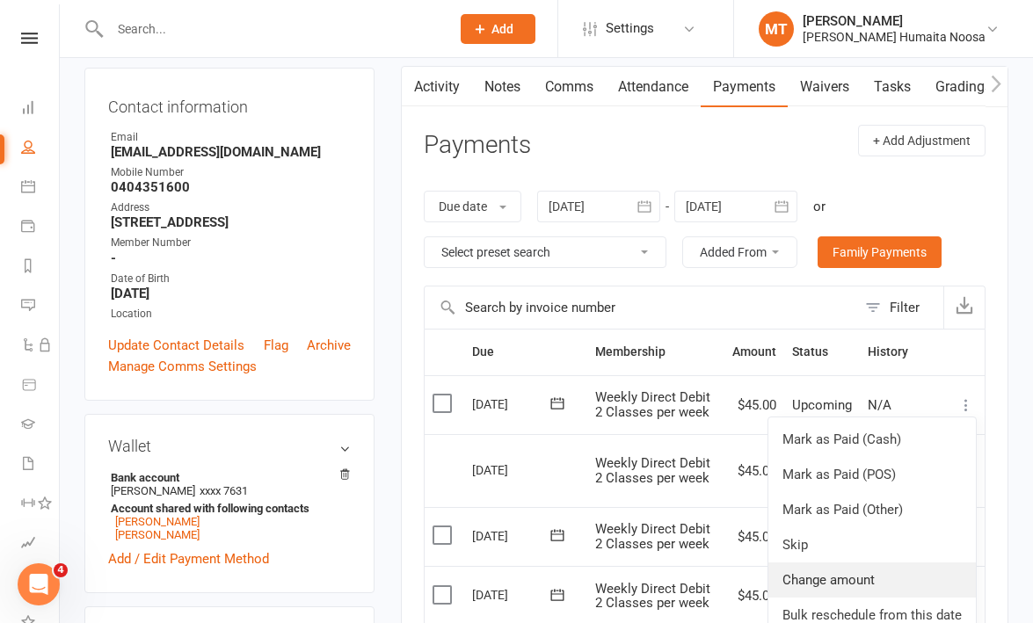
click at [625, 577] on link "Change amount" at bounding box center [871, 580] width 207 height 35
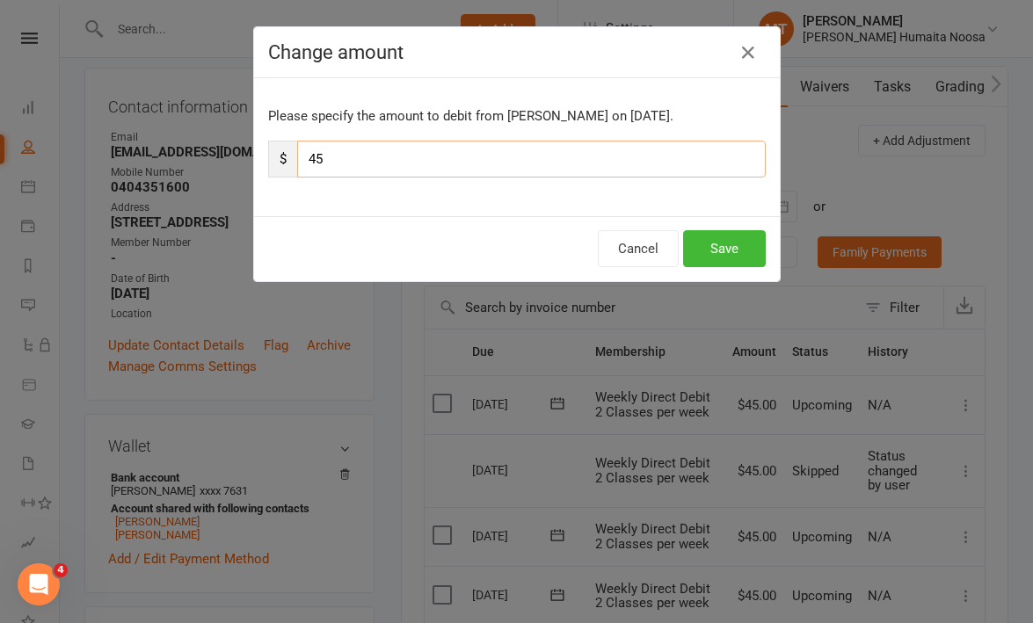
click at [328, 151] on input "45" at bounding box center [531, 159] width 468 height 37
type input "4"
type input "25"
click at [625, 254] on button "Save" at bounding box center [724, 248] width 83 height 37
